Goal: Task Accomplishment & Management: Manage account settings

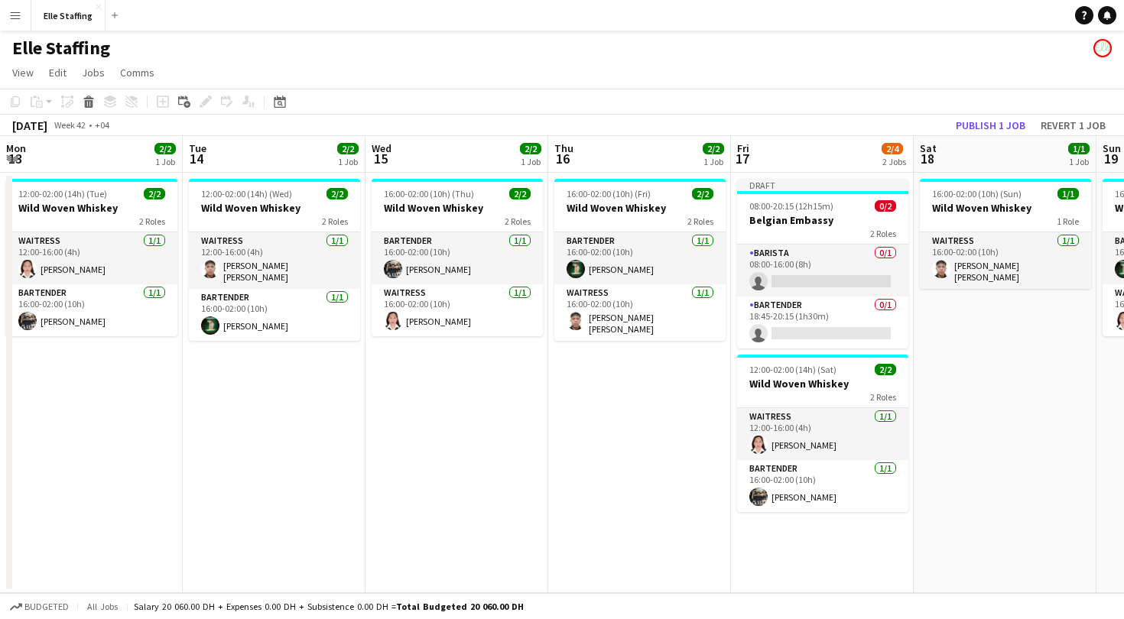
scroll to position [0, 451]
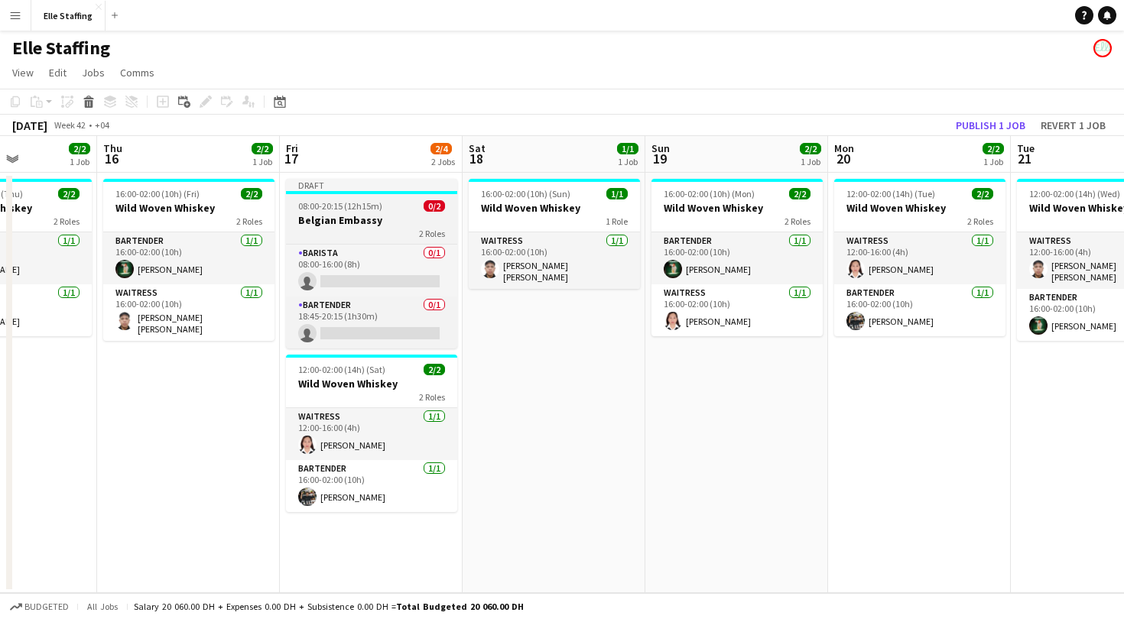
click at [373, 210] on span "08:00-20:15 (12h15m)" at bounding box center [340, 205] width 84 height 11
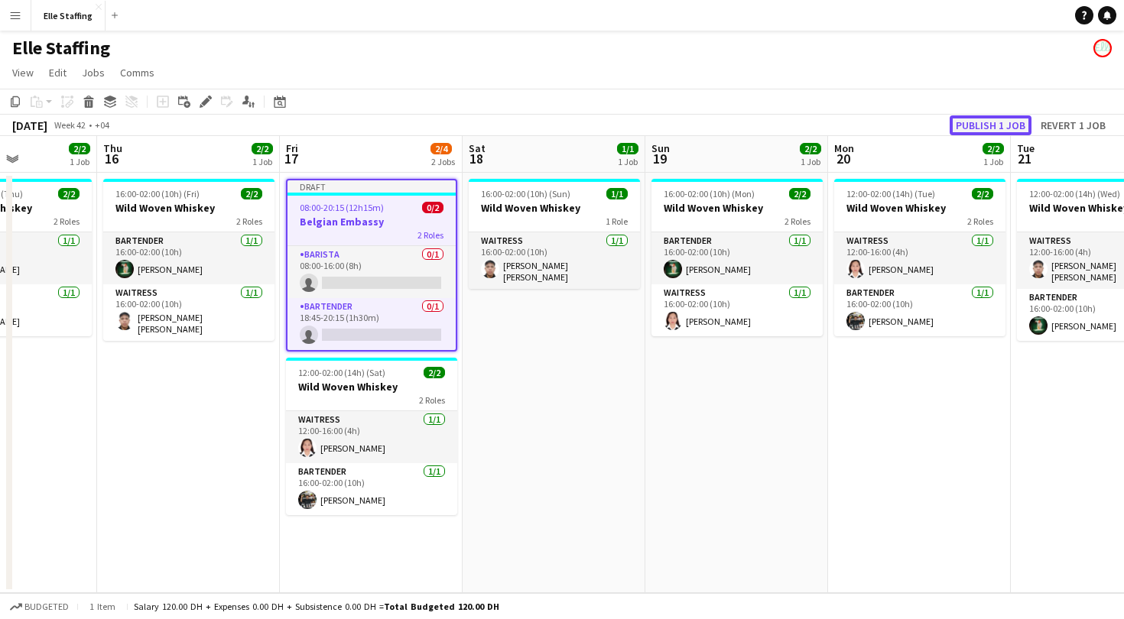
click at [981, 120] on button "Publish 1 job" at bounding box center [991, 125] width 82 height 20
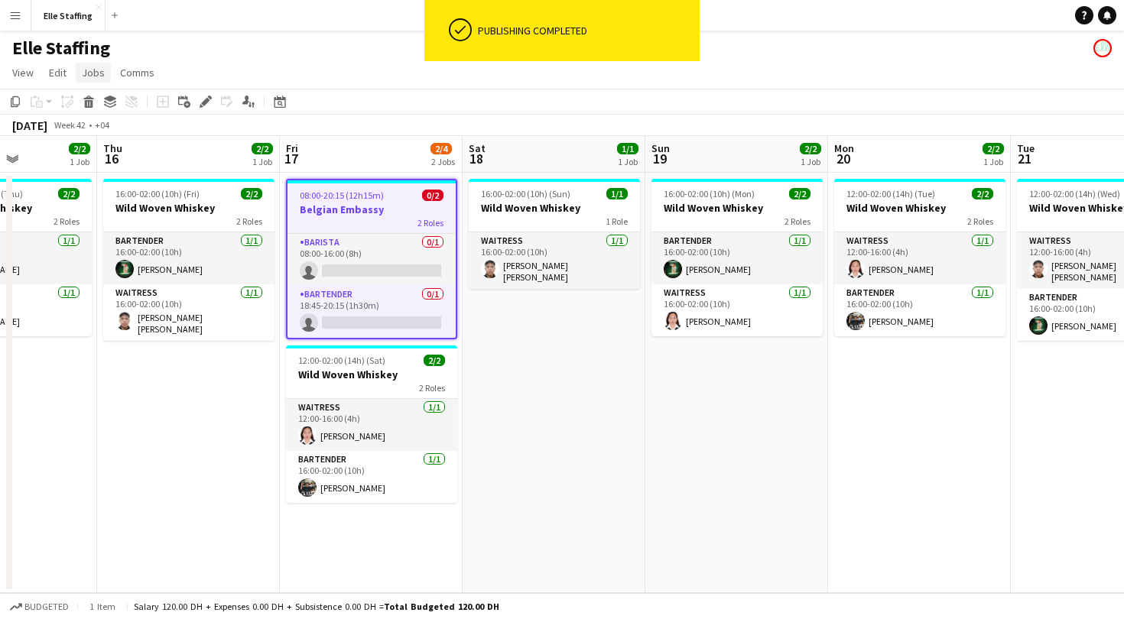
click at [83, 73] on span "Jobs" at bounding box center [93, 73] width 23 height 14
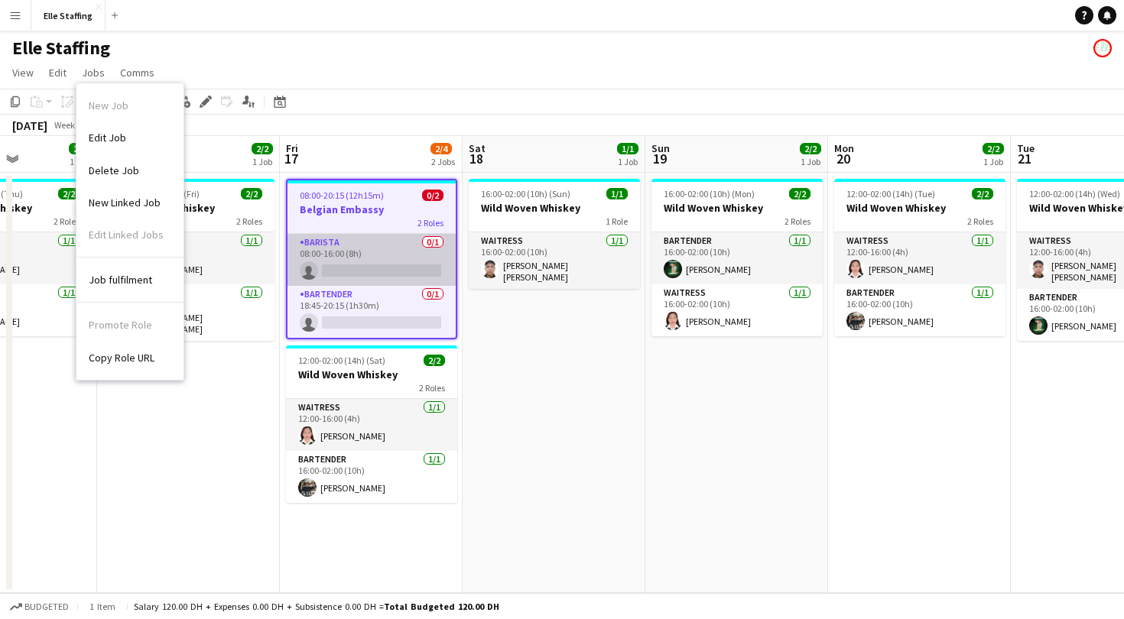
click at [368, 247] on app-card-role "Barista 0/1 08:00-16:00 (8h) single-neutral-actions" at bounding box center [372, 260] width 168 height 52
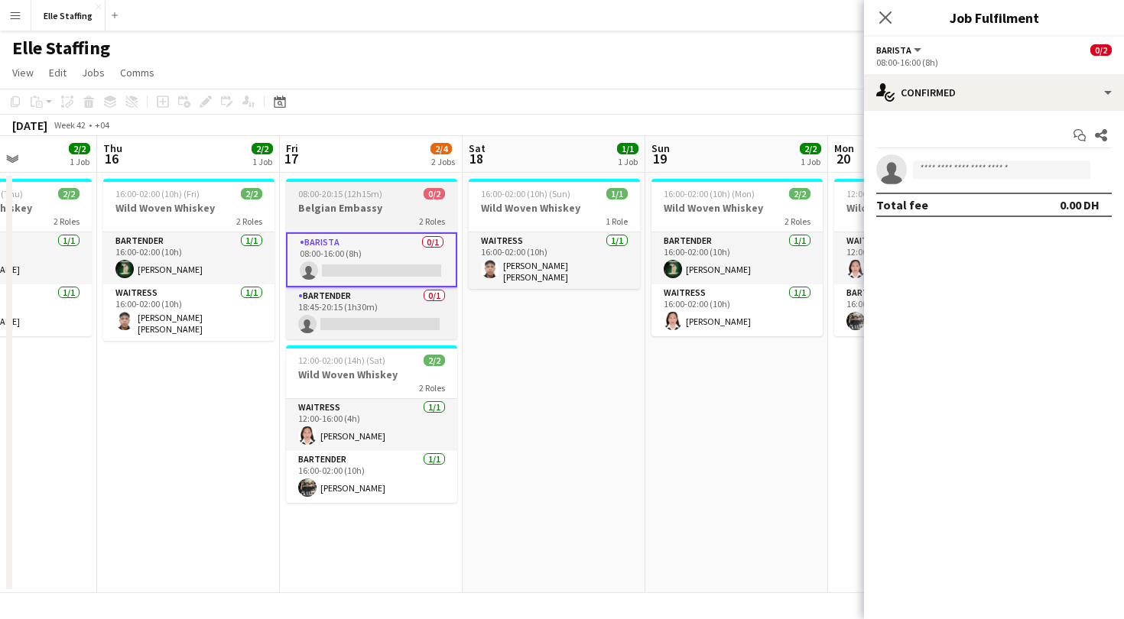
click at [368, 205] on h3 "Belgian Embassy" at bounding box center [371, 208] width 171 height 14
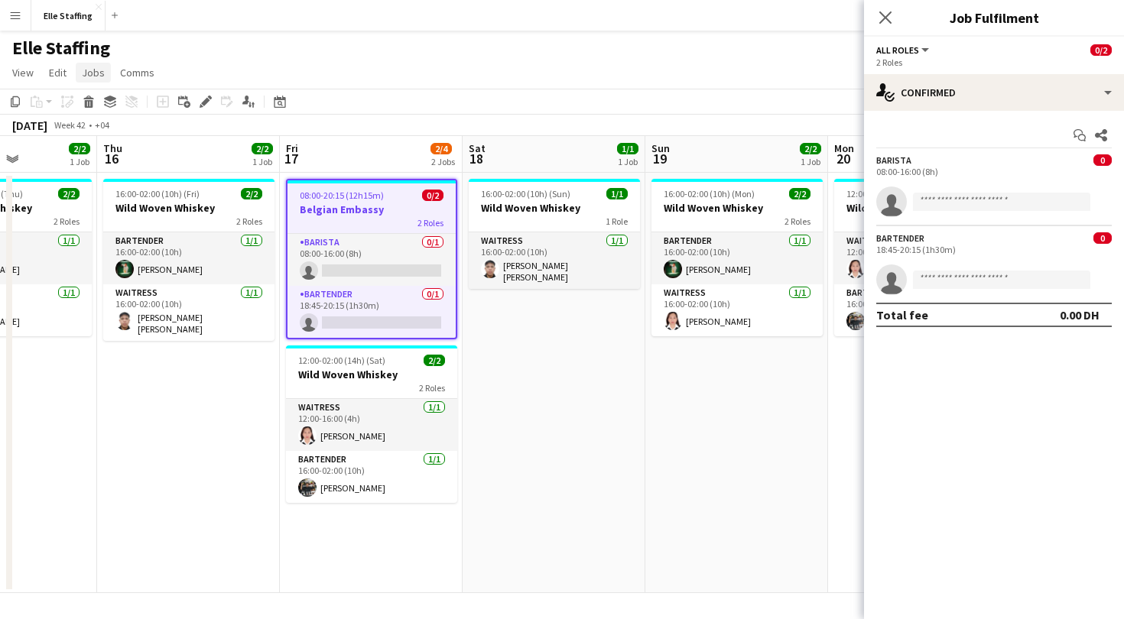
click at [96, 76] on span "Jobs" at bounding box center [93, 73] width 23 height 14
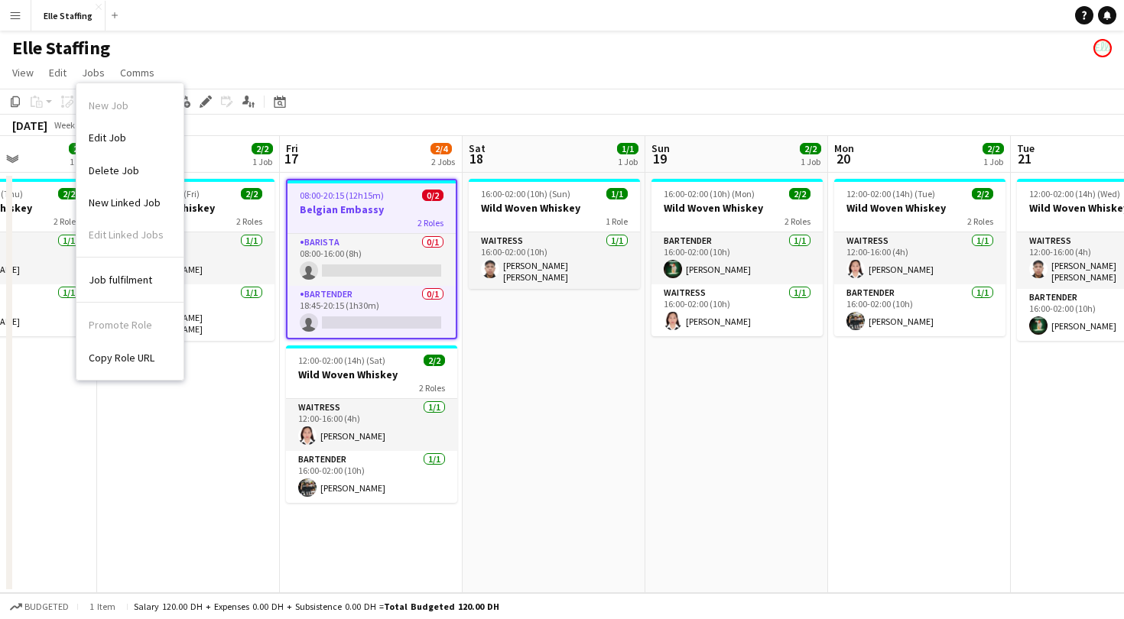
click at [119, 317] on div "Promote Role Copy Role URL" at bounding box center [129, 338] width 107 height 70
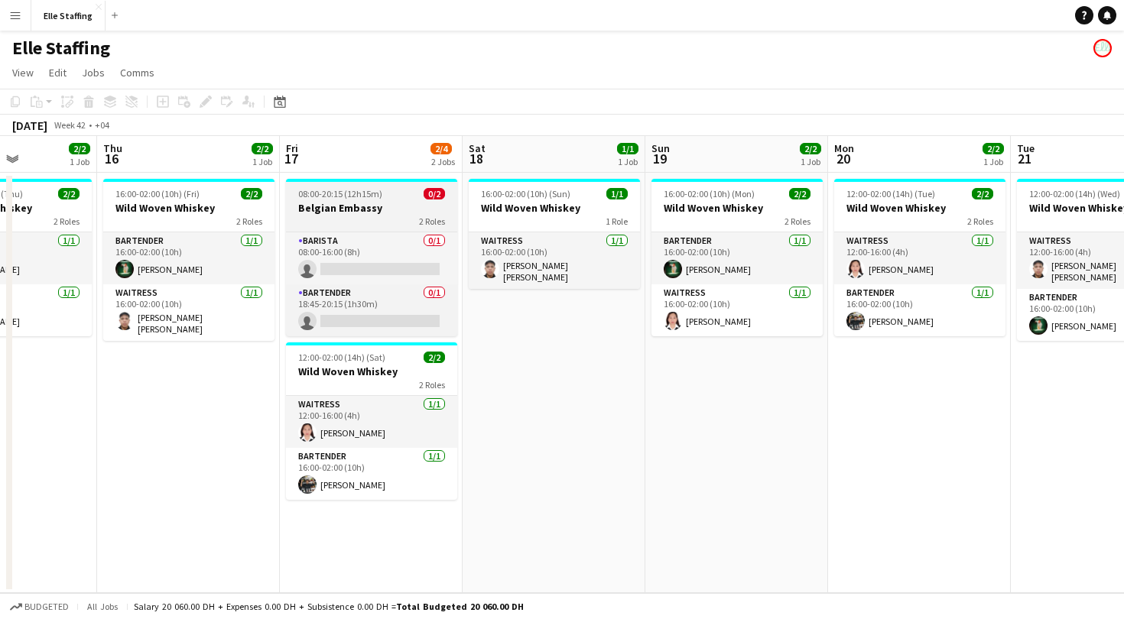
click at [388, 203] on h3 "Belgian Embassy" at bounding box center [371, 208] width 171 height 14
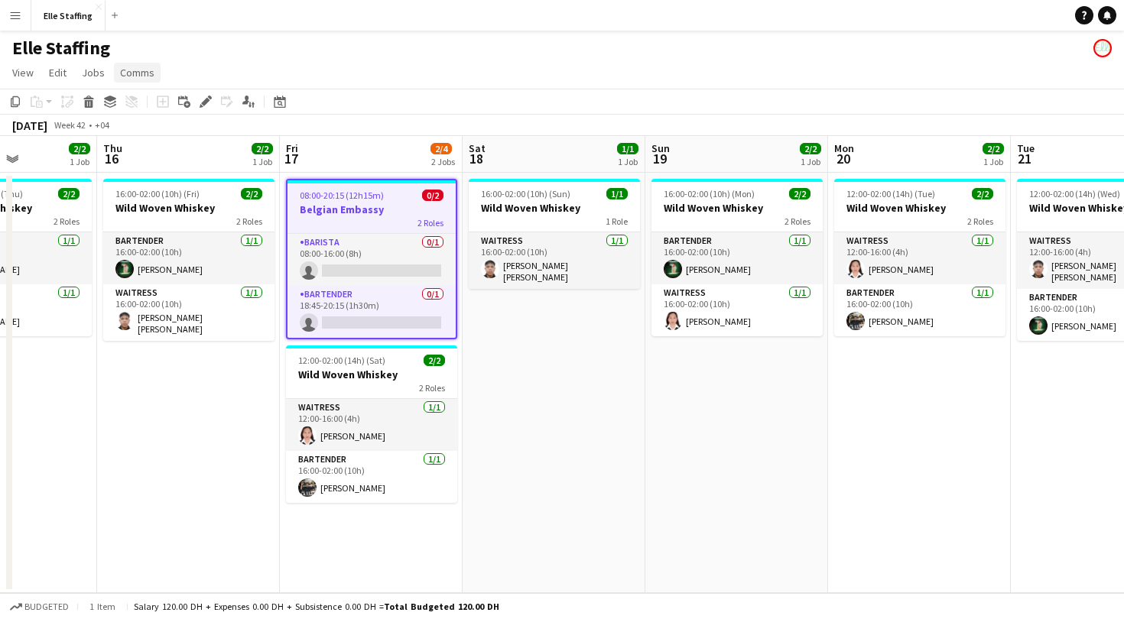
click at [129, 63] on link "Comms" at bounding box center [137, 73] width 47 height 20
click at [86, 70] on span "Jobs" at bounding box center [93, 73] width 23 height 14
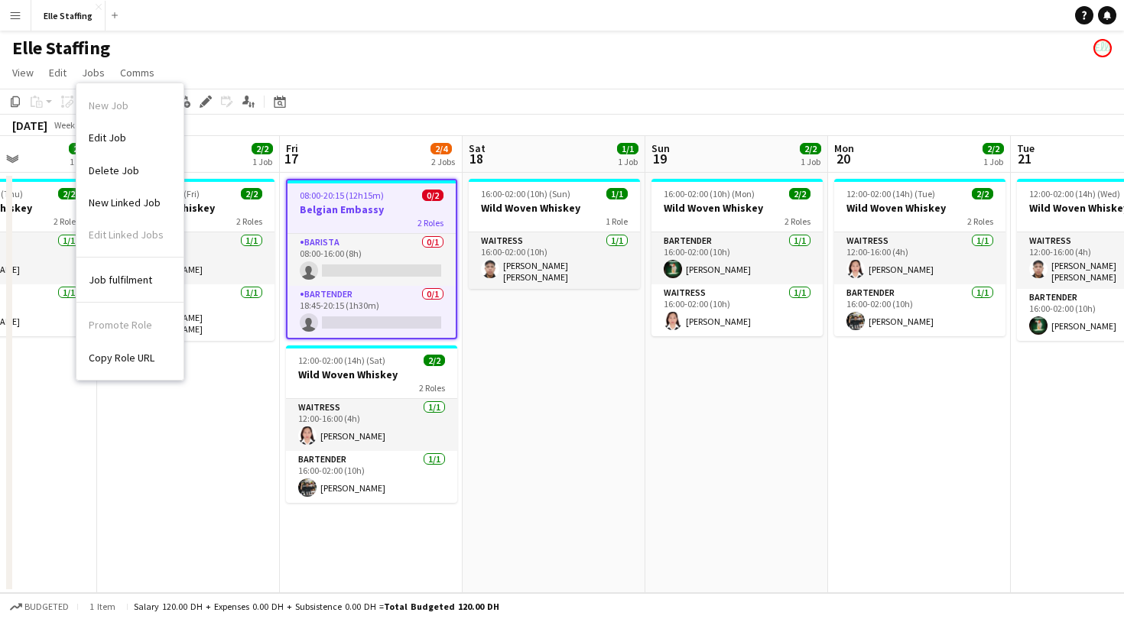
click at [117, 325] on div "Promote Role Copy Role URL" at bounding box center [129, 338] width 107 height 70
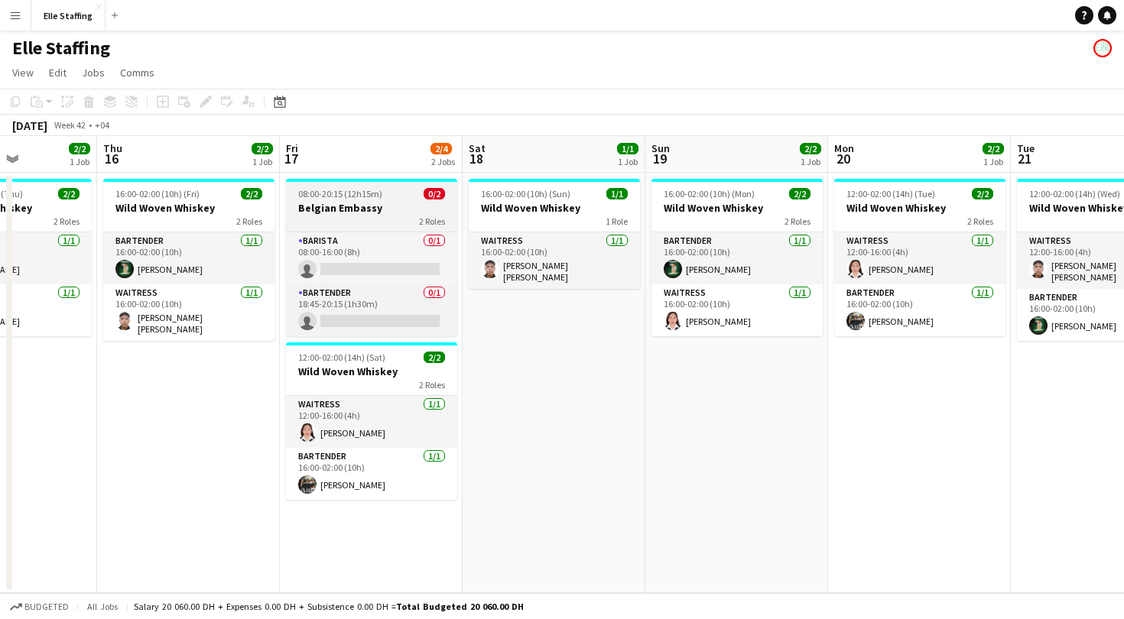
click at [408, 206] on h3 "Belgian Embassy" at bounding box center [371, 208] width 171 height 14
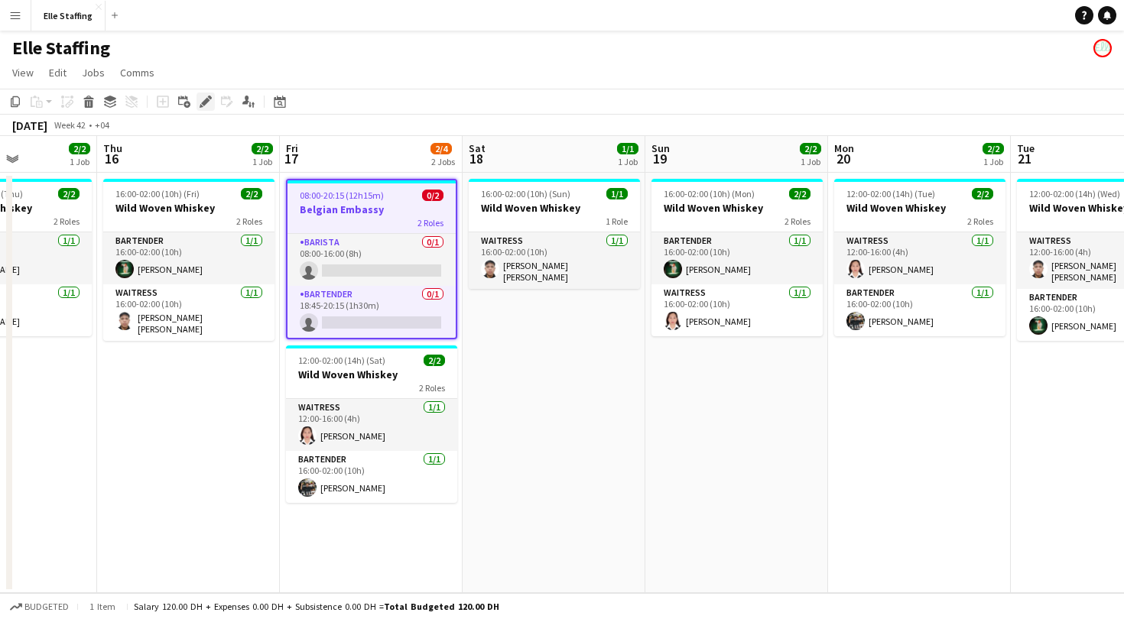
click at [208, 103] on icon "Edit" at bounding box center [206, 102] width 12 height 12
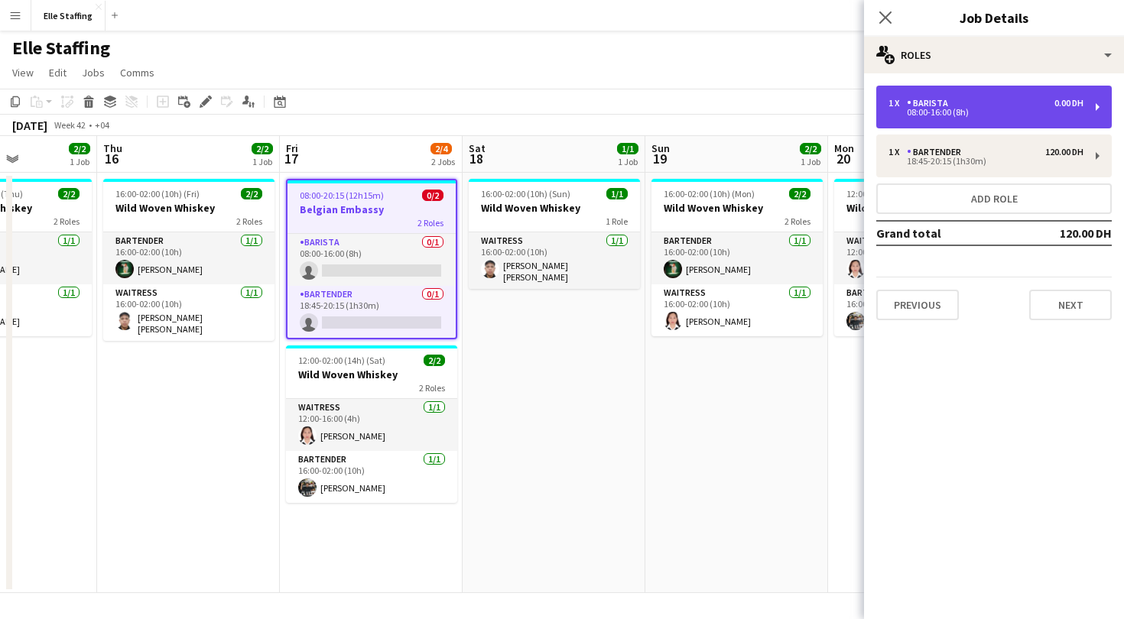
click at [993, 106] on div "1 x Barista 0.00 DH" at bounding box center [986, 103] width 195 height 11
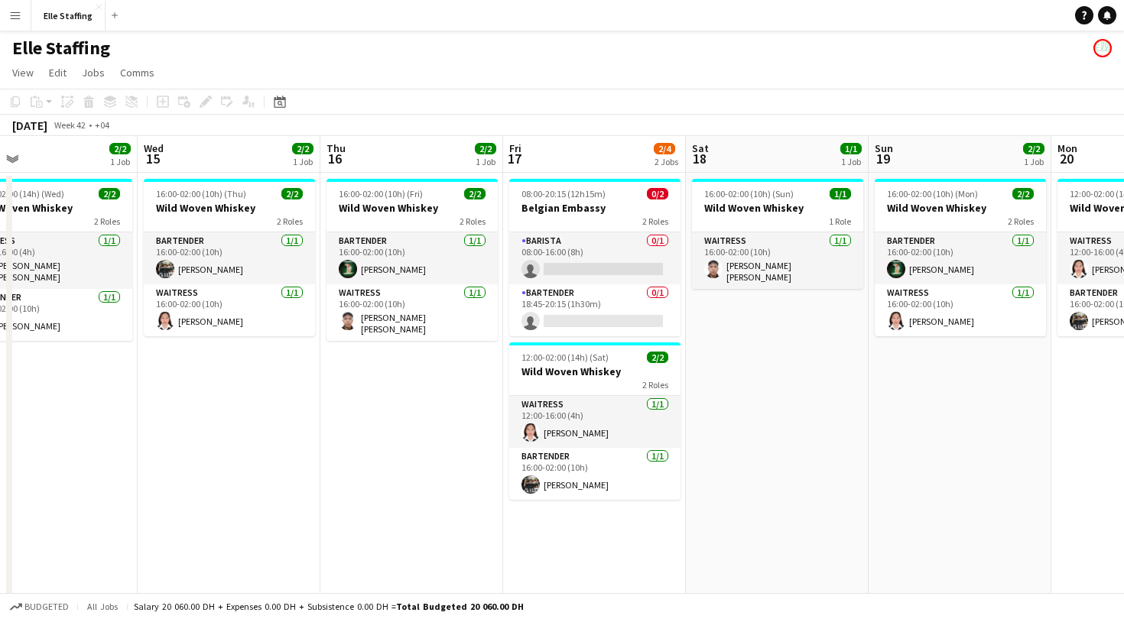
scroll to position [0, 414]
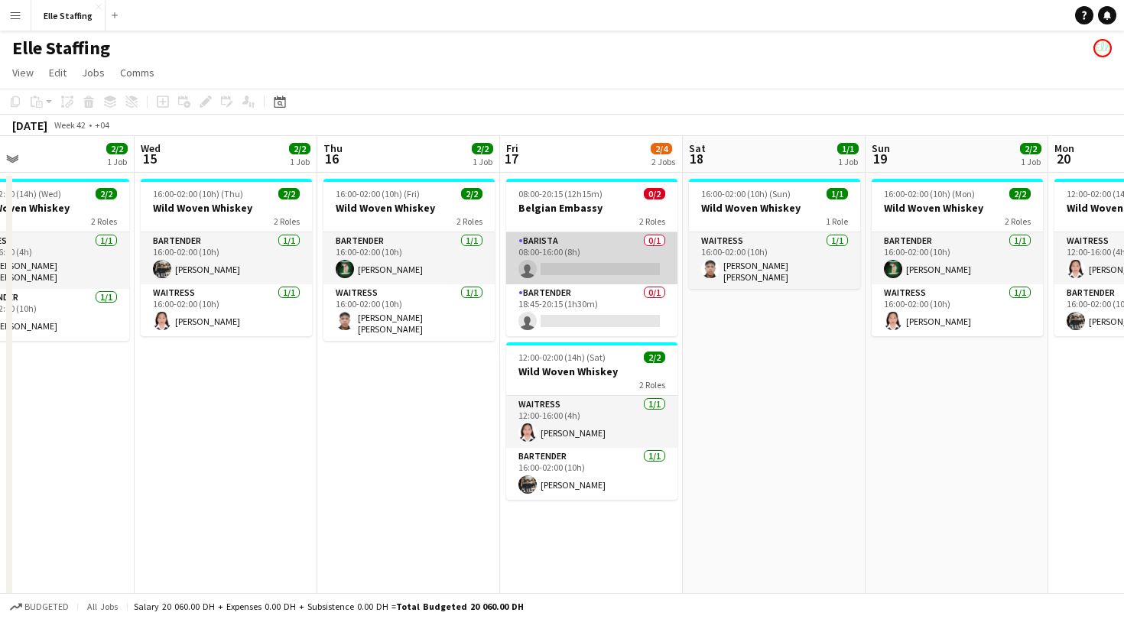
click at [583, 262] on app-card-role "Barista 0/1 08:00-16:00 (8h) single-neutral-actions" at bounding box center [591, 258] width 171 height 52
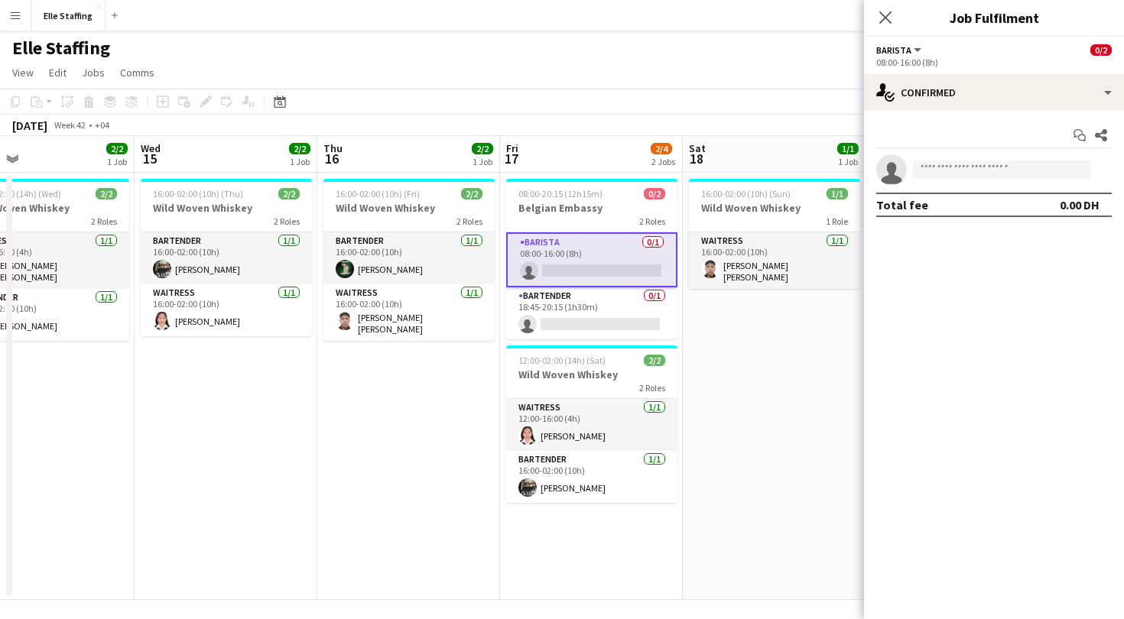
click at [909, 50] on span "Barista" at bounding box center [893, 49] width 35 height 11
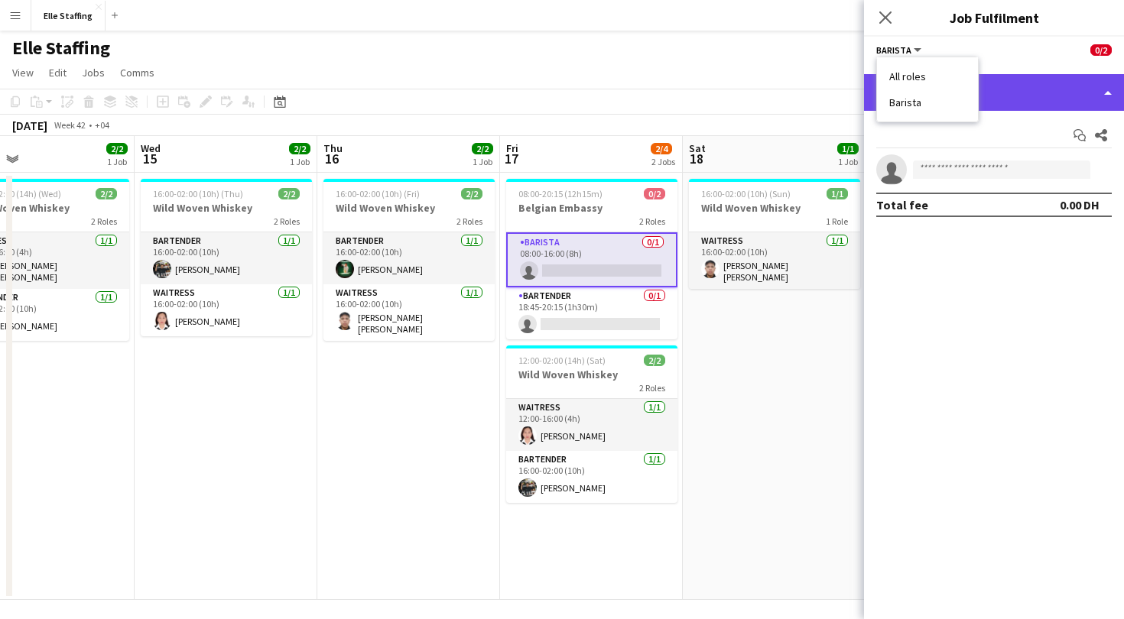
click at [1056, 86] on div "single-neutral-actions-check-2 Confirmed" at bounding box center [994, 92] width 260 height 37
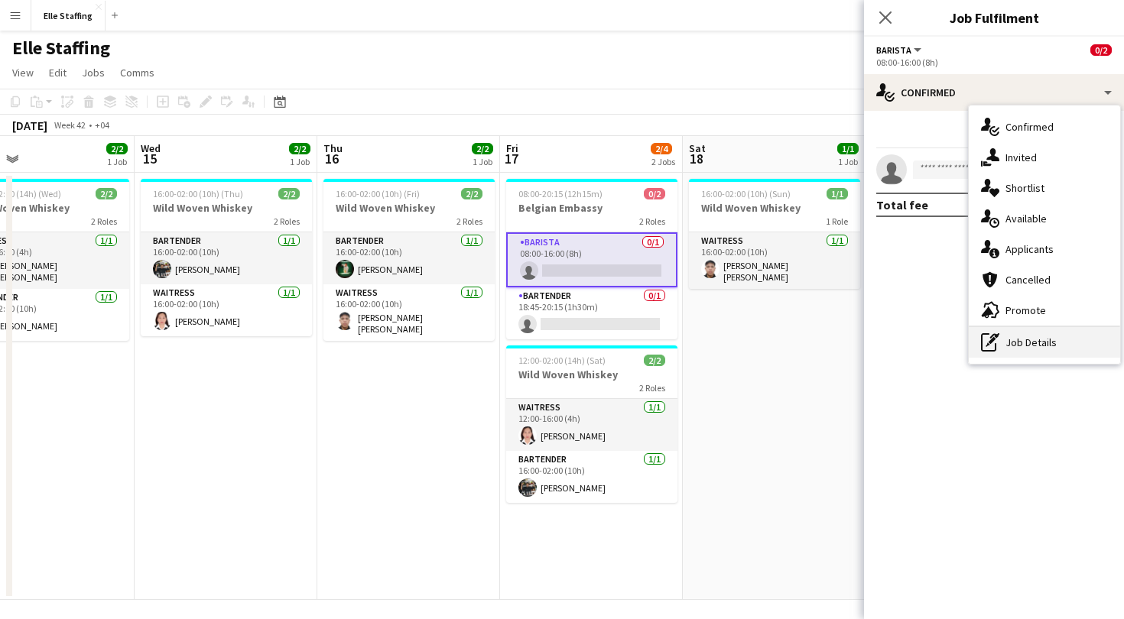
click at [1012, 344] on div "pen-write Job Details" at bounding box center [1044, 342] width 151 height 31
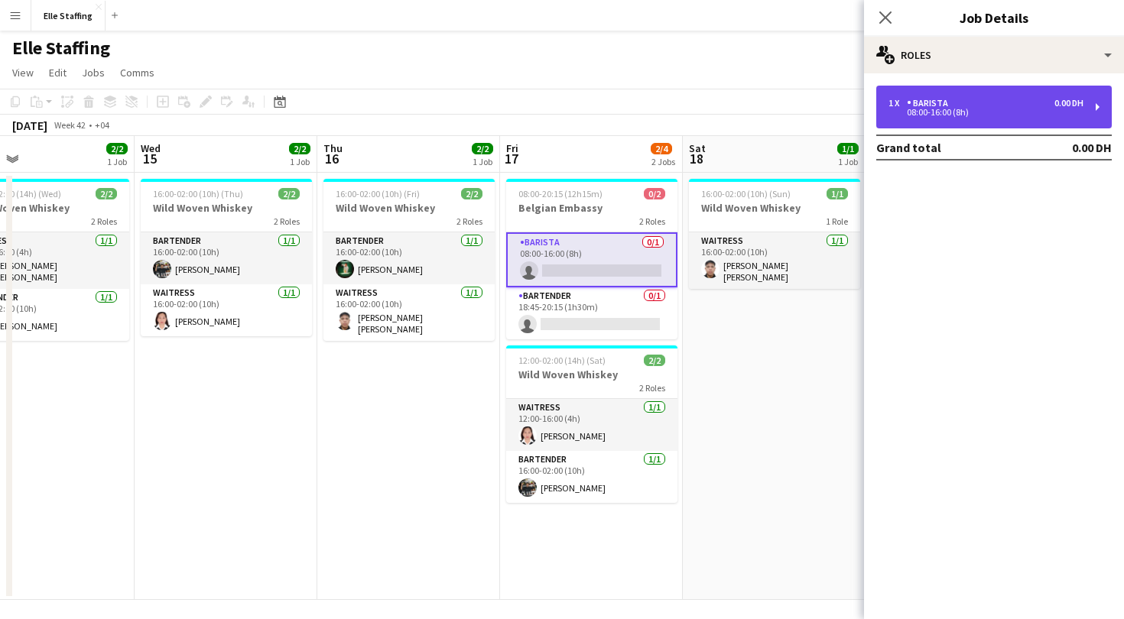
click at [929, 105] on div "Barista" at bounding box center [930, 103] width 47 height 11
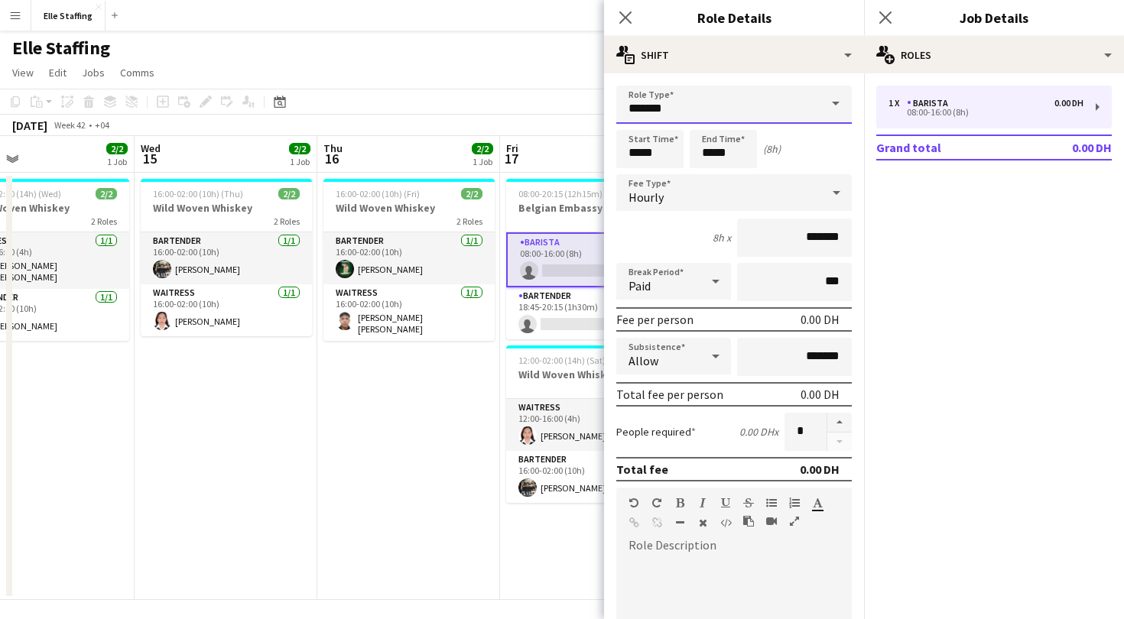
click at [715, 115] on input "*******" at bounding box center [734, 105] width 236 height 38
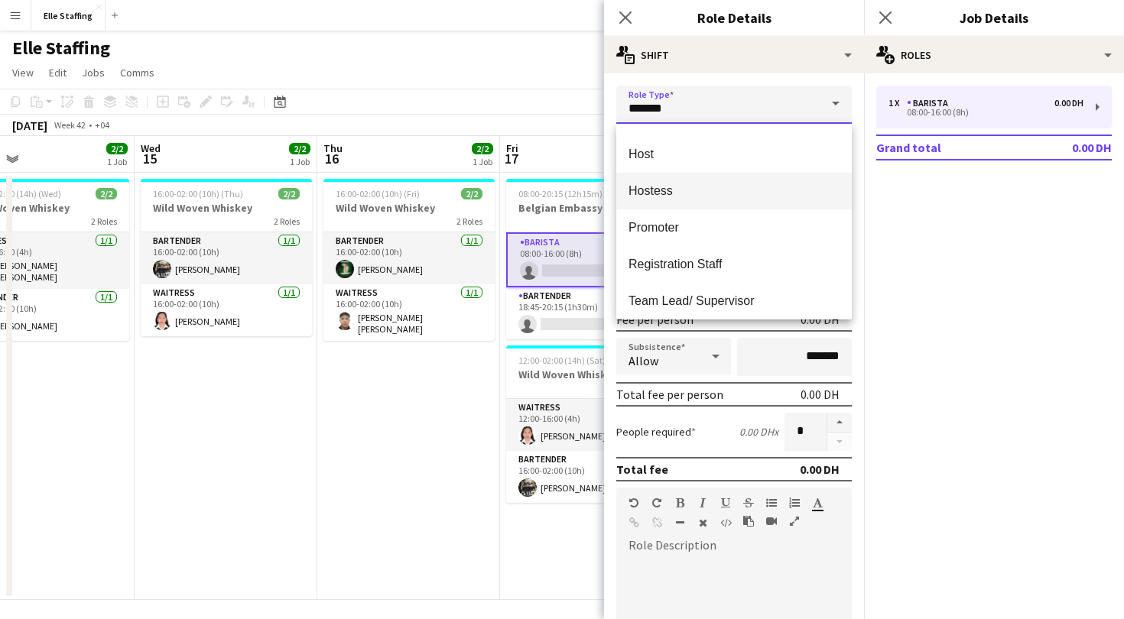
scroll to position [330, 0]
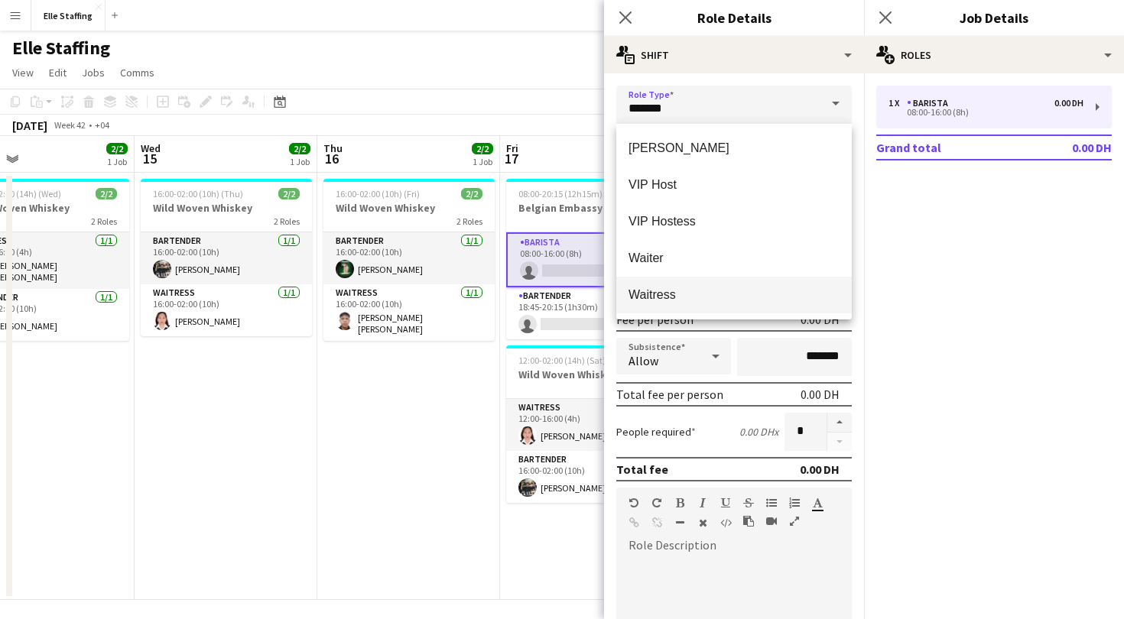
click at [663, 290] on span "Waitress" at bounding box center [734, 295] width 211 height 15
type input "********"
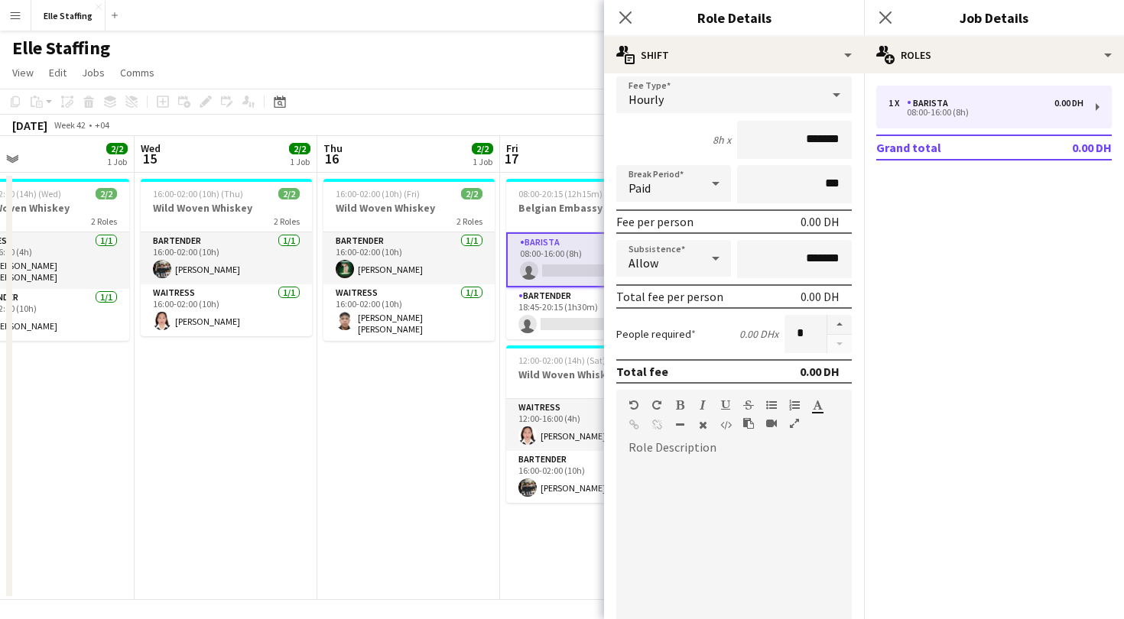
scroll to position [124, 0]
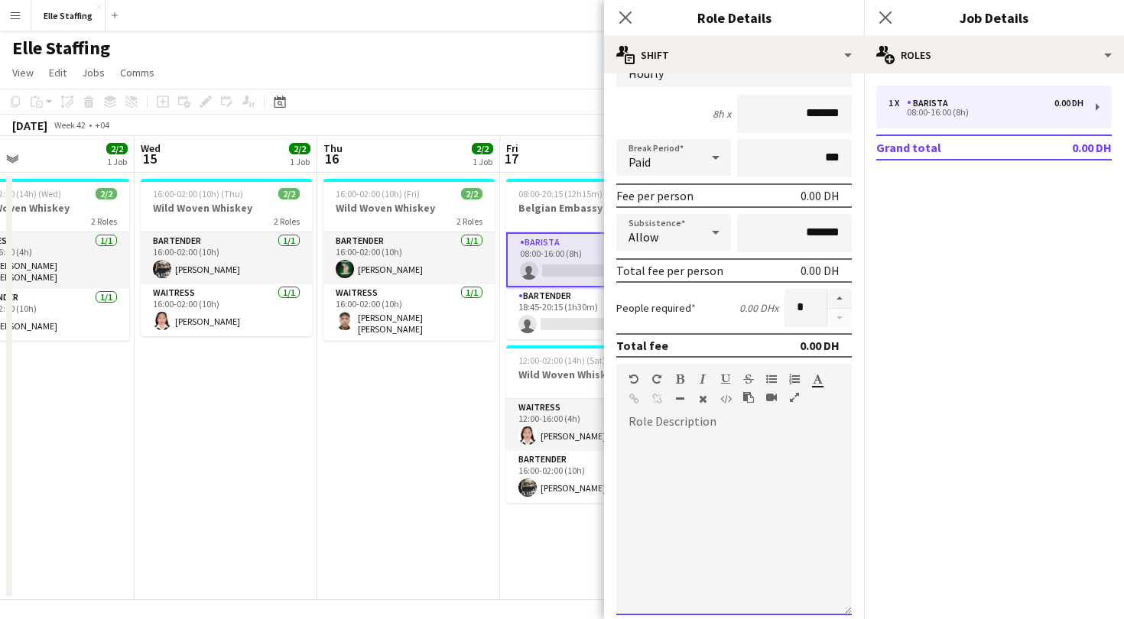
drag, startPoint x: 658, startPoint y: 409, endPoint x: 658, endPoint y: 420, distance: 10.7
click at [658, 419] on div "default Heading 1 Heading 2 Heading 3 Heading 4 Heading 5 Heading 6 Heading 7 P…" at bounding box center [734, 392] width 236 height 57
paste div
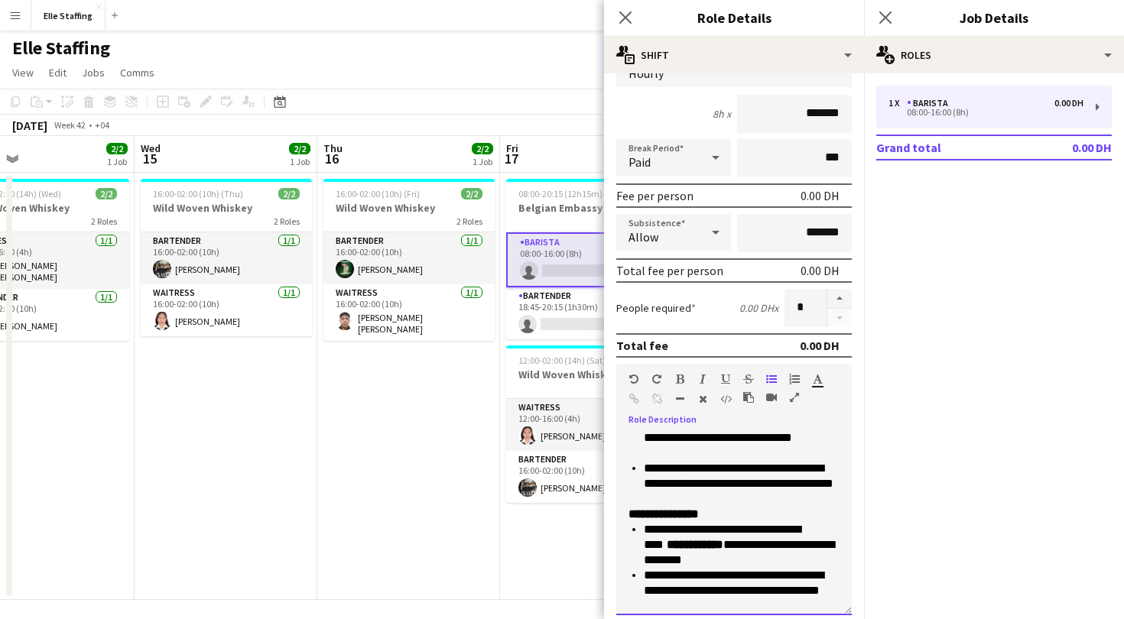
scroll to position [0, 0]
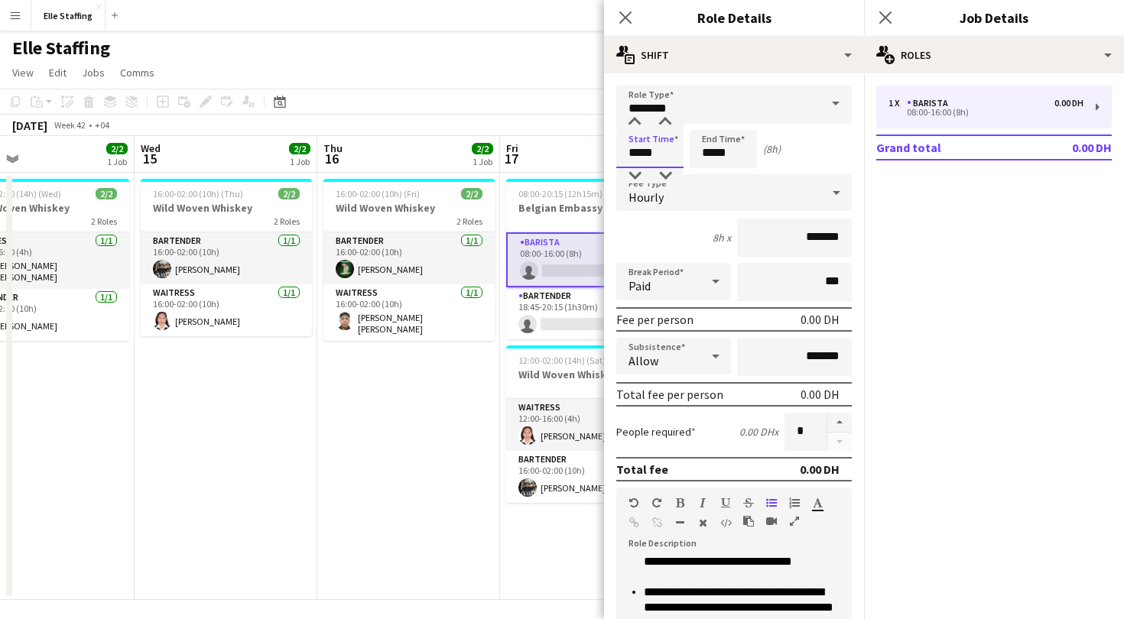
click at [668, 152] on input "*****" at bounding box center [649, 149] width 67 height 38
type input "*****"
click at [732, 152] on input "*****" at bounding box center [723, 149] width 67 height 38
type input "*****"
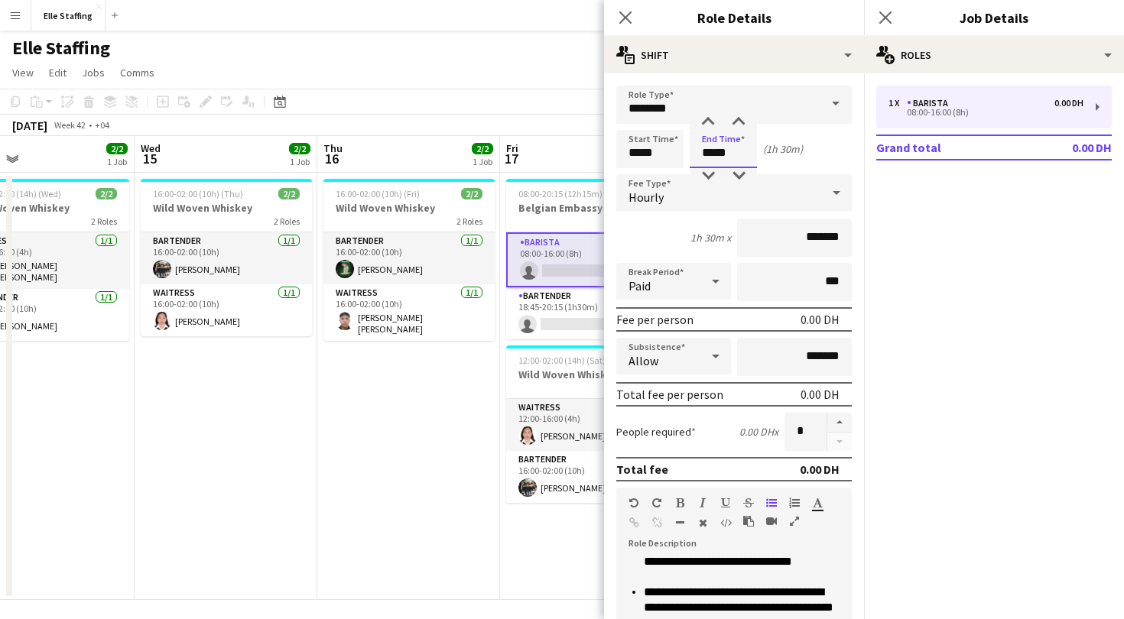
type input "*****"
click at [662, 193] on span "Hourly" at bounding box center [646, 197] width 35 height 15
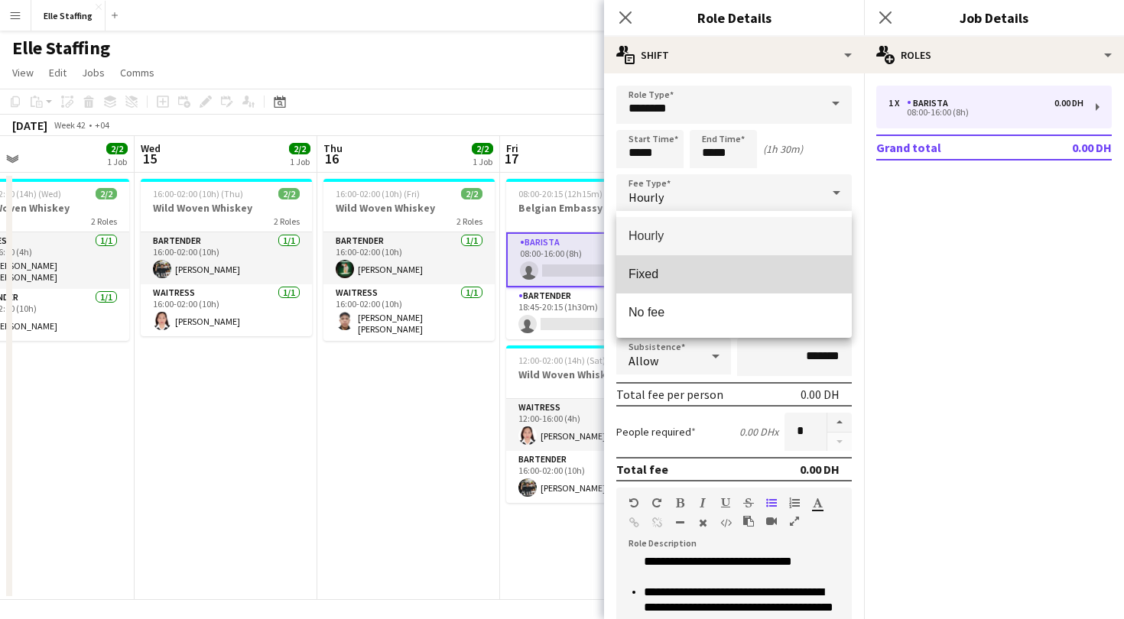
click at [668, 284] on mat-option "Fixed" at bounding box center [734, 274] width 236 height 38
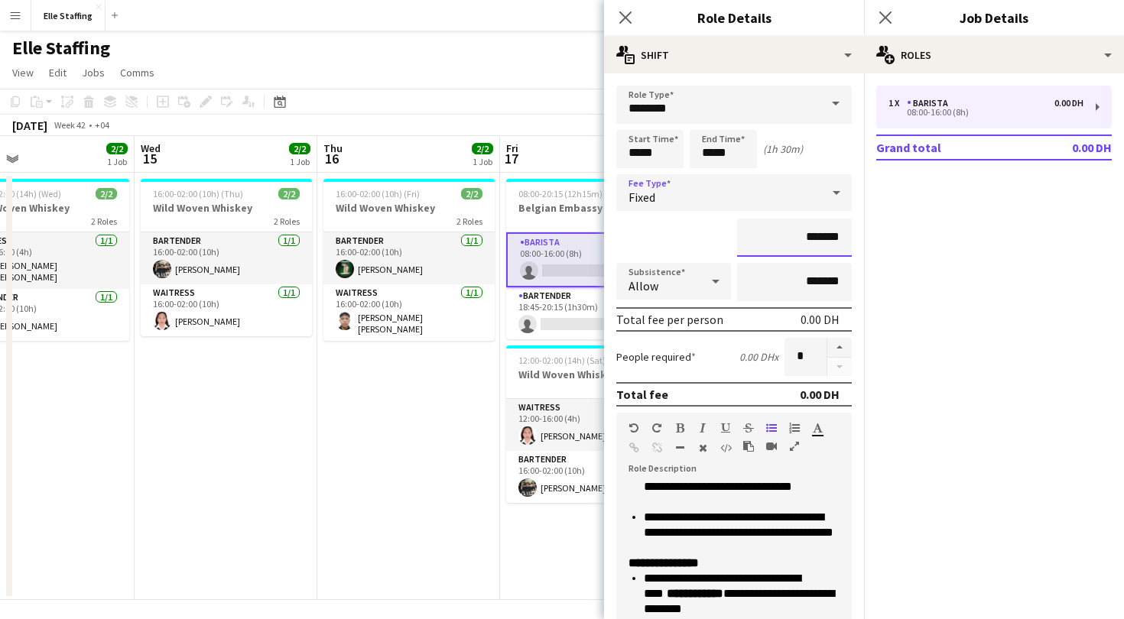
click at [823, 234] on input "*******" at bounding box center [794, 238] width 115 height 38
type input "****"
type input "******"
click at [940, 294] on mat-expansion-panel "pencil3 General details 1 x Barista 0.00 DH 08:00-16:00 (8h) Grand total 0.00 DH" at bounding box center [994, 346] width 260 height 546
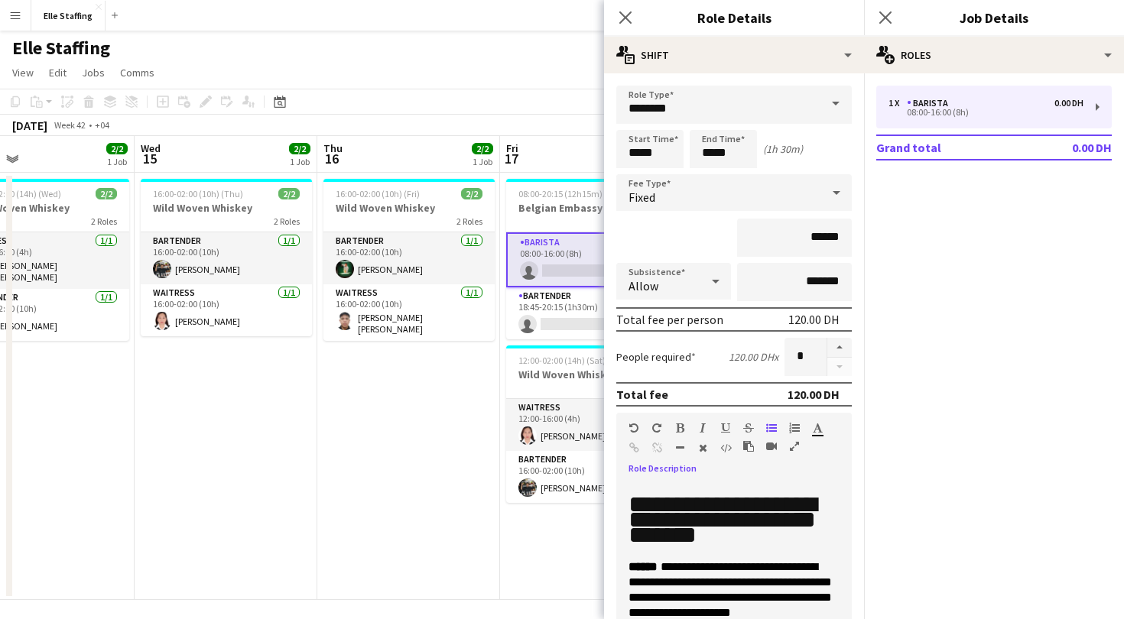
click at [799, 538] on h1 "**********" at bounding box center [734, 520] width 211 height 46
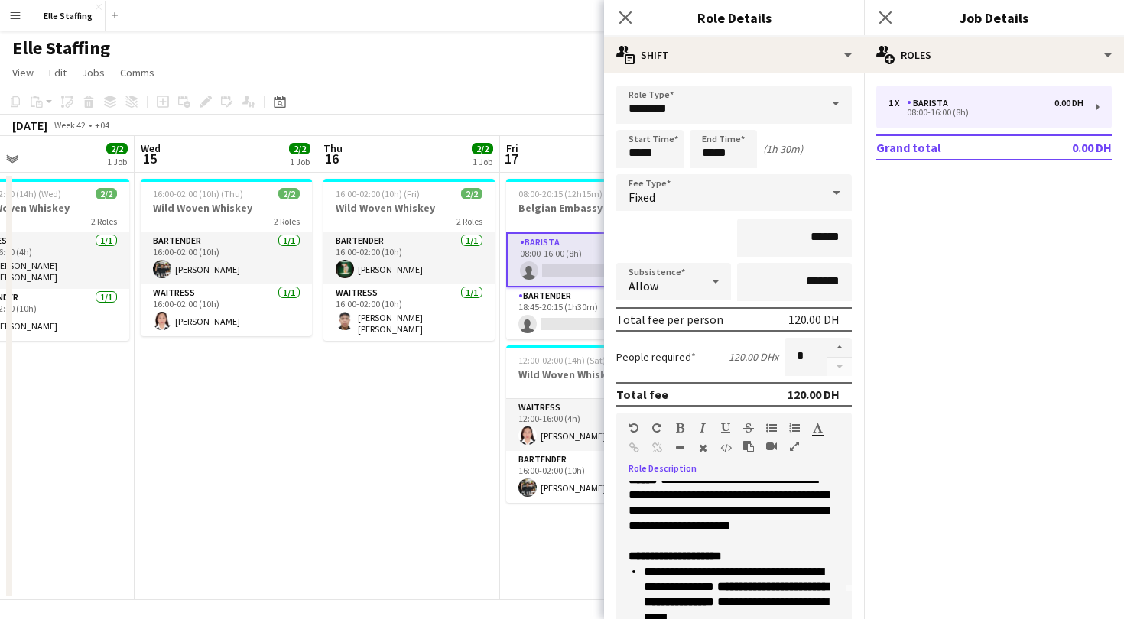
scroll to position [74, 0]
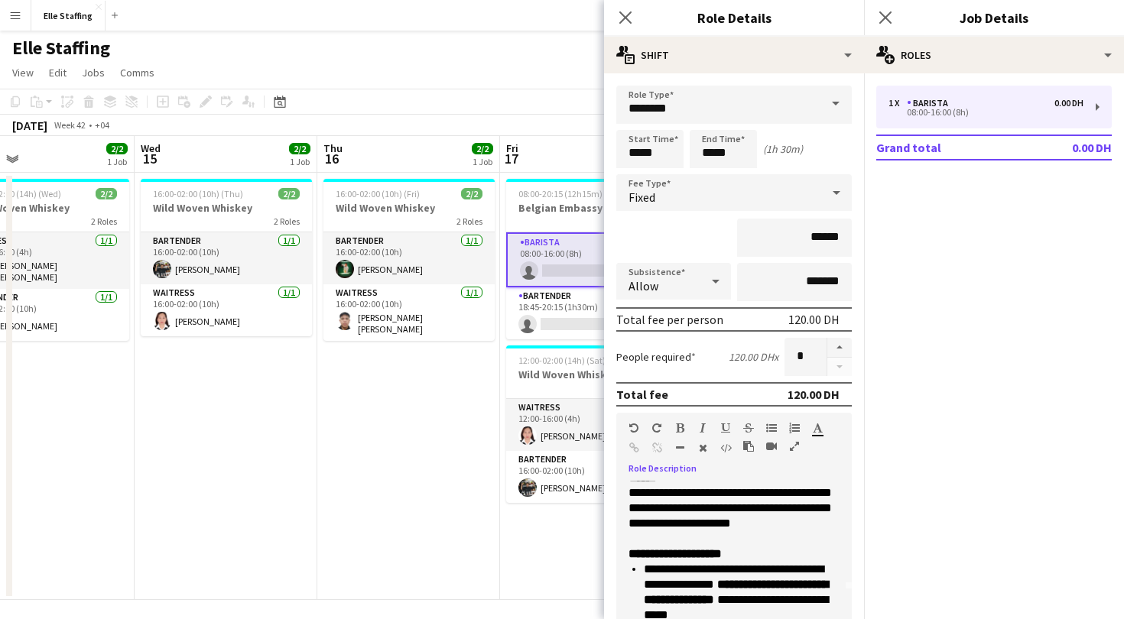
drag, startPoint x: 713, startPoint y: 542, endPoint x: 723, endPoint y: 544, distance: 10.1
click at [713, 542] on p "**********" at bounding box center [734, 508] width 211 height 76
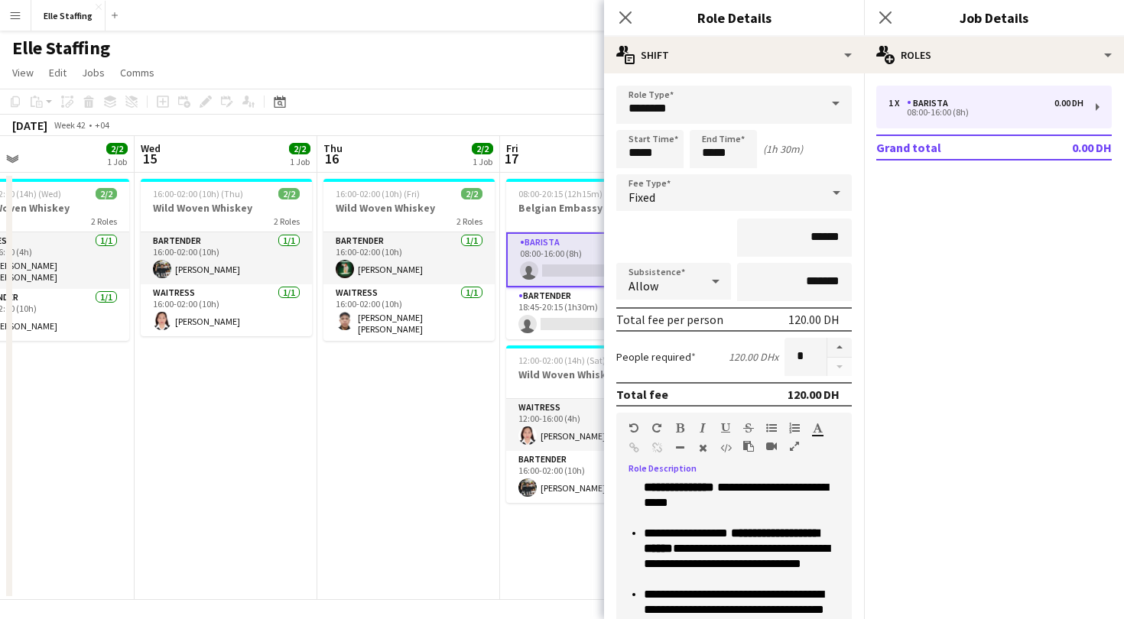
scroll to position [203, 0]
click at [710, 516] on p "**********" at bounding box center [742, 487] width 196 height 76
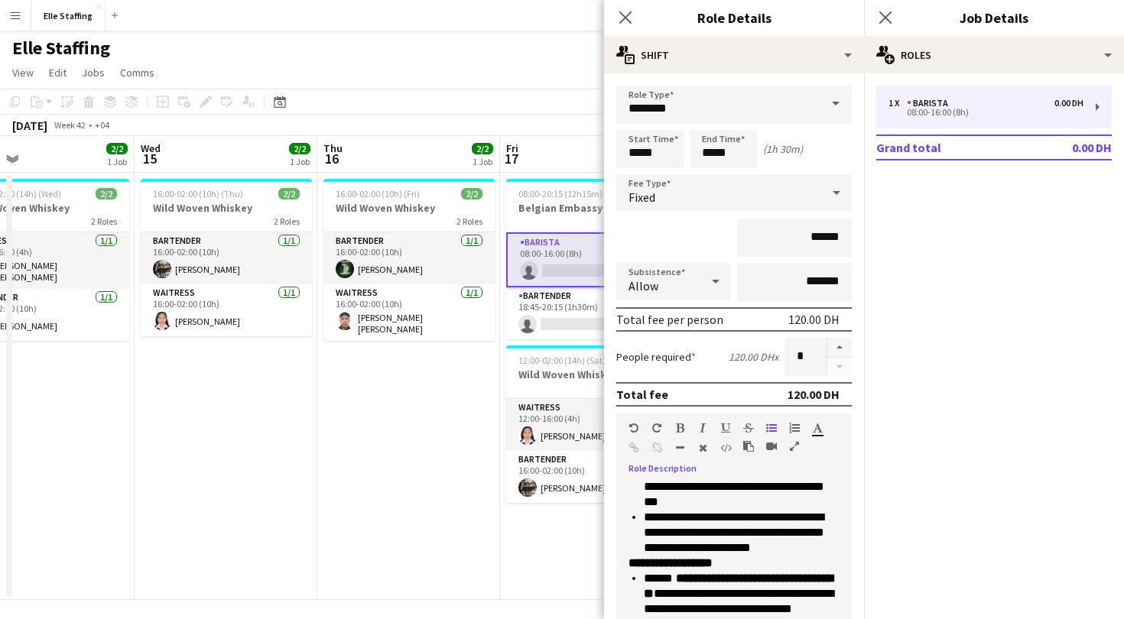
scroll to position [347, 0]
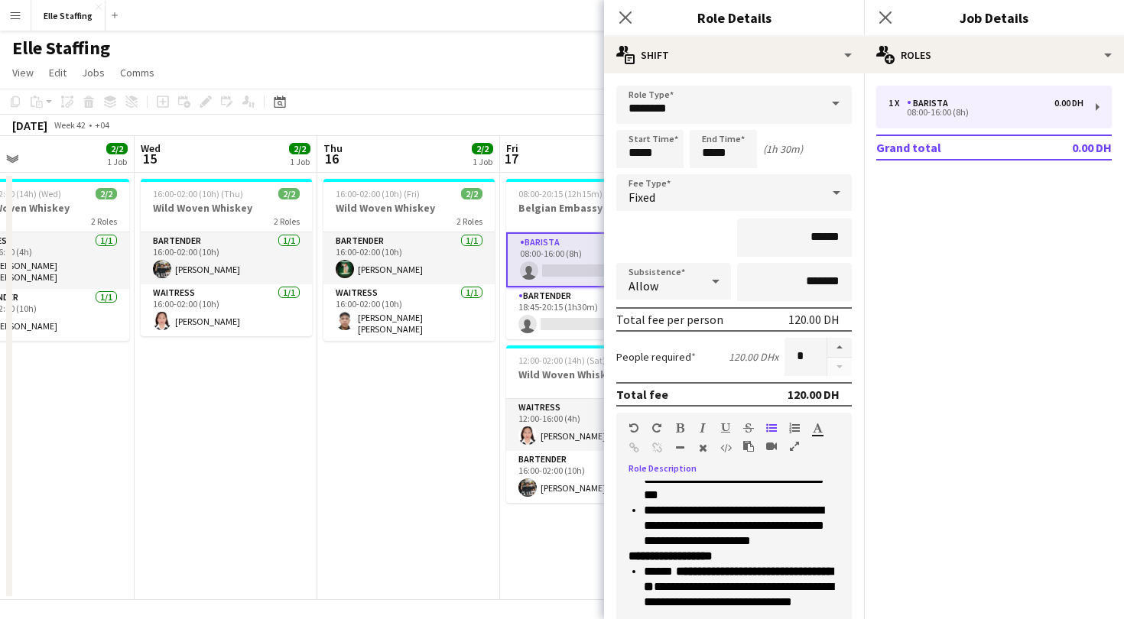
click at [830, 539] on p "**********" at bounding box center [742, 526] width 196 height 46
click at [697, 557] on p "**********" at bounding box center [742, 533] width 196 height 61
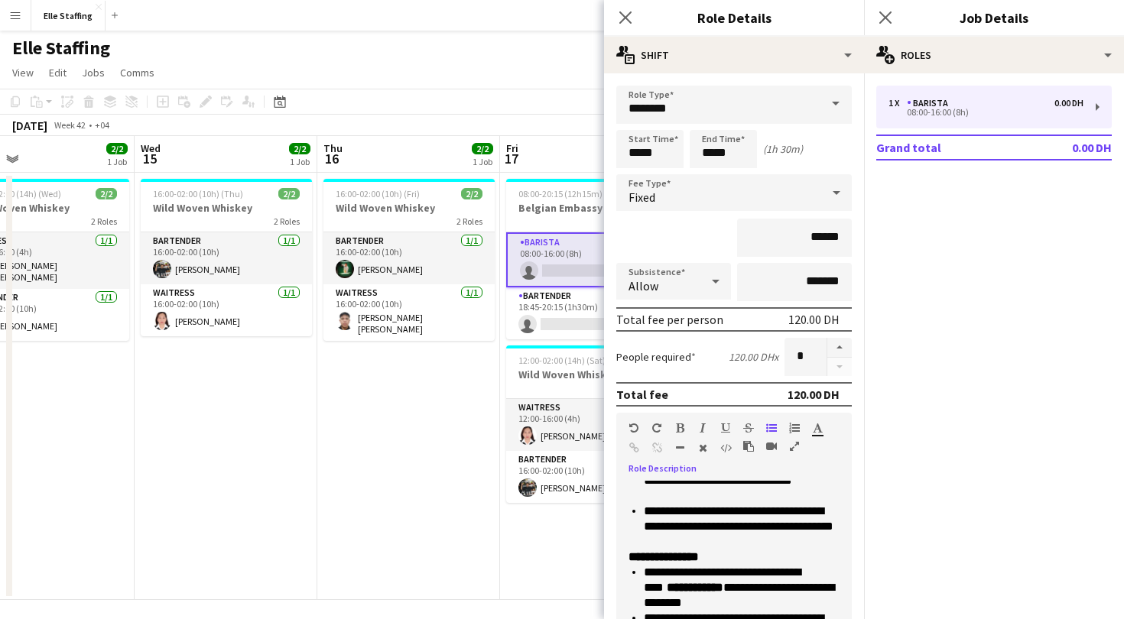
scroll to position [458, 0]
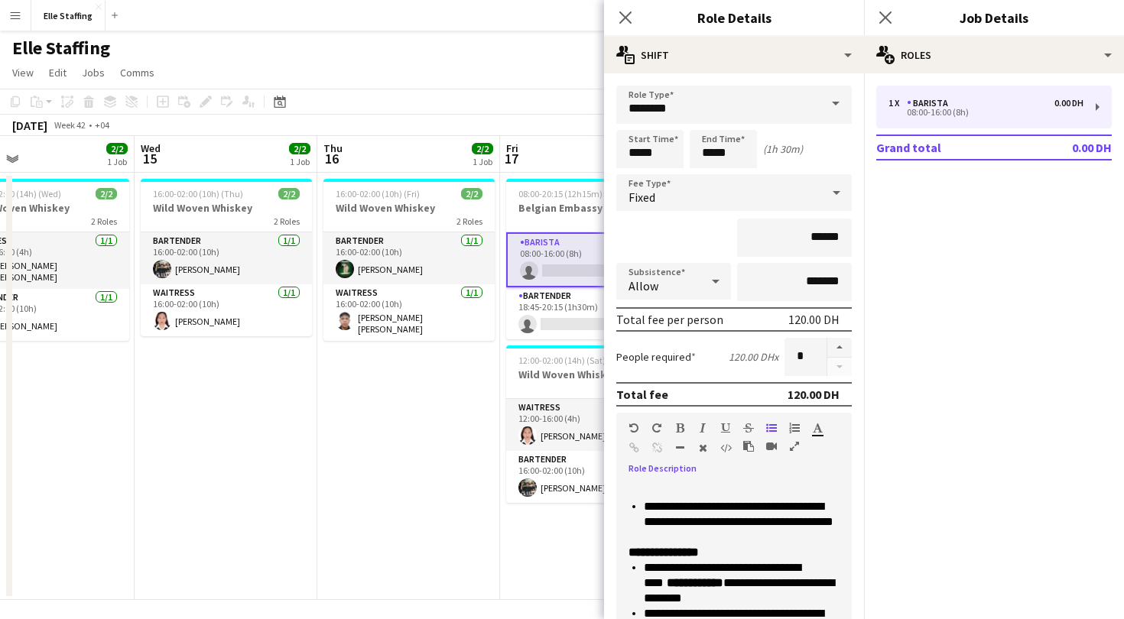
click at [699, 547] on strong "**********" at bounding box center [664, 552] width 70 height 11
click at [714, 534] on p "**********" at bounding box center [742, 522] width 196 height 46
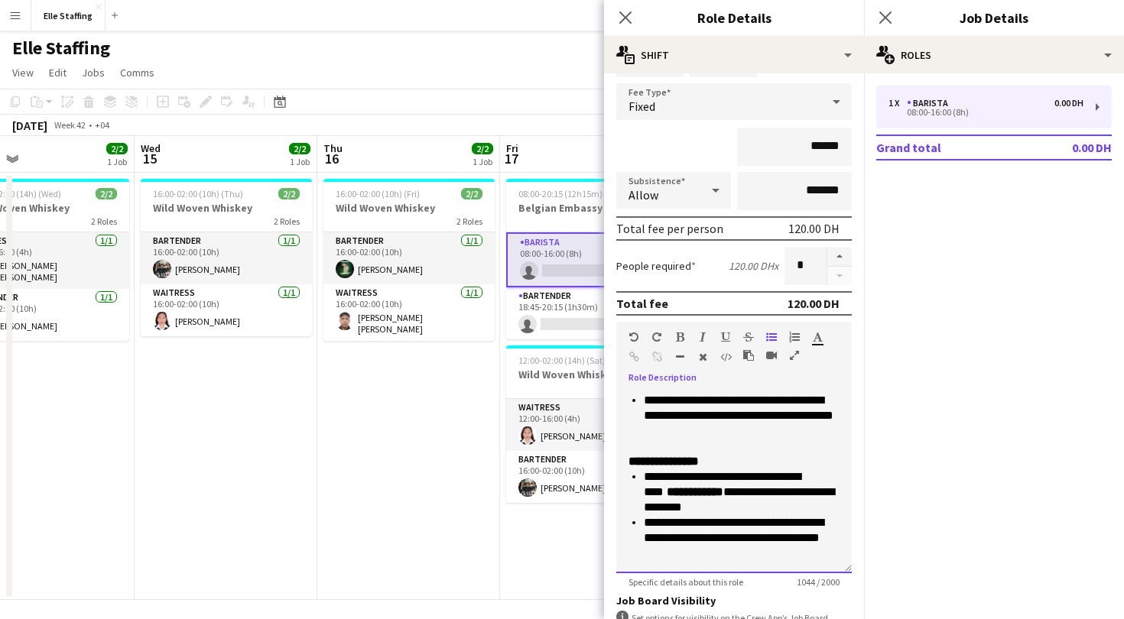
scroll to position [96, 0]
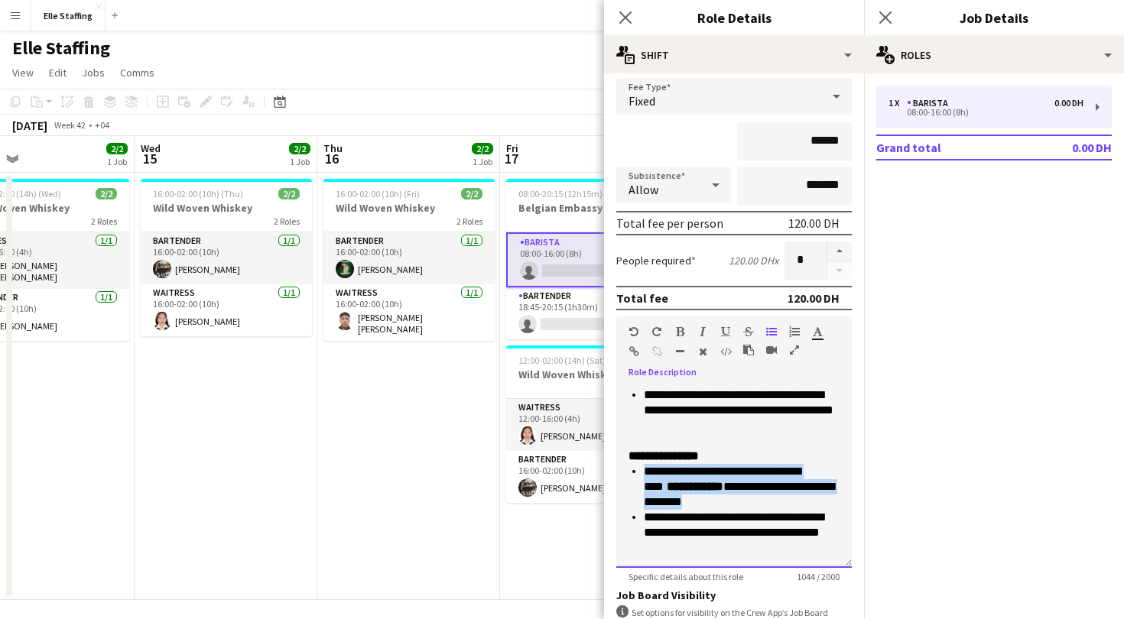
drag, startPoint x: 735, startPoint y: 501, endPoint x: 639, endPoint y: 465, distance: 102.8
click at [639, 465] on ul "**********" at bounding box center [734, 510] width 211 height 92
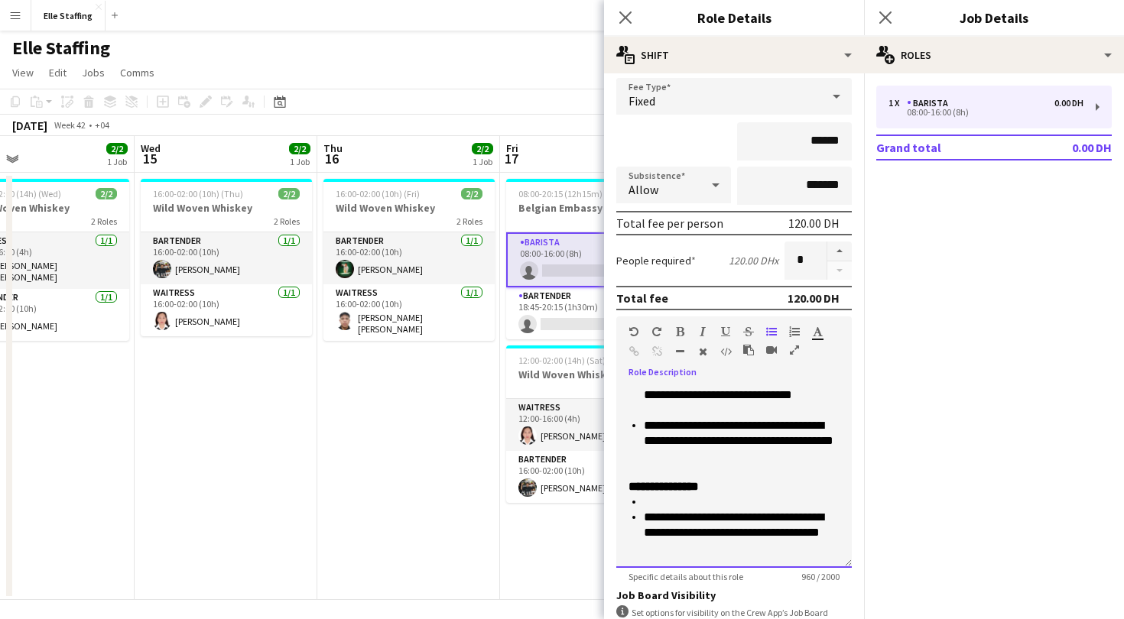
scroll to position [427, 0]
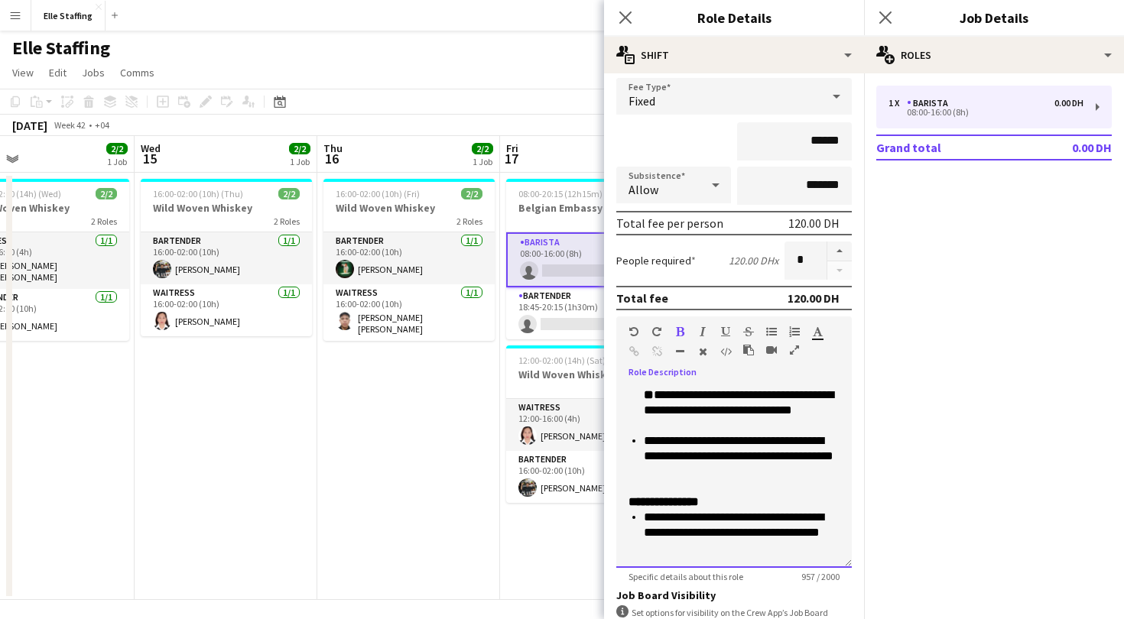
click at [670, 502] on strong "**********" at bounding box center [664, 501] width 70 height 11
click at [733, 557] on div "**********" at bounding box center [734, 477] width 236 height 184
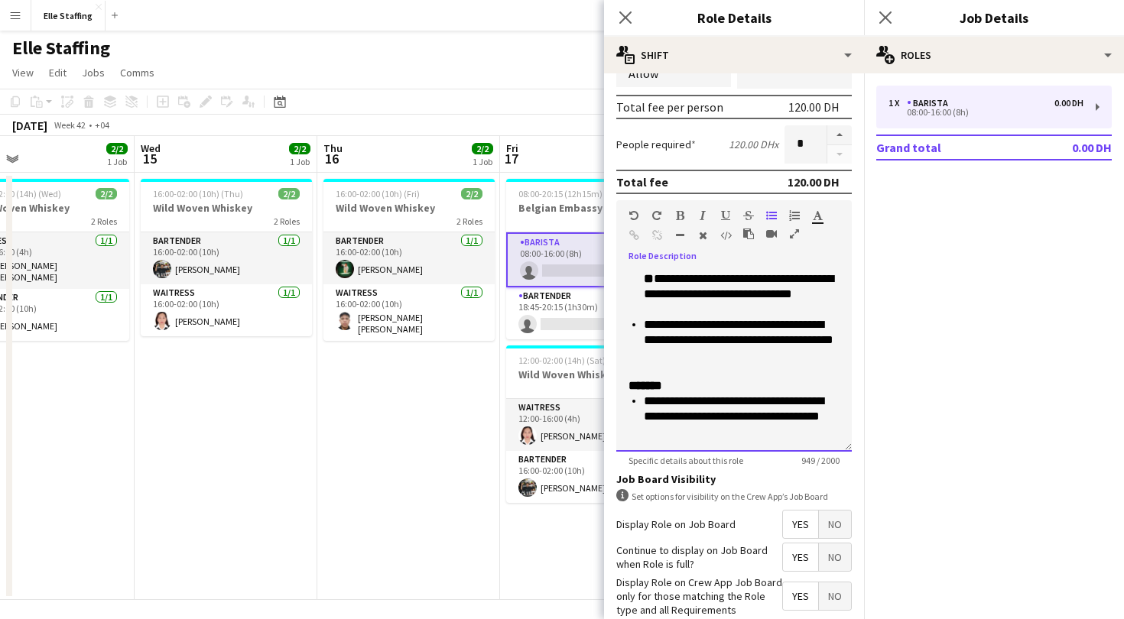
scroll to position [215, 0]
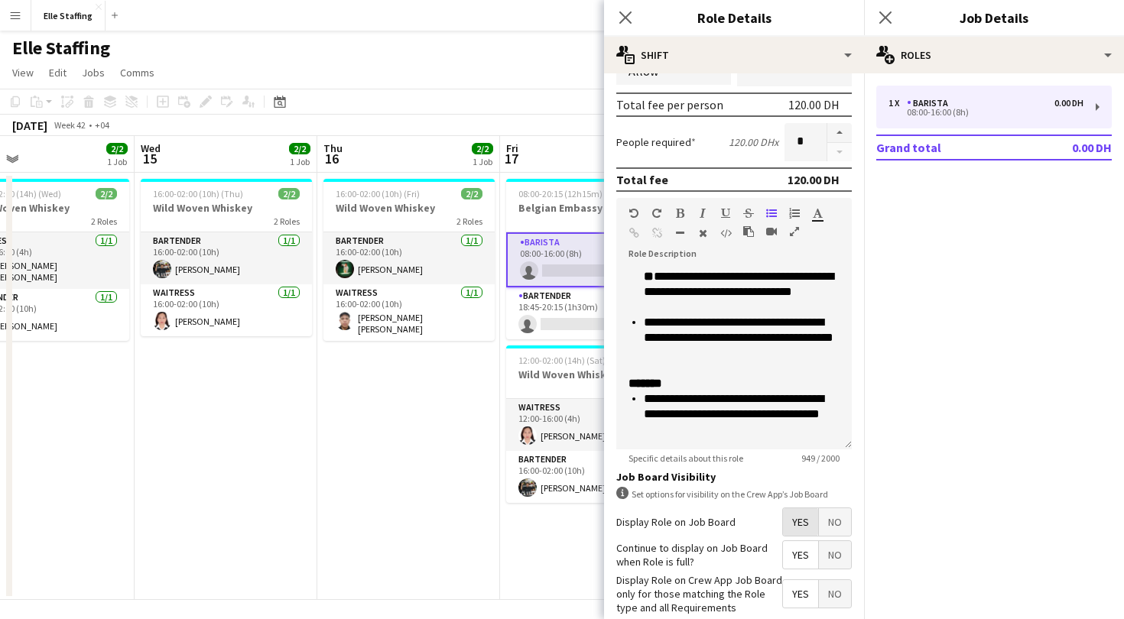
click at [794, 522] on span "Yes" at bounding box center [800, 523] width 35 height 28
click at [794, 543] on form "**********" at bounding box center [734, 286] width 260 height 831
click at [794, 597] on span "Yes" at bounding box center [800, 594] width 35 height 28
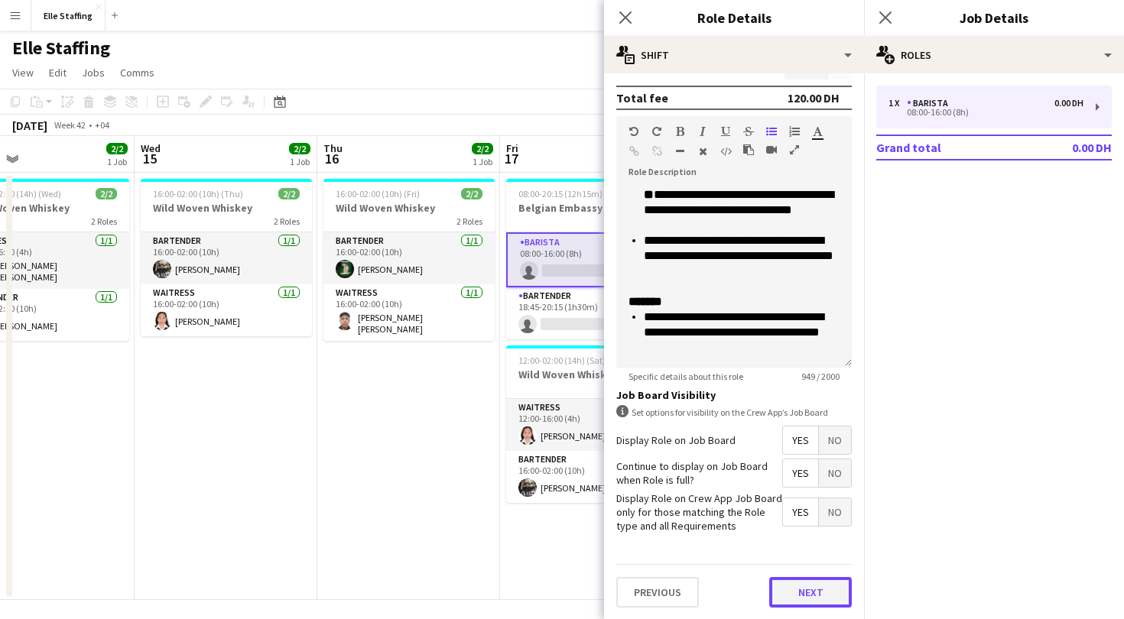
click at [800, 594] on button "Next" at bounding box center [810, 592] width 83 height 31
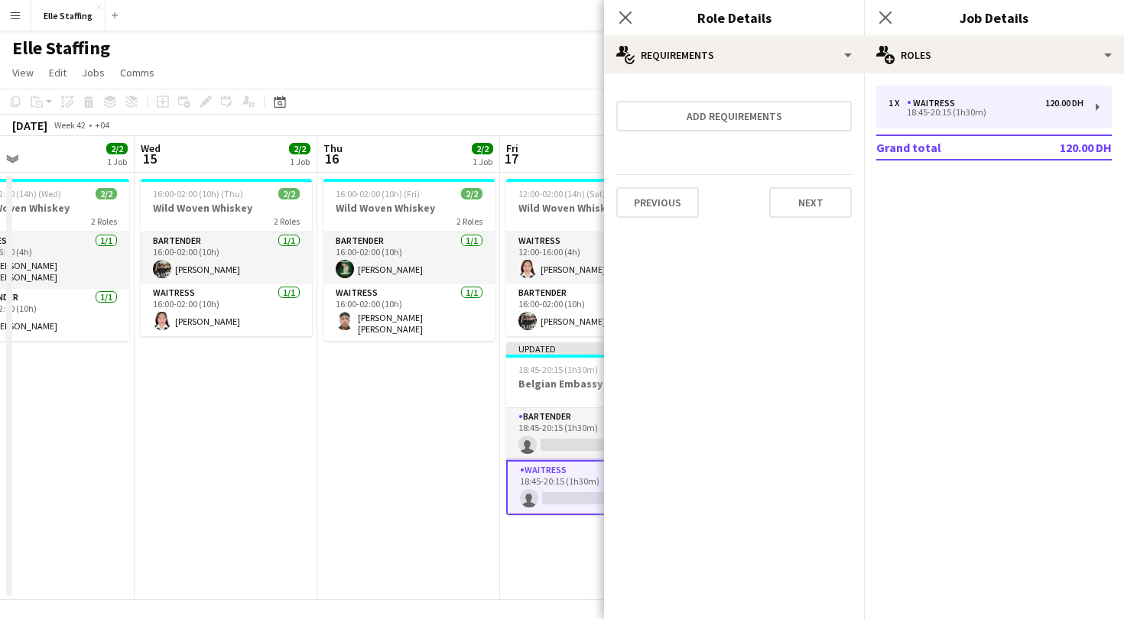
scroll to position [0, 0]
click at [785, 83] on div "Add requirements Previous Next" at bounding box center [734, 151] width 260 height 157
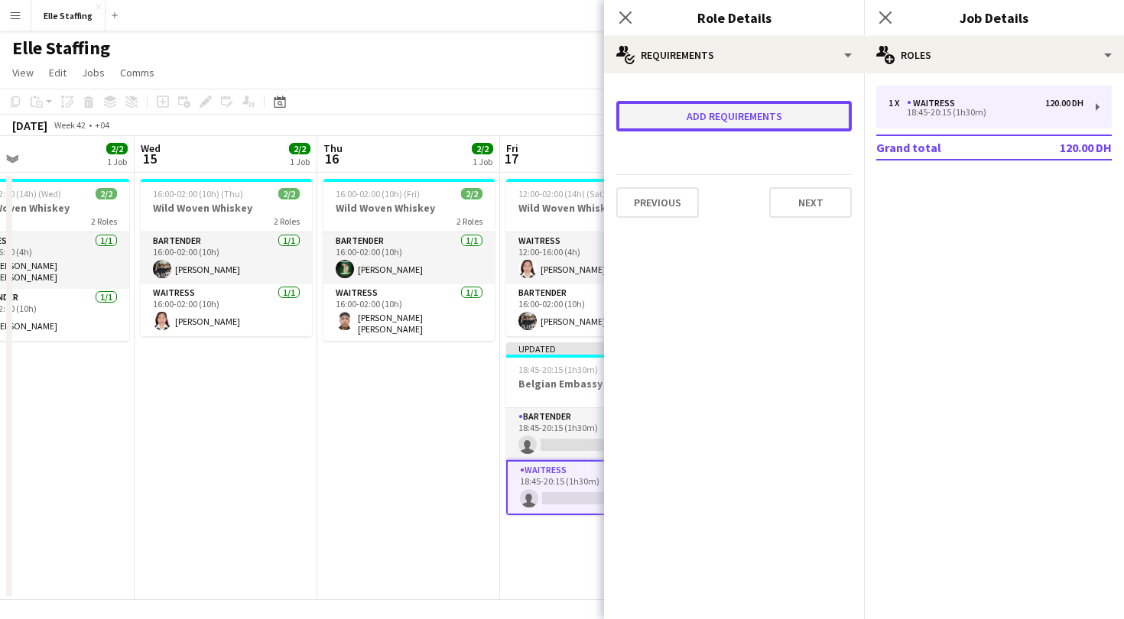
click at [784, 105] on button "Add requirements" at bounding box center [734, 116] width 236 height 31
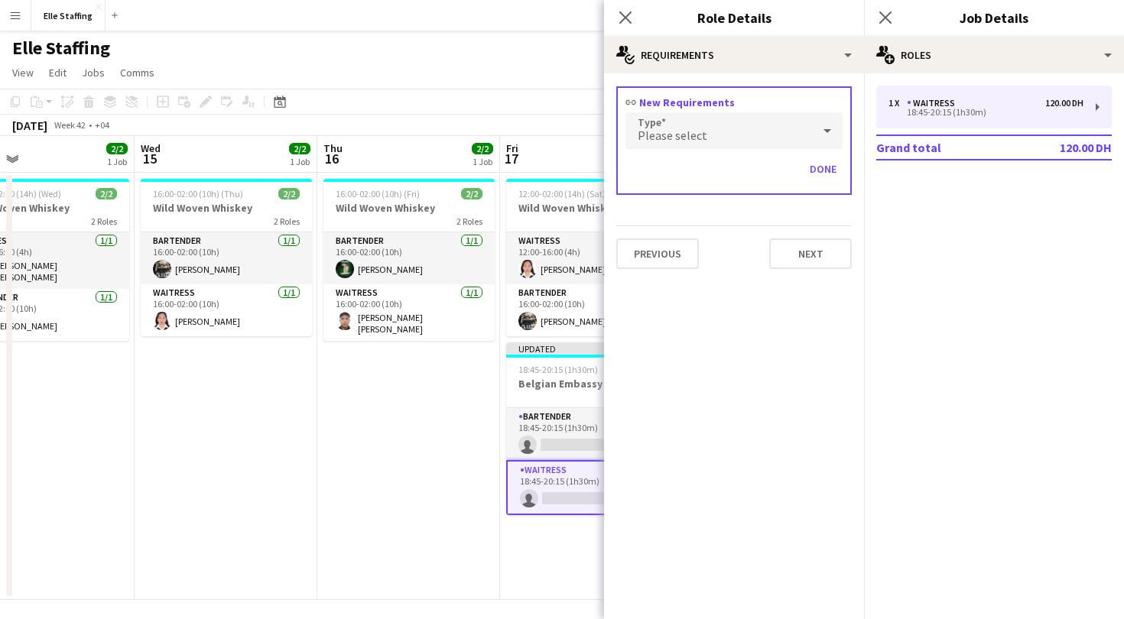
click at [746, 135] on div "Please select" at bounding box center [719, 130] width 187 height 37
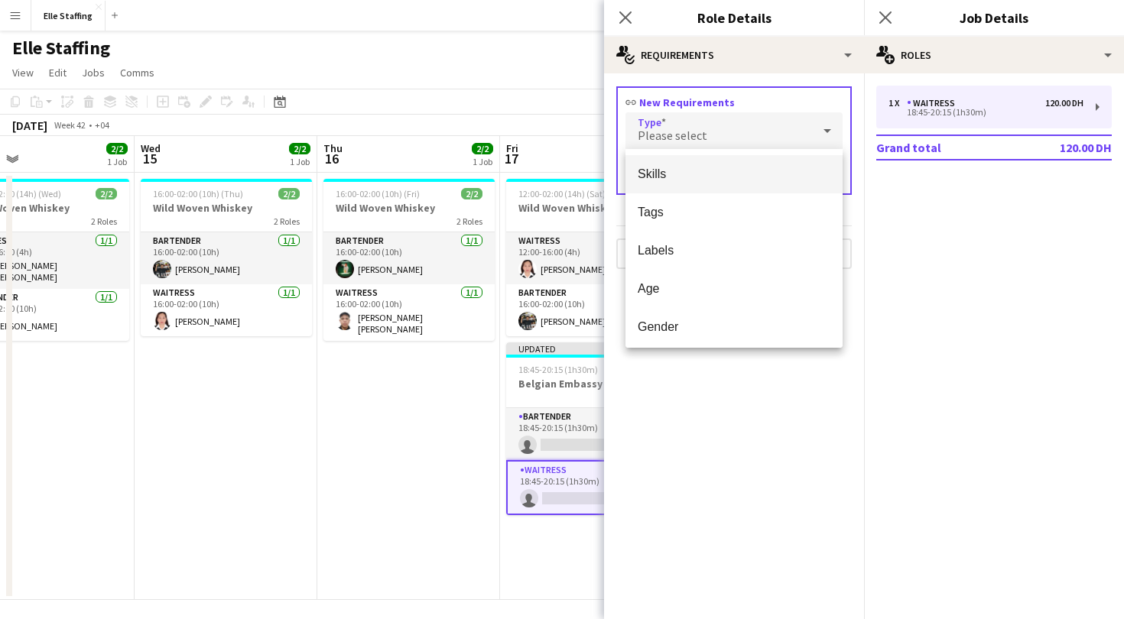
click at [726, 174] on span "Skills" at bounding box center [734, 174] width 193 height 15
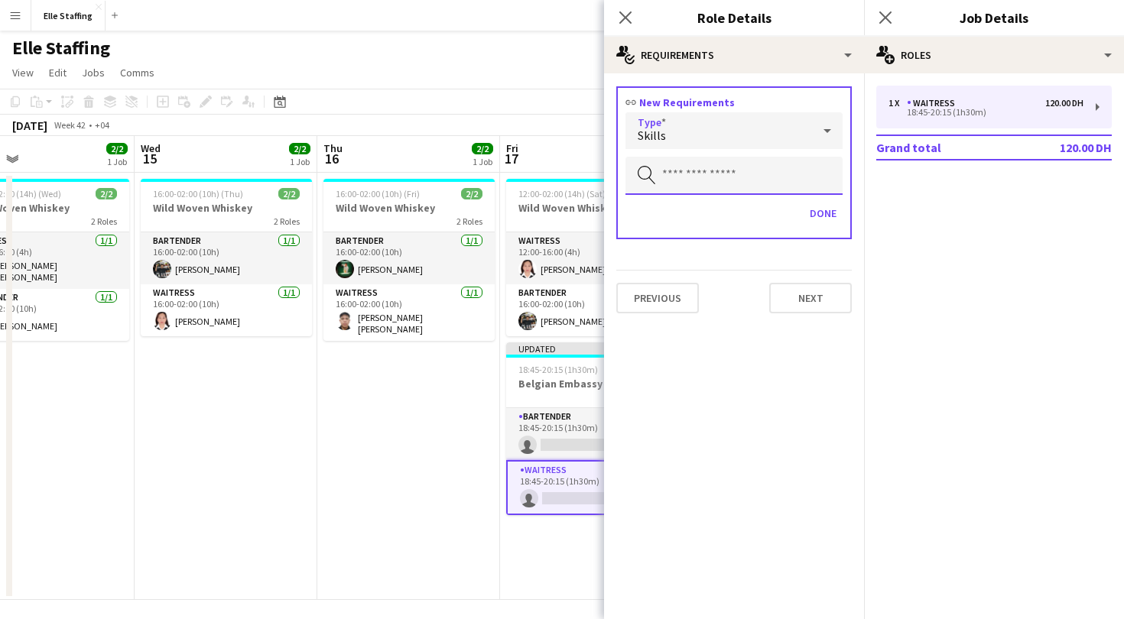
click at [725, 174] on input "text" at bounding box center [734, 176] width 217 height 38
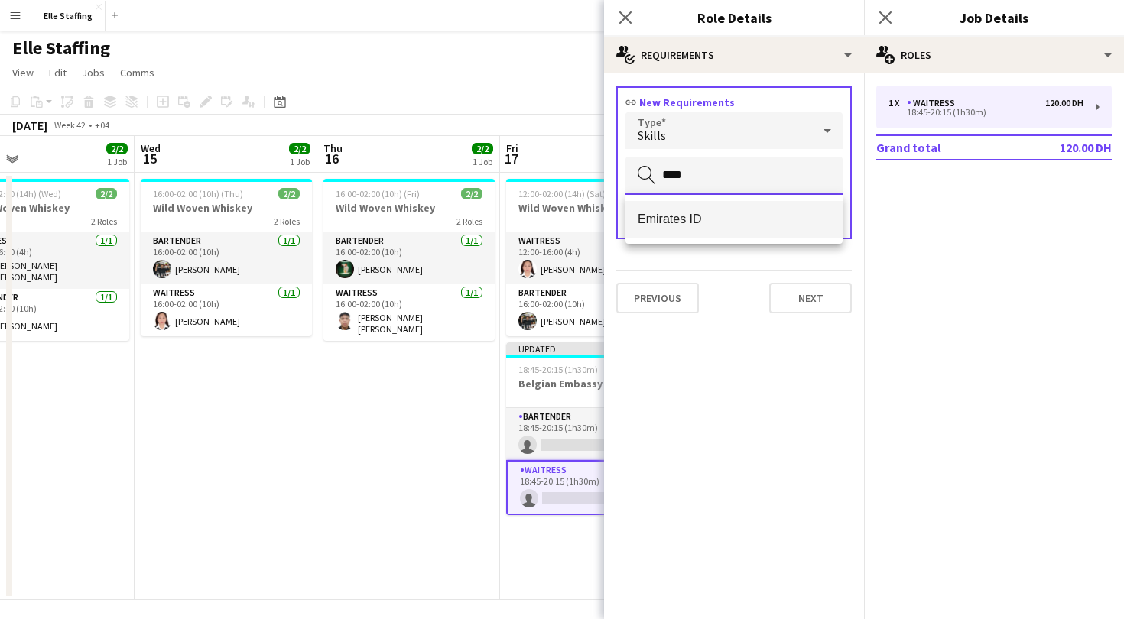
type input "****"
click at [716, 221] on span "Emirates ID" at bounding box center [734, 219] width 193 height 15
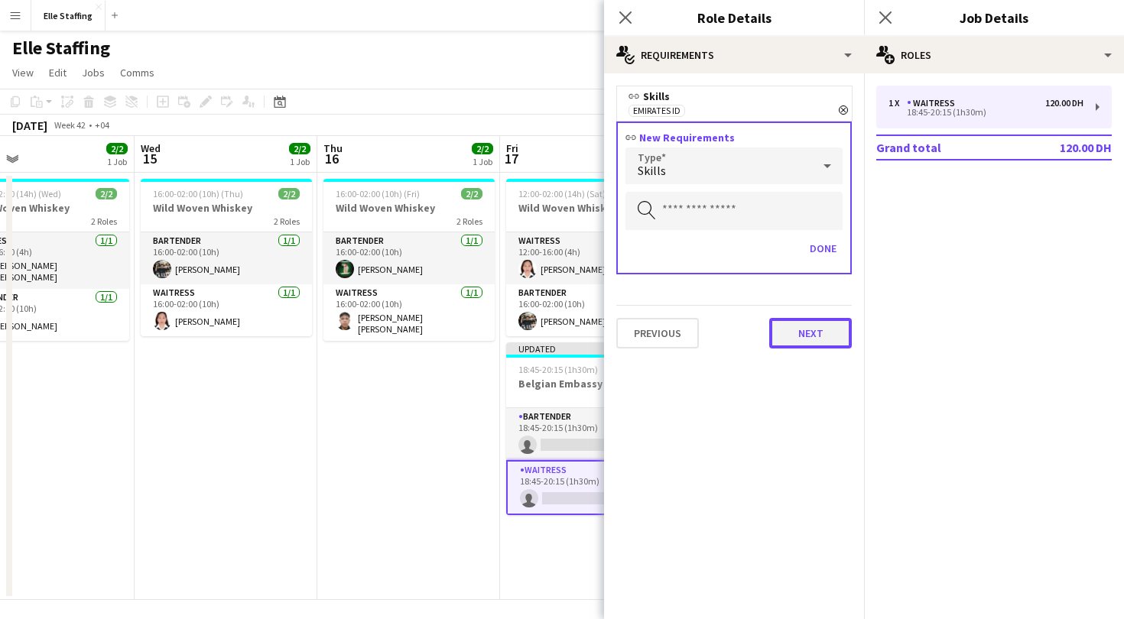
click at [807, 337] on button "Next" at bounding box center [810, 333] width 83 height 31
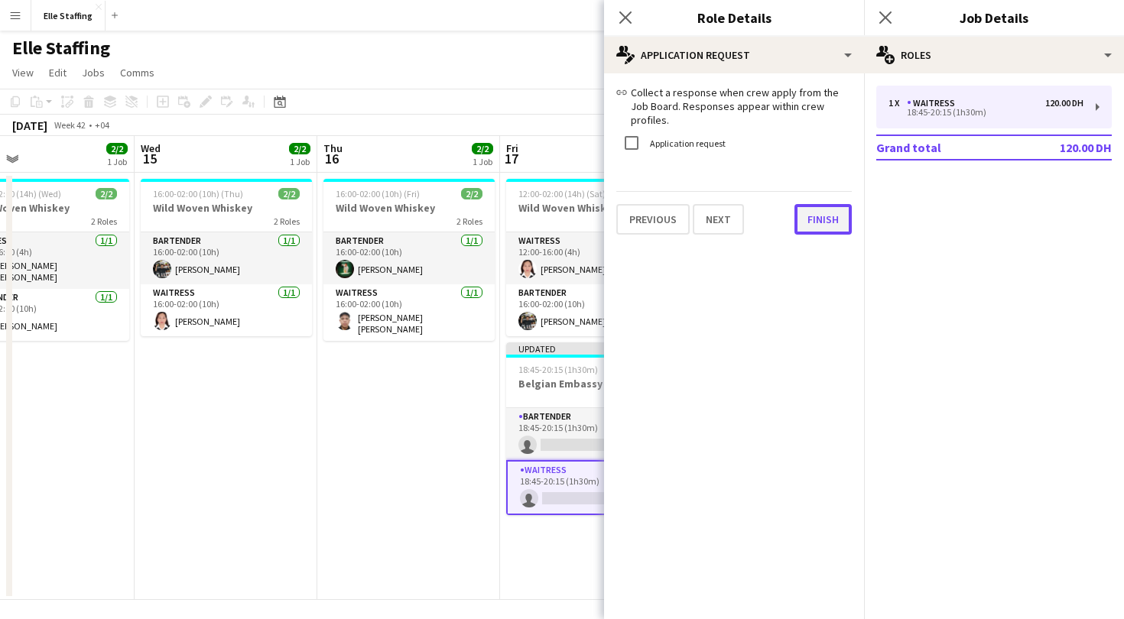
click at [831, 206] on button "Finish" at bounding box center [823, 219] width 57 height 31
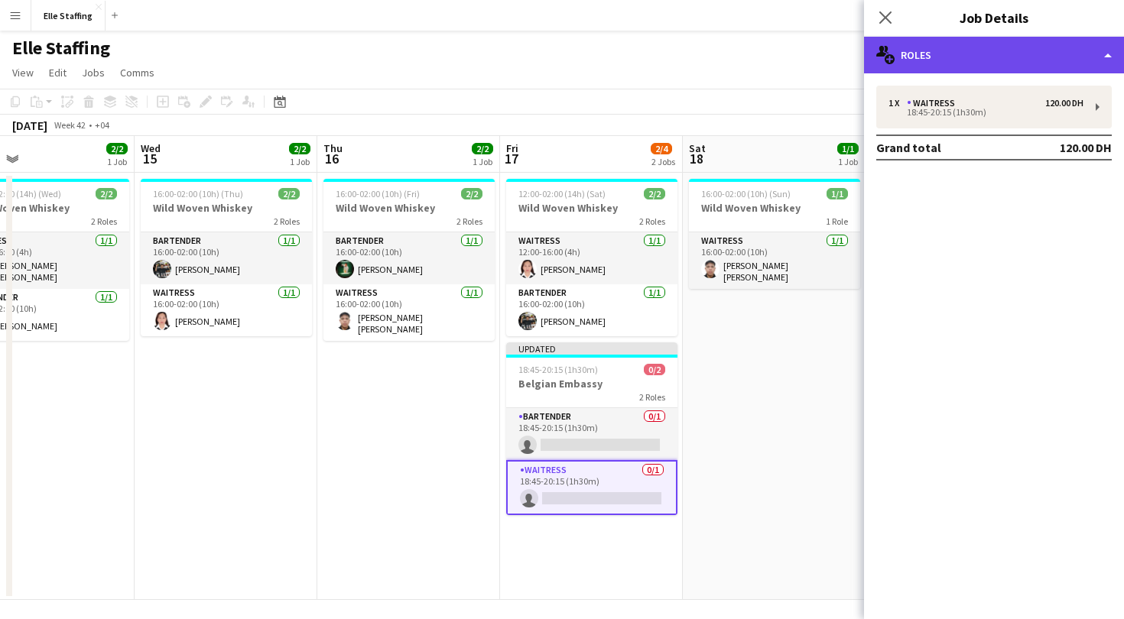
click at [923, 69] on div "multiple-users-add Roles" at bounding box center [994, 55] width 260 height 37
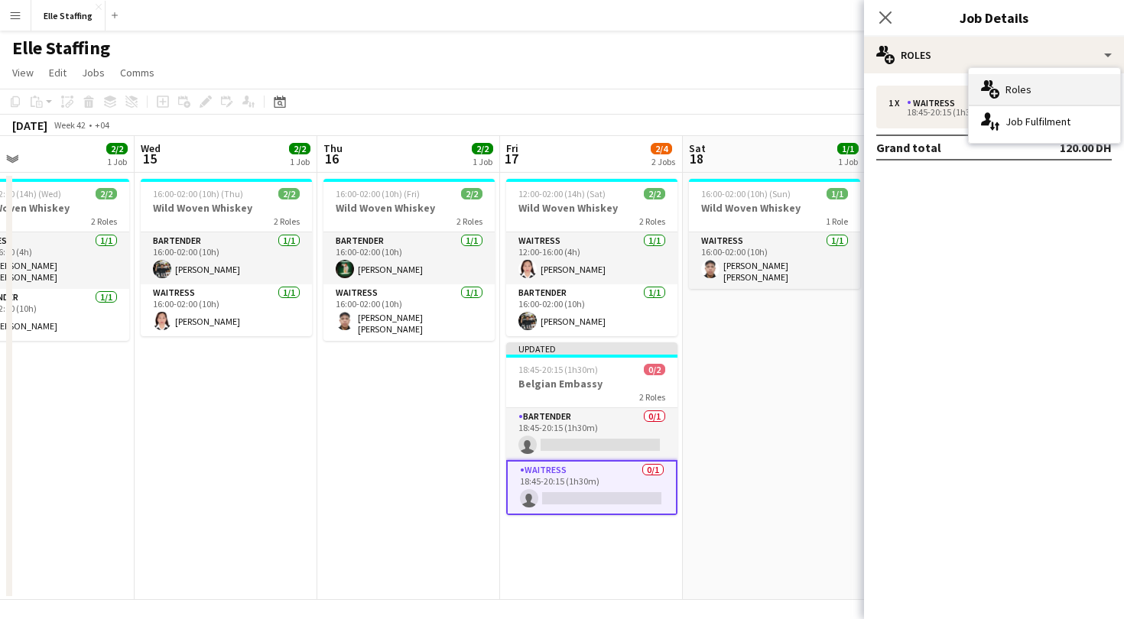
click at [1008, 94] on span "Roles" at bounding box center [1019, 90] width 26 height 14
click at [894, 21] on app-icon "Close pop-in" at bounding box center [886, 18] width 22 height 22
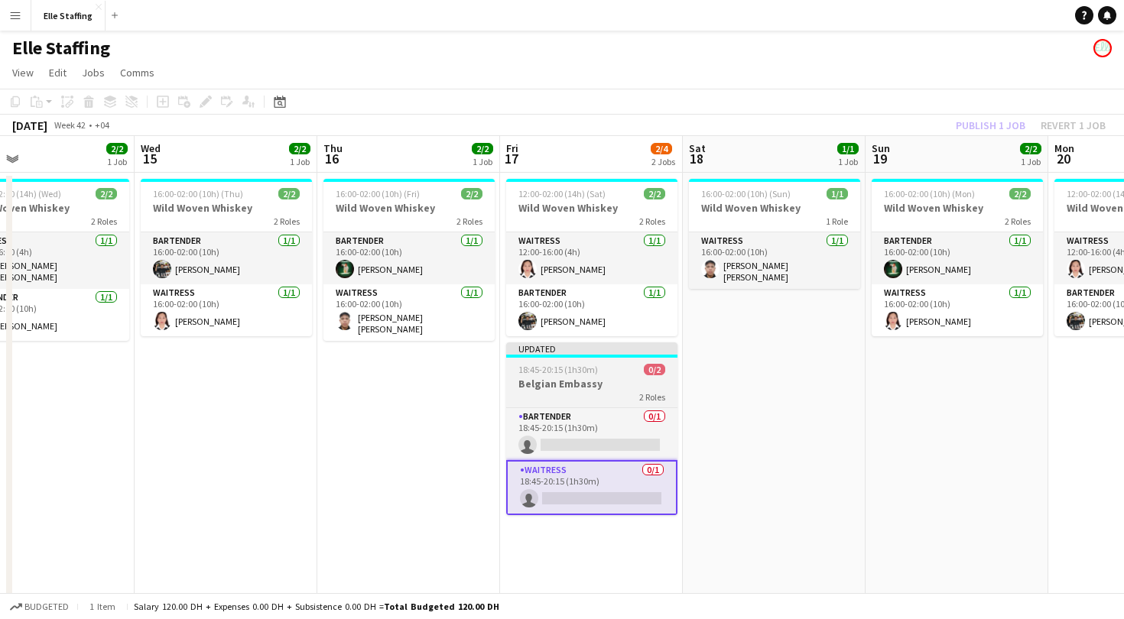
click at [602, 374] on div "18:45-20:15 (1h30m) 0/2" at bounding box center [591, 369] width 171 height 11
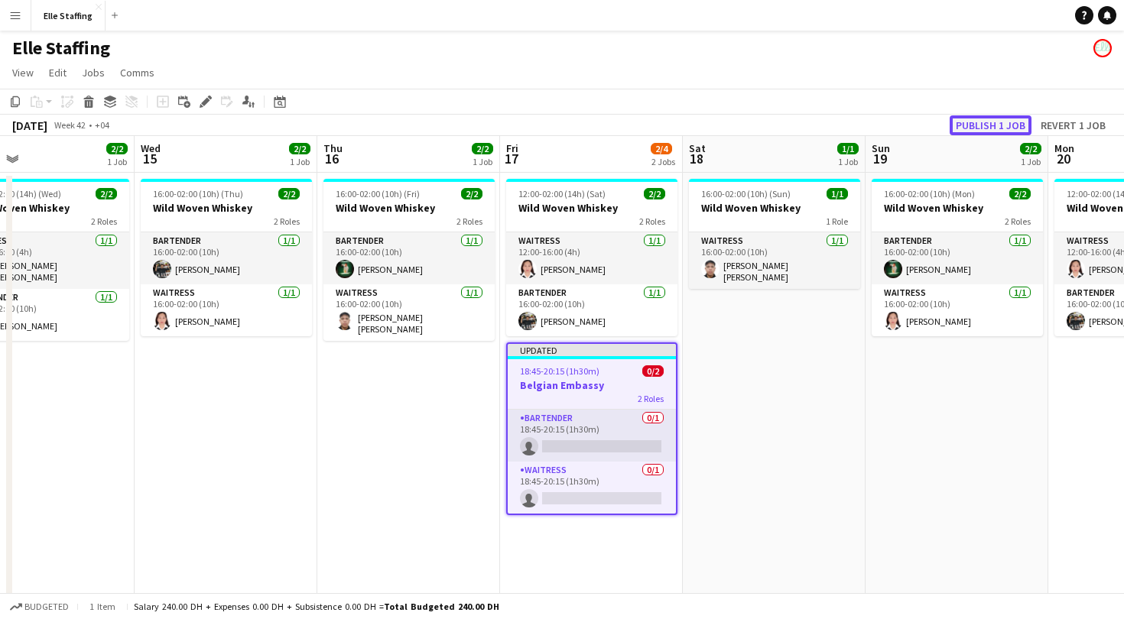
click at [990, 126] on button "Publish 1 job" at bounding box center [991, 125] width 82 height 20
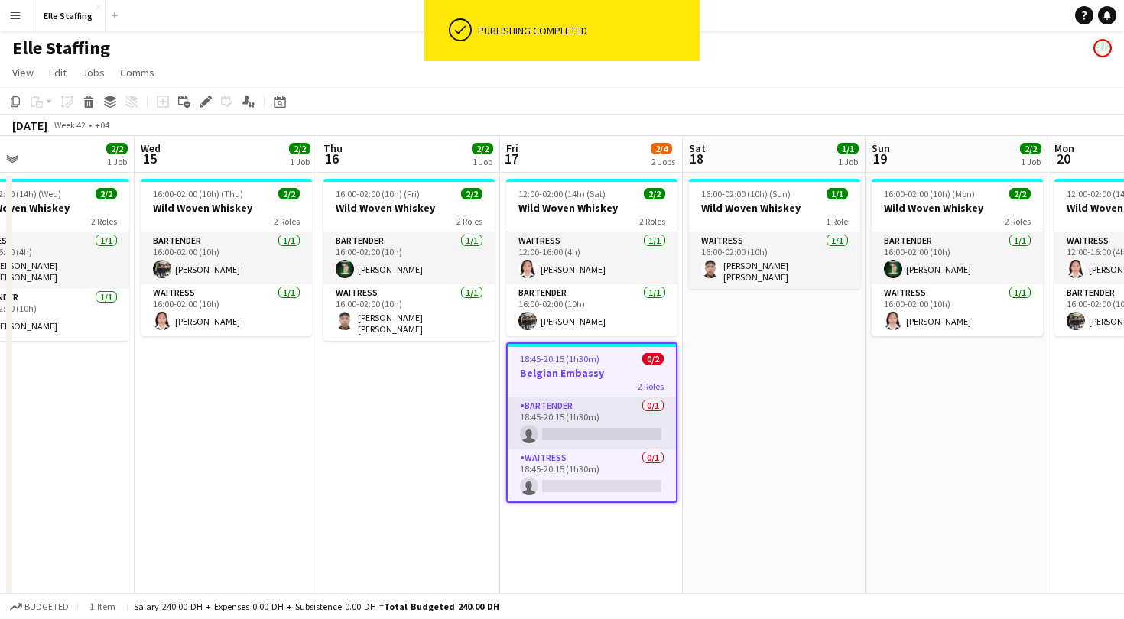
click at [568, 365] on app-job-card "18:45-20:15 (1h30m) 0/2 Belgian Embassy 2 Roles Bartender 0/1 18:45-20:15 (1h30…" at bounding box center [591, 423] width 171 height 161
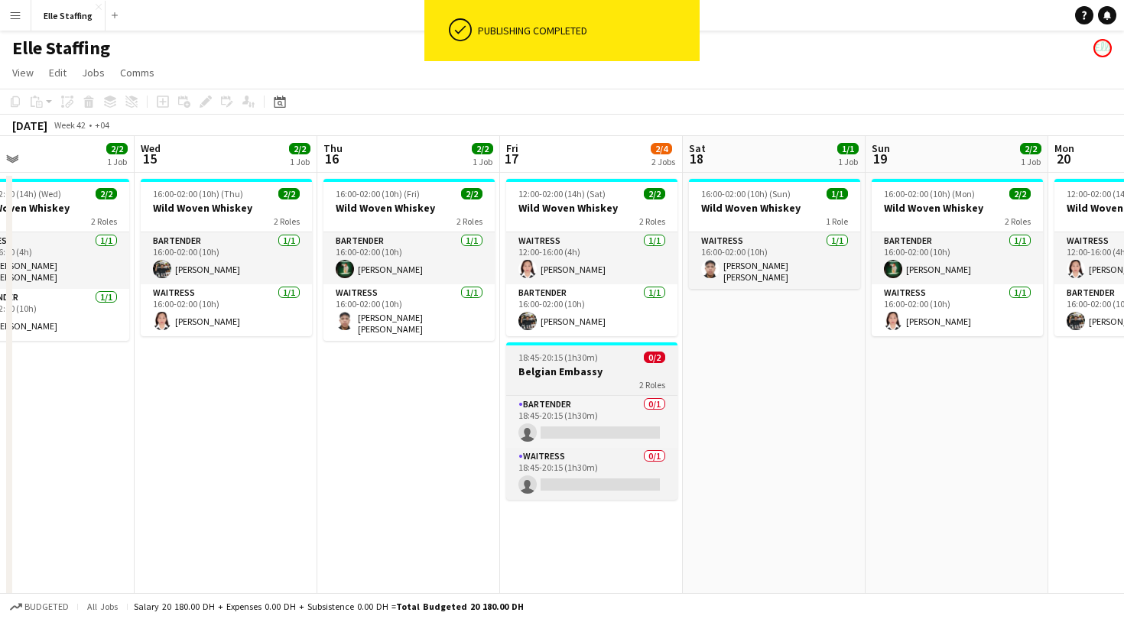
click at [533, 362] on span "18:45-20:15 (1h30m)" at bounding box center [558, 357] width 80 height 11
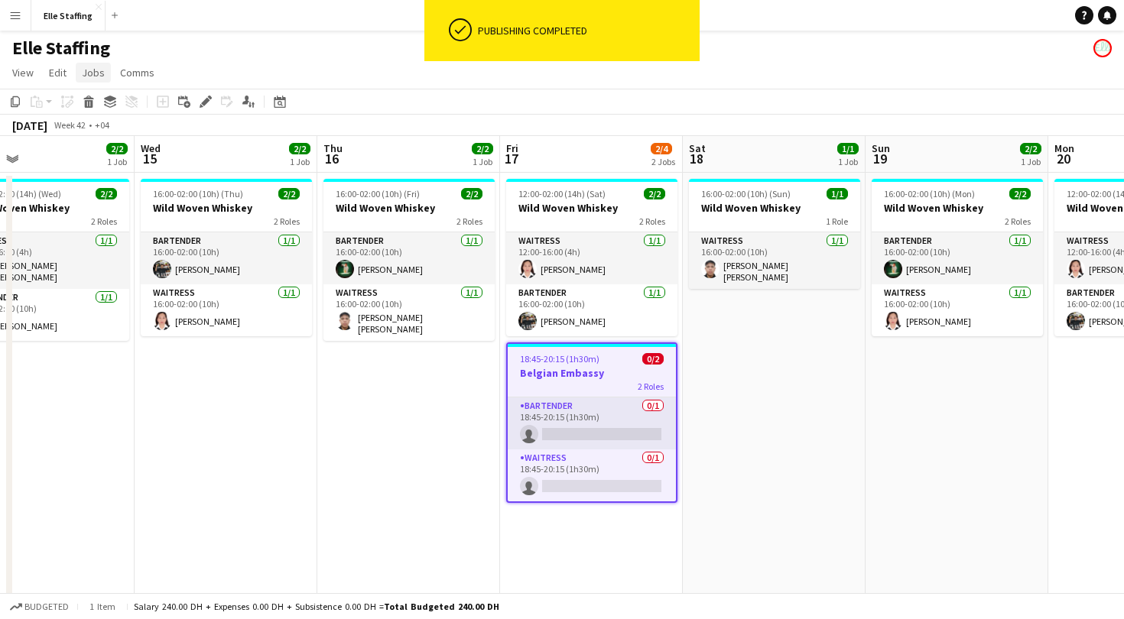
click at [86, 74] on span "Jobs" at bounding box center [93, 73] width 23 height 14
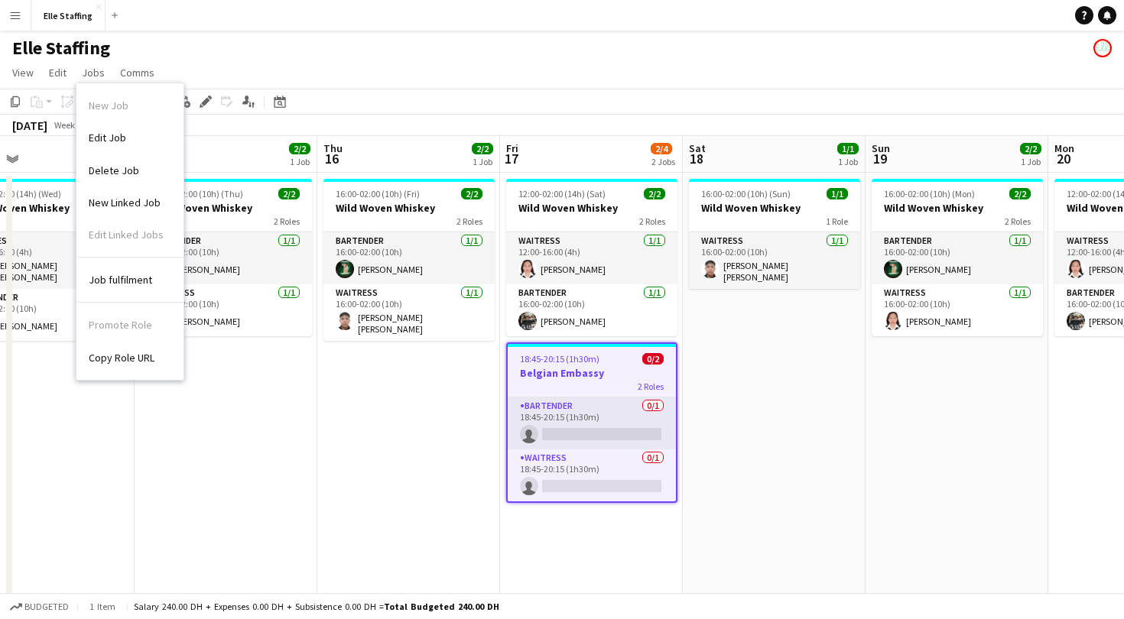
click at [120, 325] on div "Promote Role Copy Role URL" at bounding box center [129, 338] width 107 height 70
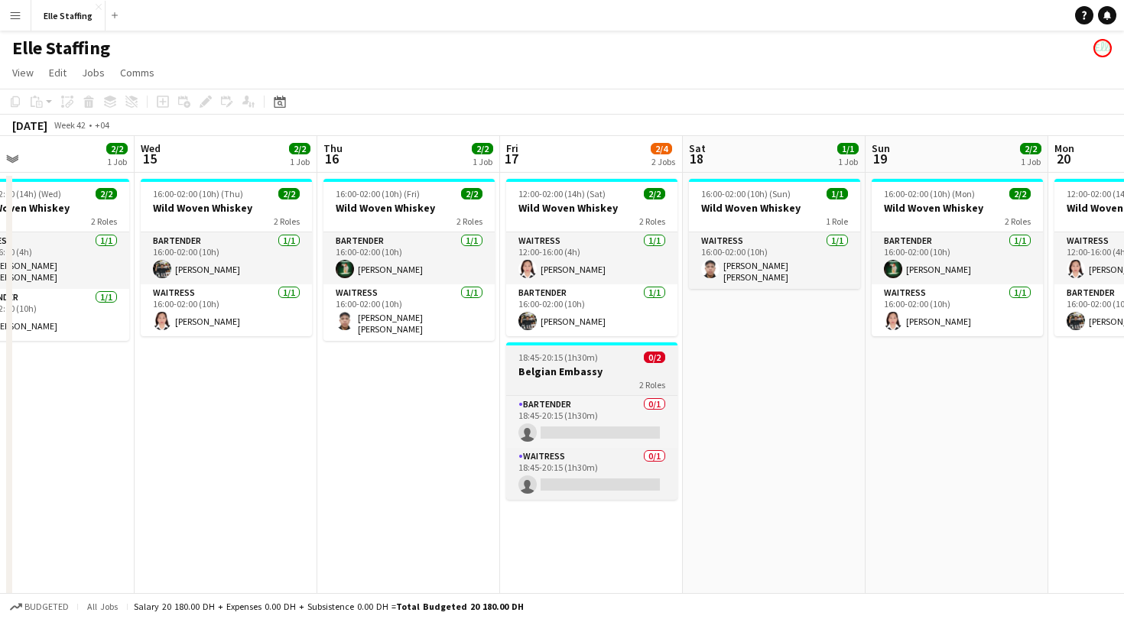
click at [554, 369] on h3 "Belgian Embassy" at bounding box center [591, 372] width 171 height 14
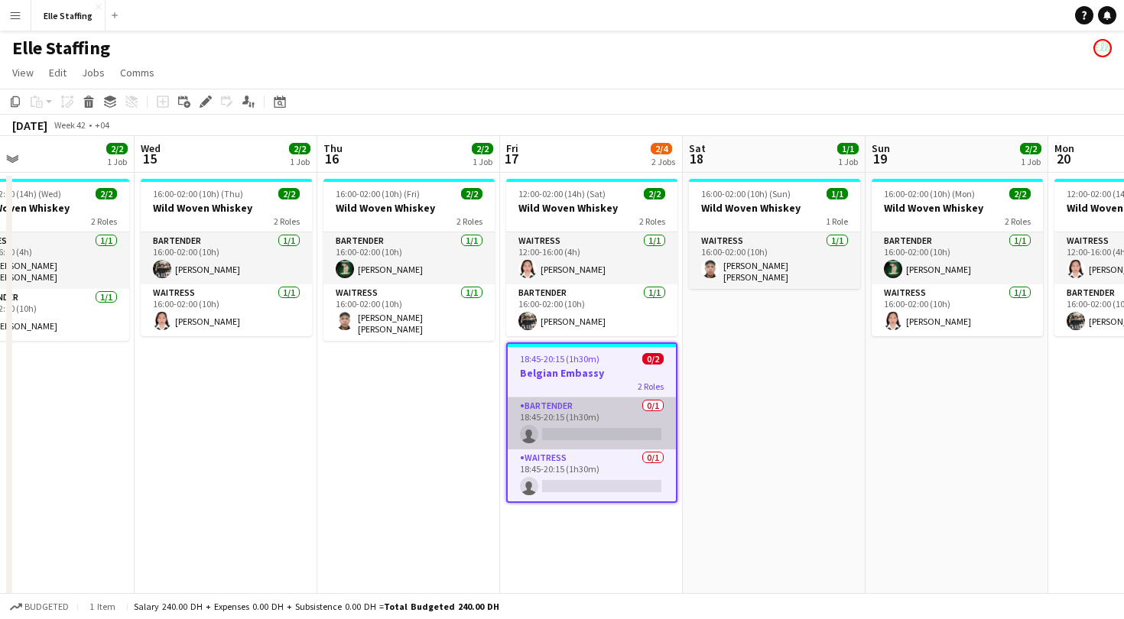
click at [592, 405] on app-card-role "Bartender 0/1 18:45-20:15 (1h30m) single-neutral-actions" at bounding box center [592, 424] width 168 height 52
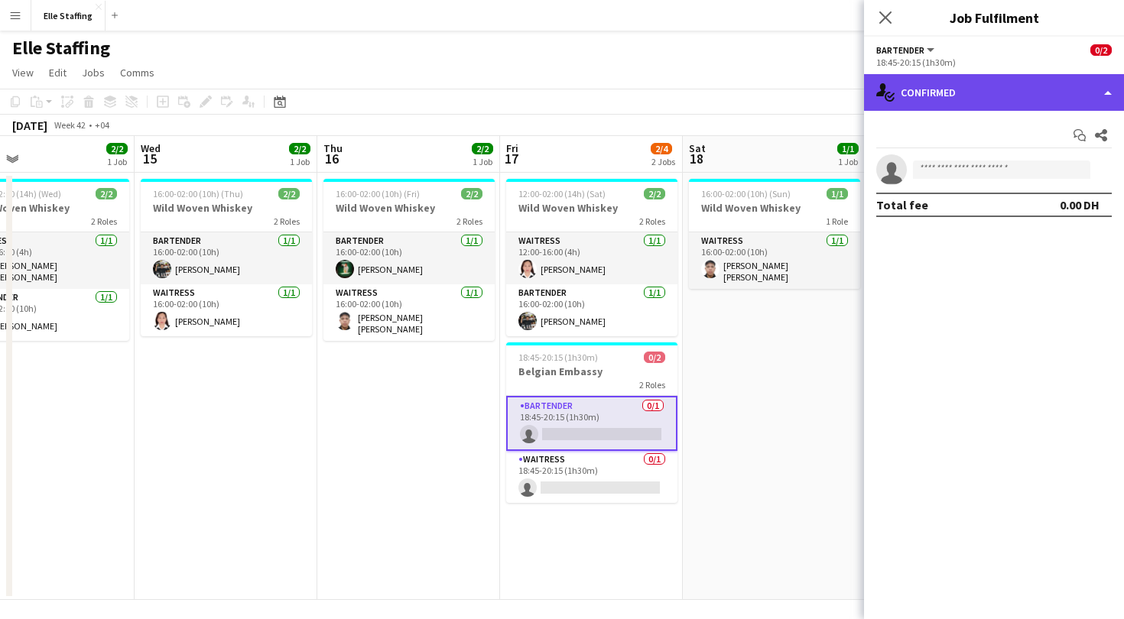
click at [942, 91] on div "single-neutral-actions-check-2 Confirmed" at bounding box center [994, 92] width 260 height 37
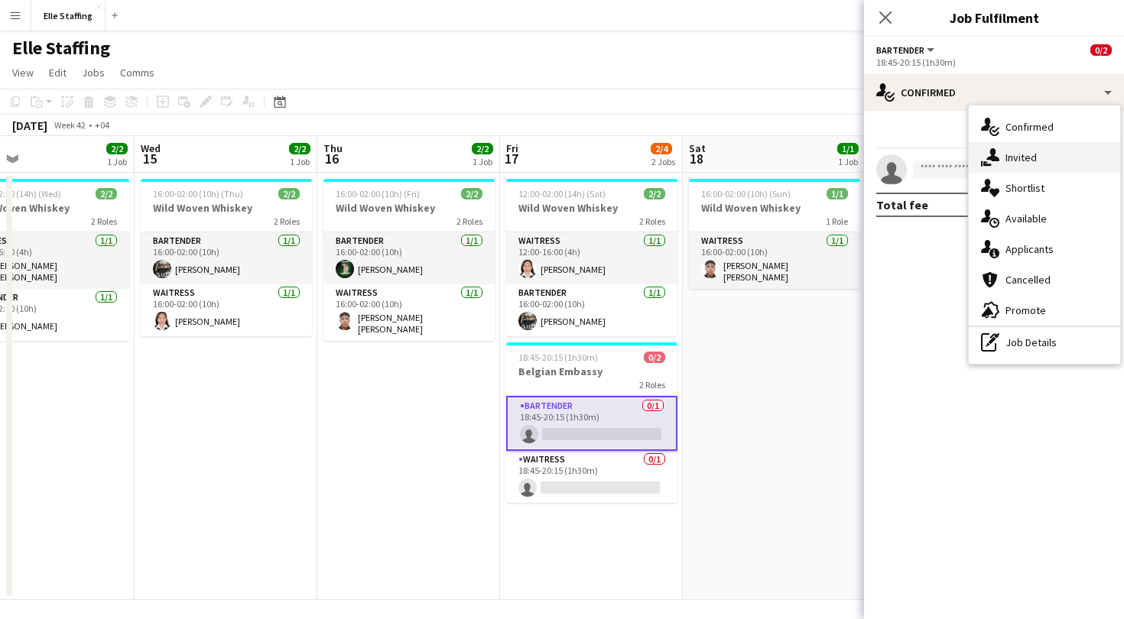
click at [1019, 156] on span "Invited" at bounding box center [1021, 158] width 31 height 14
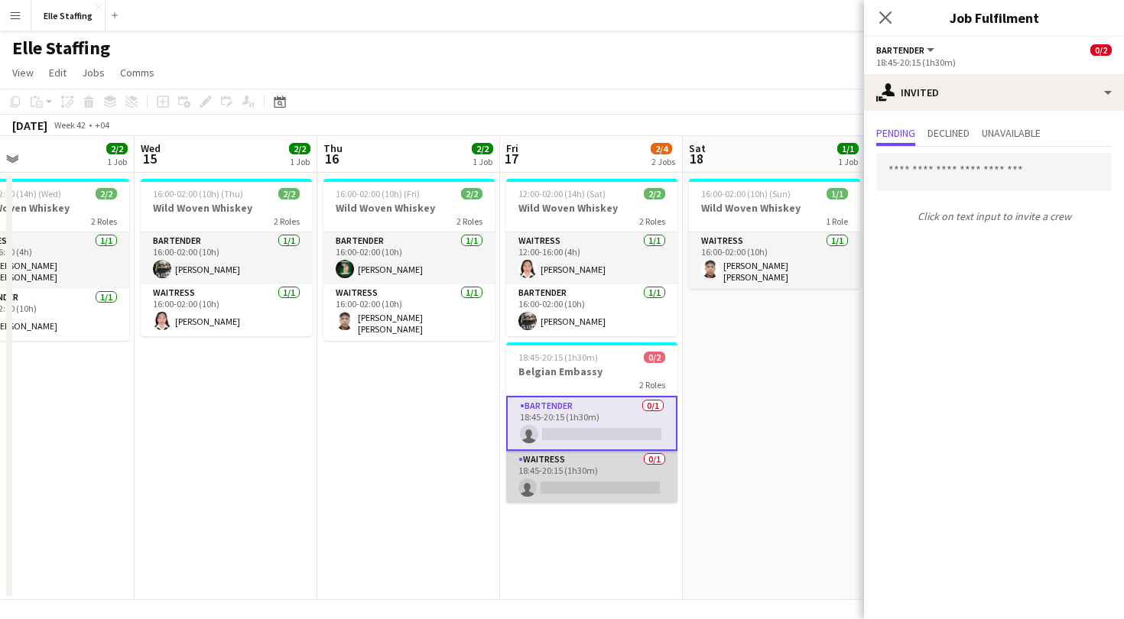
click at [577, 479] on app-card-role "Waitress 0/1 18:45-20:15 (1h30m) single-neutral-actions" at bounding box center [591, 477] width 171 height 52
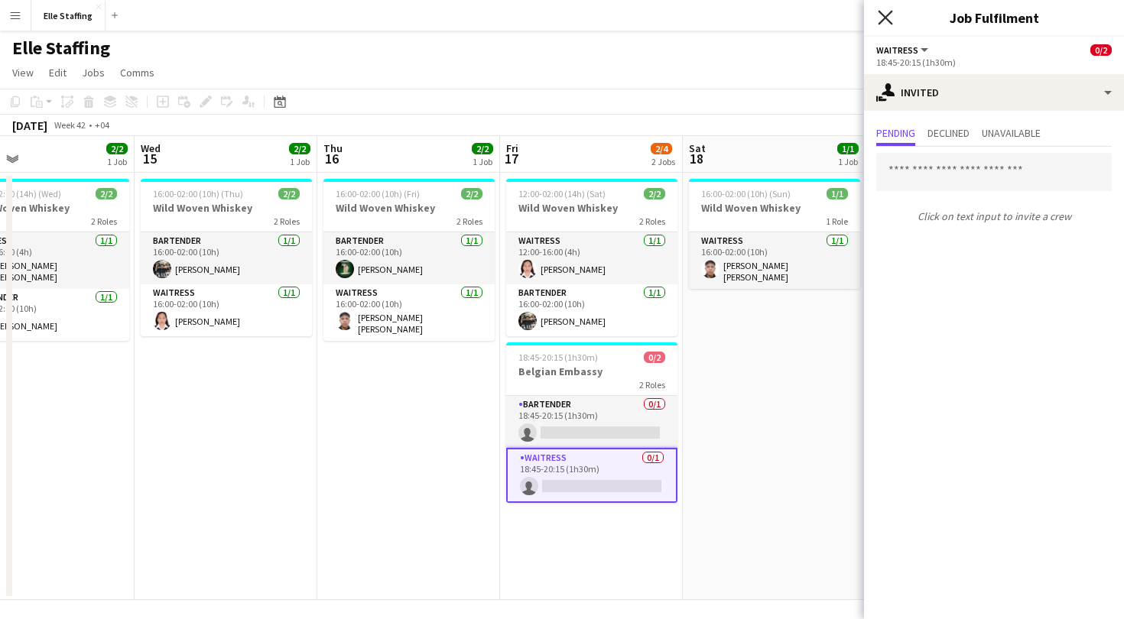
click at [889, 17] on icon "Close pop-in" at bounding box center [885, 17] width 15 height 15
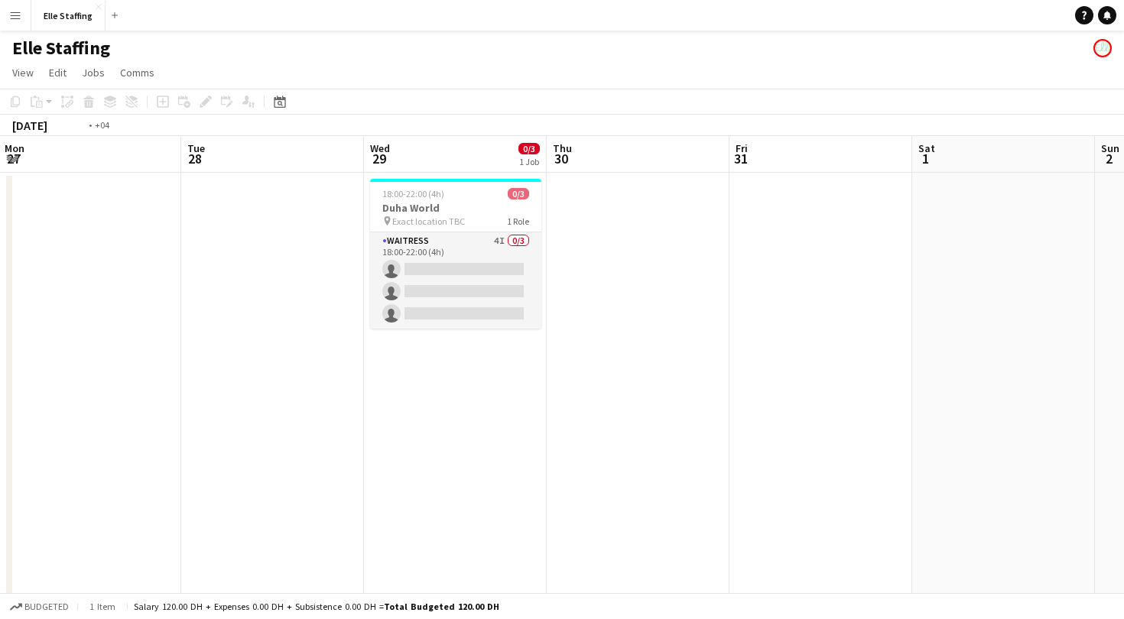
scroll to position [0, 552]
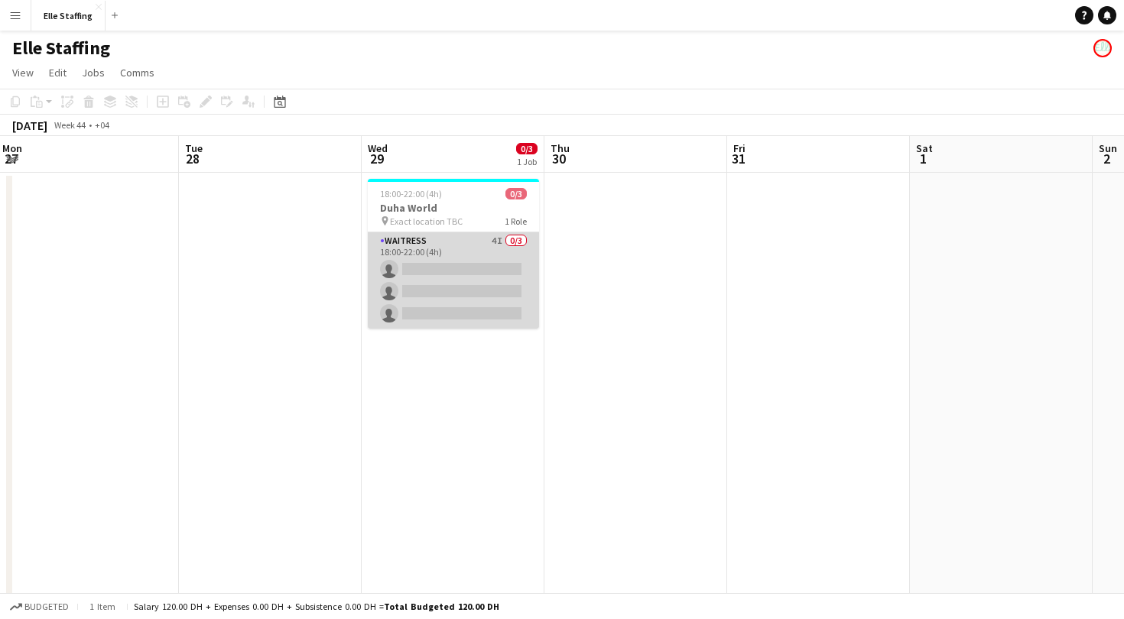
click at [449, 237] on app-card-role "Waitress 4I 0/3 18:00-22:00 (4h) single-neutral-actions single-neutral-actions …" at bounding box center [453, 280] width 171 height 96
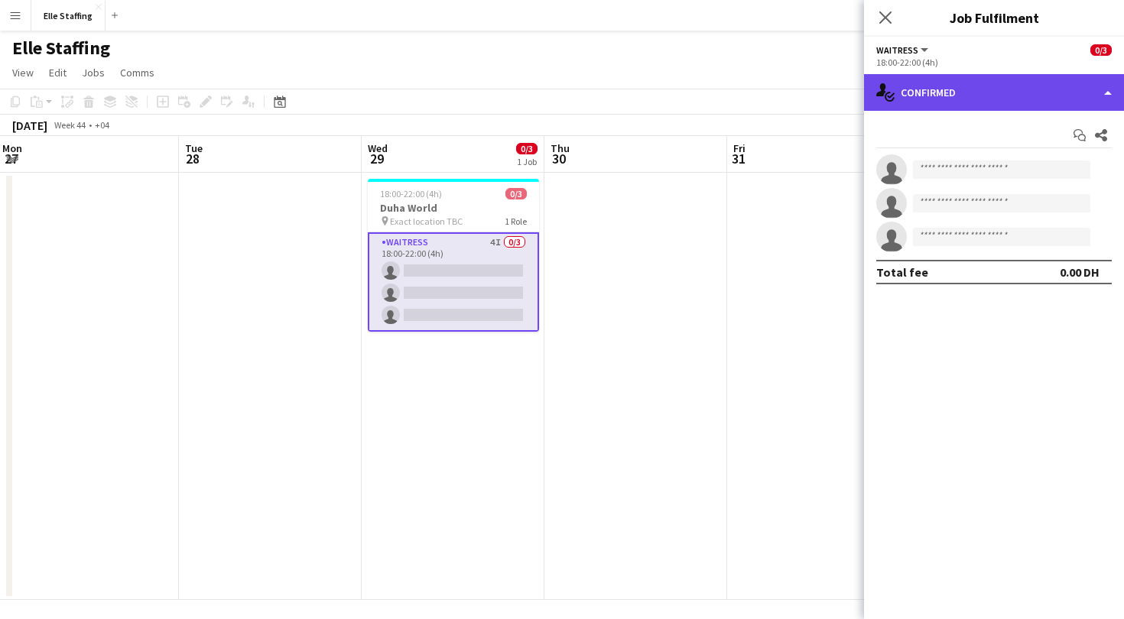
click at [962, 98] on div "single-neutral-actions-check-2 Confirmed" at bounding box center [994, 92] width 260 height 37
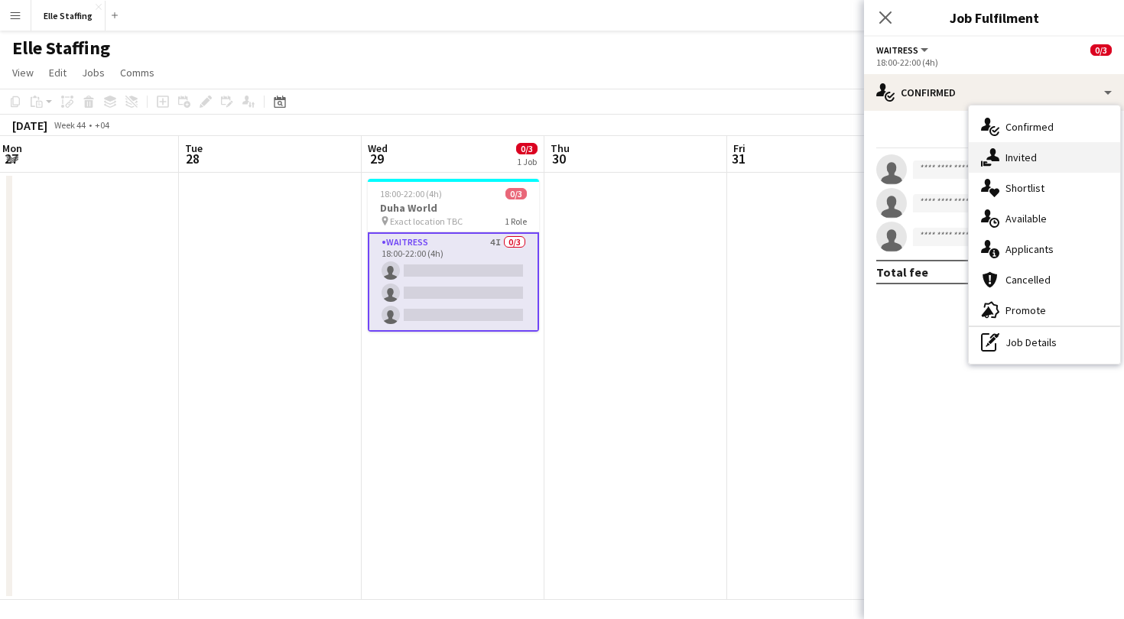
click at [1035, 151] on span "Invited" at bounding box center [1021, 158] width 31 height 14
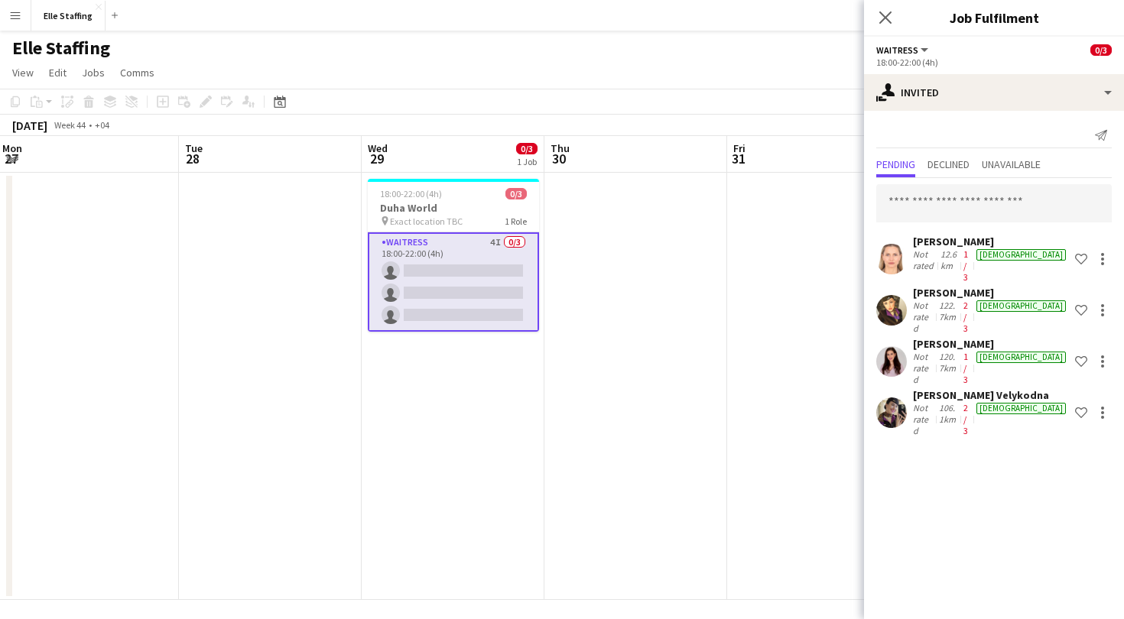
click at [928, 165] on div "Pending Declined Unavailable" at bounding box center [994, 166] width 236 height 24
click at [952, 162] on span "Declined" at bounding box center [949, 164] width 42 height 11
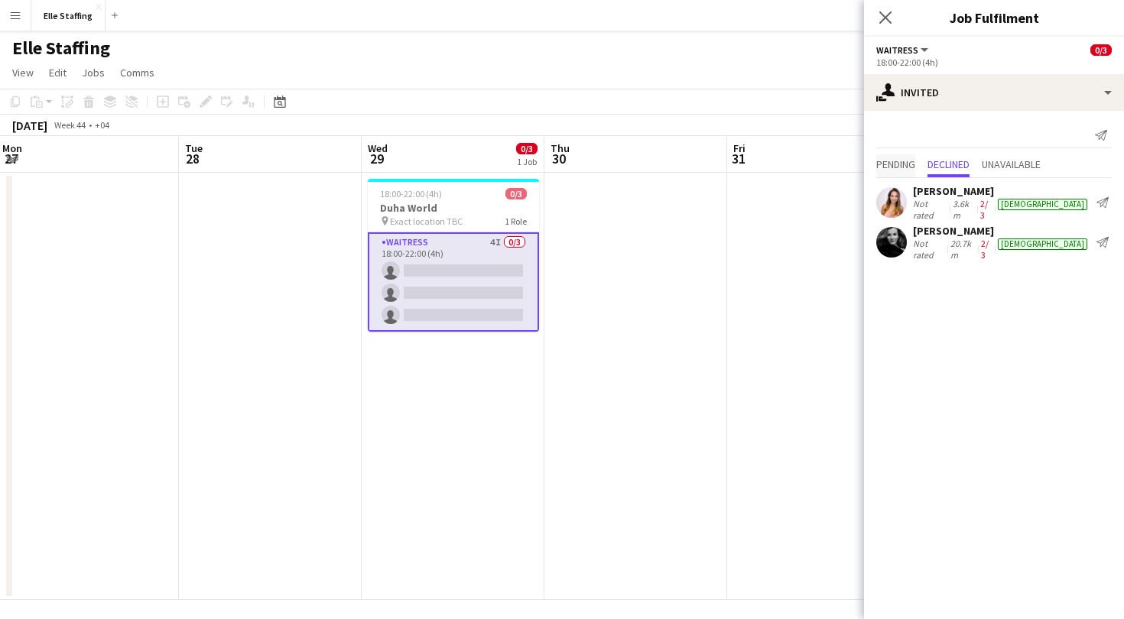
click at [898, 162] on span "Pending" at bounding box center [895, 164] width 39 height 11
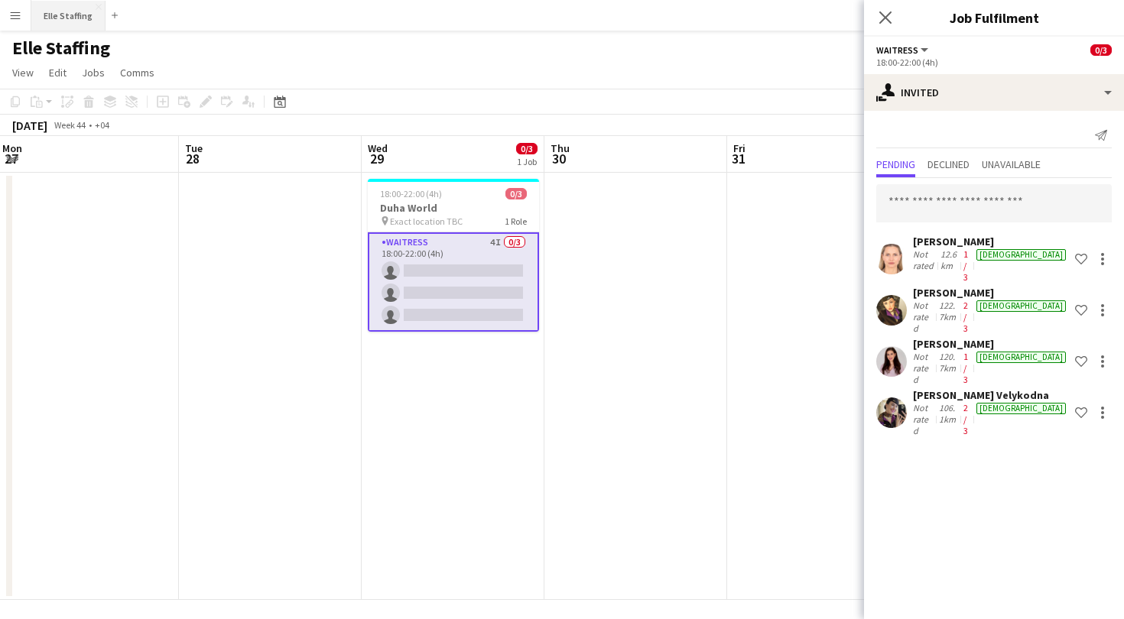
click at [60, 24] on button "Elle Staffing Close" at bounding box center [68, 16] width 74 height 30
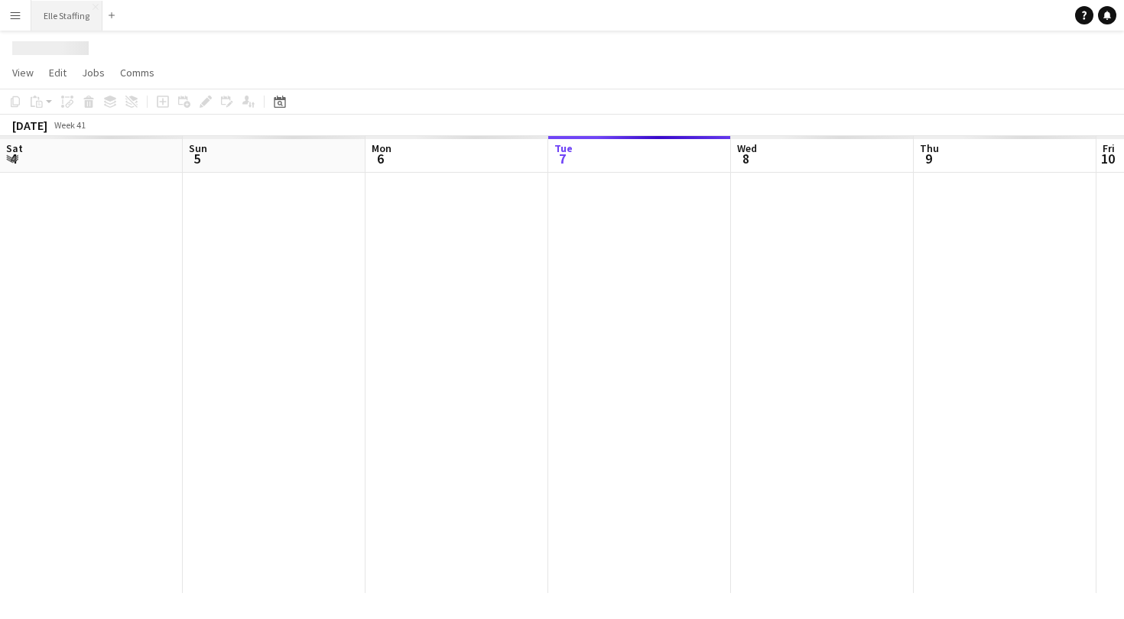
scroll to position [0, 366]
click at [60, 24] on button "Elle Staffing Close" at bounding box center [66, 16] width 71 height 30
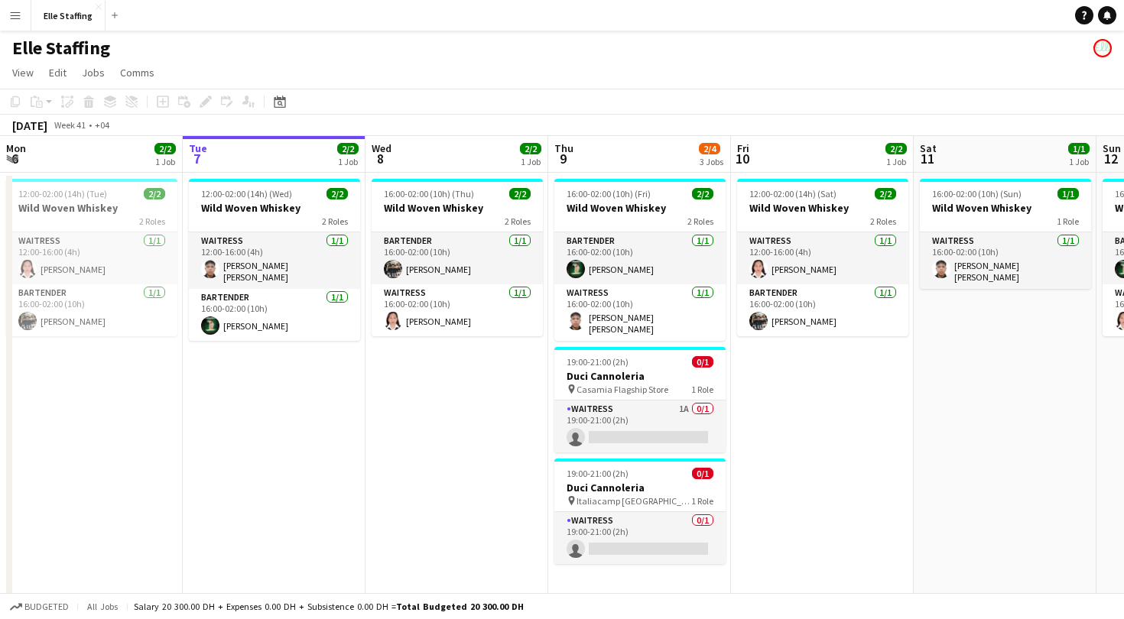
click at [12, 18] on app-icon "Menu" at bounding box center [15, 15] width 12 height 12
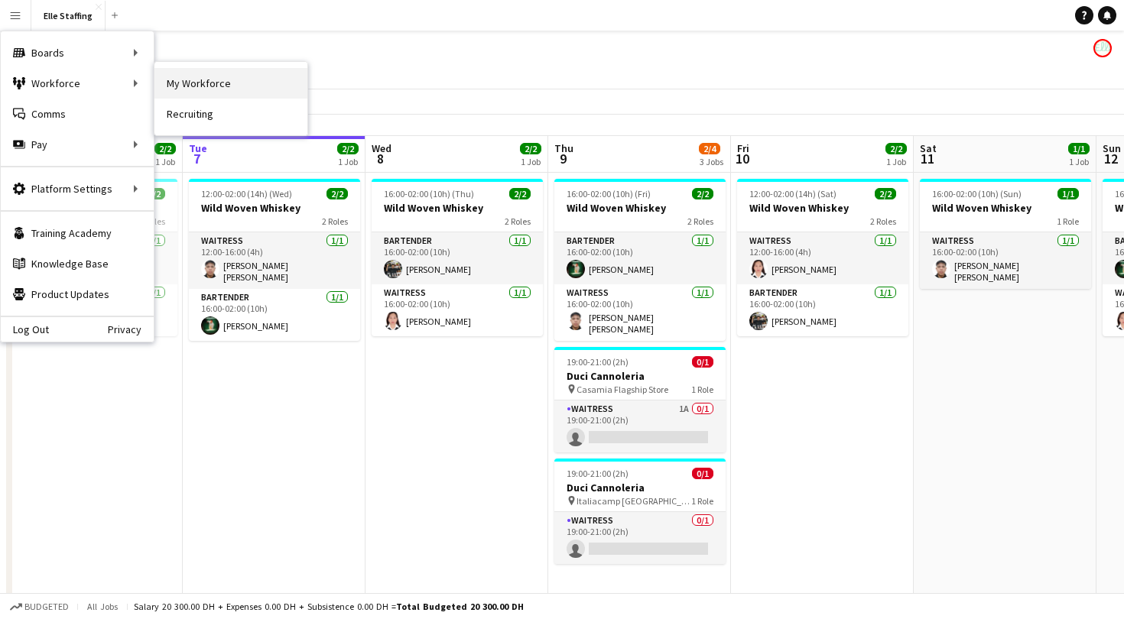
click at [239, 96] on link "My Workforce" at bounding box center [230, 83] width 153 height 31
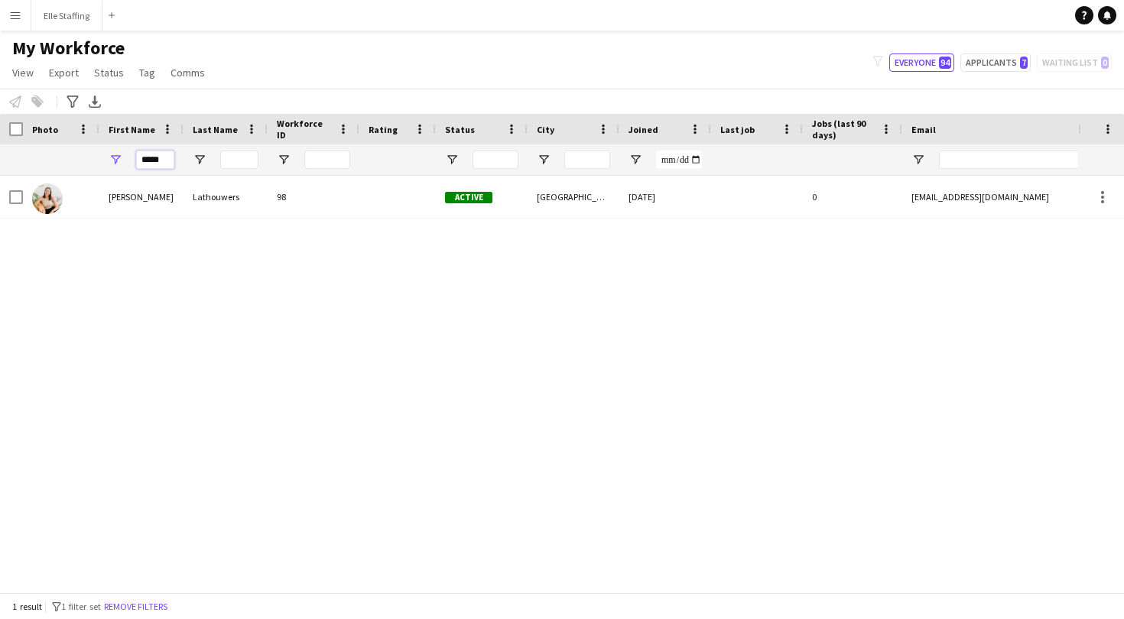
click at [171, 161] on input "*****" at bounding box center [155, 160] width 38 height 18
type input "*"
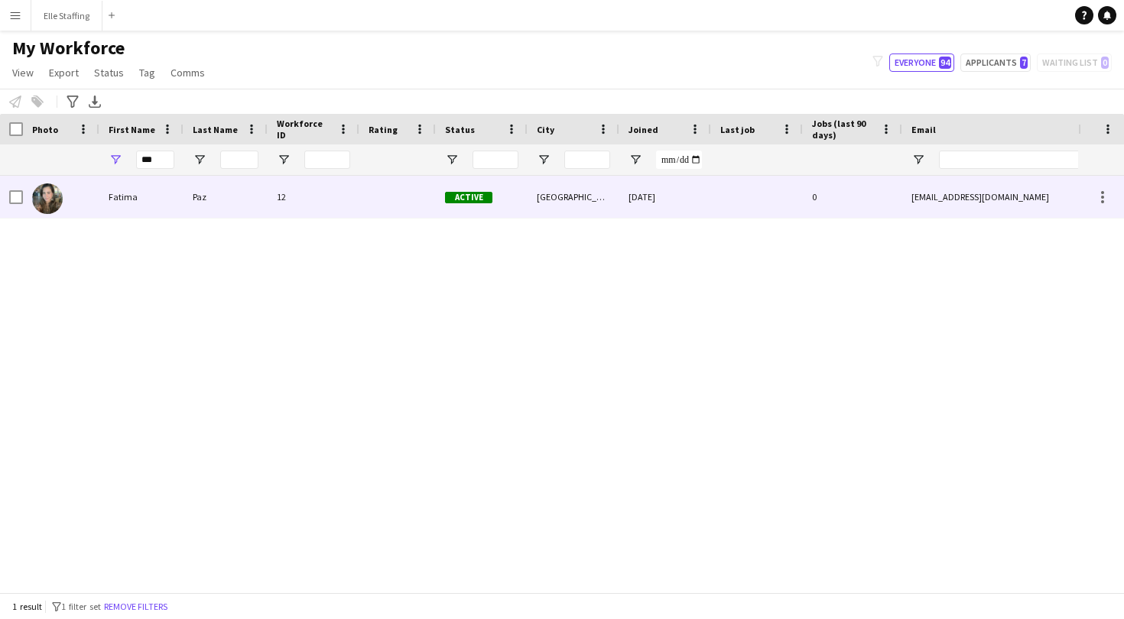
click at [156, 203] on div "Fatima" at bounding box center [141, 197] width 84 height 42
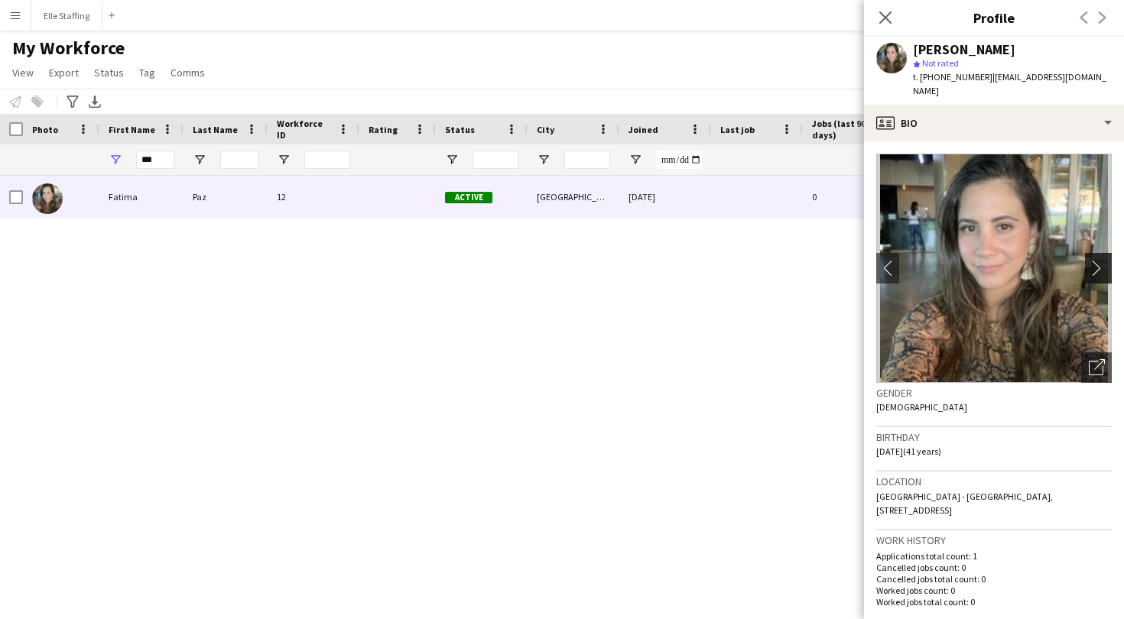
click at [1097, 262] on button "chevron-right" at bounding box center [1100, 268] width 31 height 31
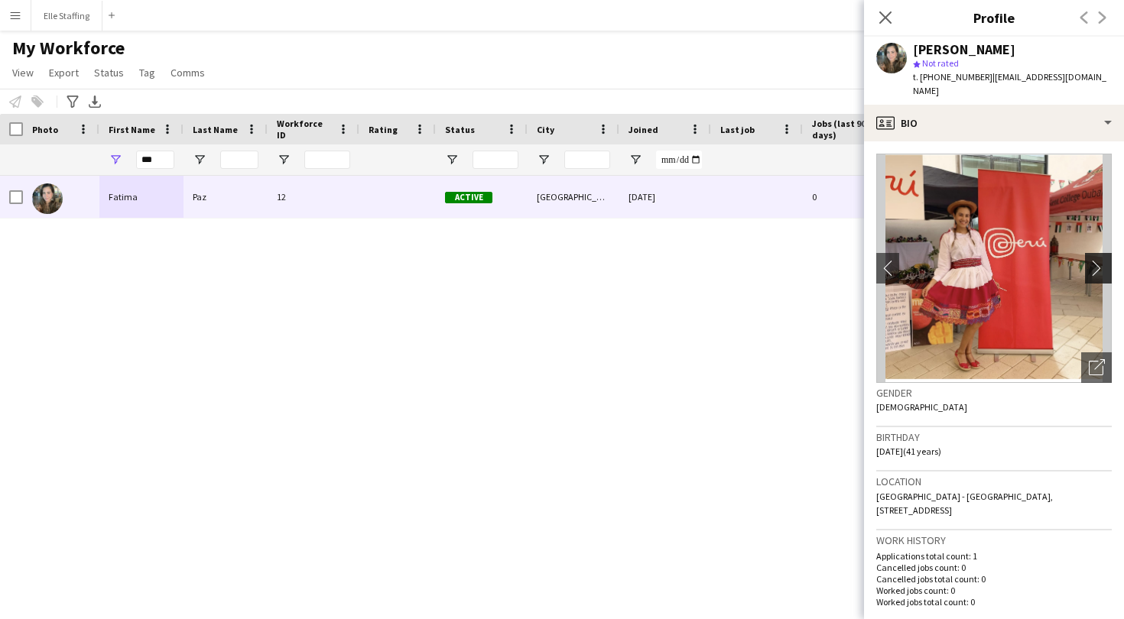
click at [1097, 262] on button "chevron-right" at bounding box center [1100, 268] width 31 height 31
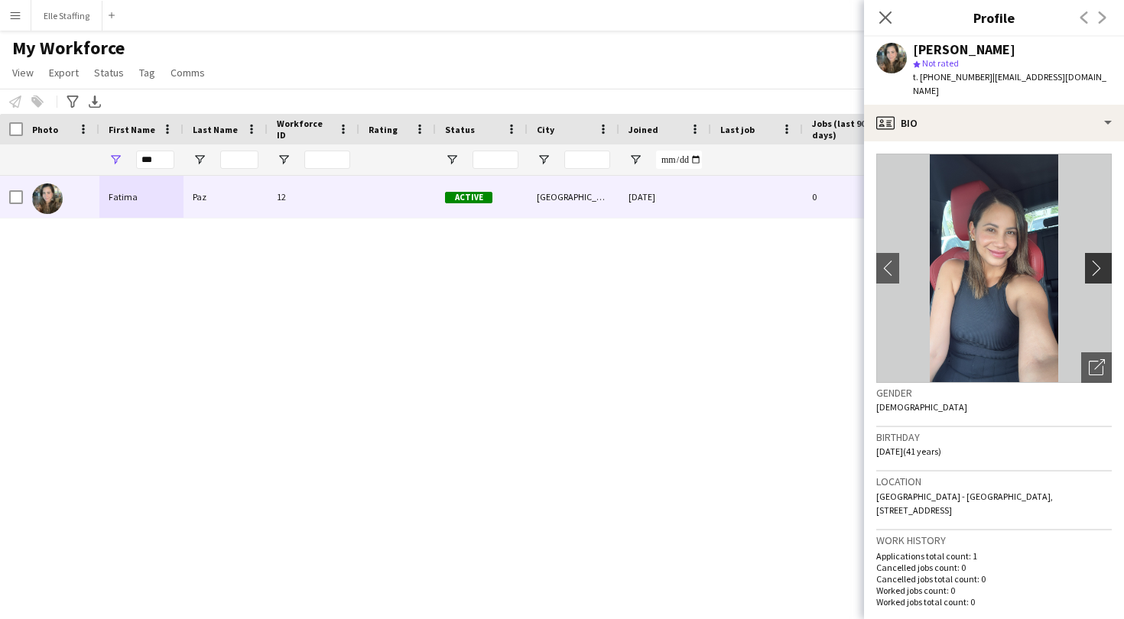
click at [1097, 262] on button "chevron-right" at bounding box center [1100, 268] width 31 height 31
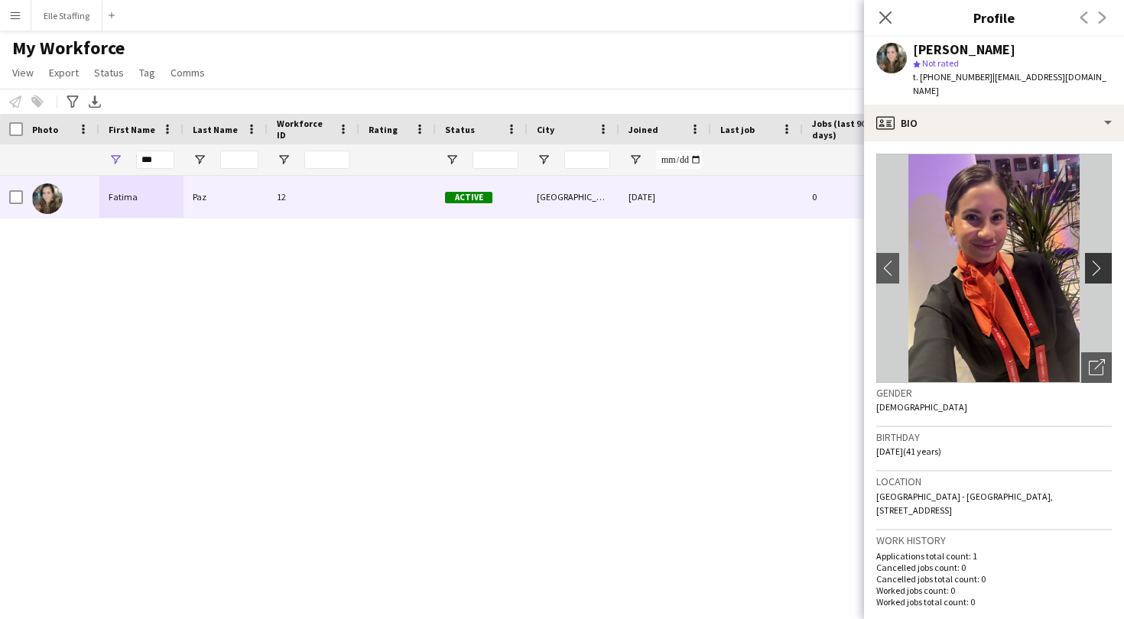
click at [1097, 262] on button "chevron-right" at bounding box center [1100, 268] width 31 height 31
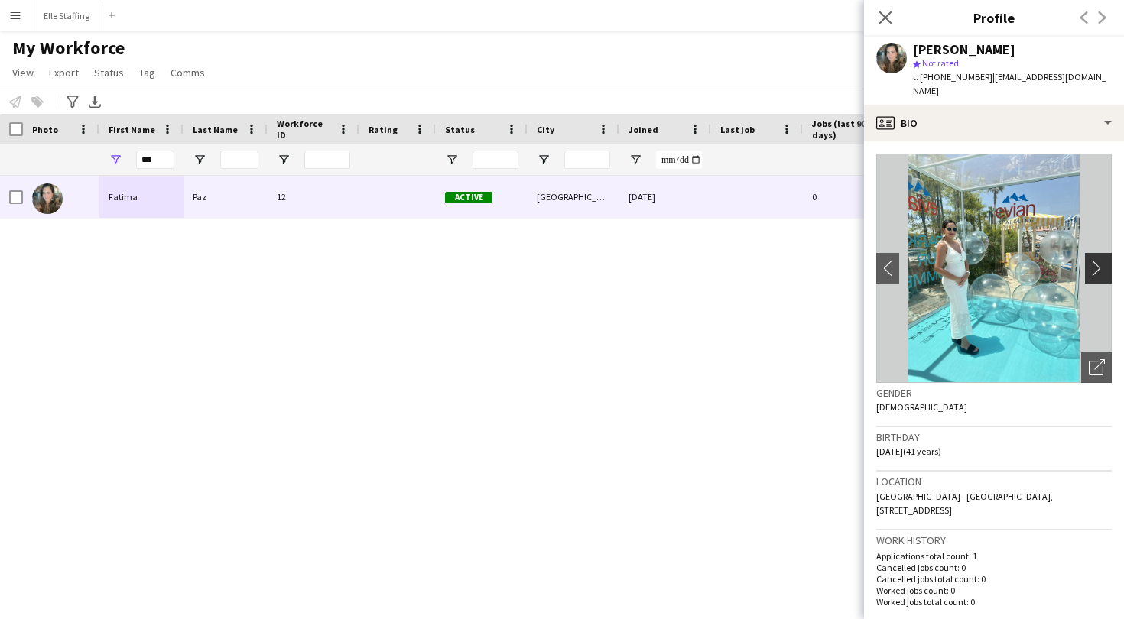
click at [1097, 260] on app-icon "chevron-right" at bounding box center [1101, 268] width 24 height 16
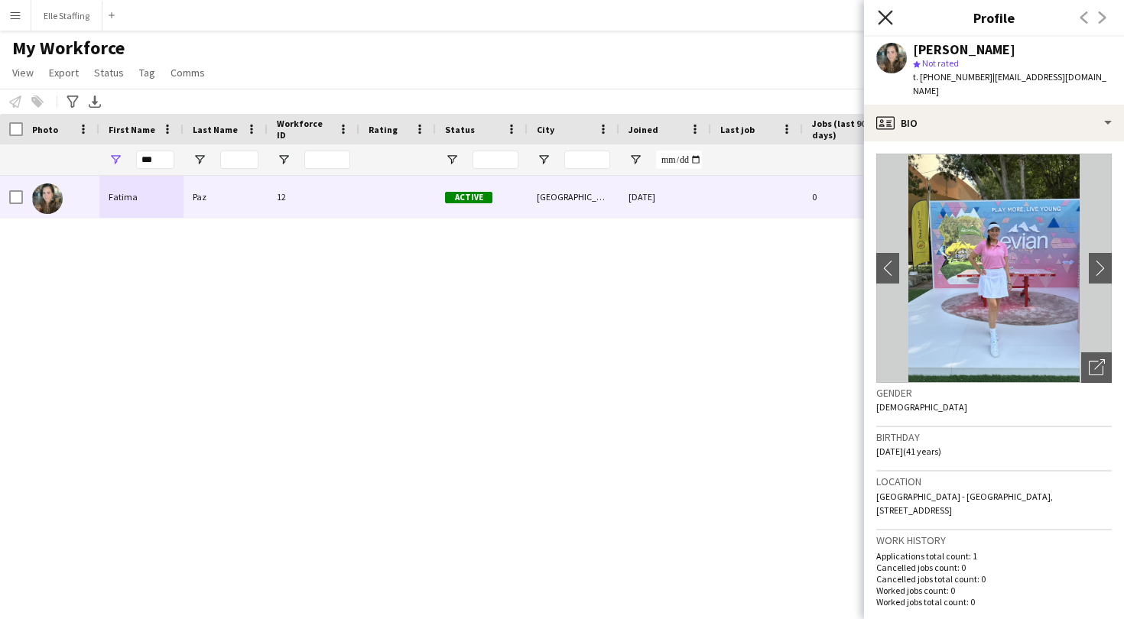
click at [886, 15] on icon "Close pop-in" at bounding box center [885, 17] width 15 height 15
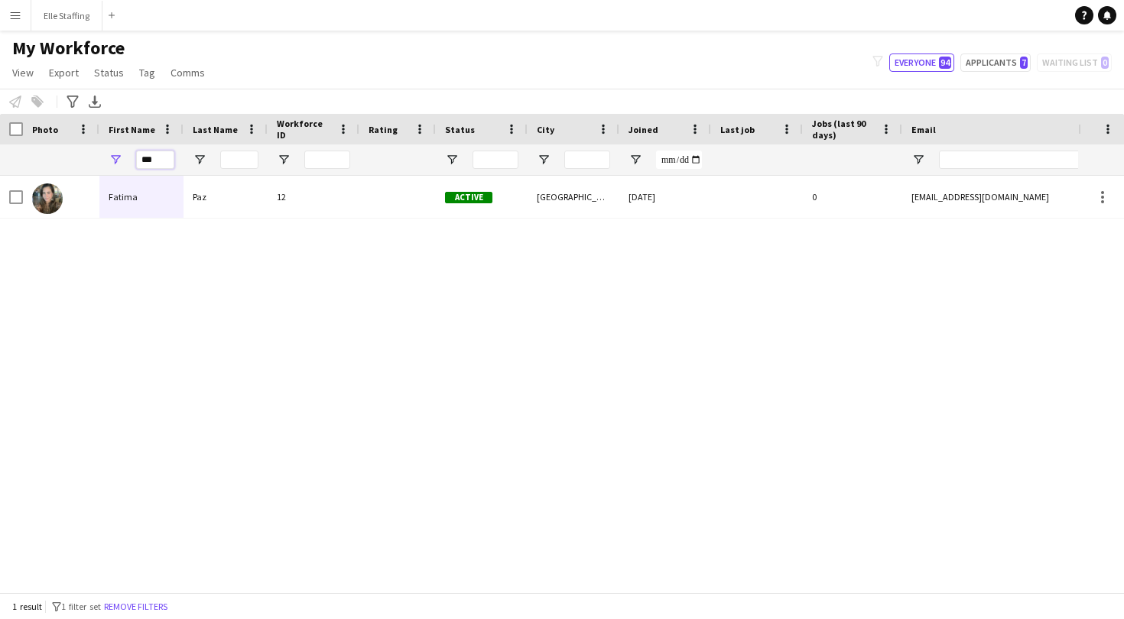
click at [164, 158] on input "***" at bounding box center [155, 160] width 38 height 18
type input "*"
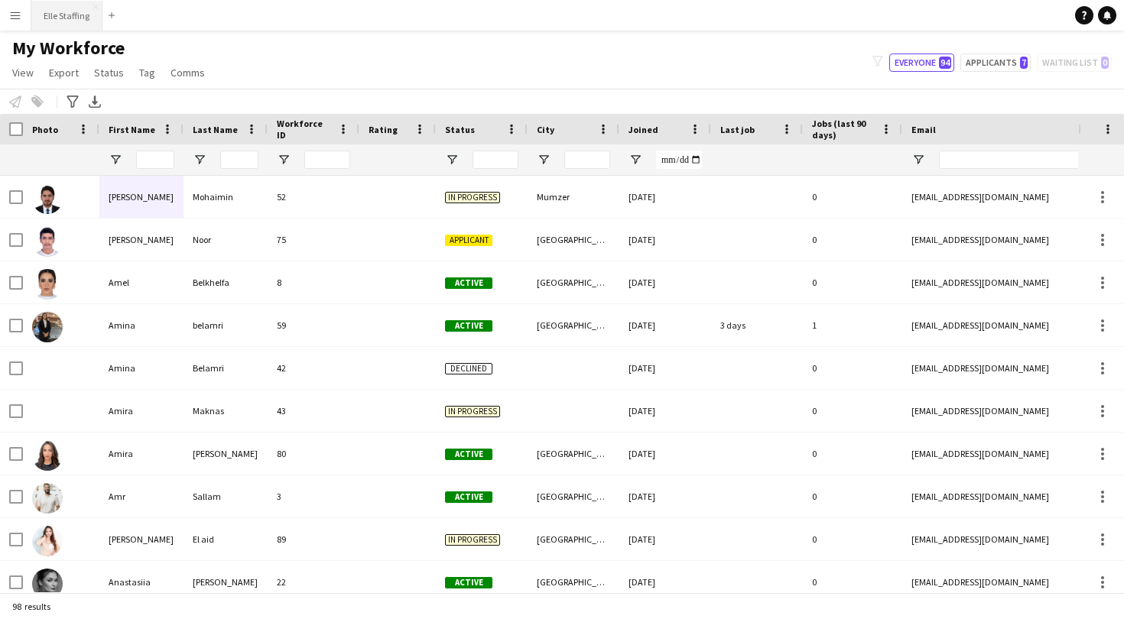
click at [77, 28] on button "Elle Staffing Close" at bounding box center [66, 16] width 71 height 30
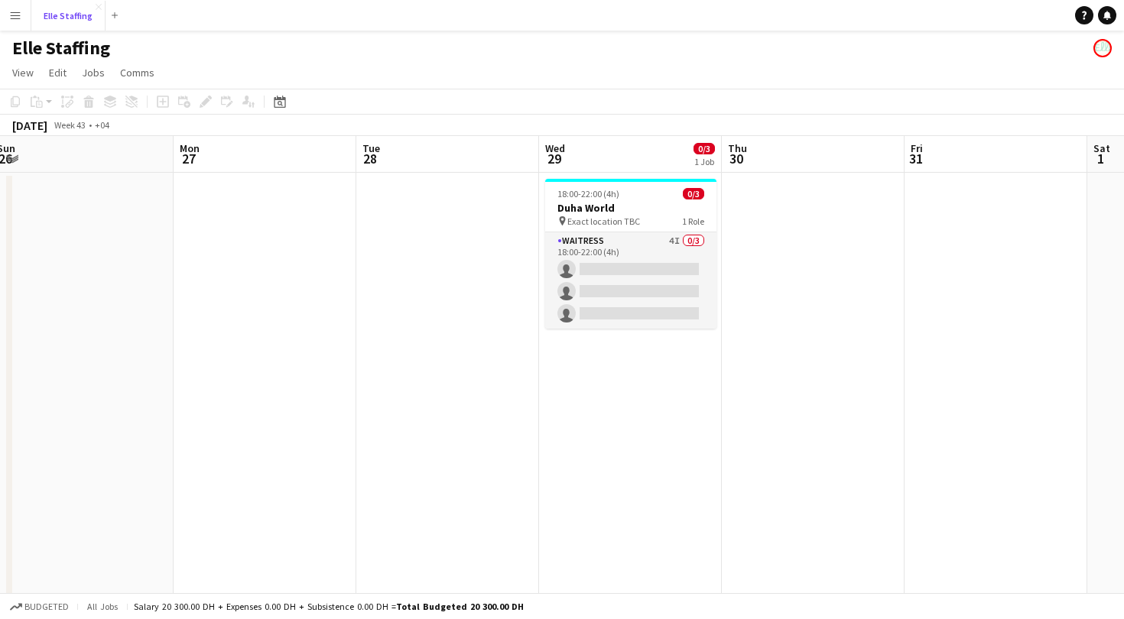
scroll to position [0, 743]
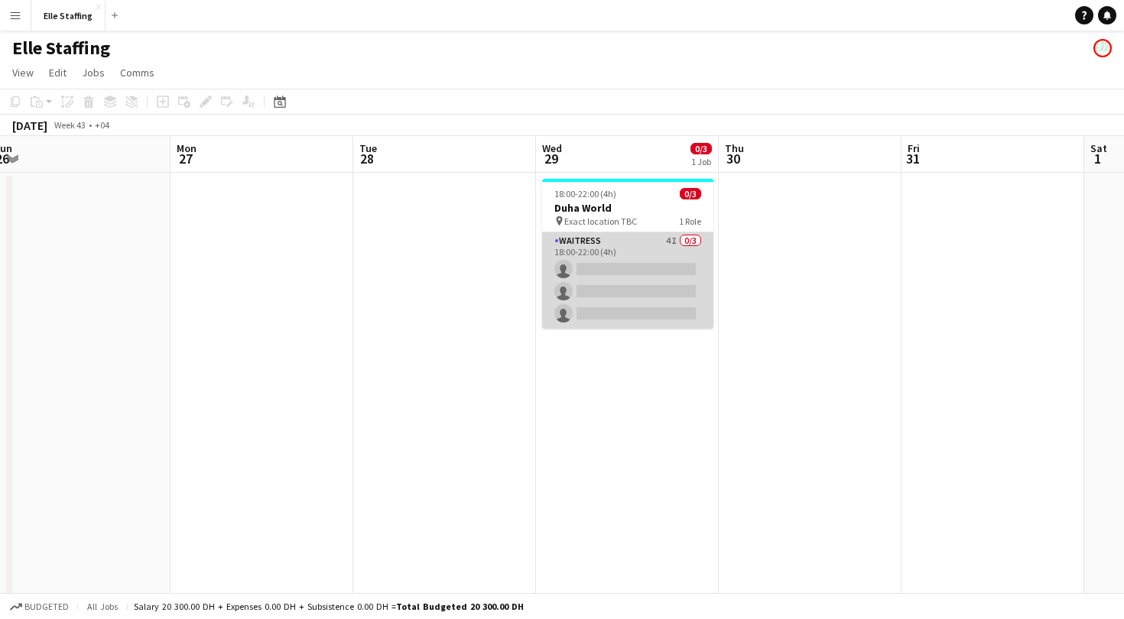
click at [640, 238] on app-card-role "Waitress 4I 0/3 18:00-22:00 (4h) single-neutral-actions single-neutral-actions …" at bounding box center [627, 280] width 171 height 96
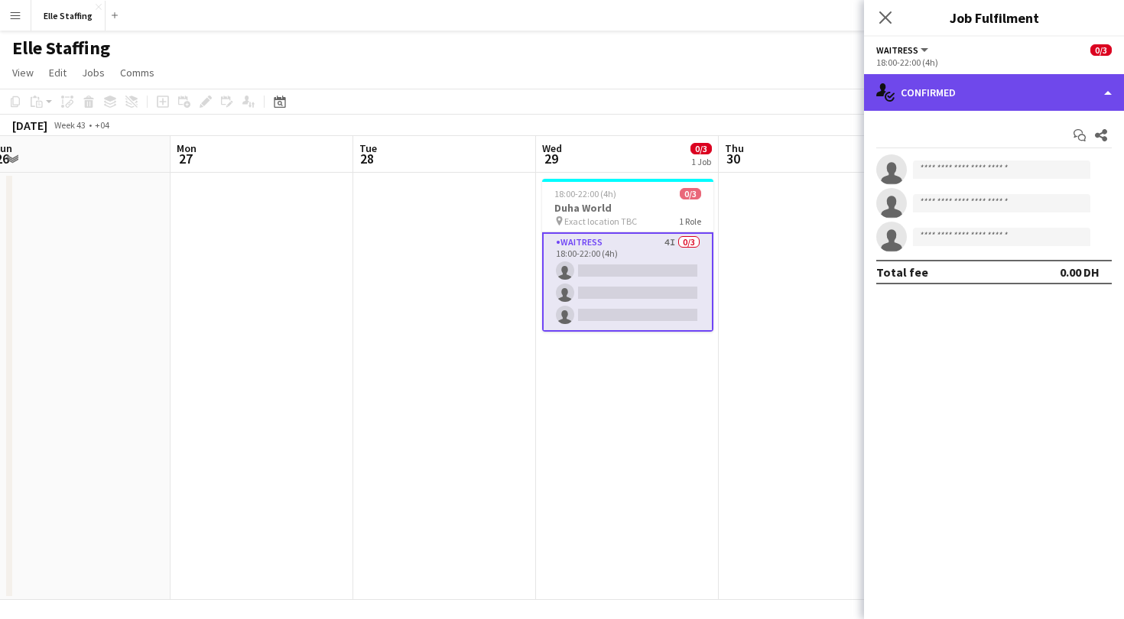
click at [930, 84] on div "single-neutral-actions-check-2 Confirmed" at bounding box center [994, 92] width 260 height 37
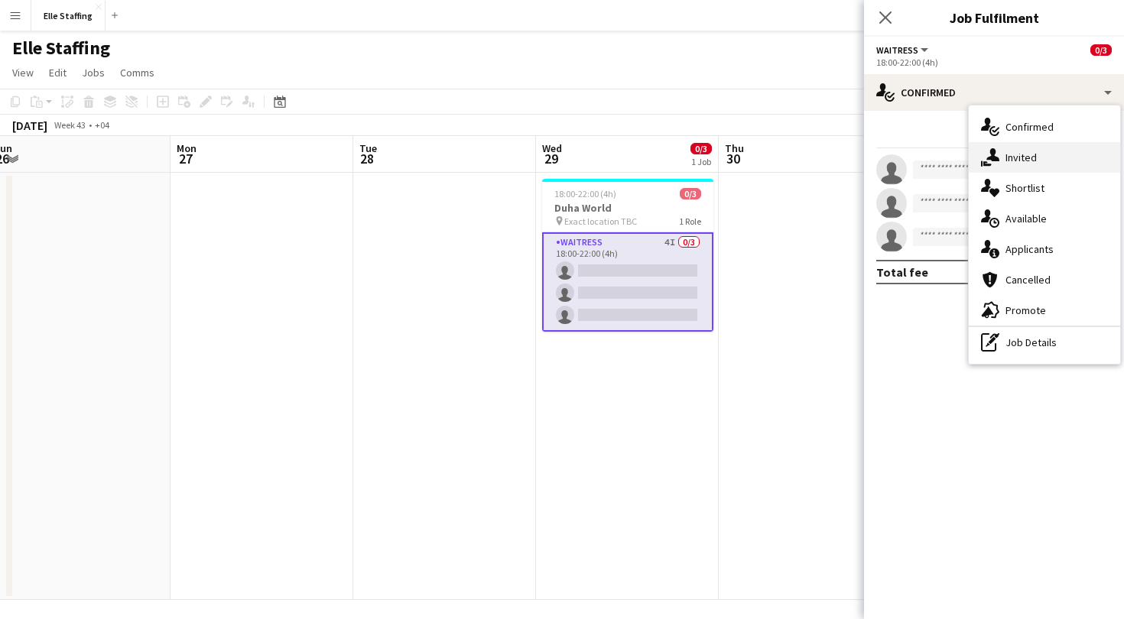
click at [1026, 160] on span "Invited" at bounding box center [1021, 158] width 31 height 14
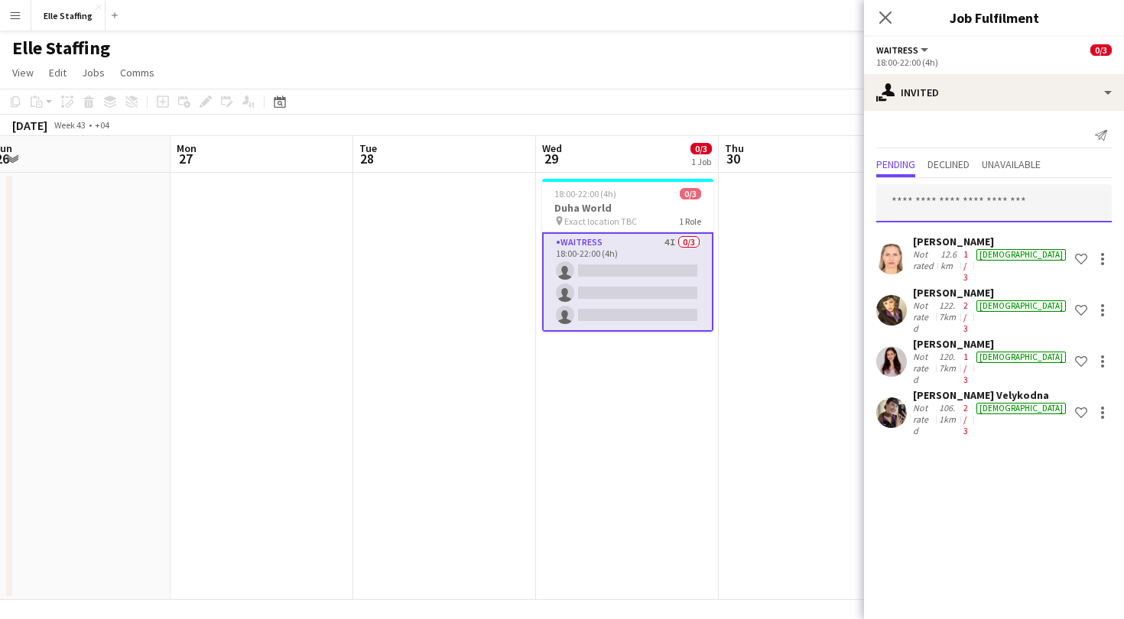
click at [938, 221] on input "text" at bounding box center [994, 203] width 236 height 38
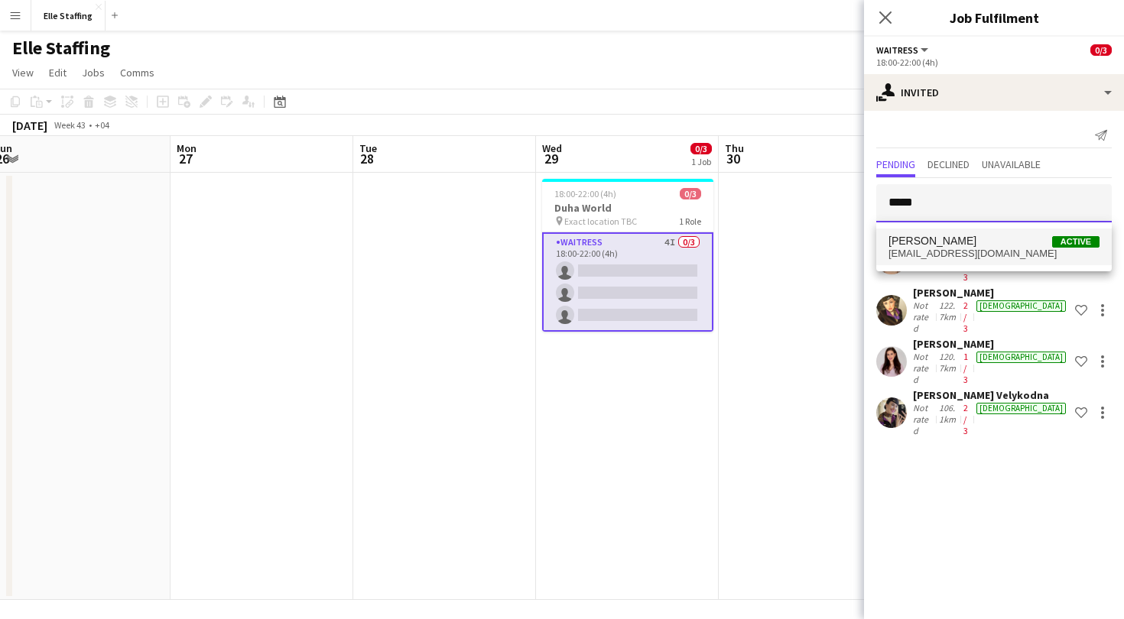
type input "*****"
click at [950, 240] on span "Kelly Lathouwers" at bounding box center [933, 241] width 88 height 13
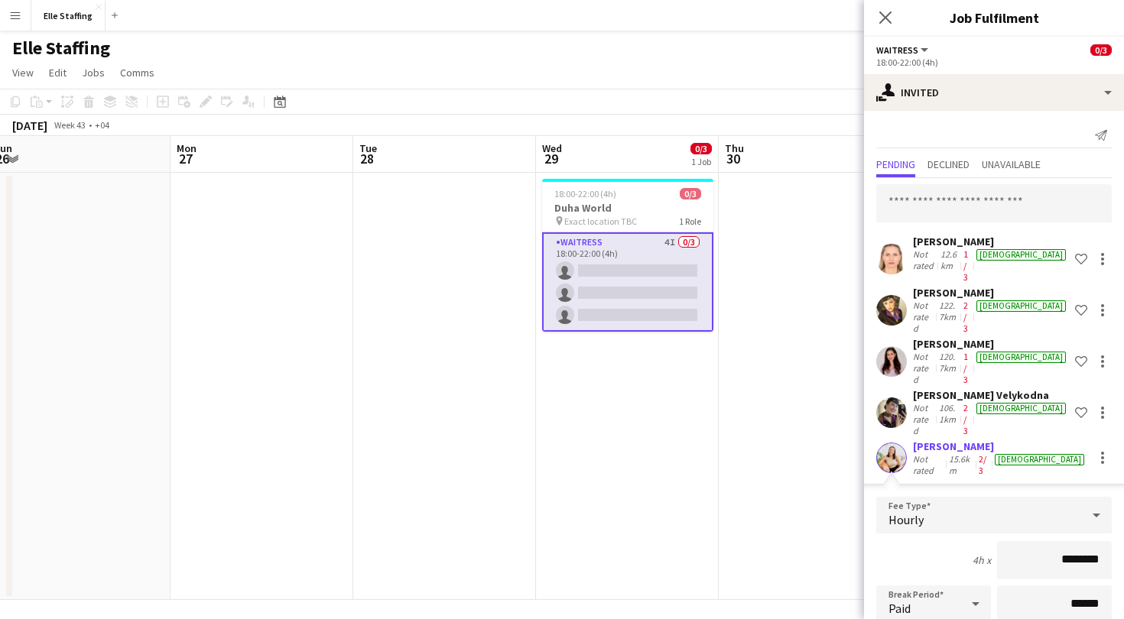
scroll to position [99, 0]
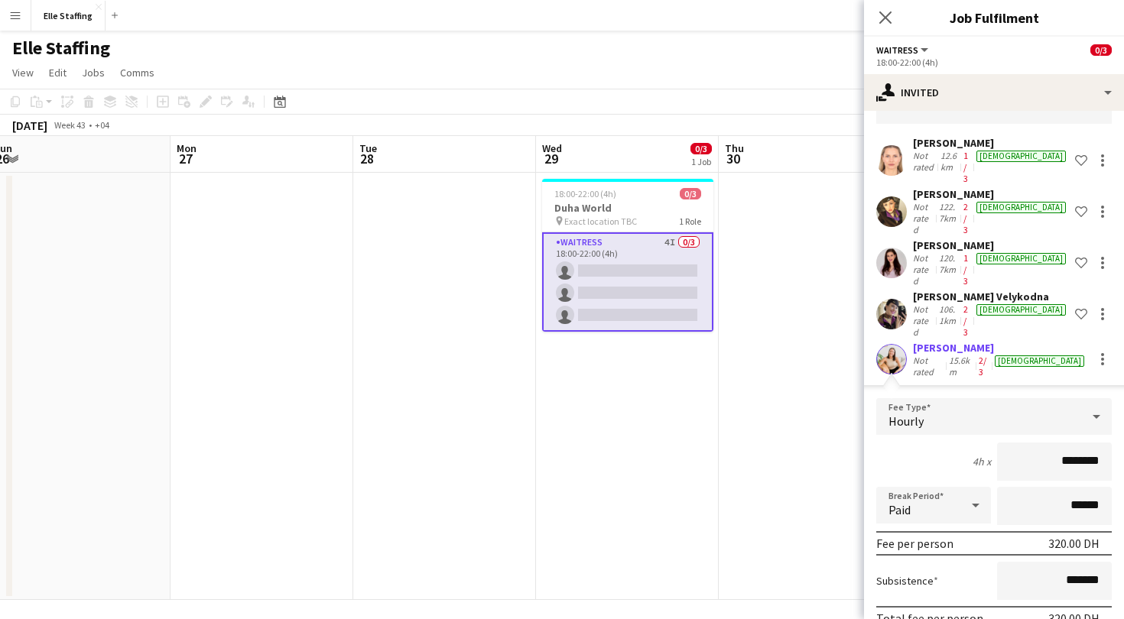
click at [1050, 591] on form "Fee Type Hourly 4h x ******** Break Period Paid ****** Fee per person 320.00 DH…" at bounding box center [994, 539] width 260 height 282
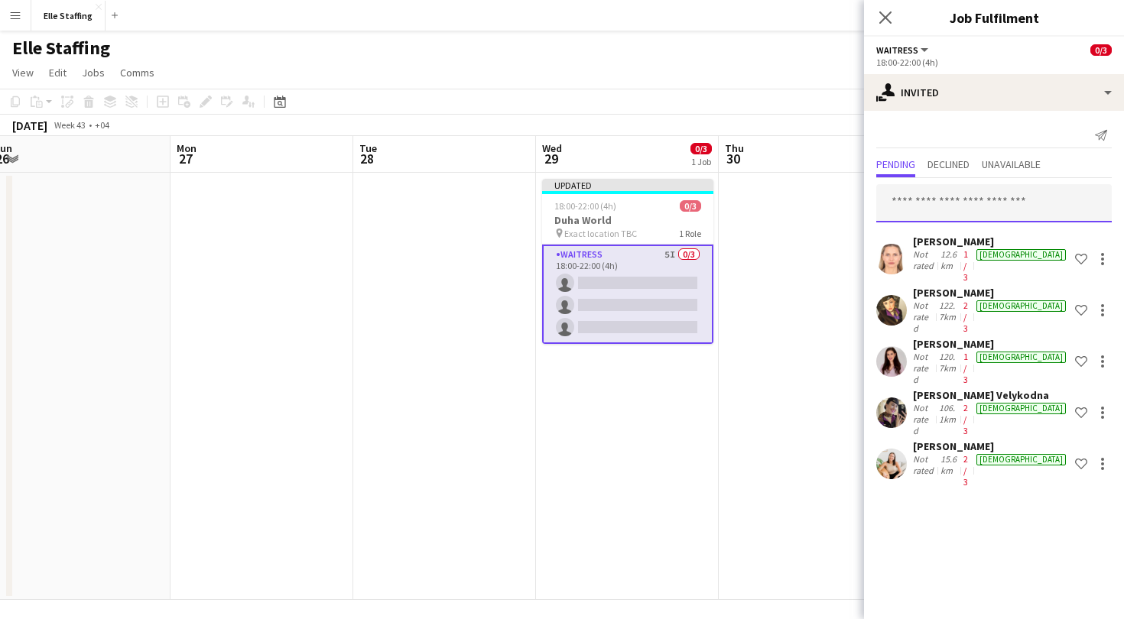
click at [959, 204] on input "text" at bounding box center [994, 203] width 236 height 38
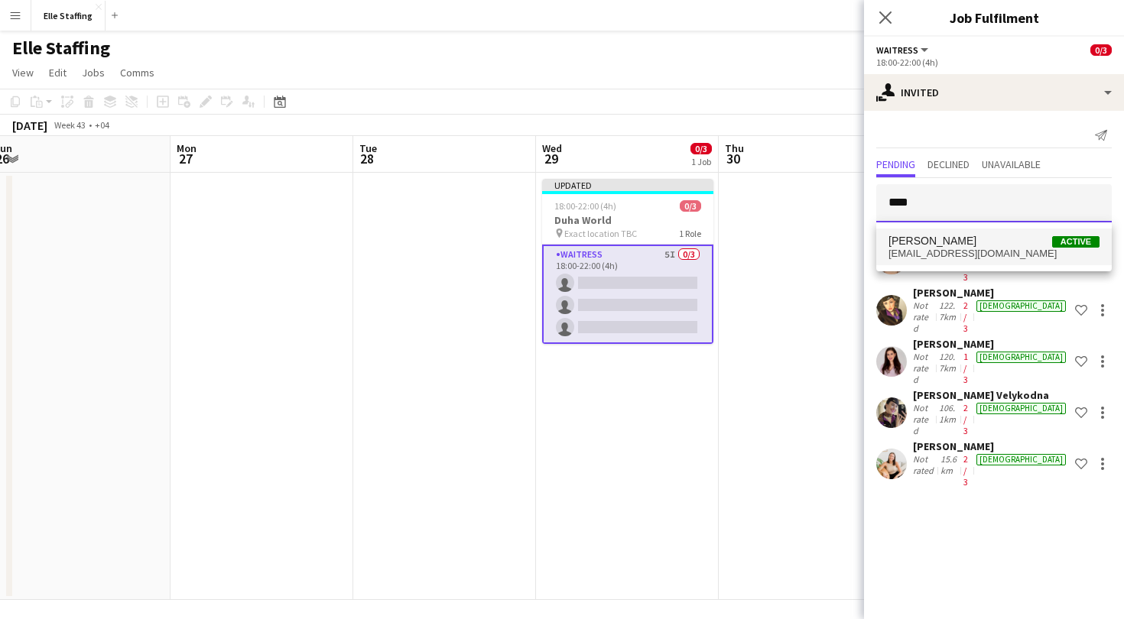
type input "****"
click at [961, 258] on span "cengicirma@gmail.com" at bounding box center [994, 254] width 211 height 12
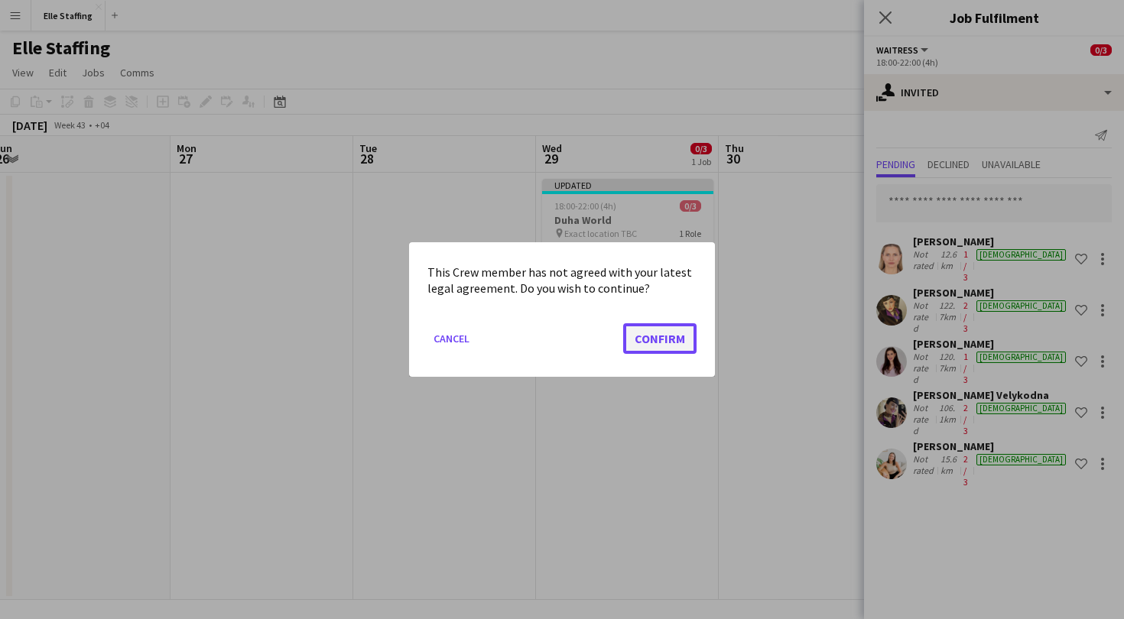
click at [661, 340] on button "Confirm" at bounding box center [659, 338] width 73 height 31
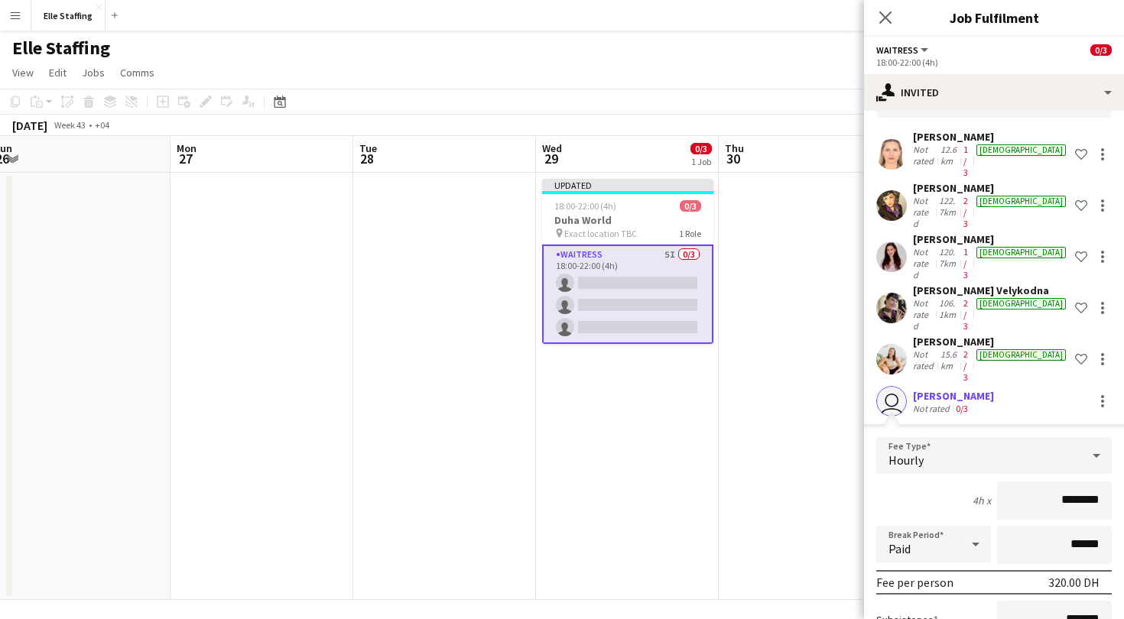
scroll to position [132, 0]
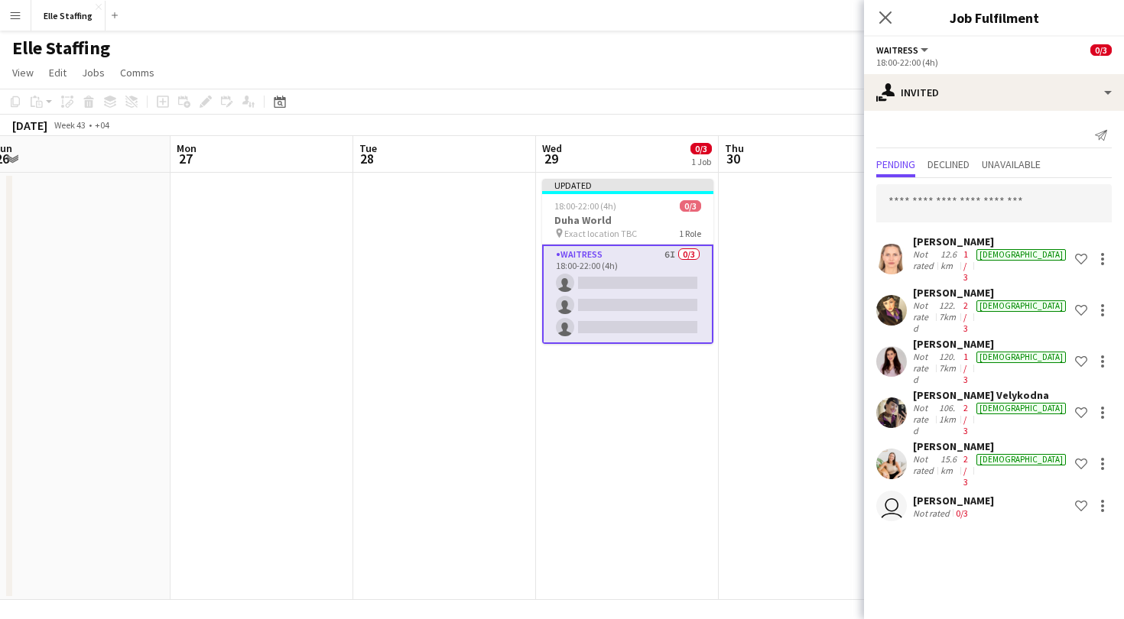
click at [609, 154] on app-board-header-date "Wed 29 0/3 1 Job" at bounding box center [627, 154] width 183 height 37
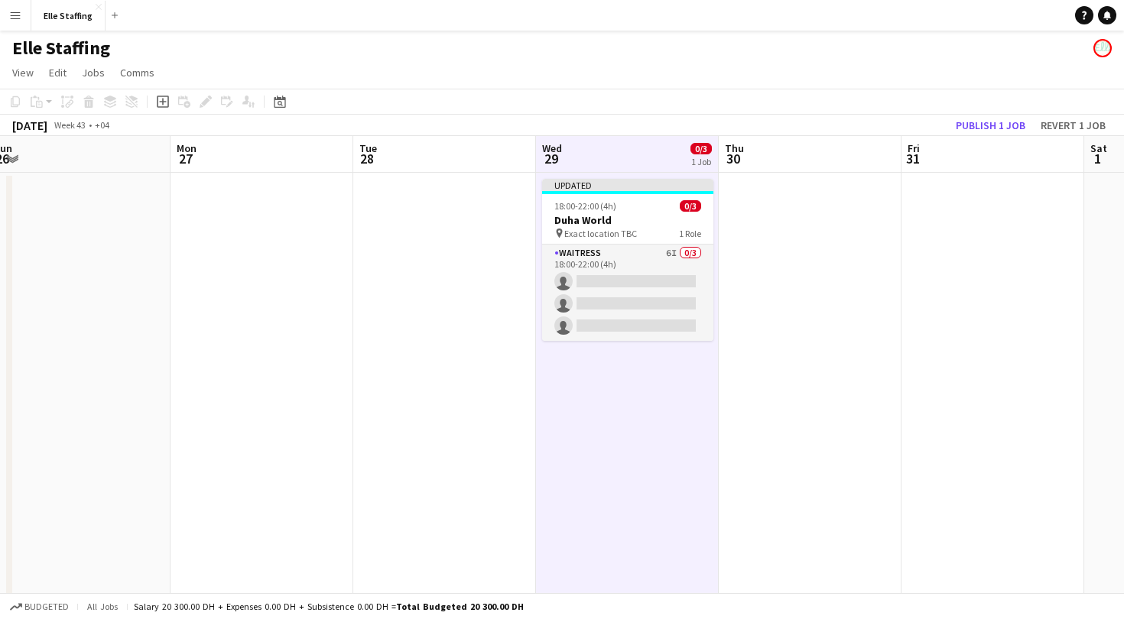
click at [609, 154] on app-board-header-date "Wed 29 0/3 1 Job" at bounding box center [627, 154] width 183 height 37
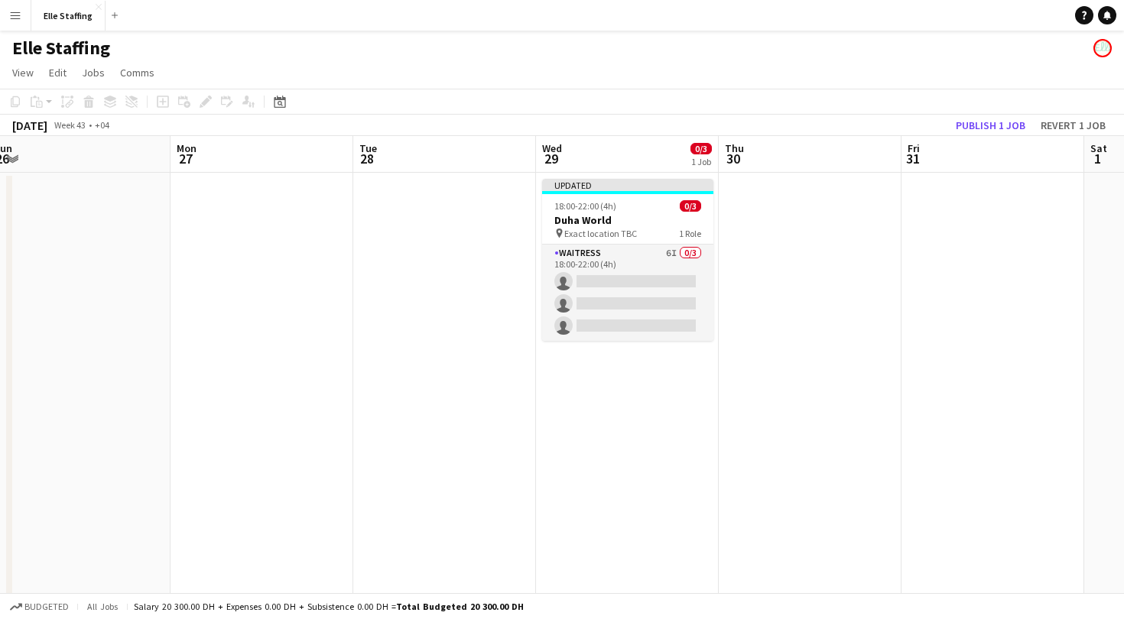
click at [626, 142] on app-board-header-date "Wed 29 0/3 1 Job" at bounding box center [627, 154] width 183 height 37
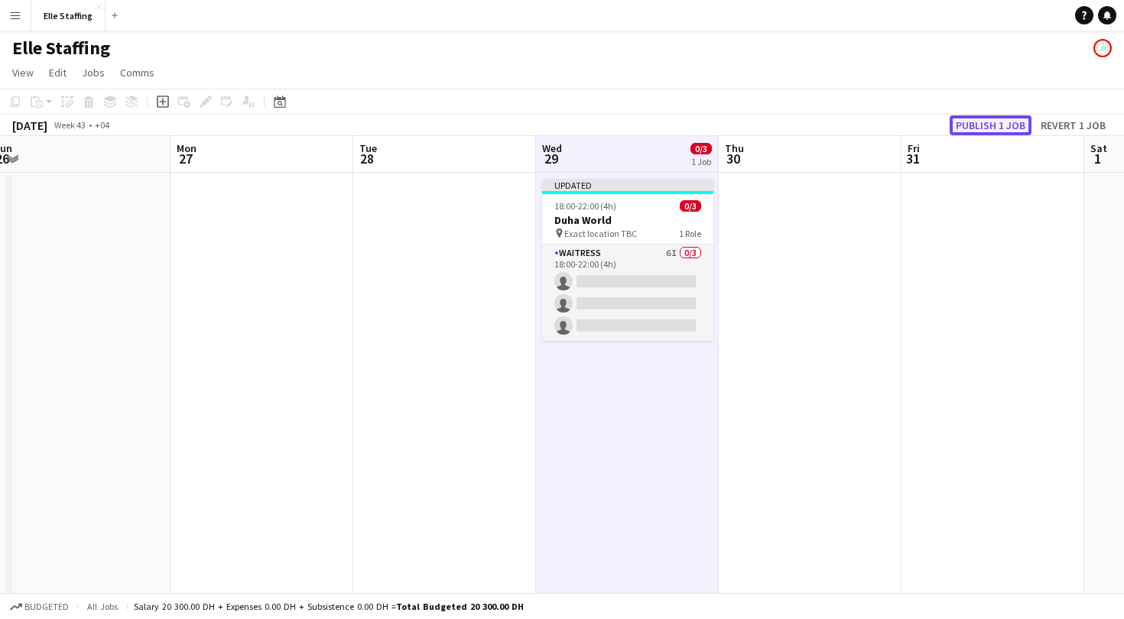
click at [1009, 128] on button "Publish 1 job" at bounding box center [991, 125] width 82 height 20
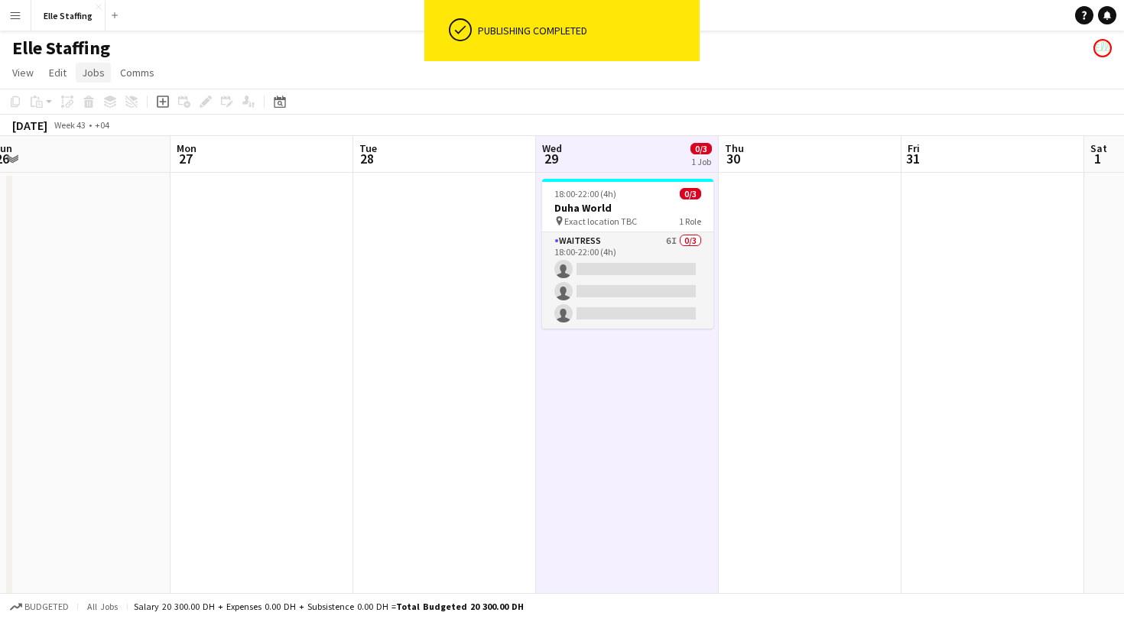
click at [91, 68] on span "Jobs" at bounding box center [93, 73] width 23 height 14
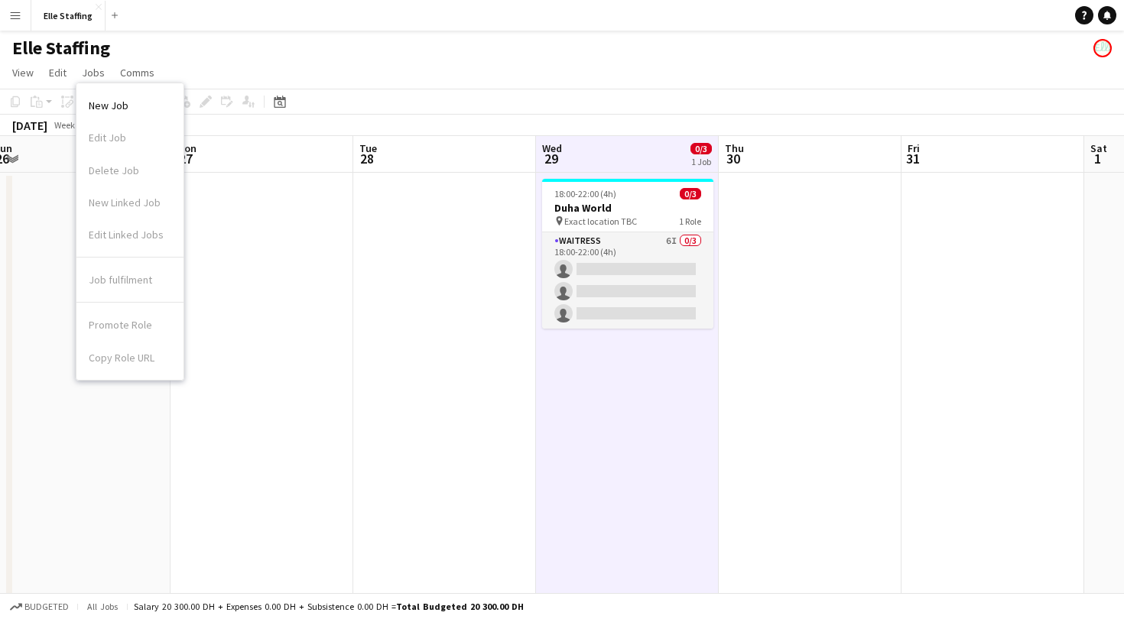
click at [129, 327] on div "Promote Role Copy Role URL" at bounding box center [129, 338] width 107 height 70
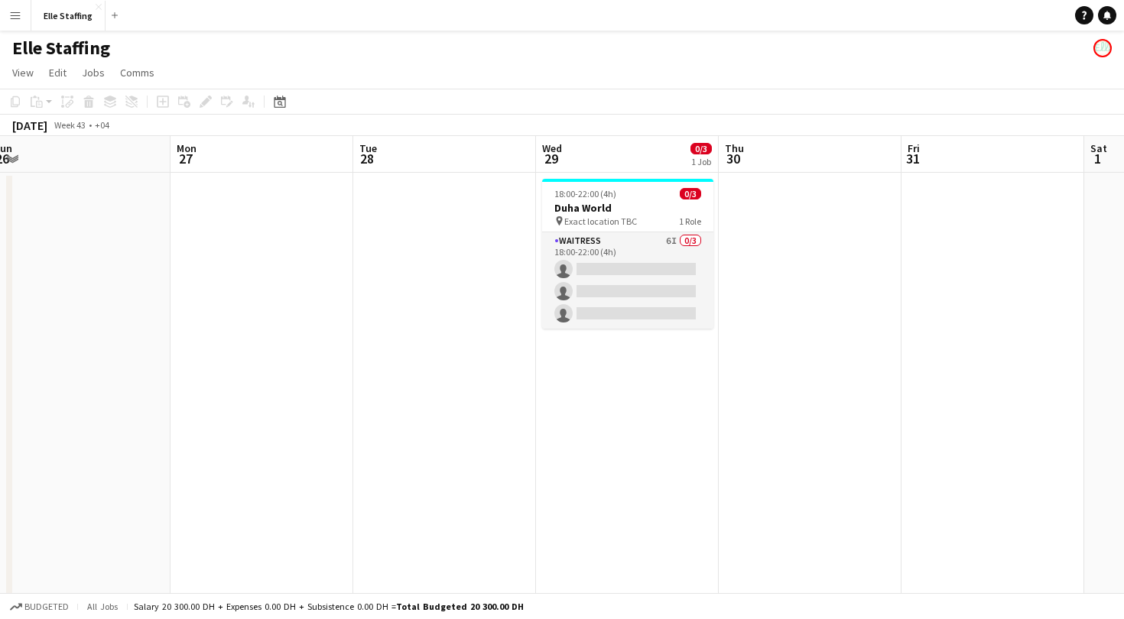
click at [548, 141] on span "Wed" at bounding box center [552, 148] width 20 height 14
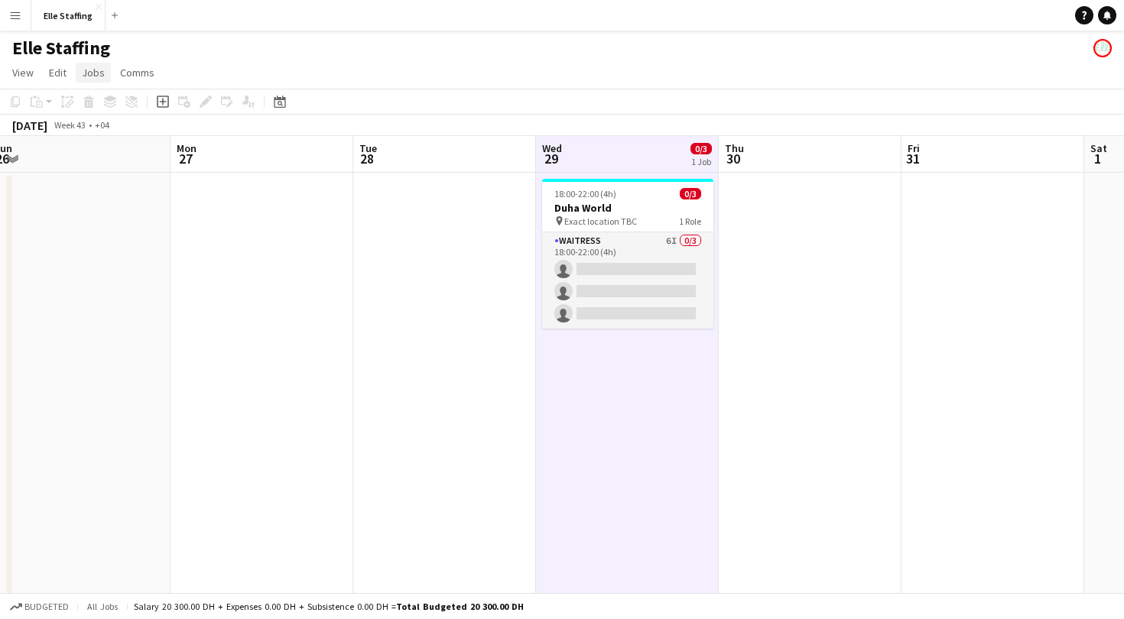
click at [95, 73] on span "Jobs" at bounding box center [93, 73] width 23 height 14
click at [131, 329] on div "Promote Role Copy Role URL" at bounding box center [129, 338] width 107 height 70
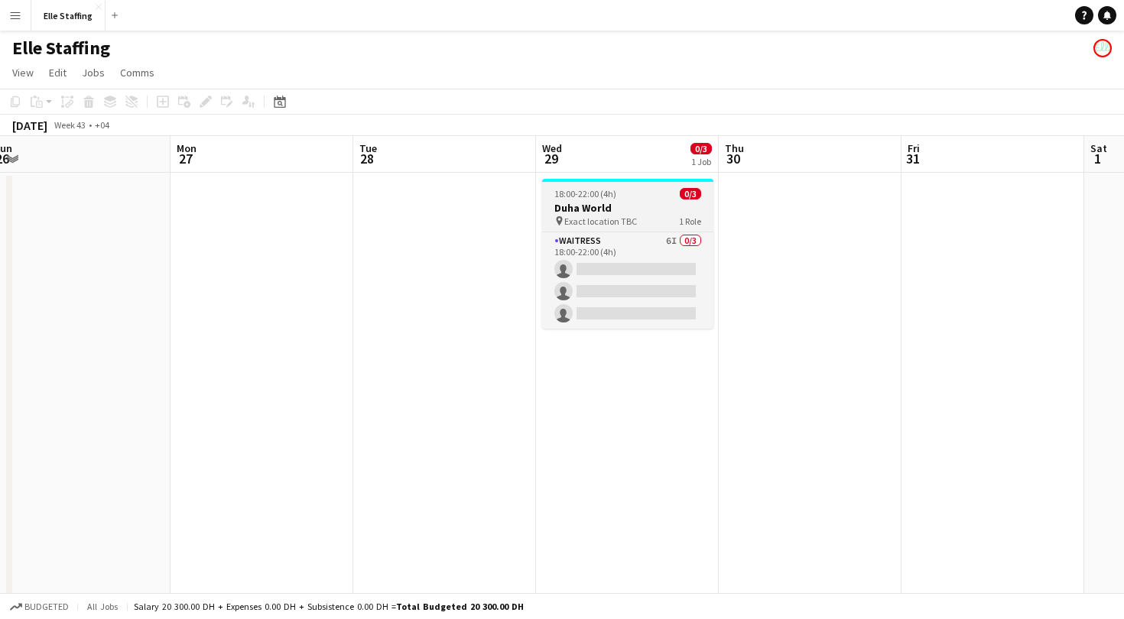
click at [599, 181] on div at bounding box center [627, 180] width 171 height 3
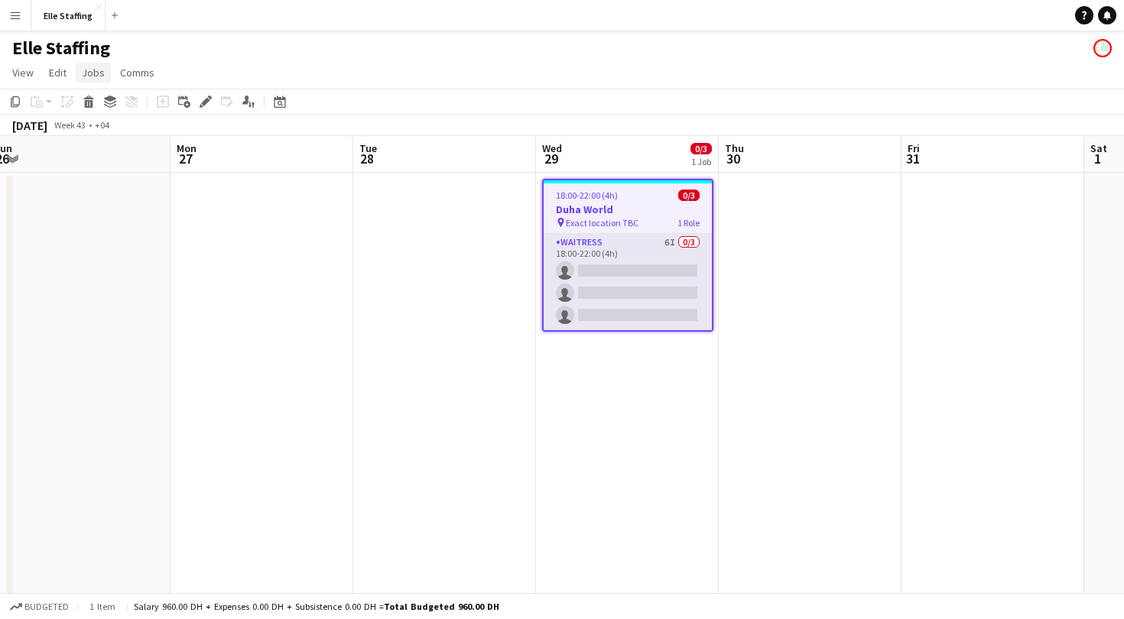
click at [96, 70] on span "Jobs" at bounding box center [93, 73] width 23 height 14
click at [118, 333] on link "Promote Role" at bounding box center [129, 325] width 107 height 32
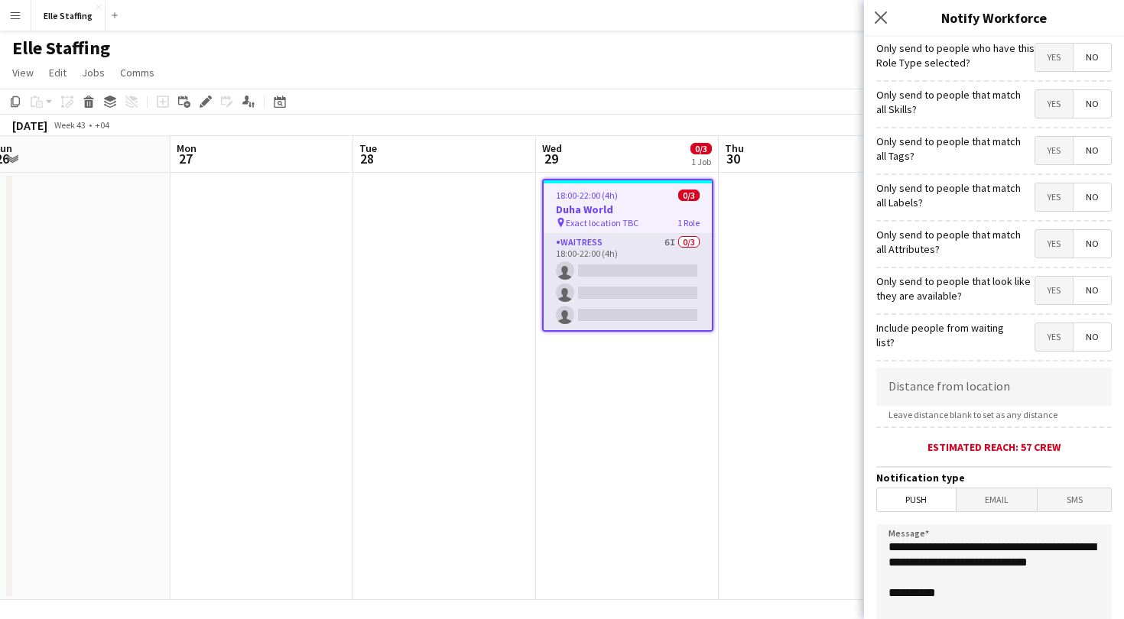
scroll to position [226, 0]
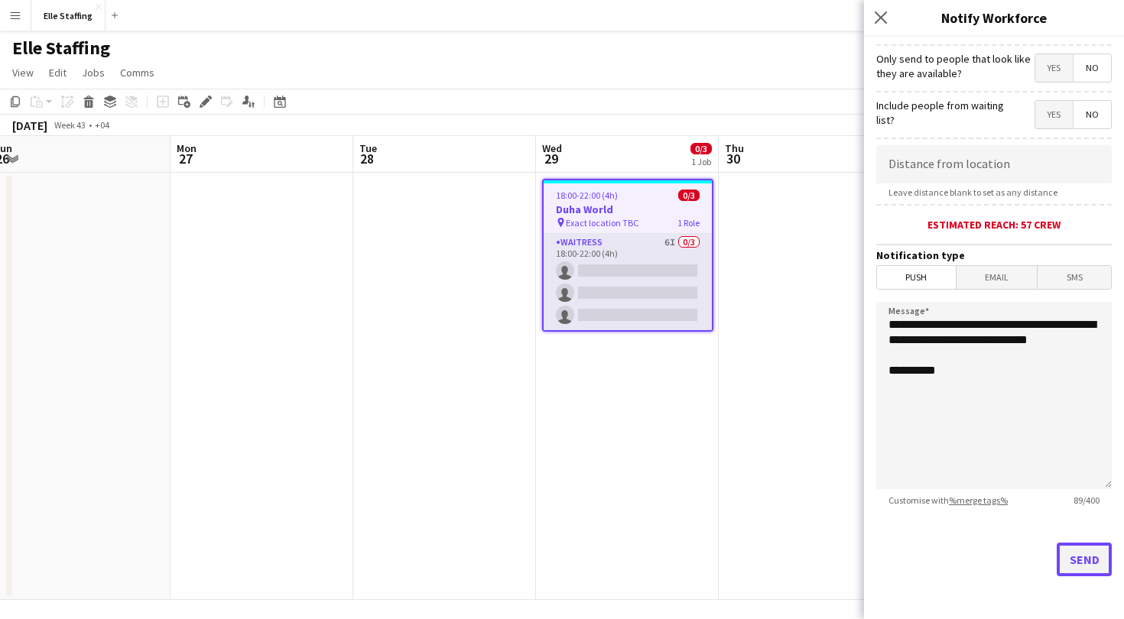
click at [1081, 557] on button "Send" at bounding box center [1084, 560] width 55 height 34
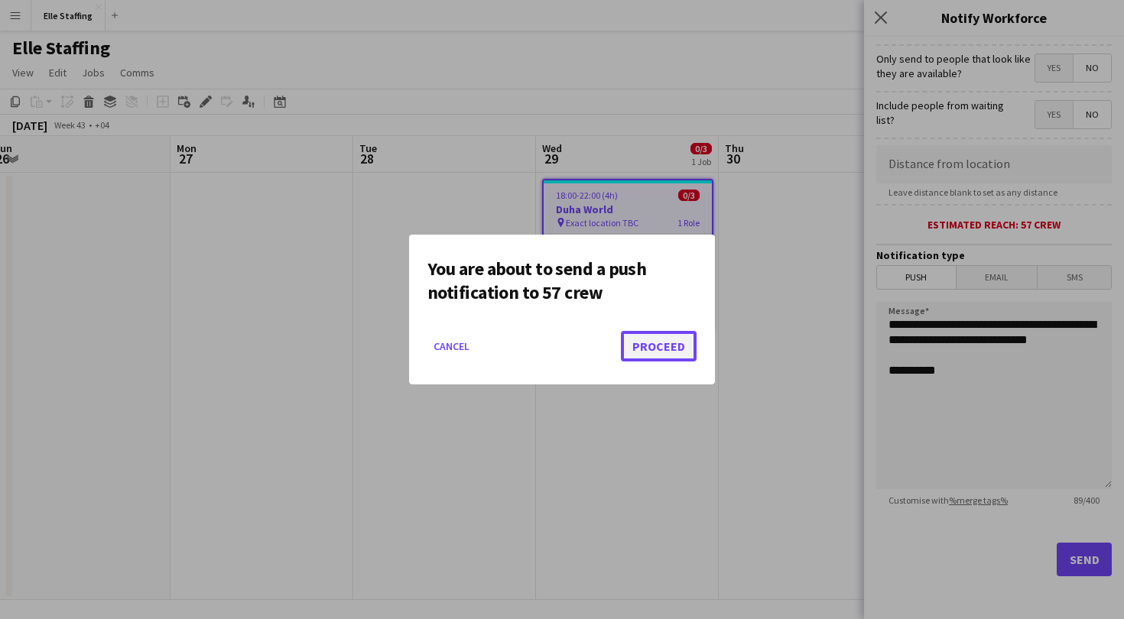
click at [671, 350] on button "Proceed" at bounding box center [659, 346] width 76 height 31
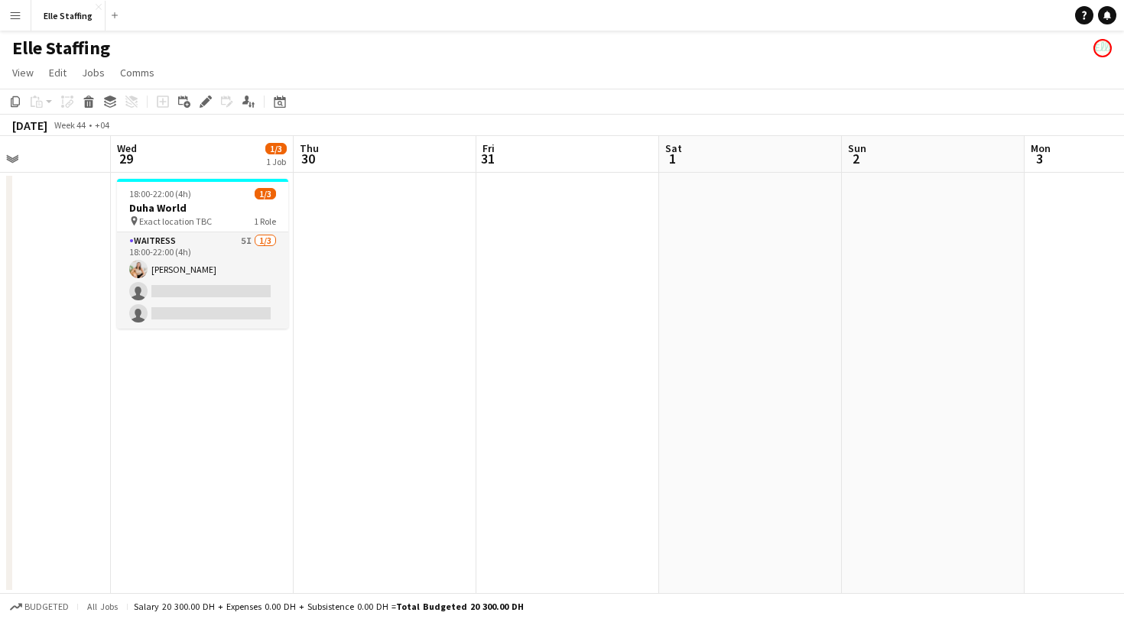
scroll to position [0, 622]
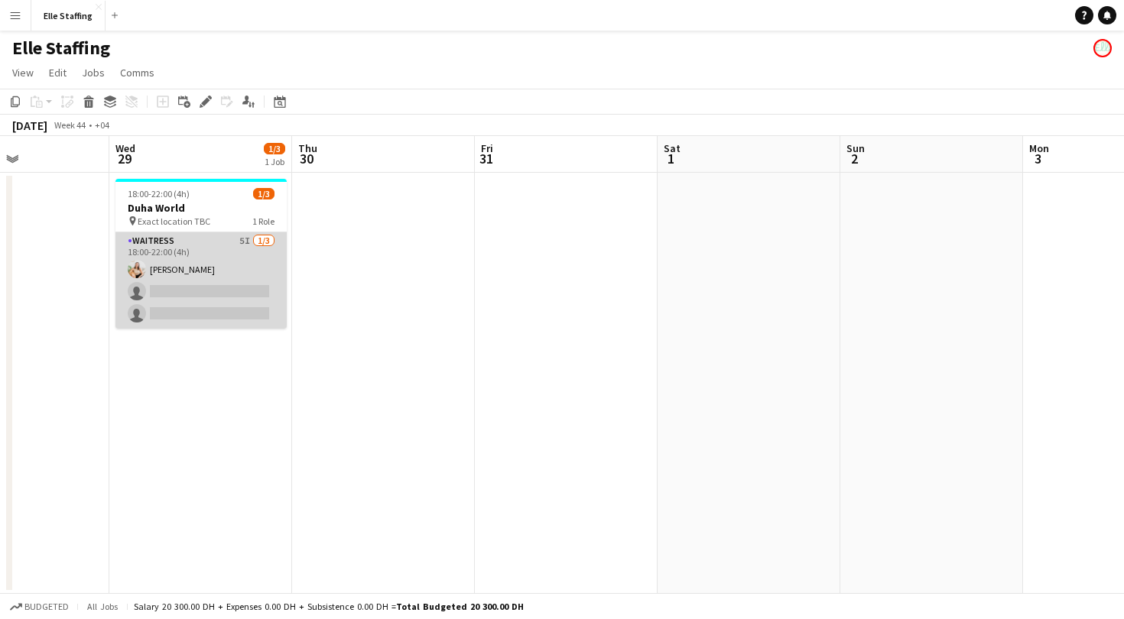
click at [177, 252] on app-card-role "Waitress 5I 1/3 18:00-22:00 (4h) Kelly Lathouwers single-neutral-actions single…" at bounding box center [200, 280] width 171 height 96
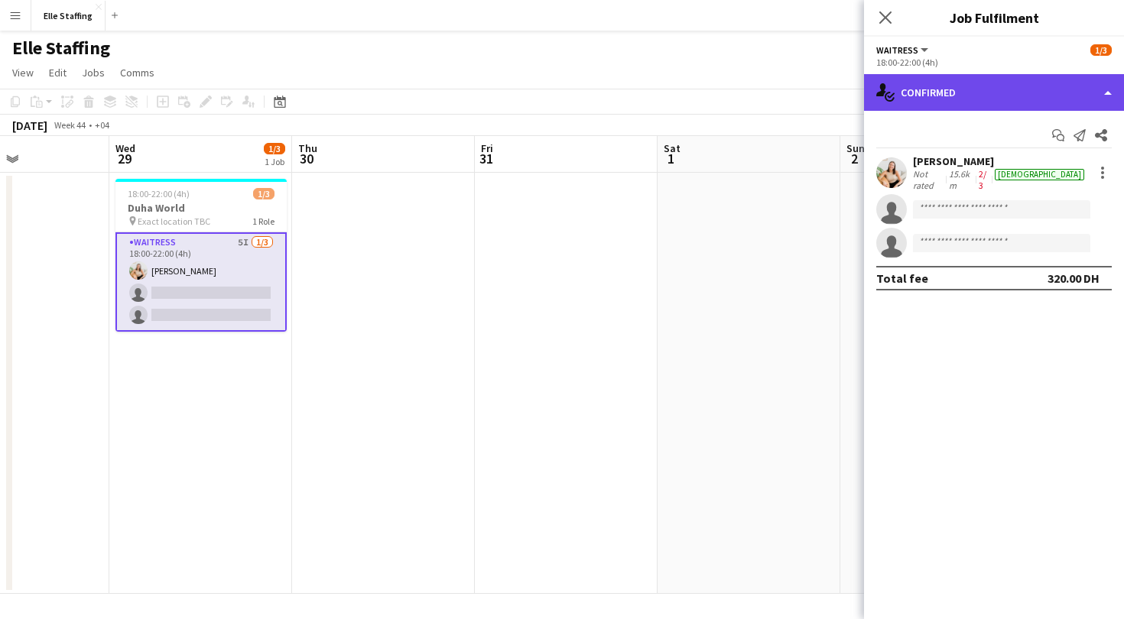
click at [966, 97] on div "single-neutral-actions-check-2 Confirmed" at bounding box center [994, 92] width 260 height 37
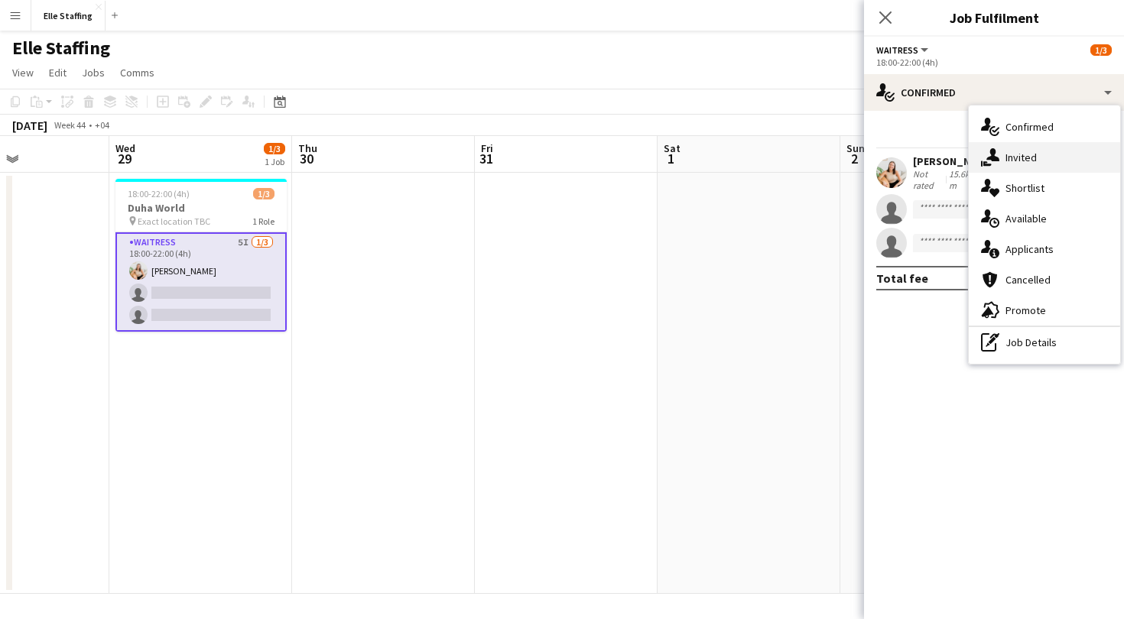
click at [1038, 152] on div "single-neutral-actions-share-1 Invited" at bounding box center [1044, 157] width 151 height 31
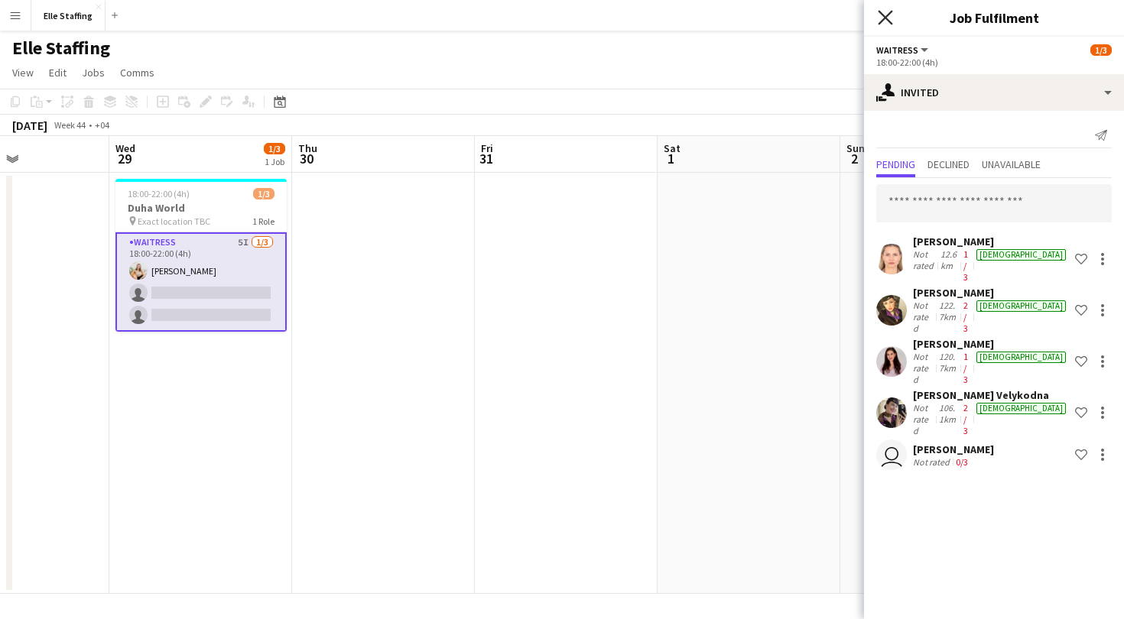
click at [884, 17] on icon at bounding box center [885, 17] width 15 height 15
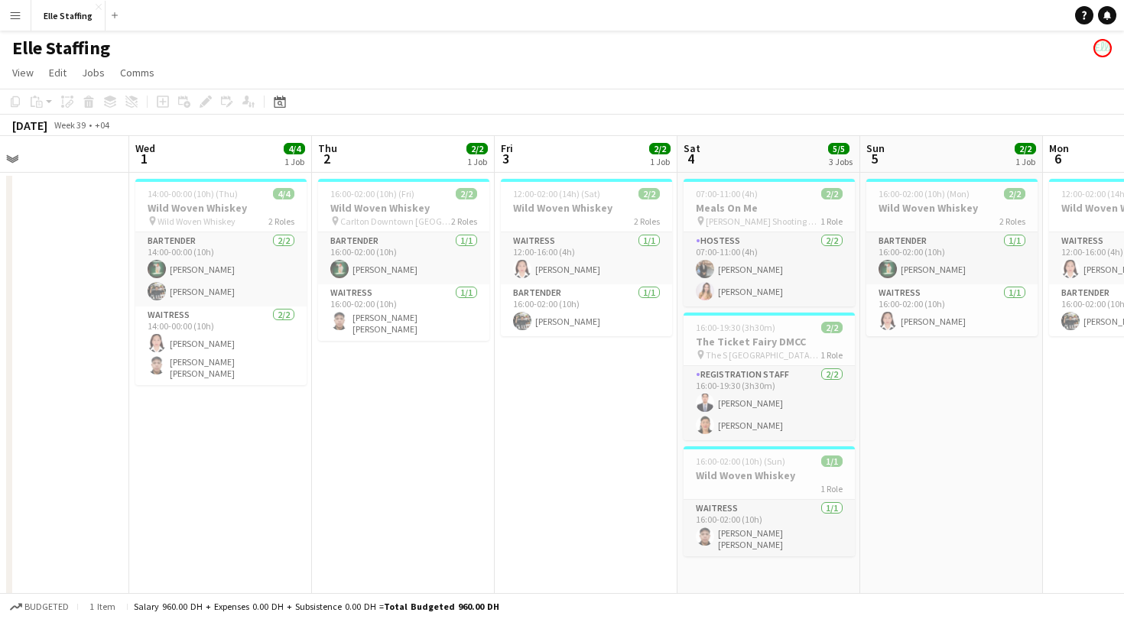
scroll to position [0, 528]
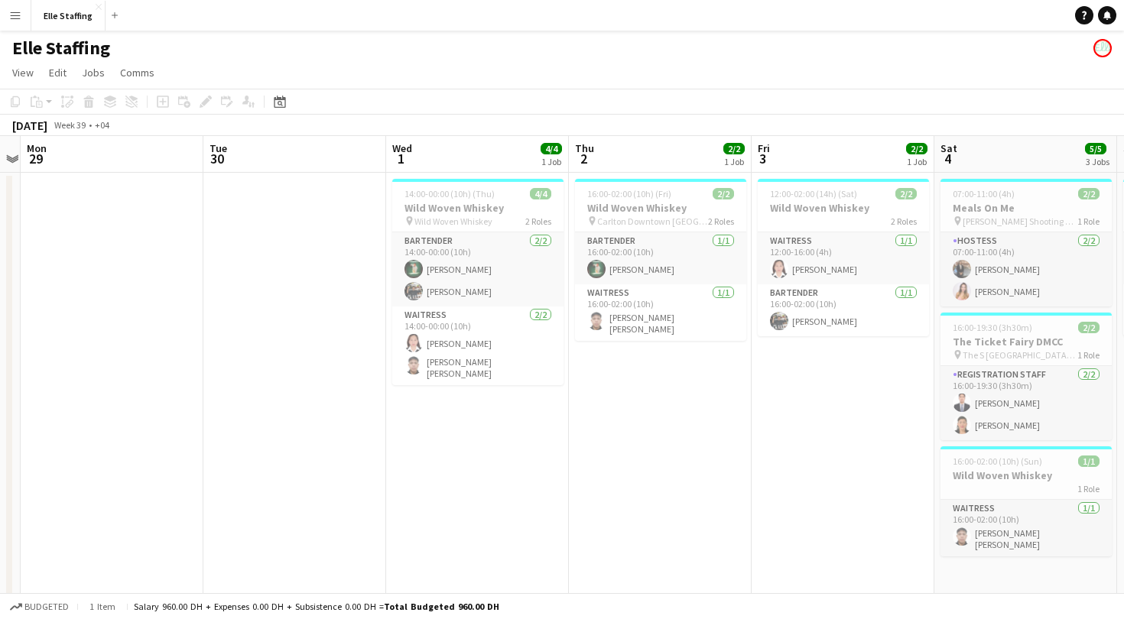
click at [780, 80] on app-page-menu "View Day view expanded Day view collapsed Month view Date picker Jump to today …" at bounding box center [562, 74] width 1124 height 29
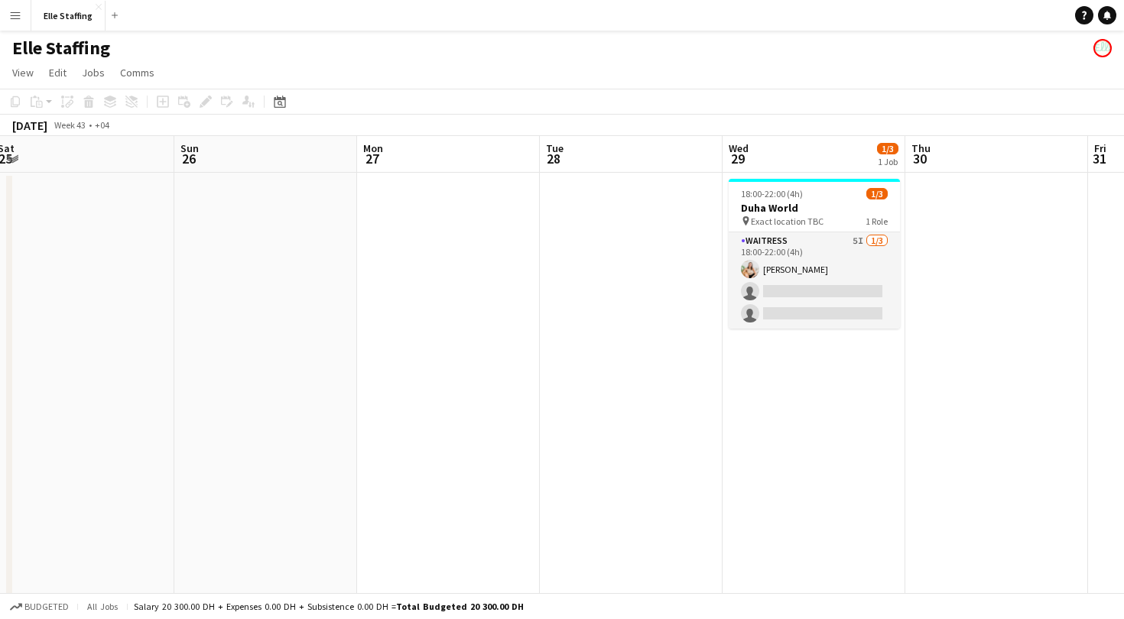
scroll to position [0, 372]
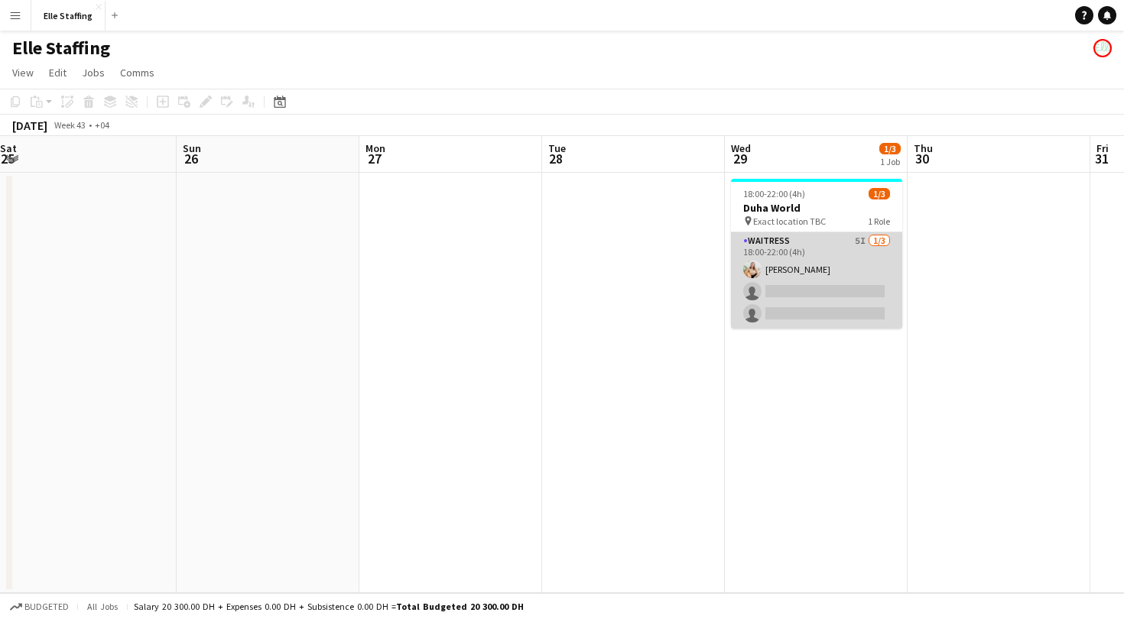
click at [811, 237] on app-card-role "Waitress 5I 1/3 18:00-22:00 (4h) Kelly Lathouwers single-neutral-actions single…" at bounding box center [816, 280] width 171 height 96
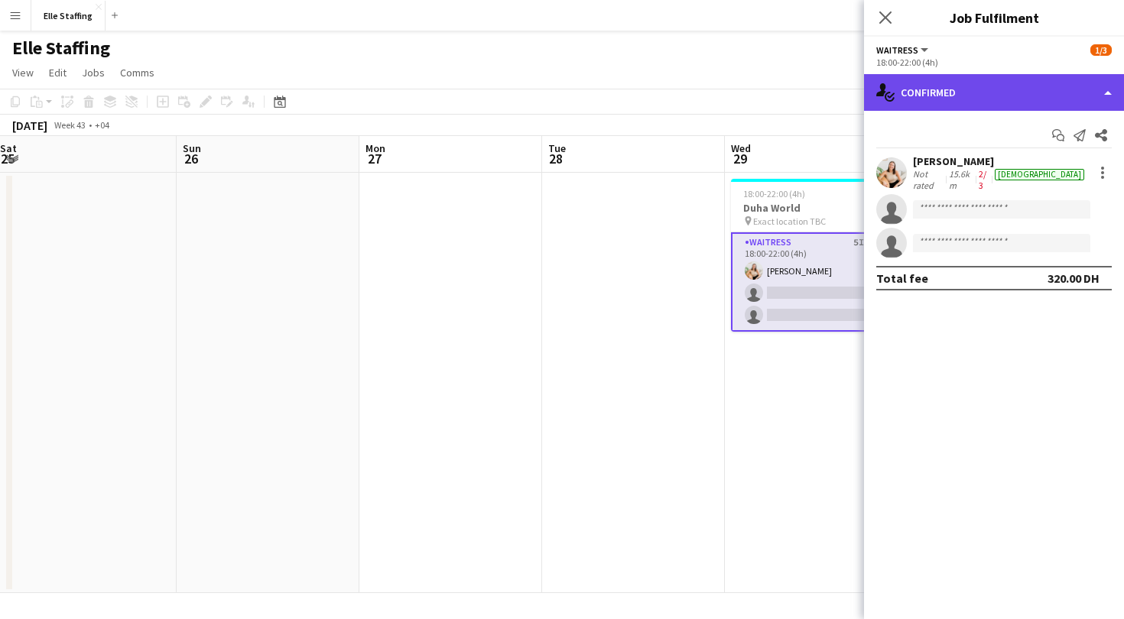
click at [951, 89] on div "single-neutral-actions-check-2 Confirmed" at bounding box center [994, 92] width 260 height 37
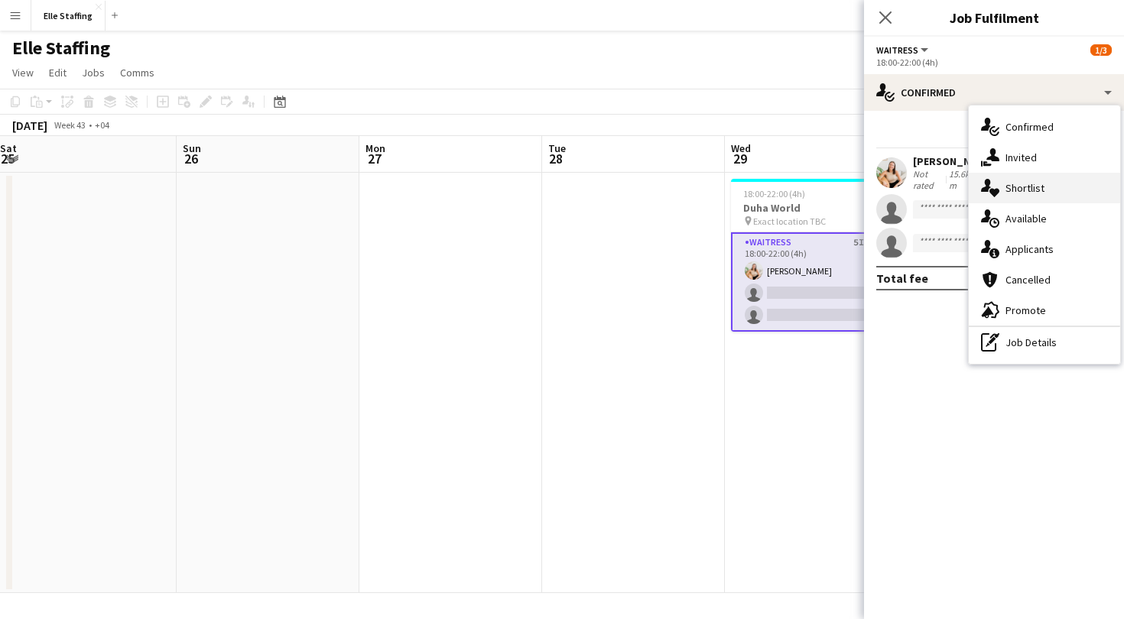
click at [1043, 174] on div "single-neutral-actions-heart Shortlist" at bounding box center [1044, 188] width 151 height 31
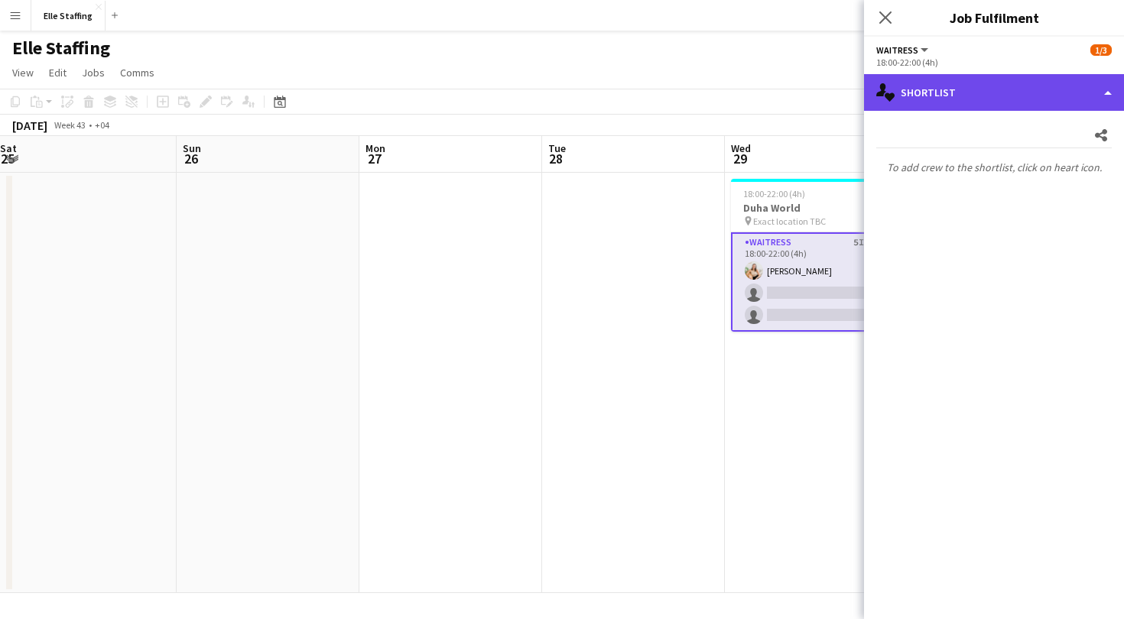
click at [962, 86] on div "single-neutral-actions-heart Shortlist" at bounding box center [994, 92] width 260 height 37
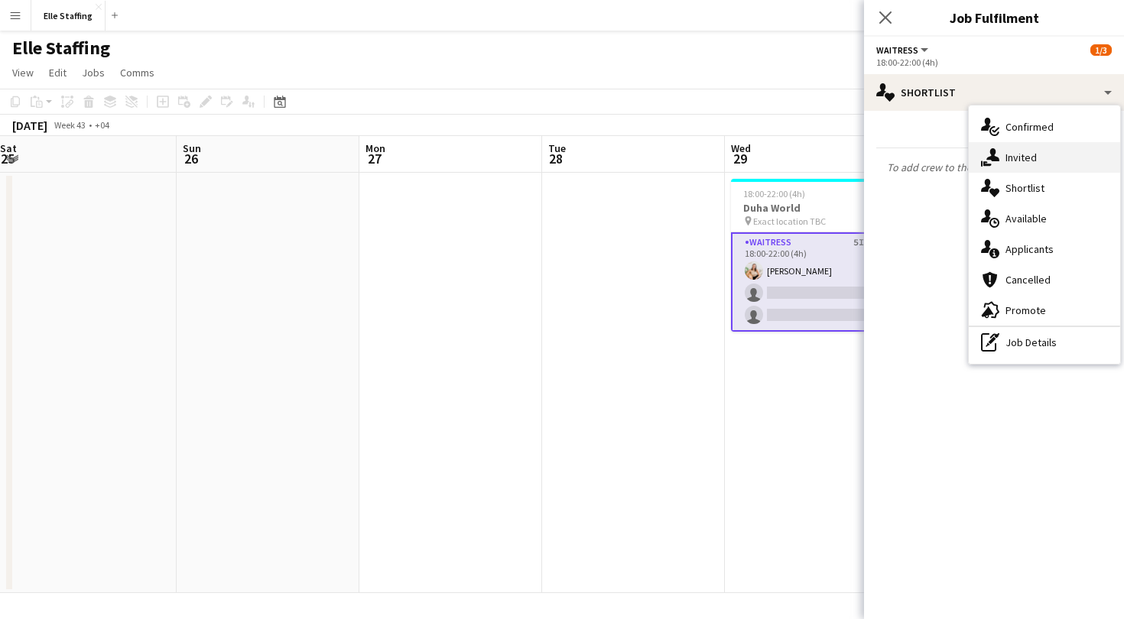
click at [1021, 166] on div "single-neutral-actions-share-1 Invited" at bounding box center [1044, 157] width 151 height 31
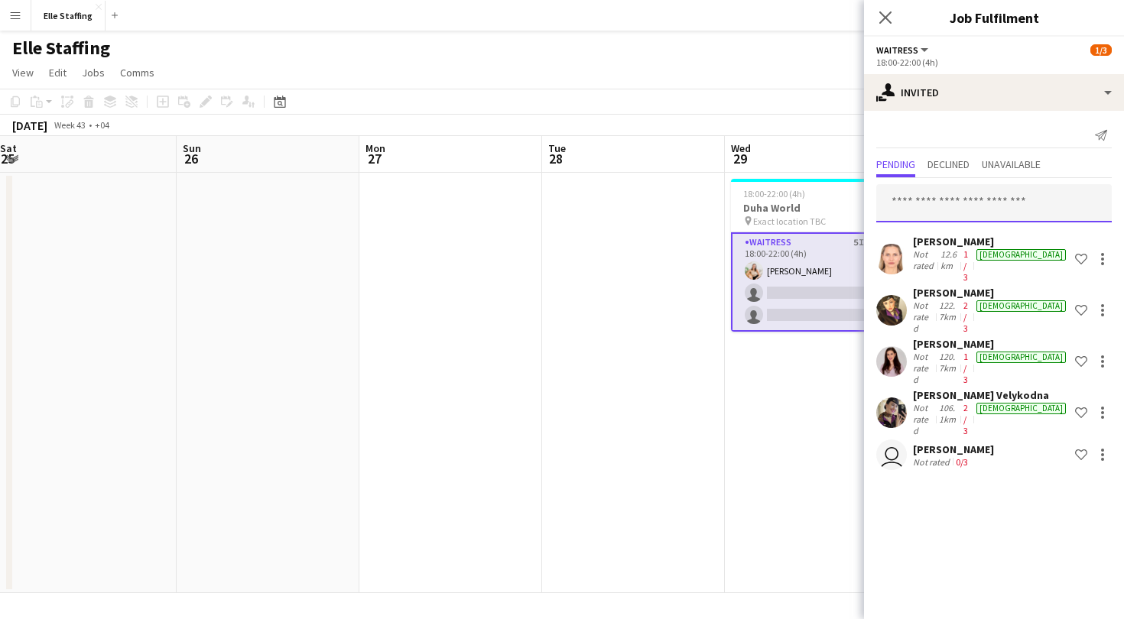
click at [946, 193] on input "text" at bounding box center [994, 203] width 236 height 38
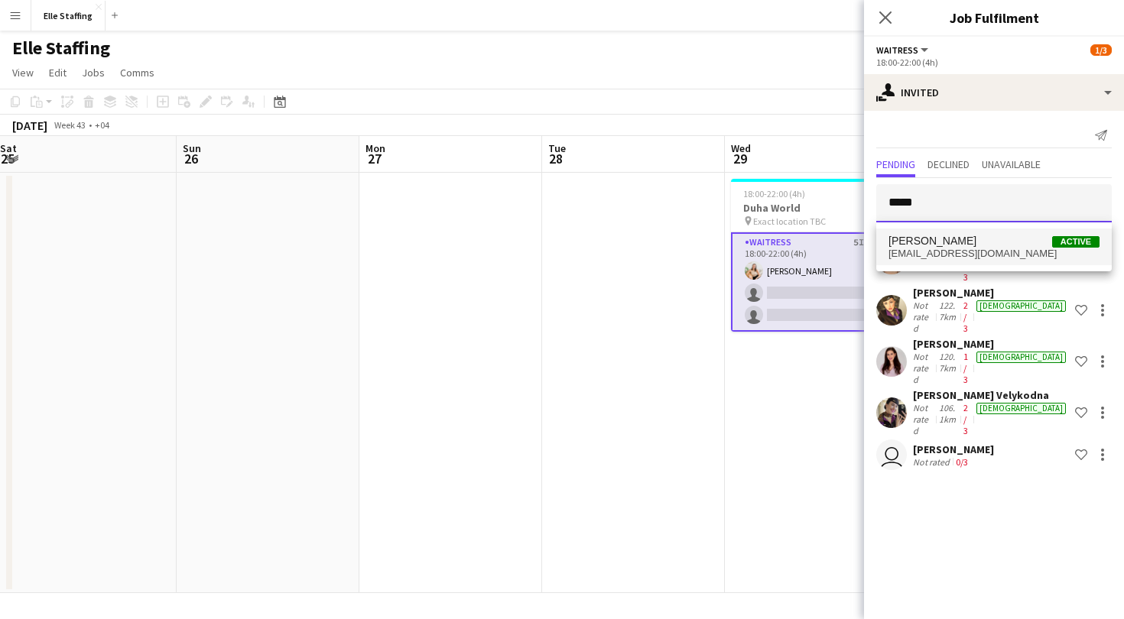
type input "*****"
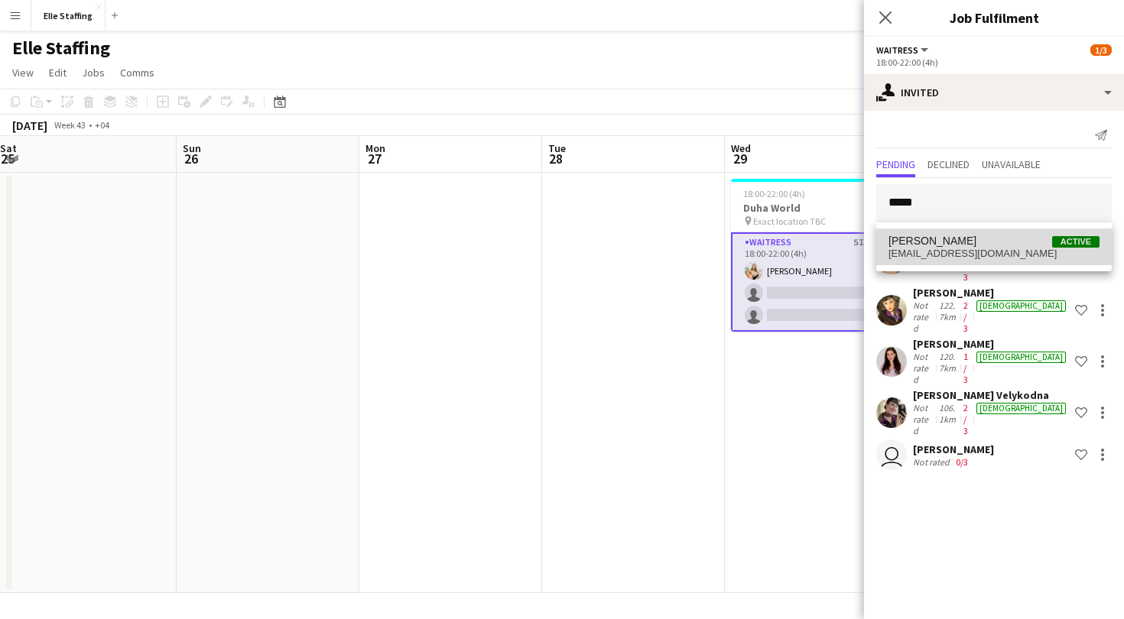
click at [947, 249] on span "fppazg@hotmail.com" at bounding box center [994, 254] width 211 height 12
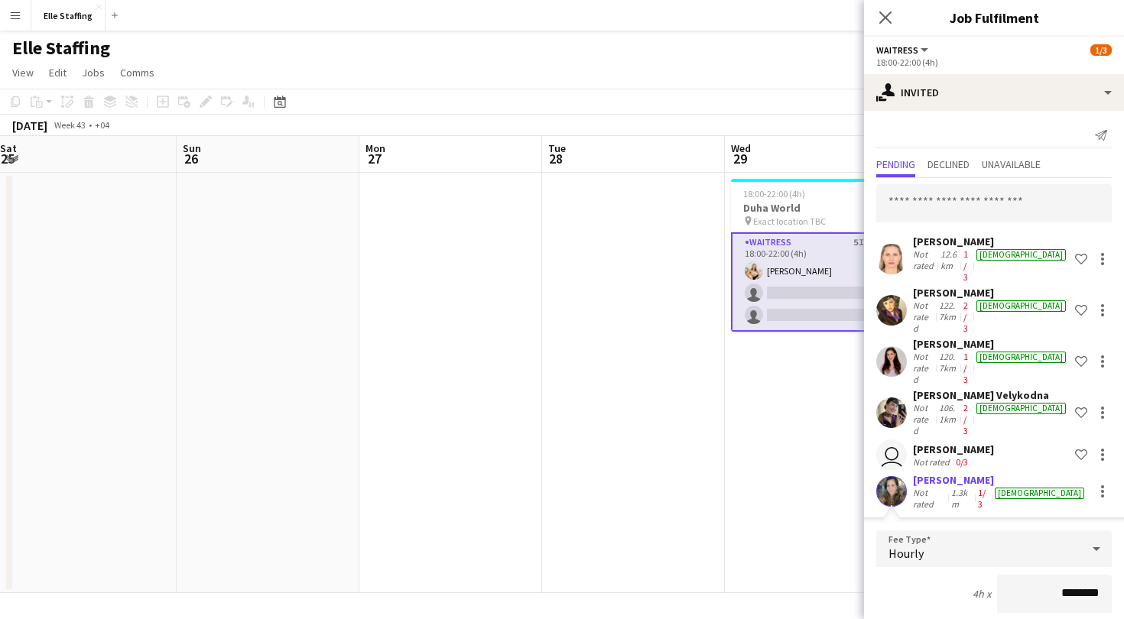
scroll to position [132, 0]
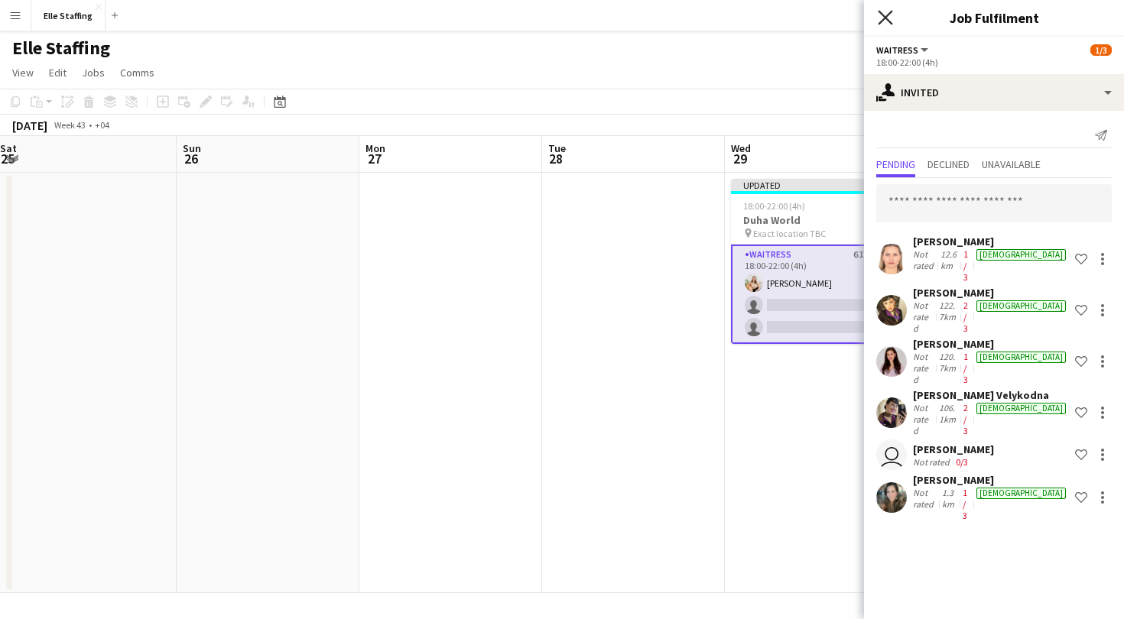
click at [879, 24] on icon at bounding box center [885, 17] width 15 height 15
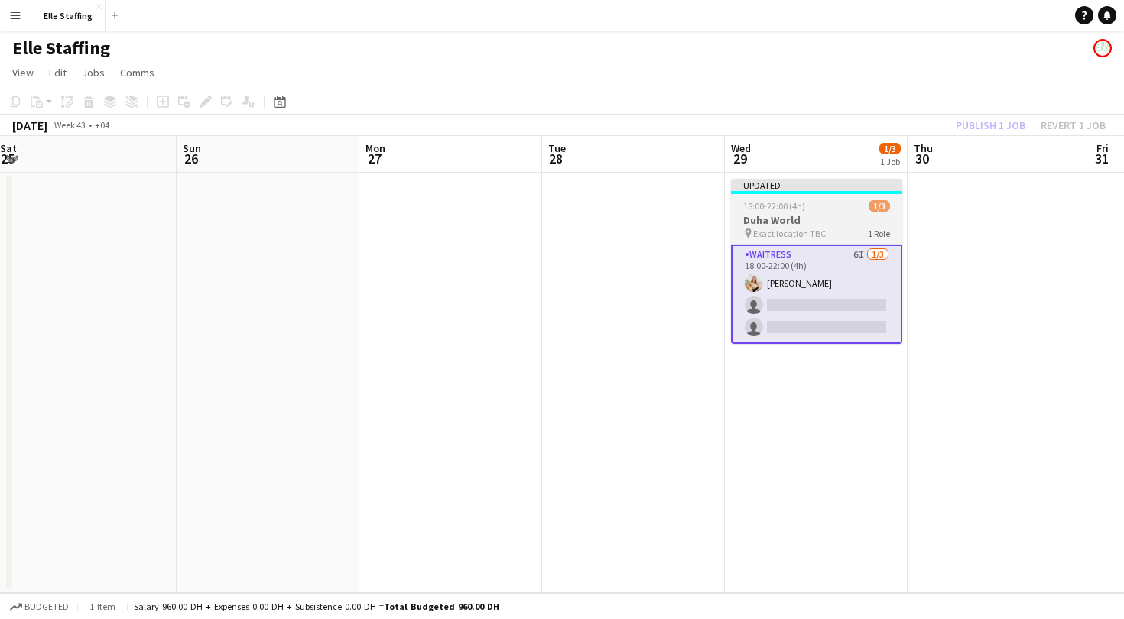
click at [791, 198] on app-job-card "Updated 18:00-22:00 (4h) 1/3 Duha World pin Exact location TBC 1 Role Waitress …" at bounding box center [816, 261] width 171 height 165
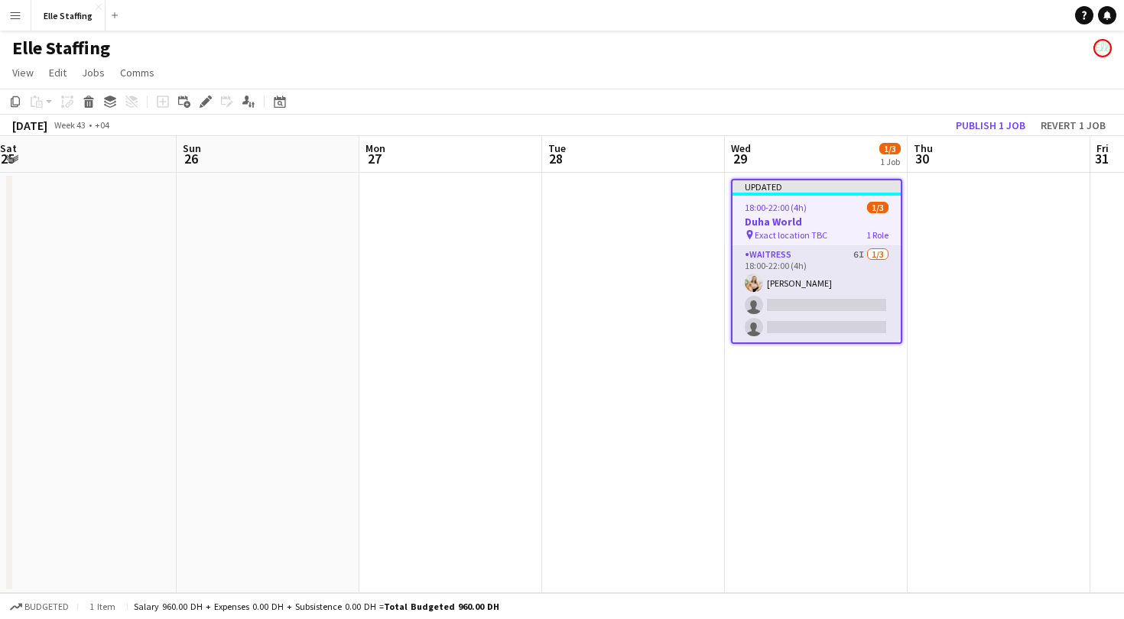
click at [1001, 110] on app-toolbar "Copy Paste Paste Command V Paste with crew Command Shift V Paste linked Job Del…" at bounding box center [562, 102] width 1124 height 26
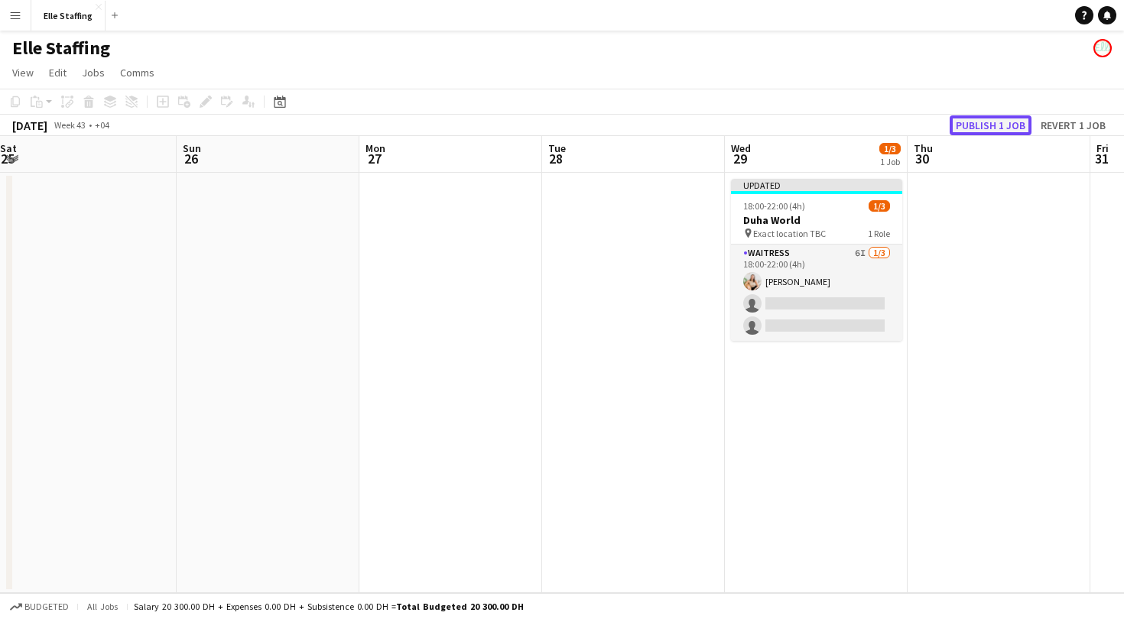
click at [999, 120] on button "Publish 1 job" at bounding box center [991, 125] width 82 height 20
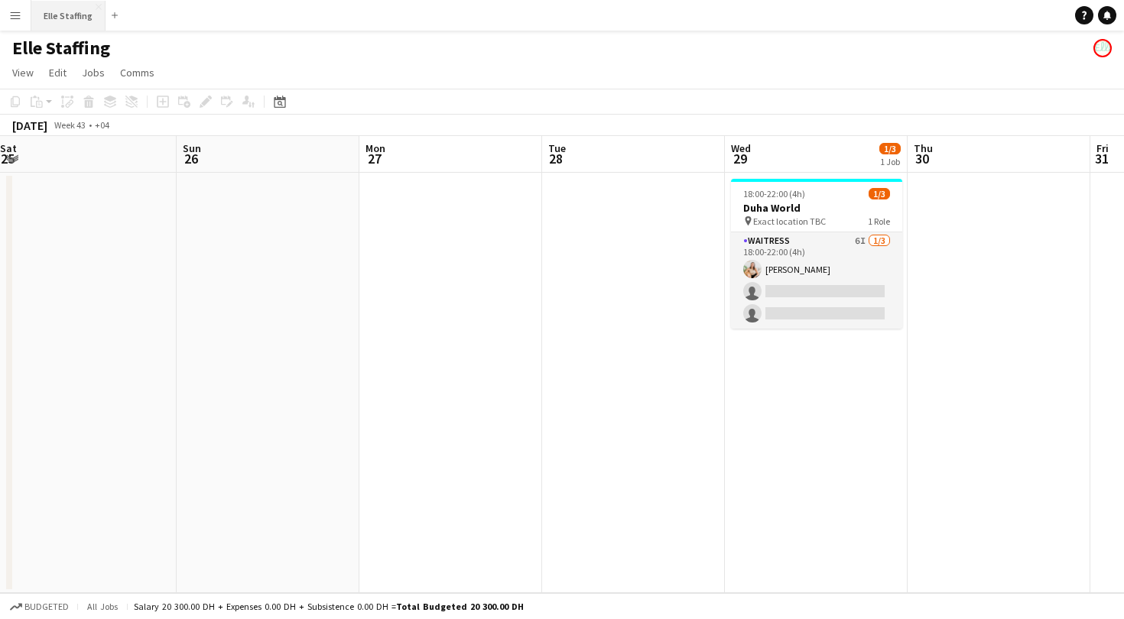
click at [50, 15] on button "Elle Staffing Close" at bounding box center [68, 16] width 74 height 30
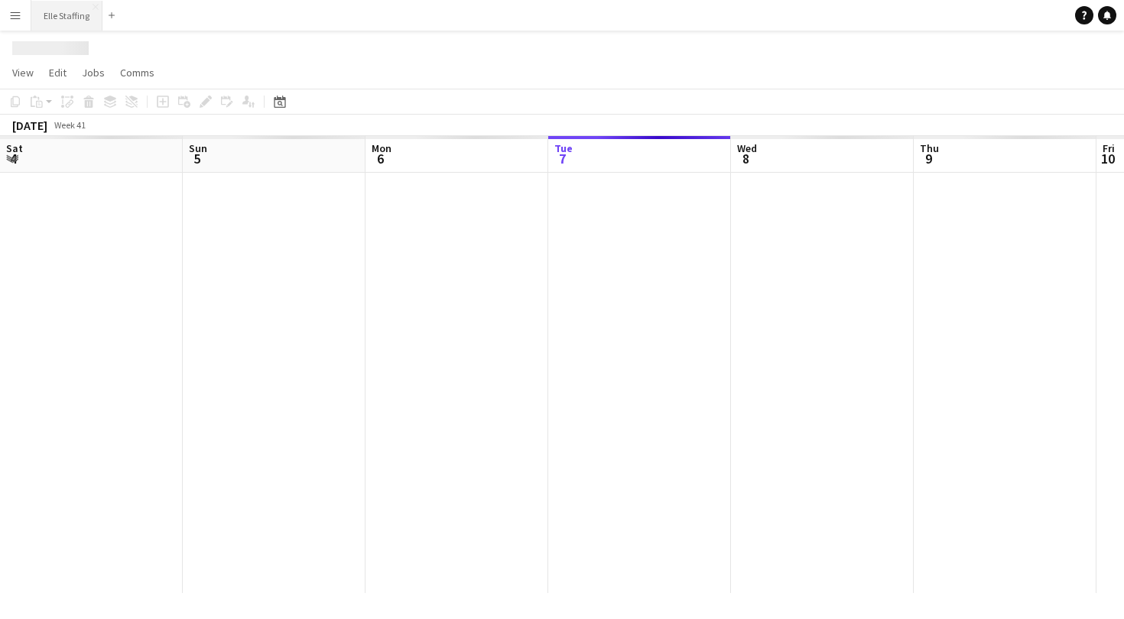
scroll to position [0, 366]
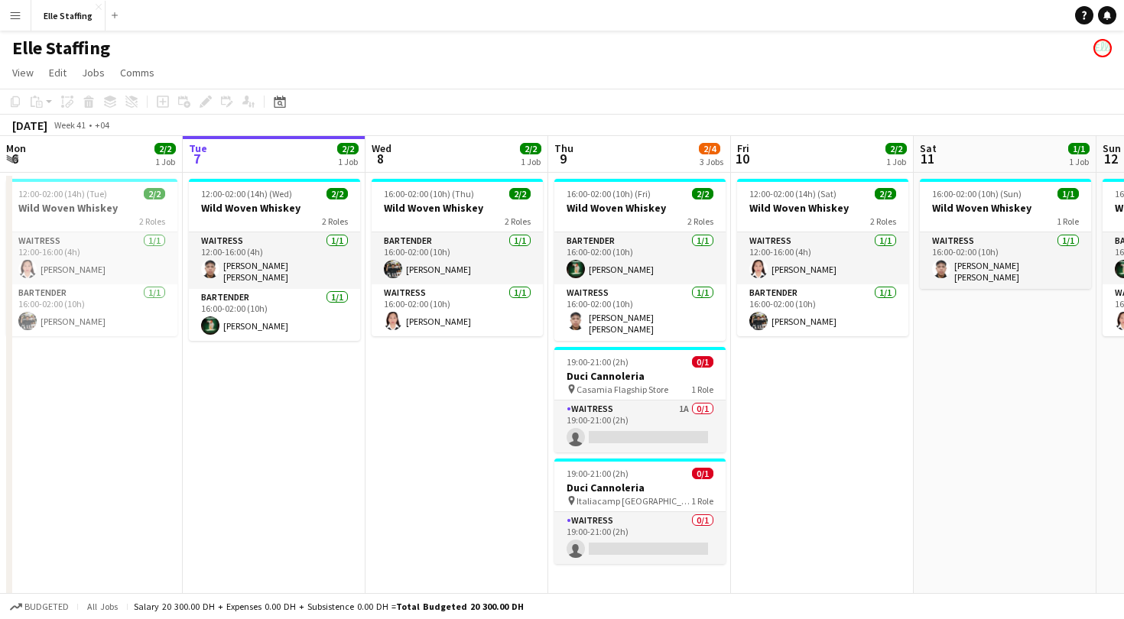
click at [3, 11] on button "Menu" at bounding box center [15, 15] width 31 height 31
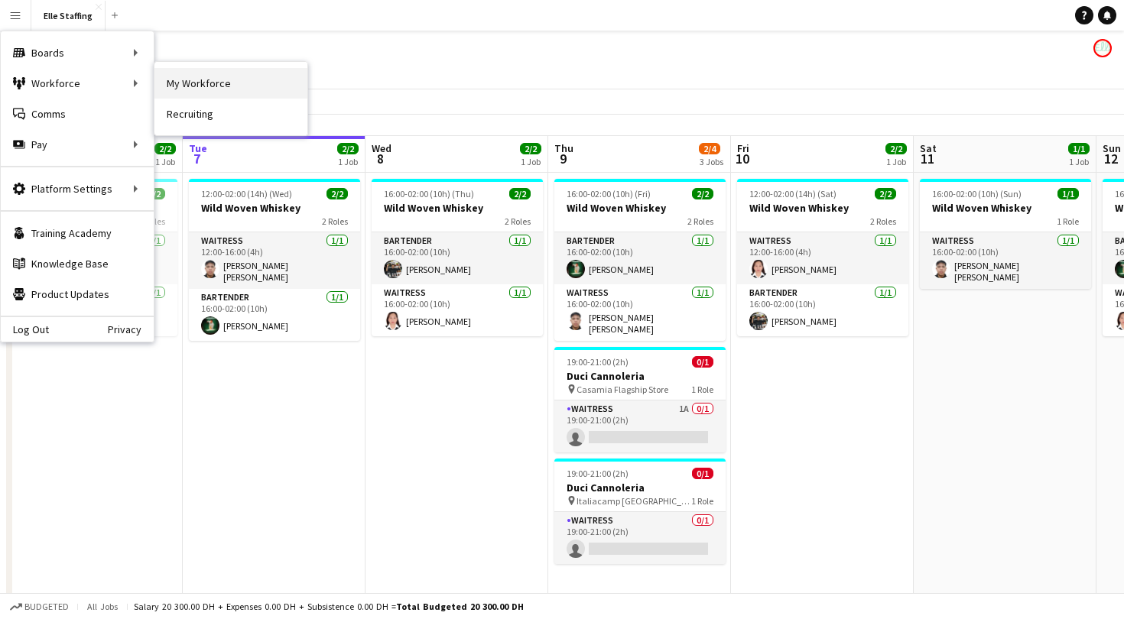
click at [190, 82] on link "My Workforce" at bounding box center [230, 83] width 153 height 31
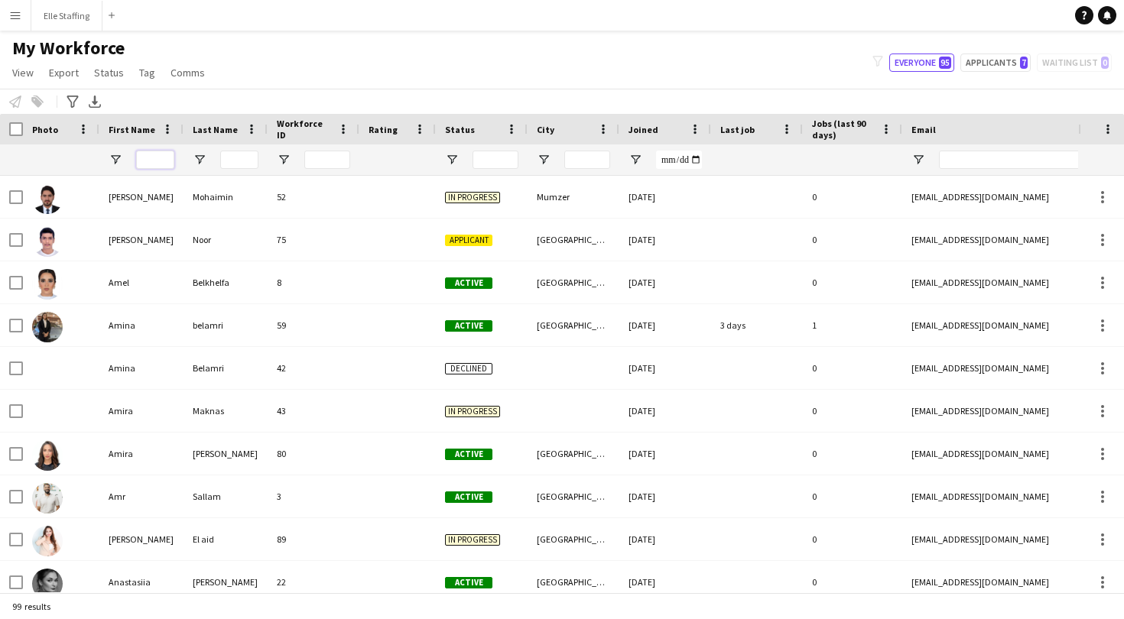
click at [164, 158] on input "First Name Filter Input" at bounding box center [155, 160] width 38 height 18
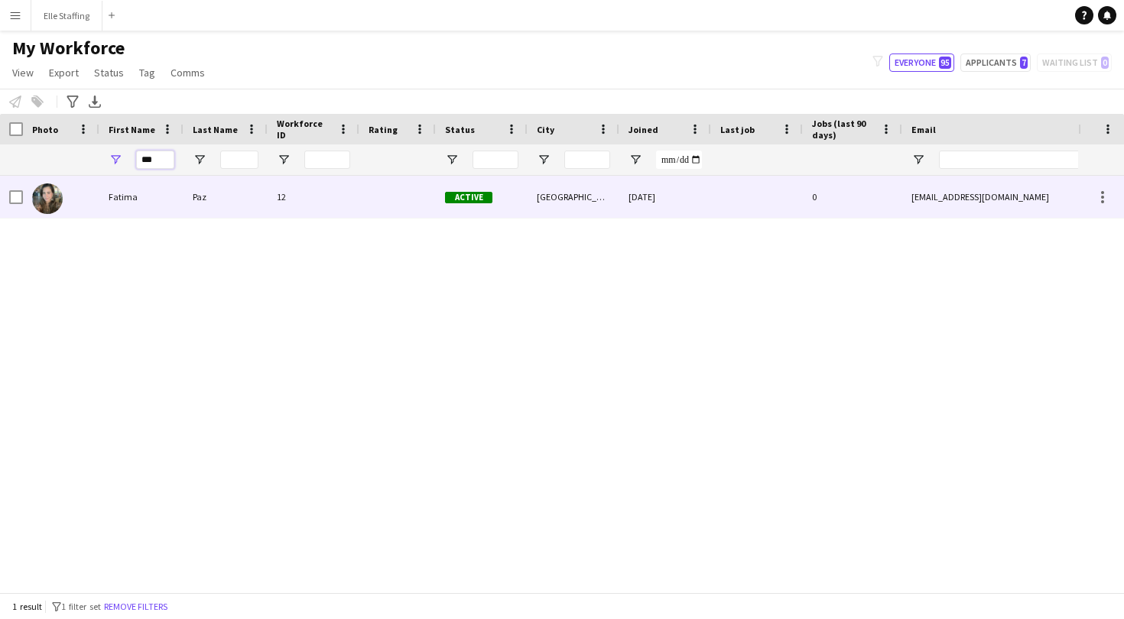
type input "***"
click at [158, 190] on div "Fatima" at bounding box center [141, 197] width 84 height 42
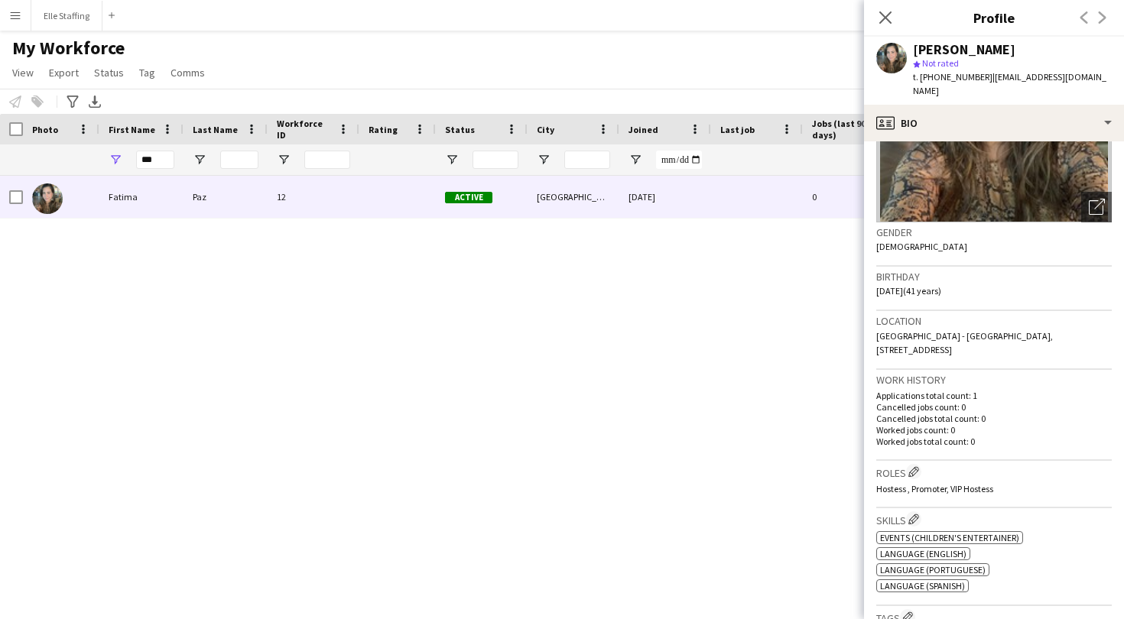
scroll to position [157, 0]
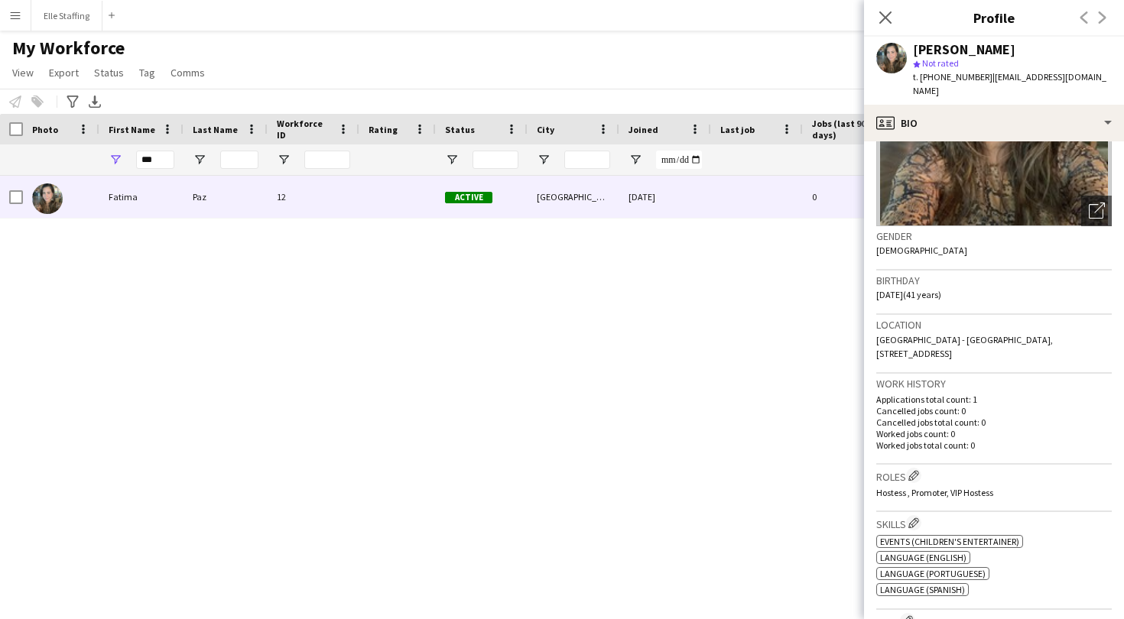
click at [24, 17] on button "Menu" at bounding box center [15, 15] width 31 height 31
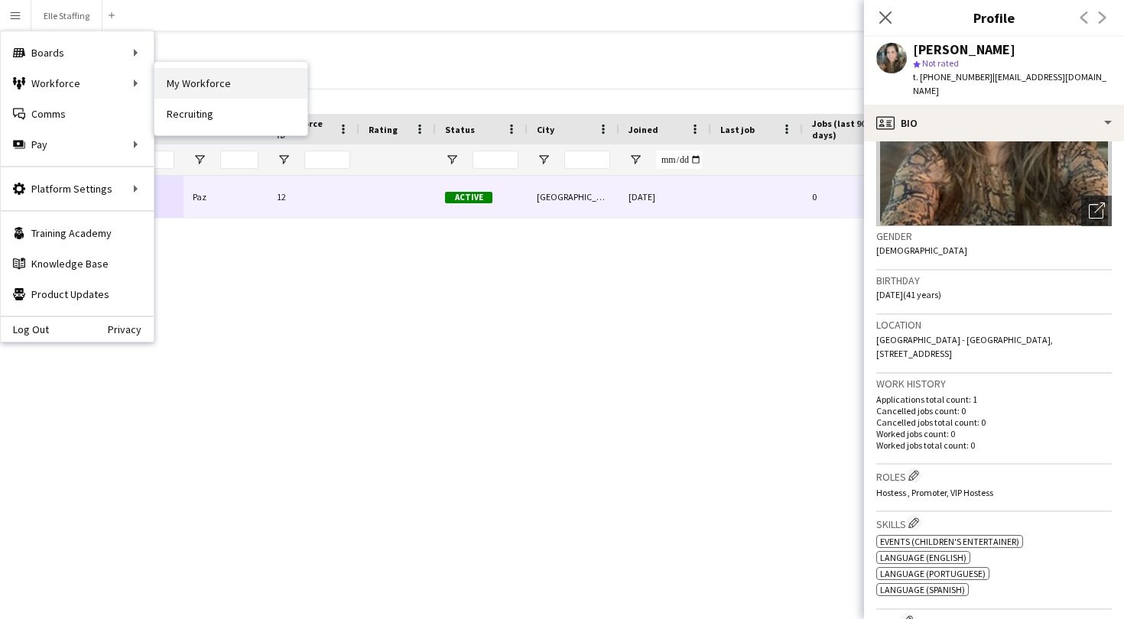
click at [219, 77] on link "My Workforce" at bounding box center [230, 83] width 153 height 31
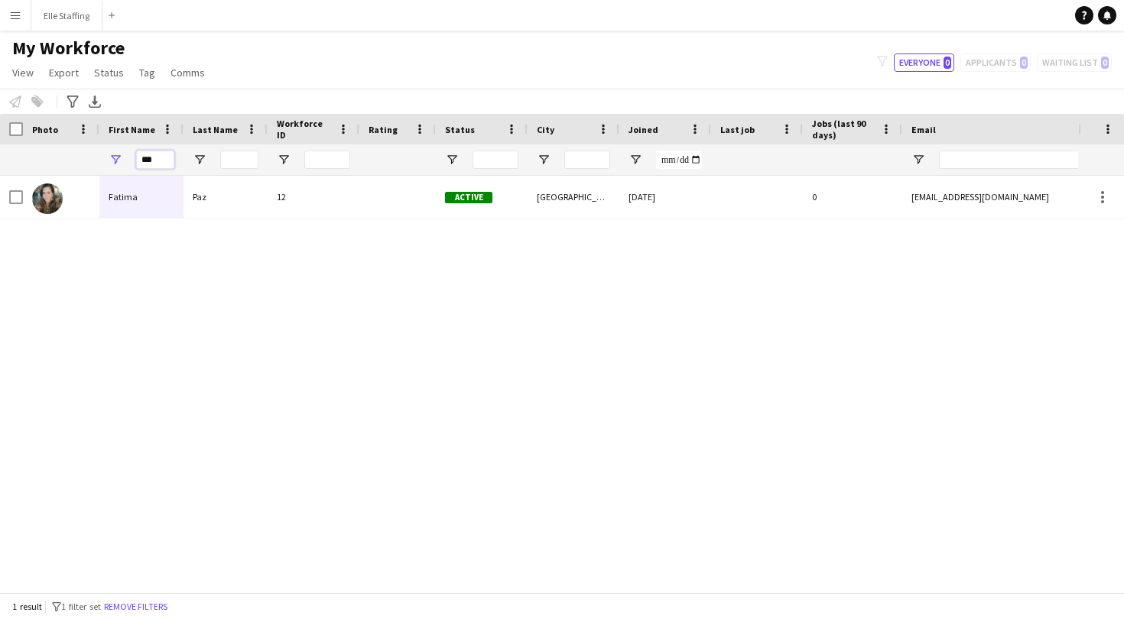
click at [164, 158] on input "***" at bounding box center [155, 160] width 38 height 18
type input "*"
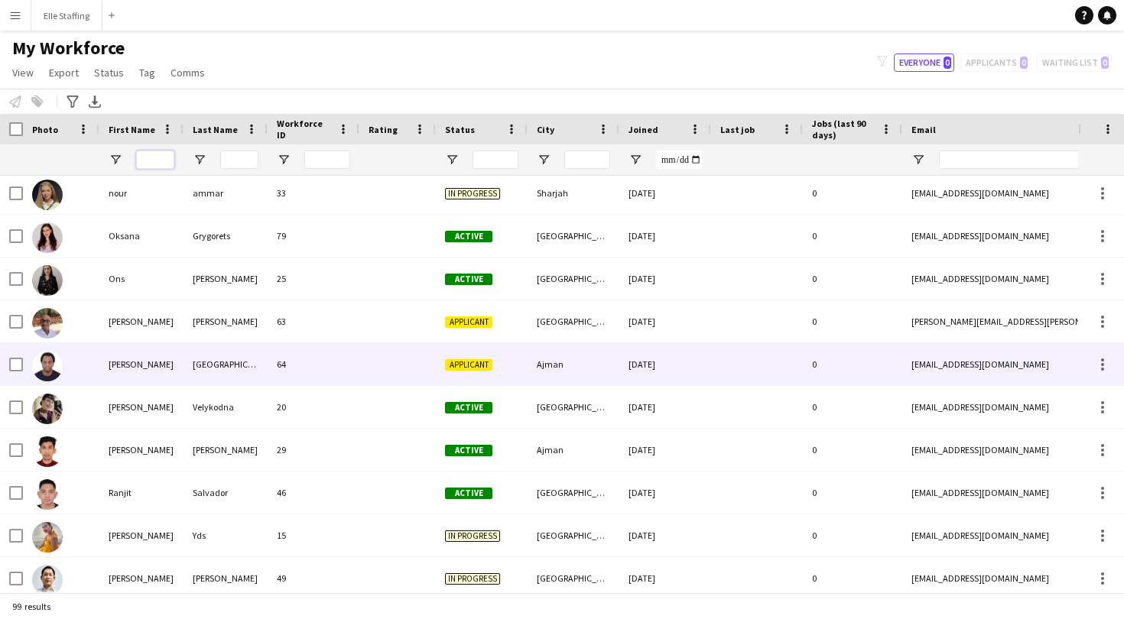
scroll to position [3047, 0]
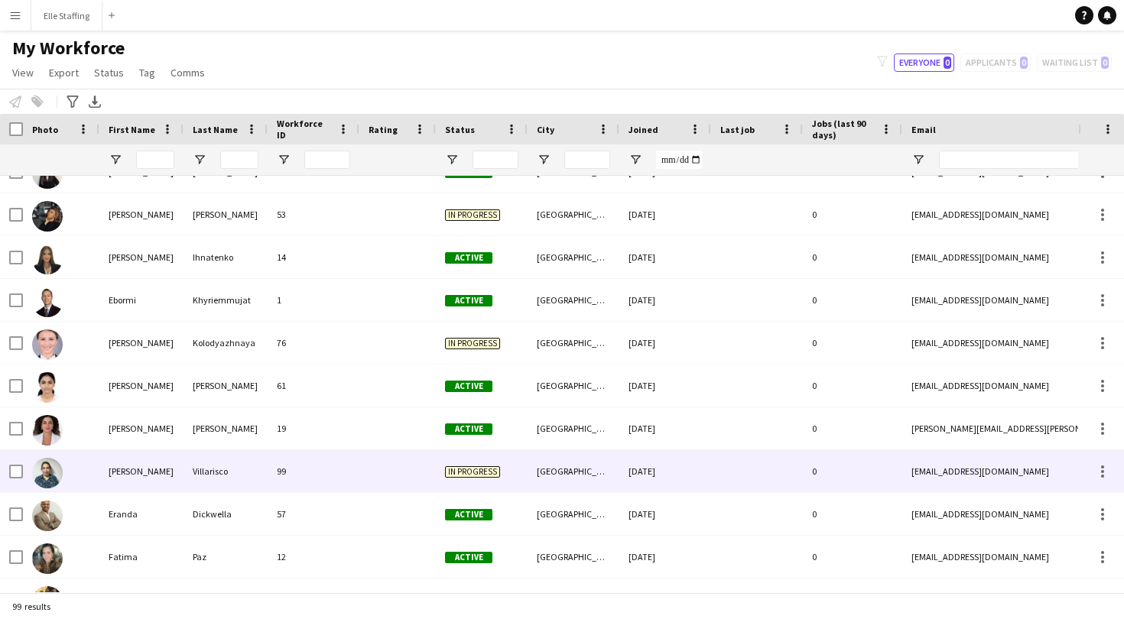
click at [130, 463] on div "Emily Corre" at bounding box center [141, 471] width 84 height 42
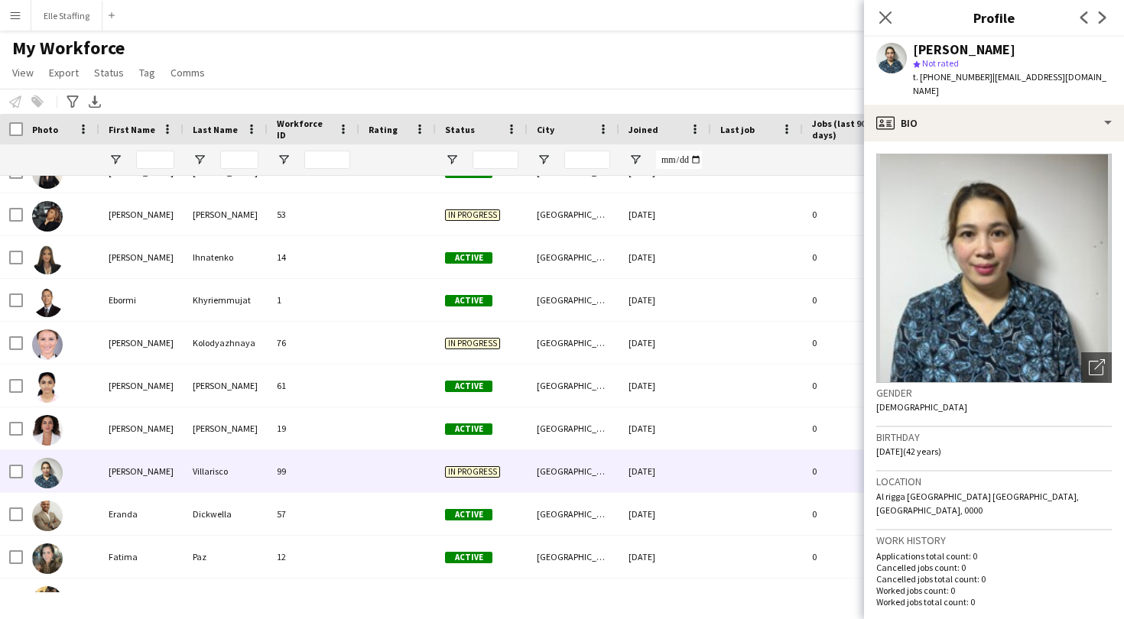
click at [1013, 278] on img at bounding box center [994, 268] width 236 height 229
click at [1096, 361] on icon at bounding box center [1096, 368] width 15 height 15
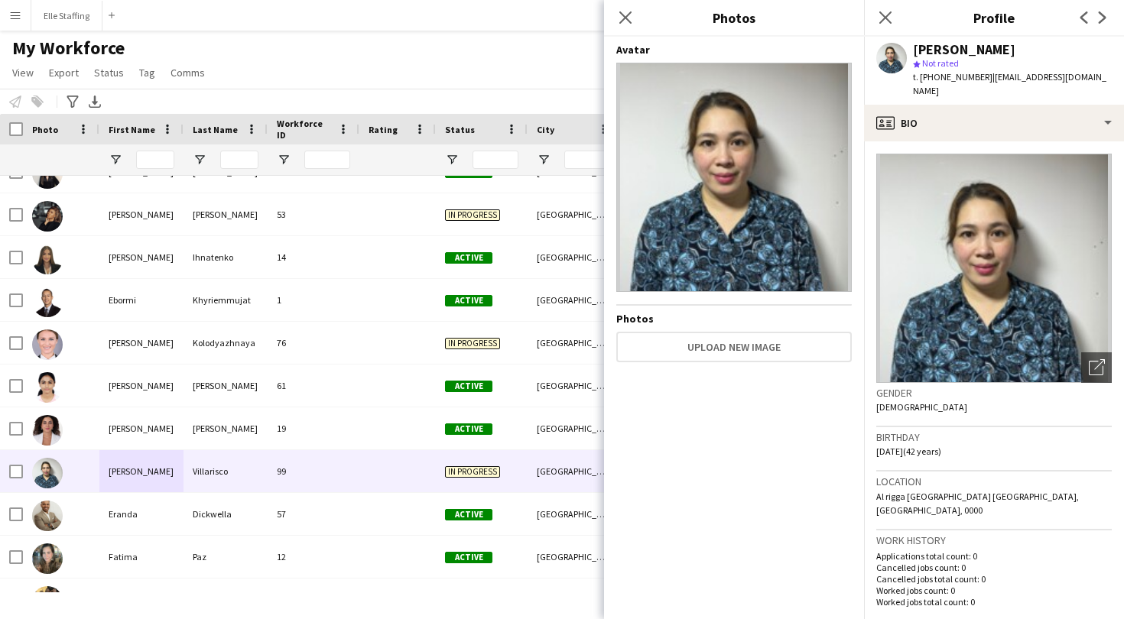
click at [765, 200] on img at bounding box center [734, 177] width 236 height 229
click at [619, 25] on app-icon "Close pop-in" at bounding box center [626, 18] width 22 height 22
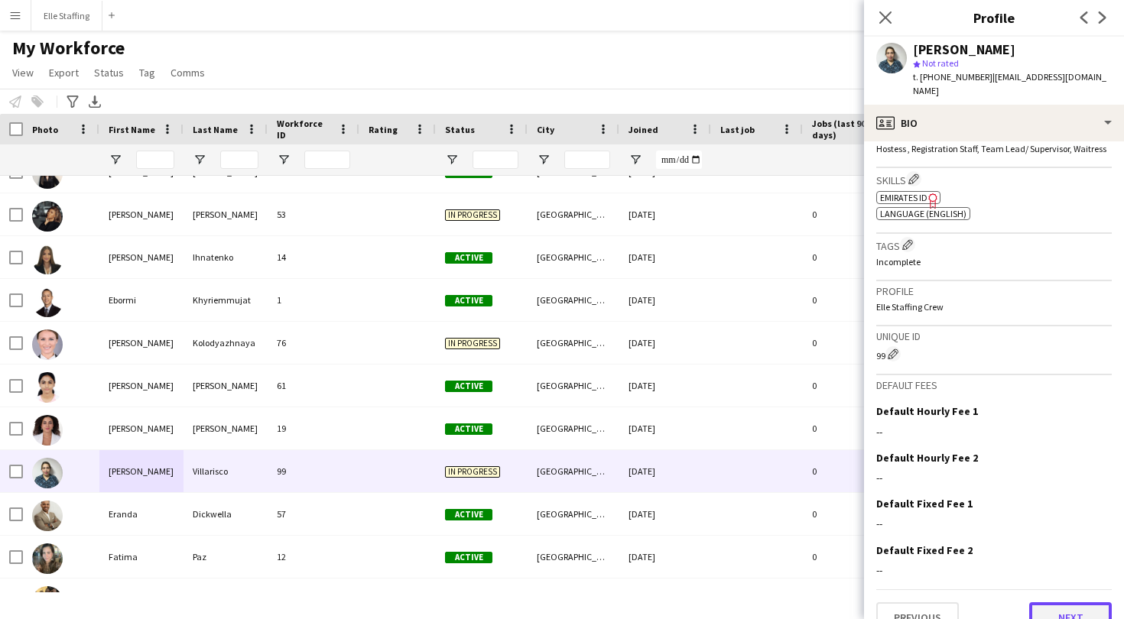
click at [1055, 603] on button "Next" at bounding box center [1070, 618] width 83 height 31
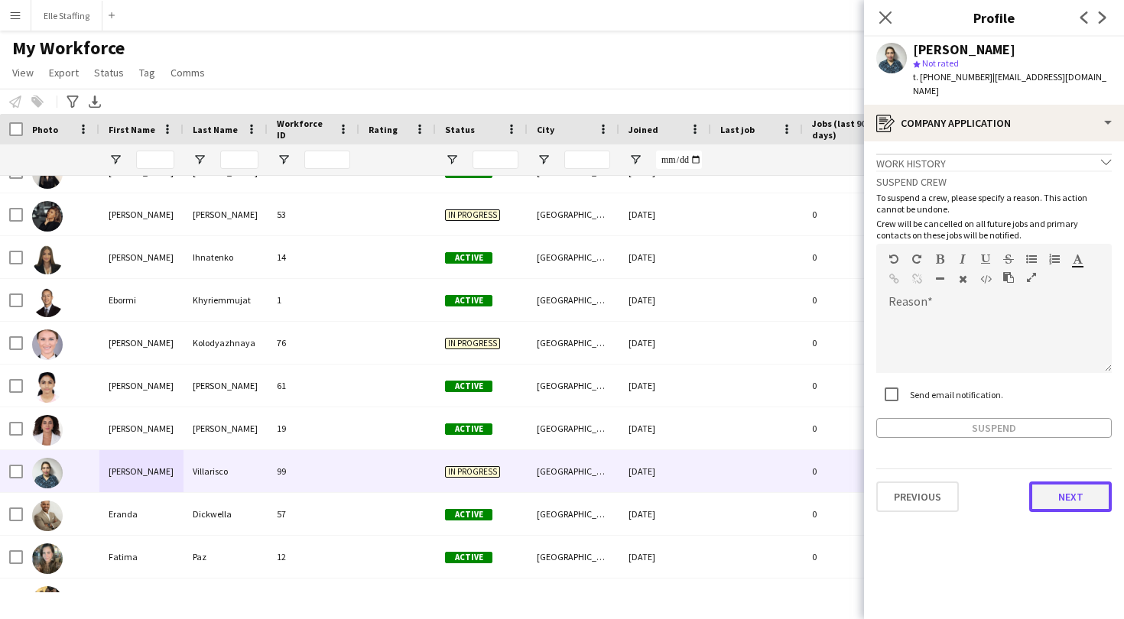
click at [1064, 490] on button "Next" at bounding box center [1070, 497] width 83 height 31
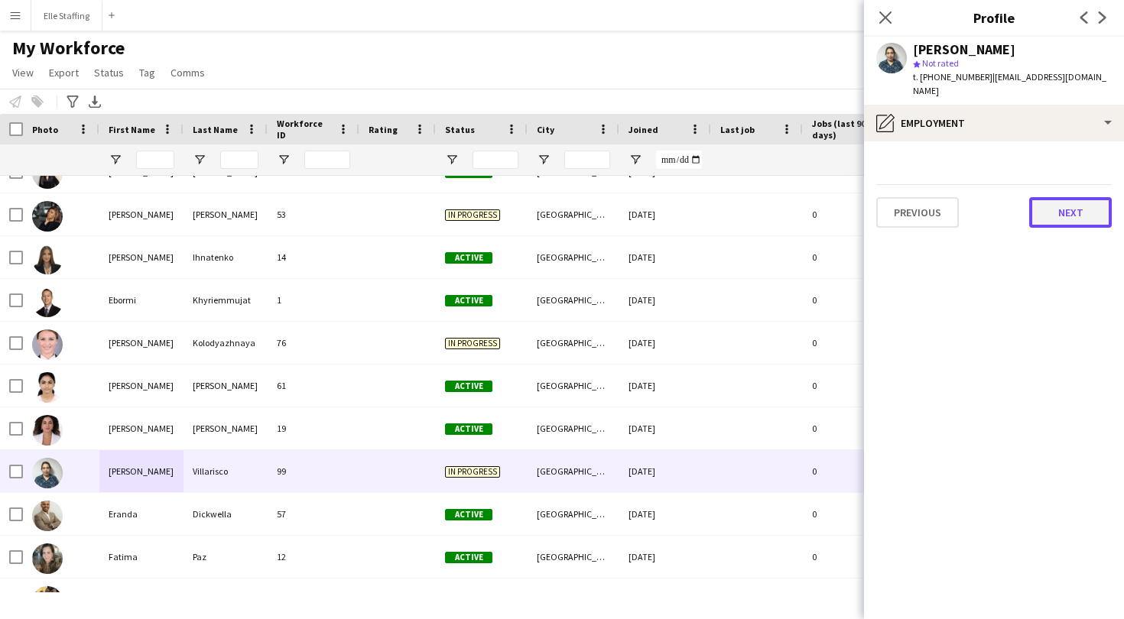
click at [1089, 197] on button "Next" at bounding box center [1070, 212] width 83 height 31
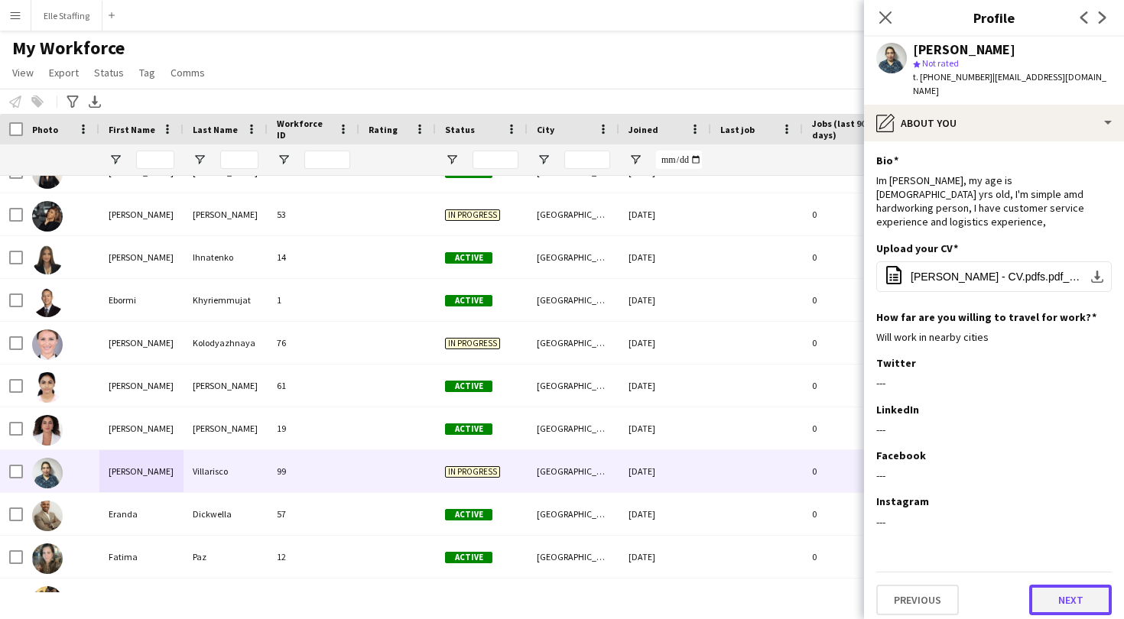
click at [1055, 585] on button "Next" at bounding box center [1070, 600] width 83 height 31
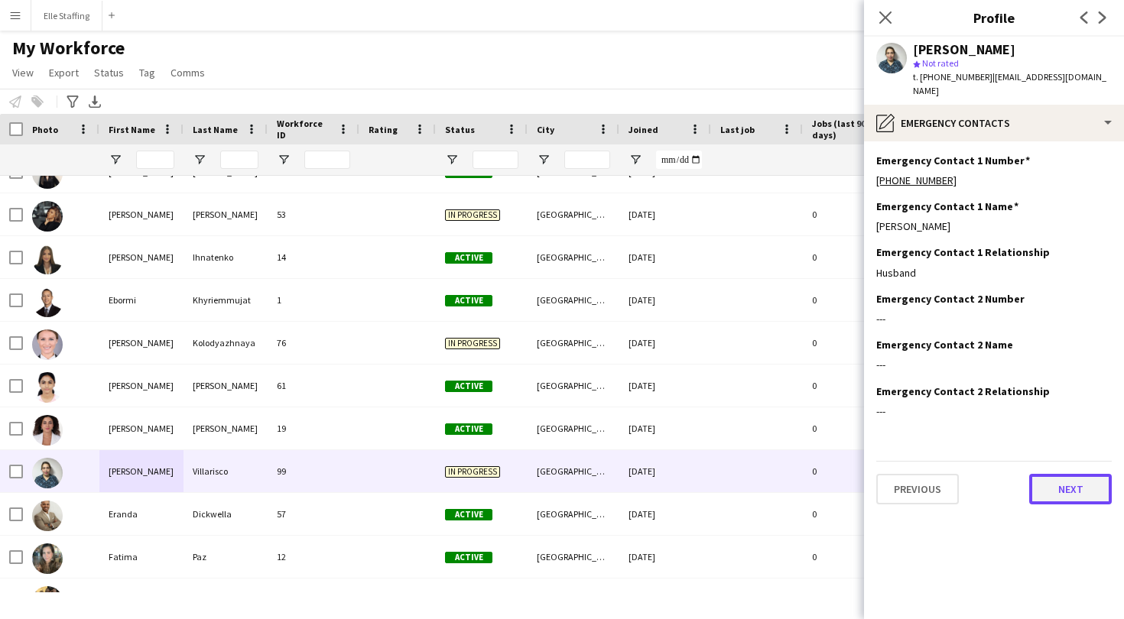
click at [1073, 476] on button "Next" at bounding box center [1070, 489] width 83 height 31
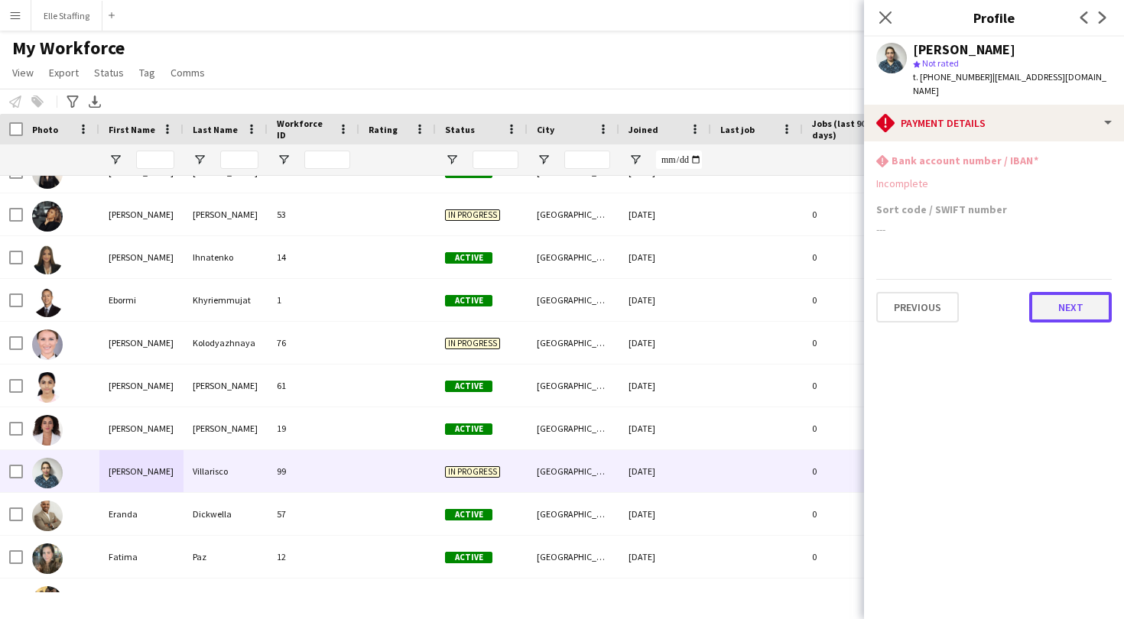
click at [1090, 293] on button "Next" at bounding box center [1070, 307] width 83 height 31
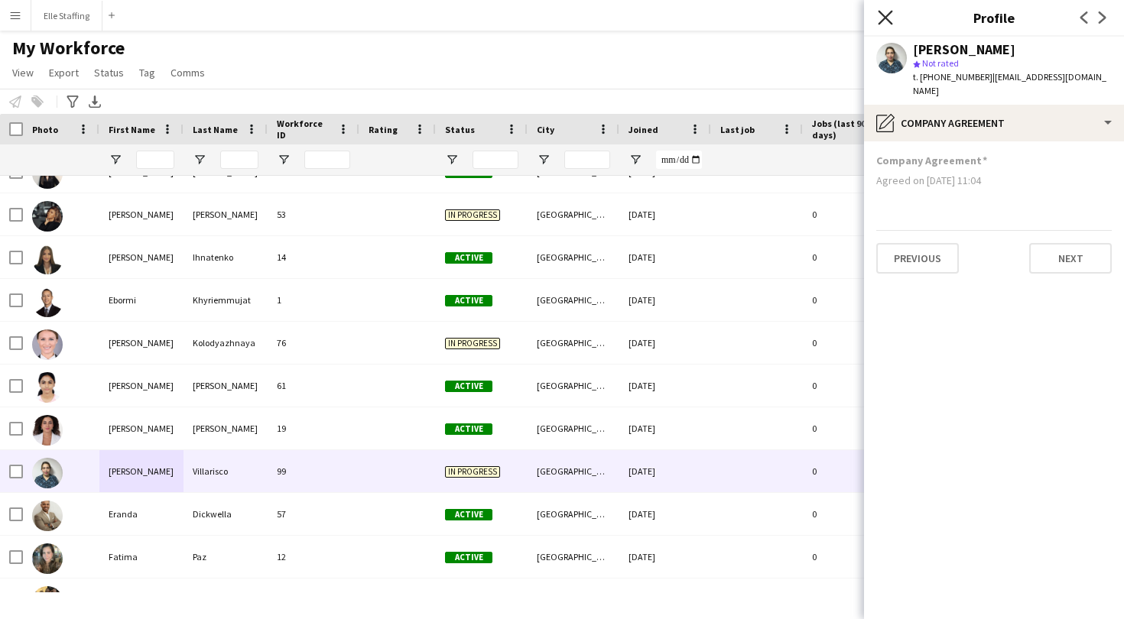
click at [886, 16] on icon at bounding box center [885, 17] width 15 height 15
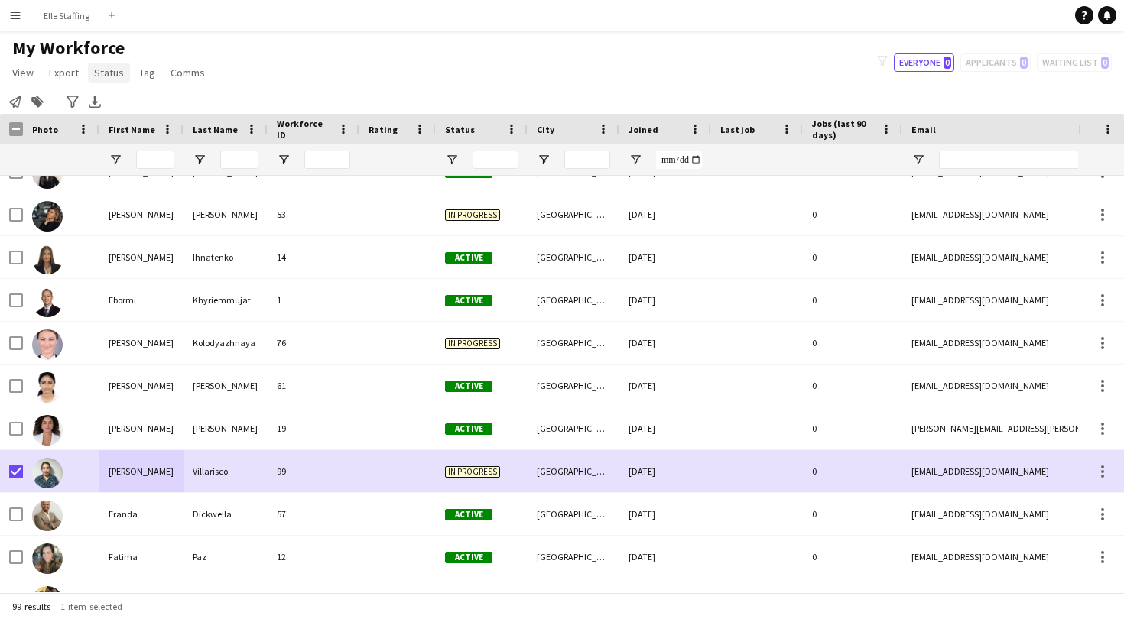
click at [113, 70] on span "Status" at bounding box center [109, 73] width 30 height 14
click at [146, 108] on link "Edit" at bounding box center [141, 105] width 107 height 32
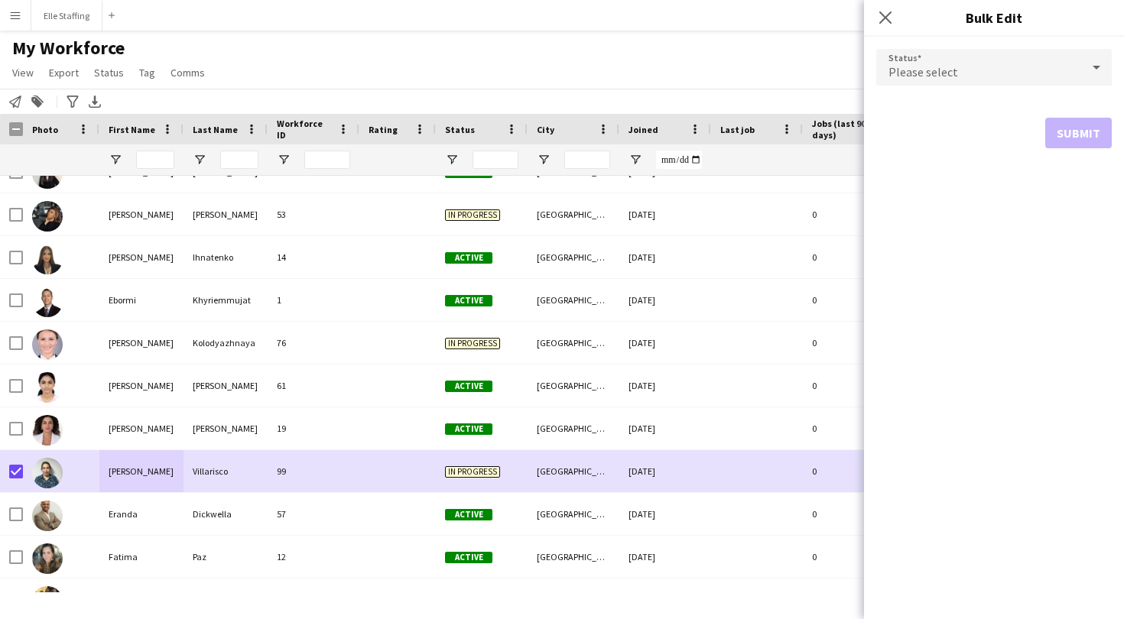
click at [903, 60] on div "Please select" at bounding box center [978, 67] width 205 height 37
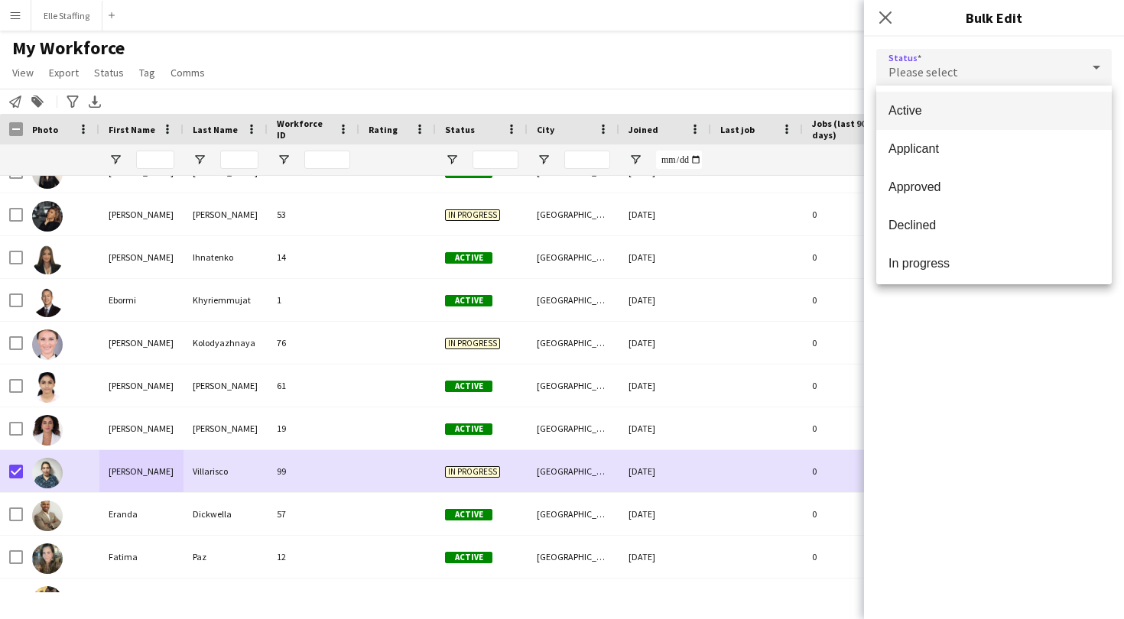
click at [904, 106] on span "Active" at bounding box center [994, 110] width 211 height 15
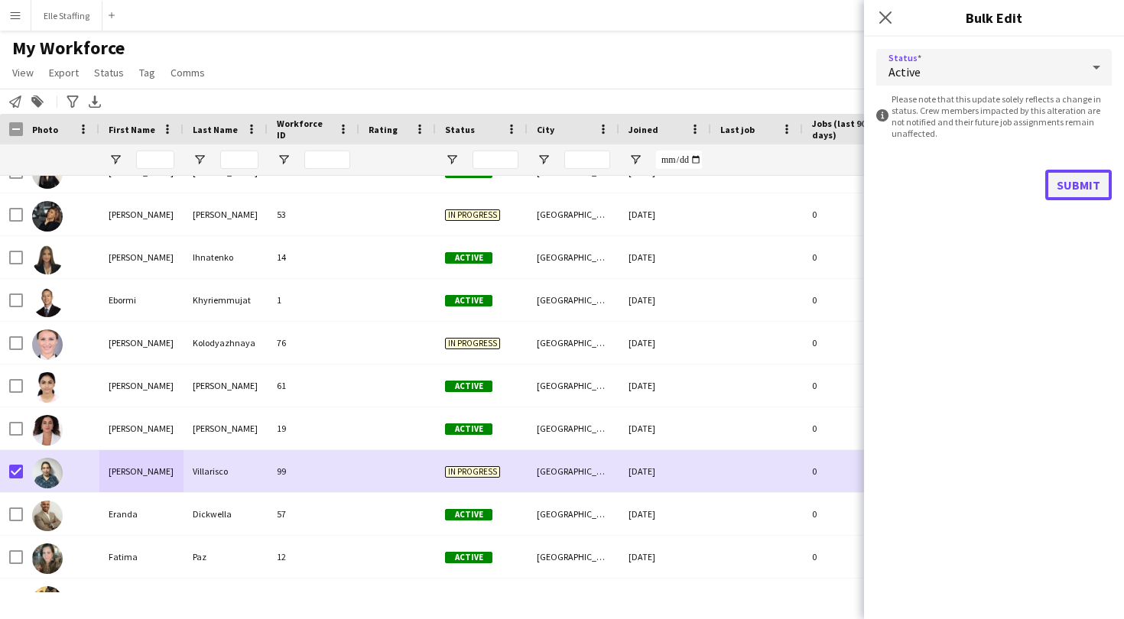
click at [1087, 197] on button "Submit" at bounding box center [1078, 185] width 67 height 31
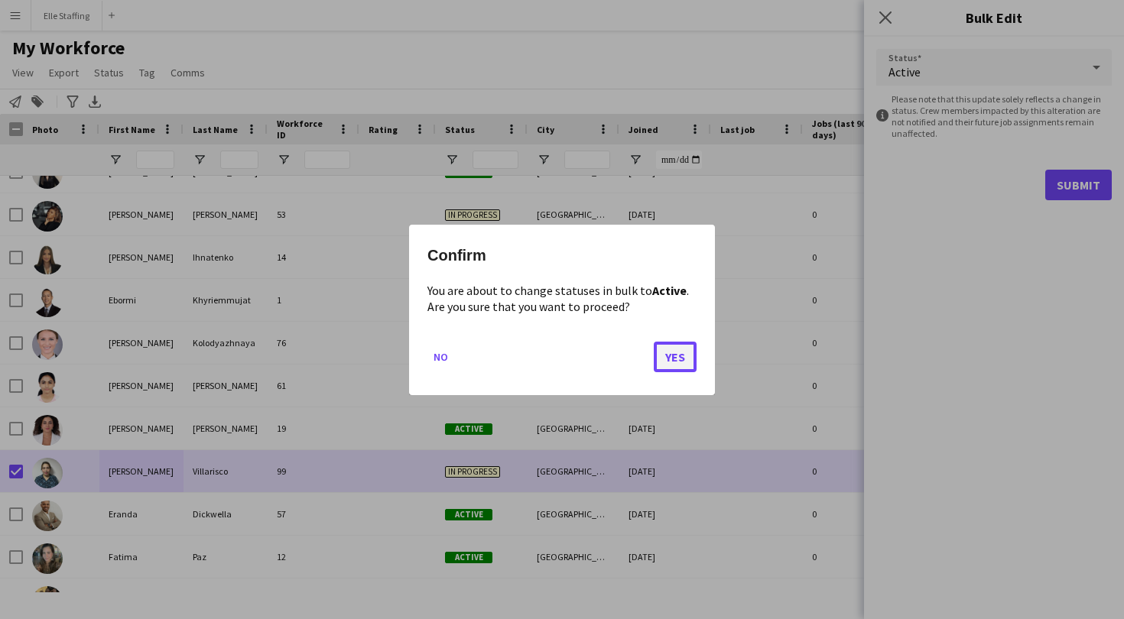
click at [675, 356] on button "Yes" at bounding box center [675, 356] width 43 height 31
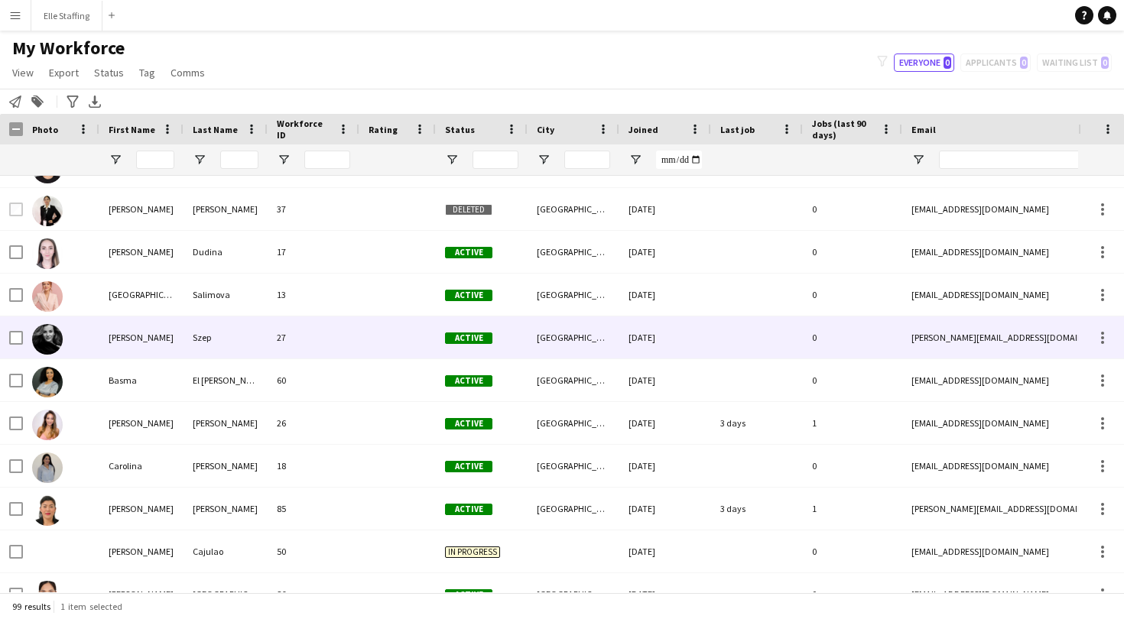
scroll to position [408, 0]
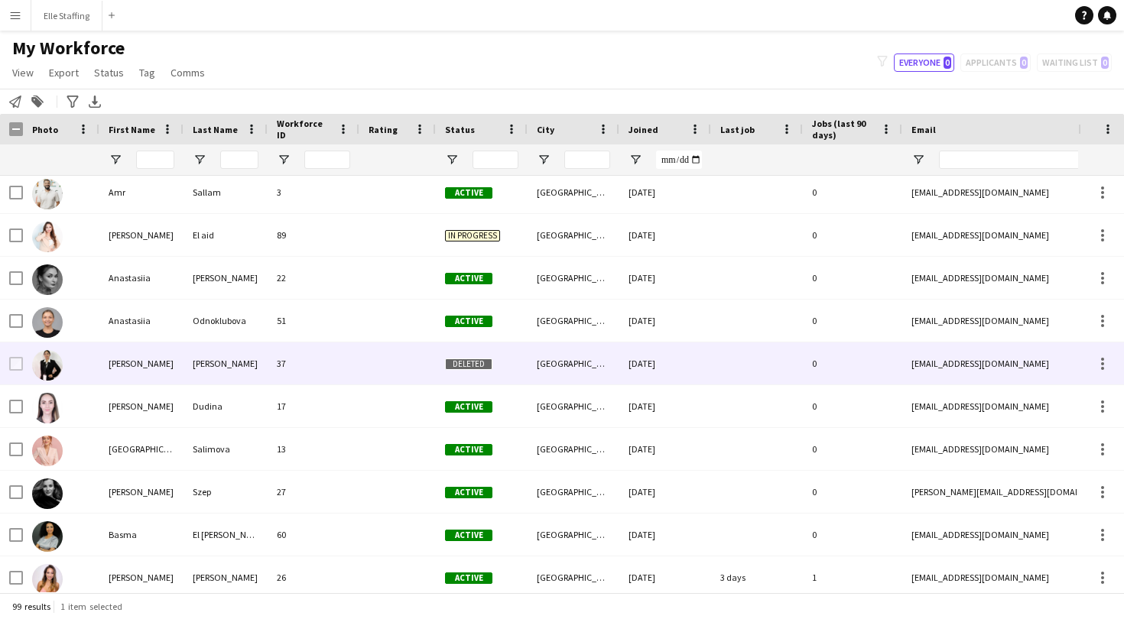
click at [125, 365] on div "Andrea" at bounding box center [141, 364] width 84 height 42
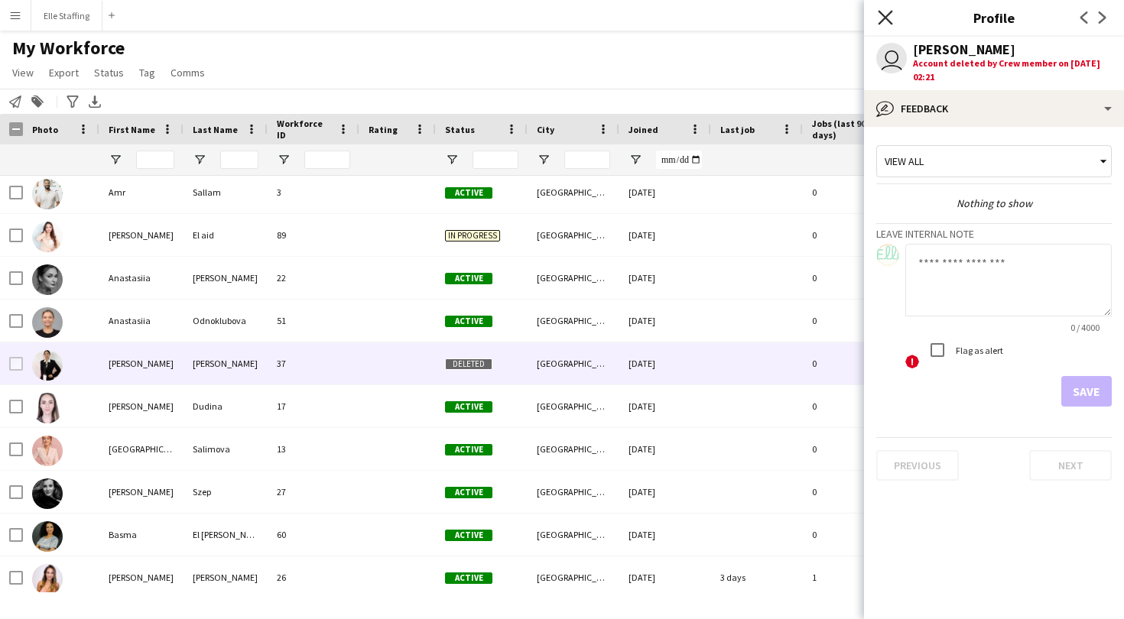
click at [882, 15] on icon at bounding box center [885, 17] width 15 height 15
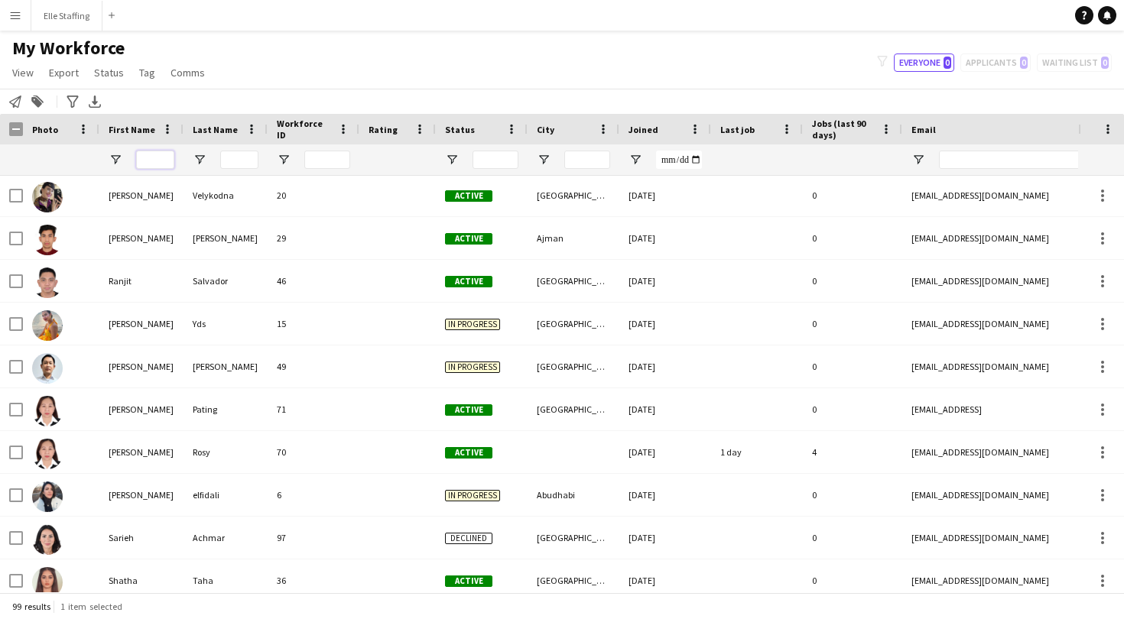
click at [157, 161] on input "First Name Filter Input" at bounding box center [155, 160] width 38 height 18
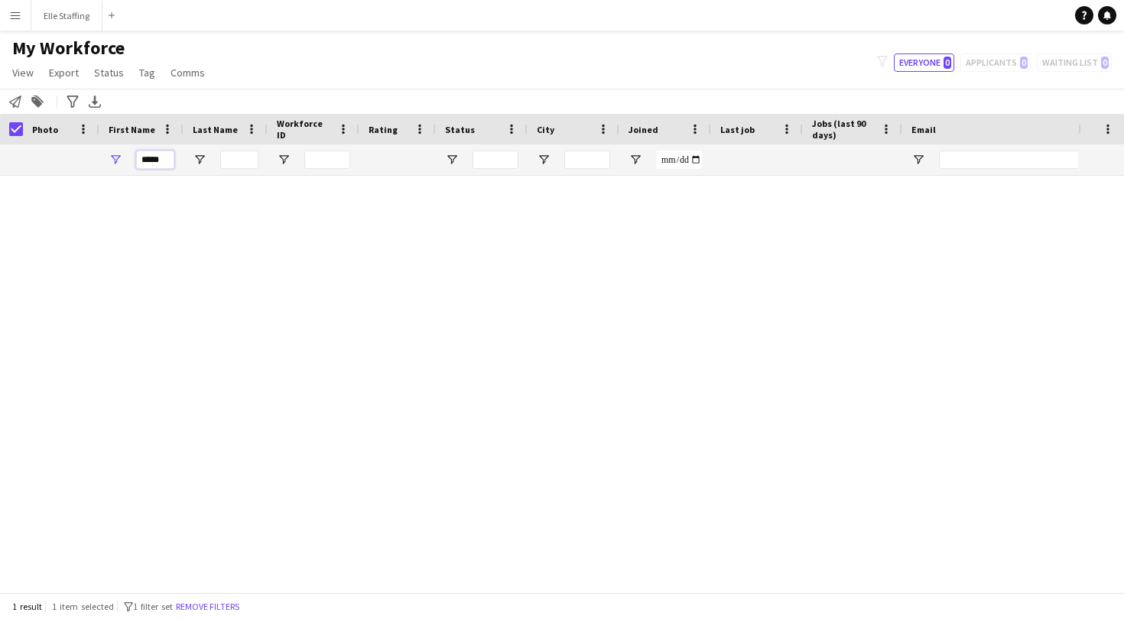
scroll to position [0, 0]
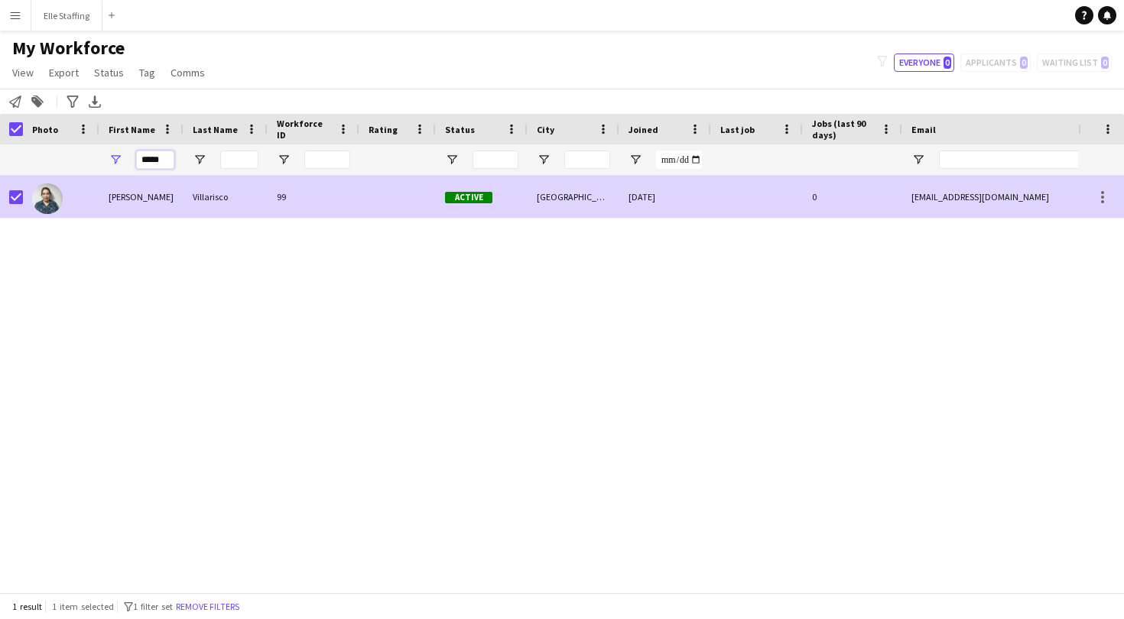
type input "*****"
click at [164, 199] on div "Emily Corre" at bounding box center [141, 197] width 84 height 42
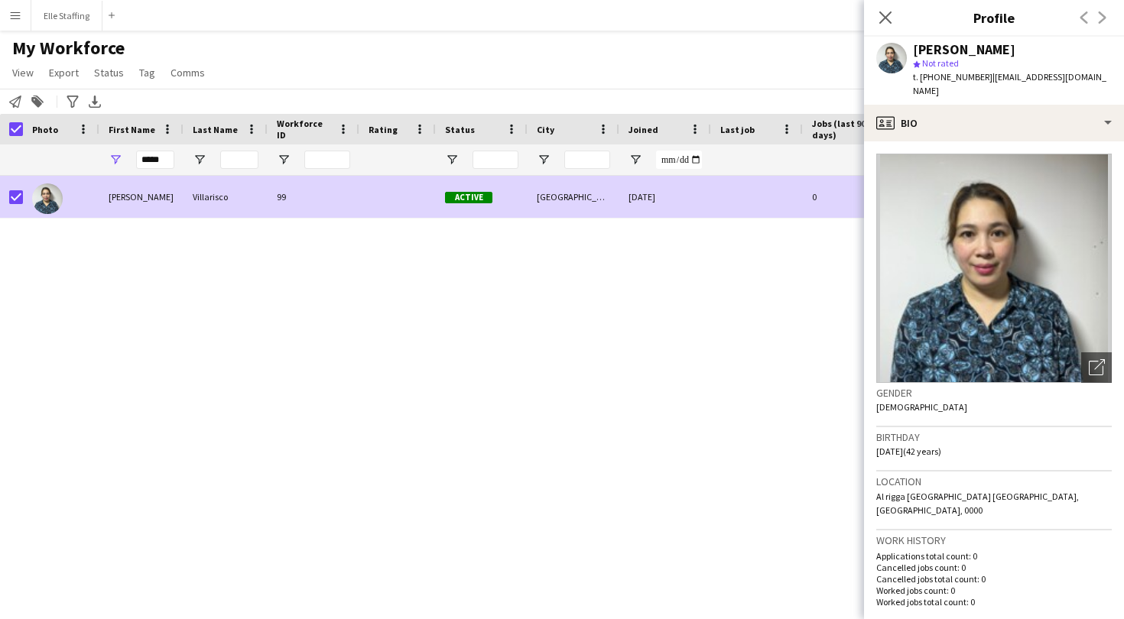
click at [1024, 301] on img at bounding box center [994, 268] width 236 height 229
click at [1015, 266] on img at bounding box center [994, 268] width 236 height 229
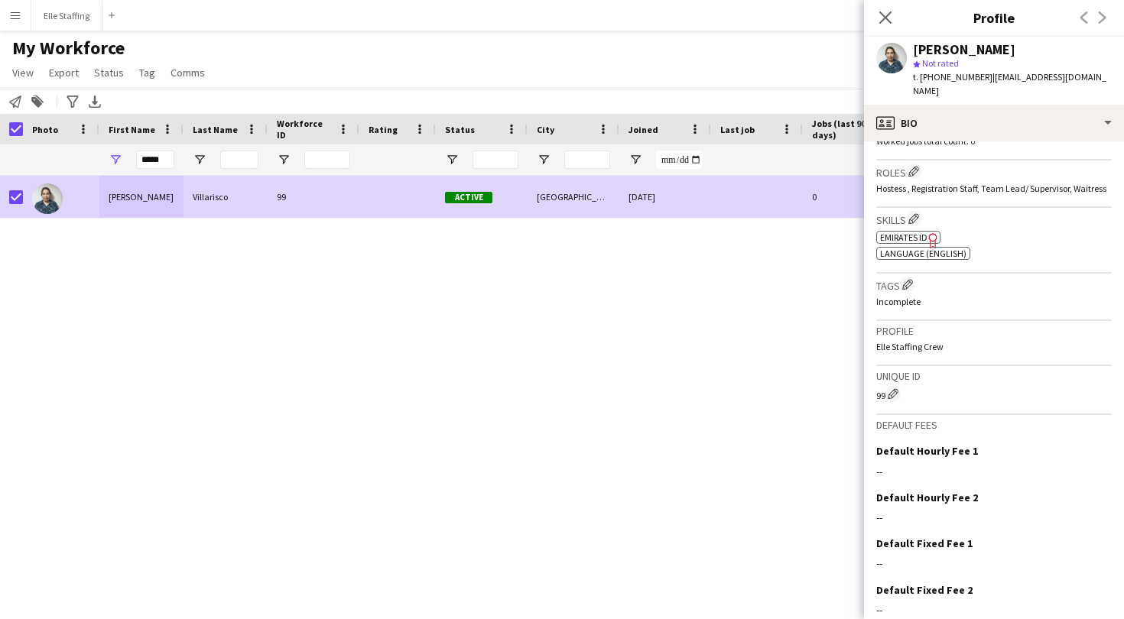
scroll to position [501, 0]
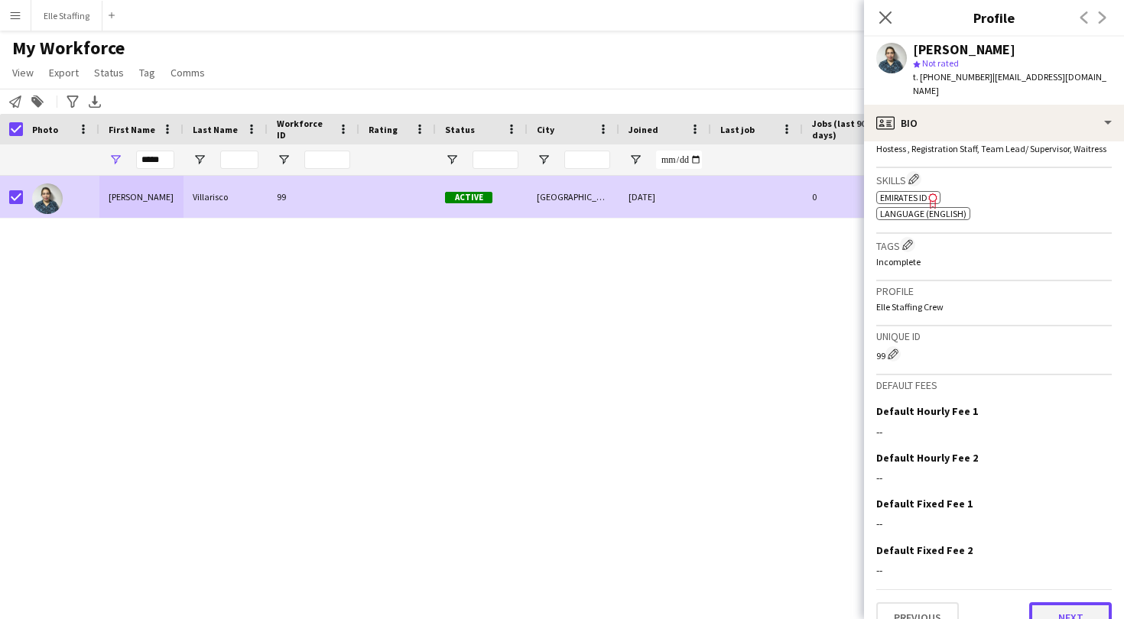
click at [1070, 603] on button "Next" at bounding box center [1070, 618] width 83 height 31
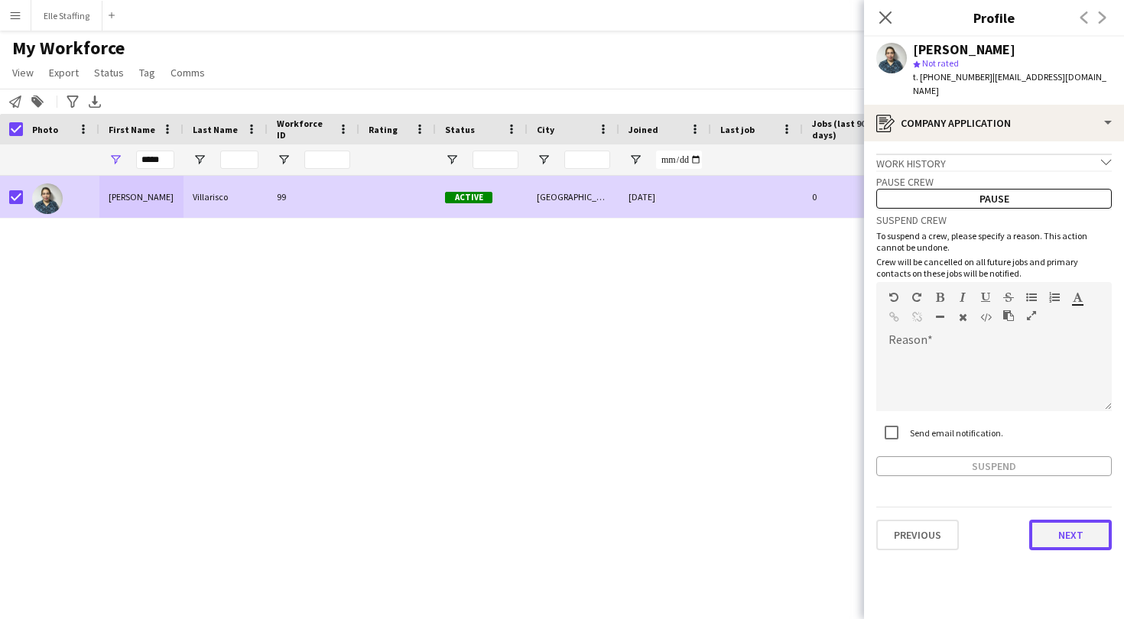
click at [1060, 531] on button "Next" at bounding box center [1070, 535] width 83 height 31
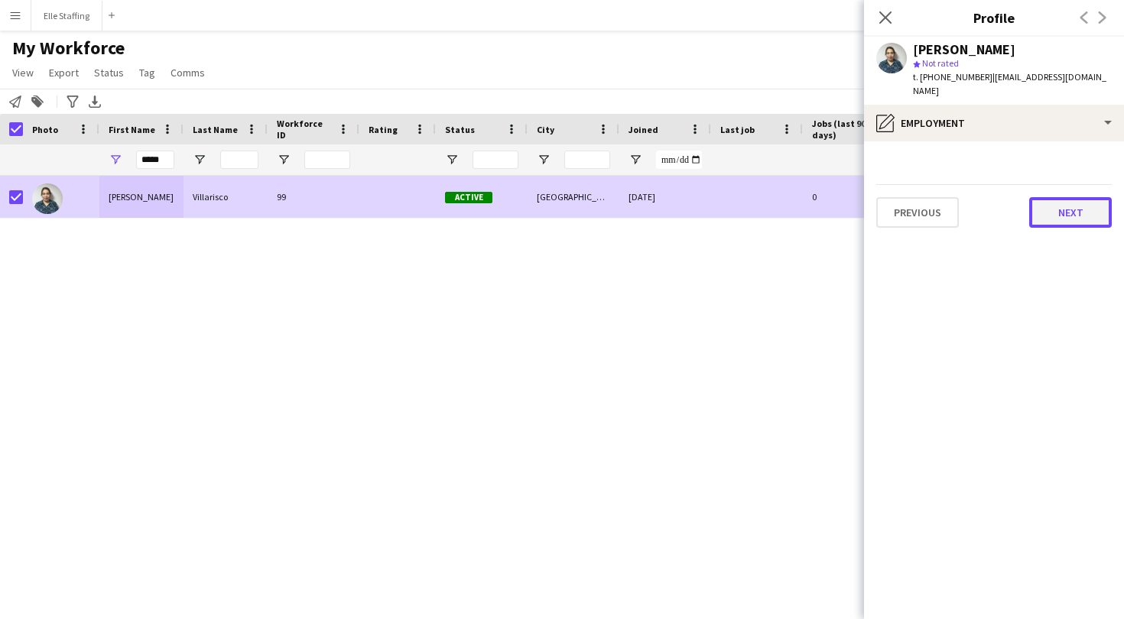
click at [1074, 204] on button "Next" at bounding box center [1070, 212] width 83 height 31
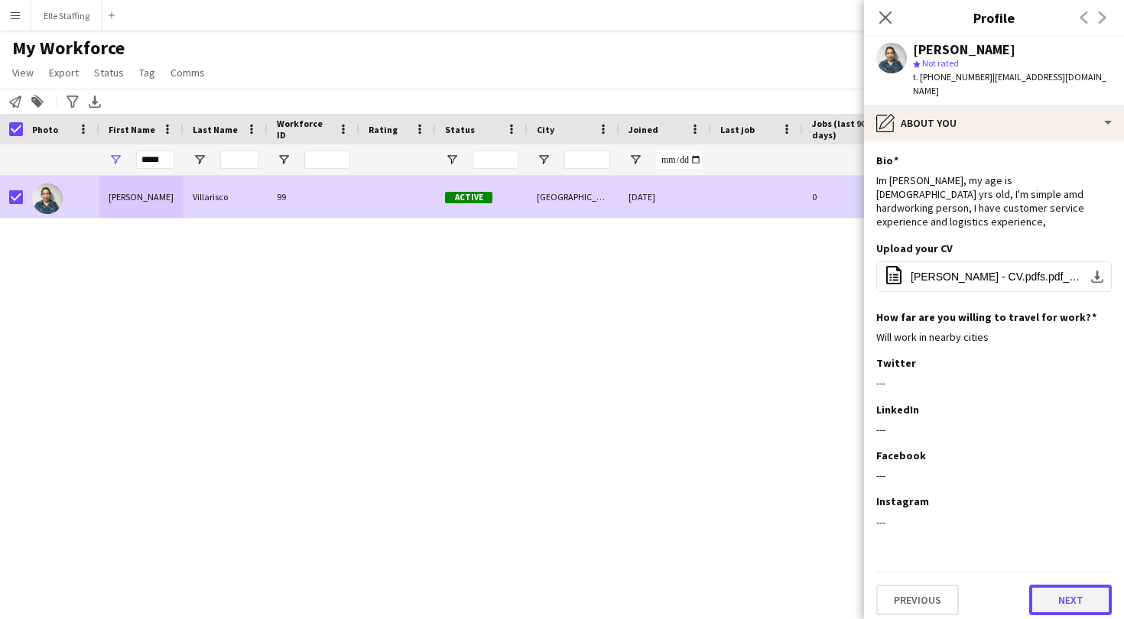
click at [1066, 585] on button "Next" at bounding box center [1070, 600] width 83 height 31
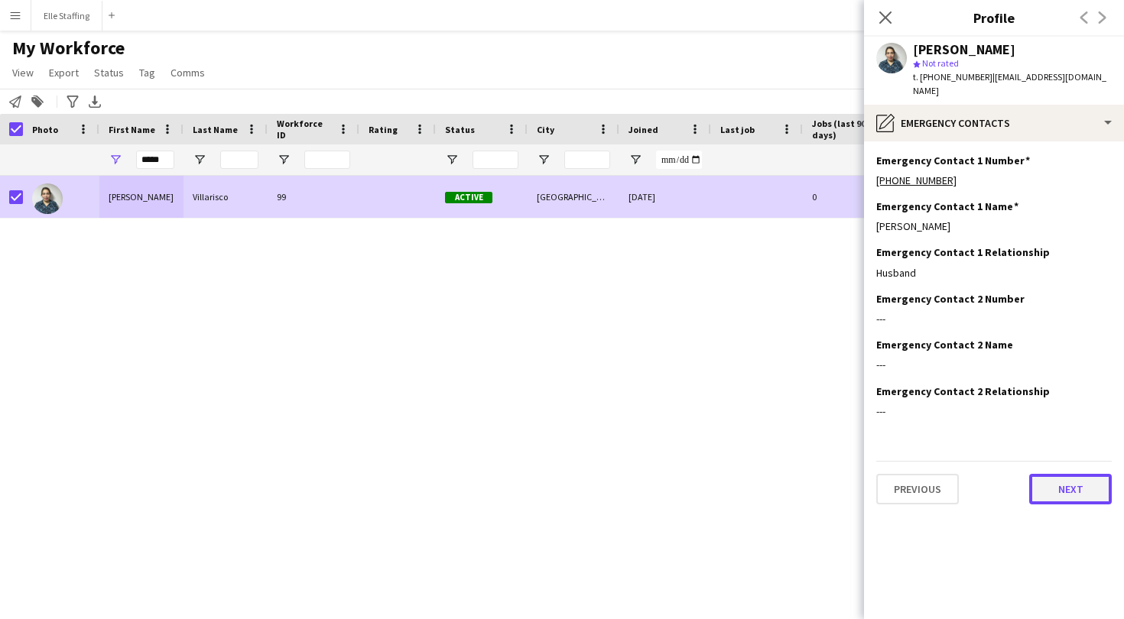
click at [1070, 482] on button "Next" at bounding box center [1070, 489] width 83 height 31
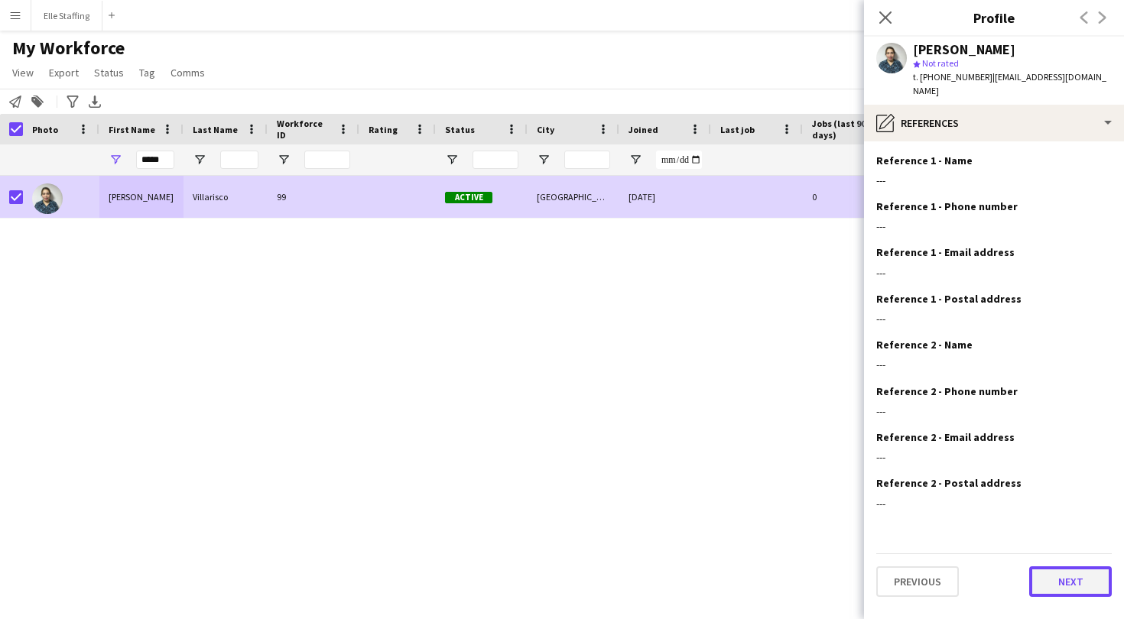
click at [1064, 570] on button "Next" at bounding box center [1070, 582] width 83 height 31
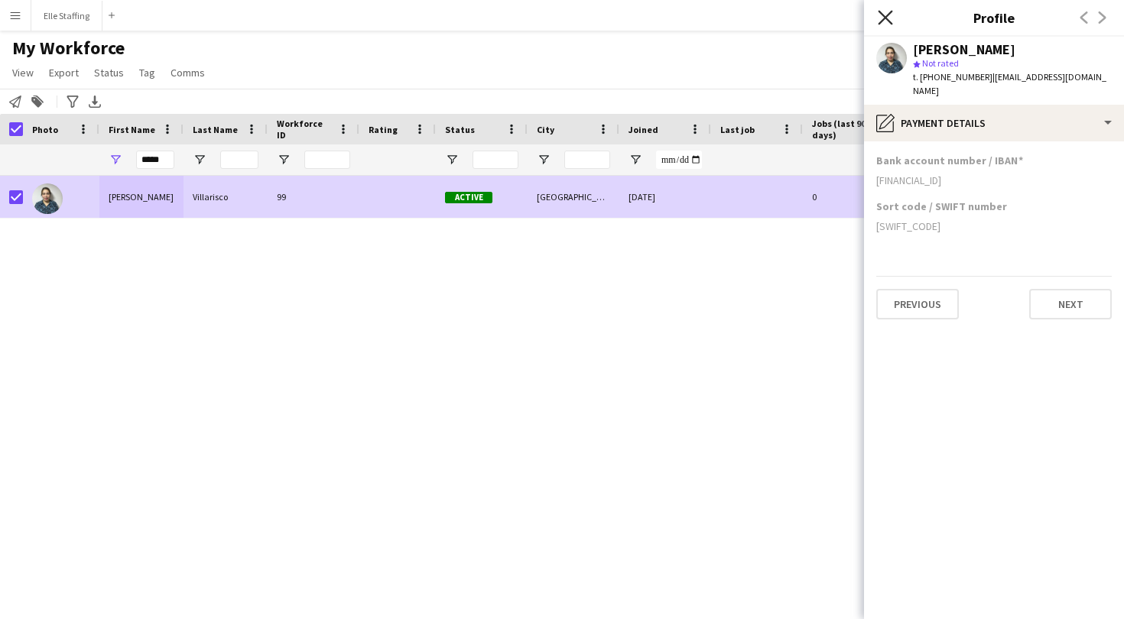
click at [879, 17] on icon "Close pop-in" at bounding box center [885, 17] width 15 height 15
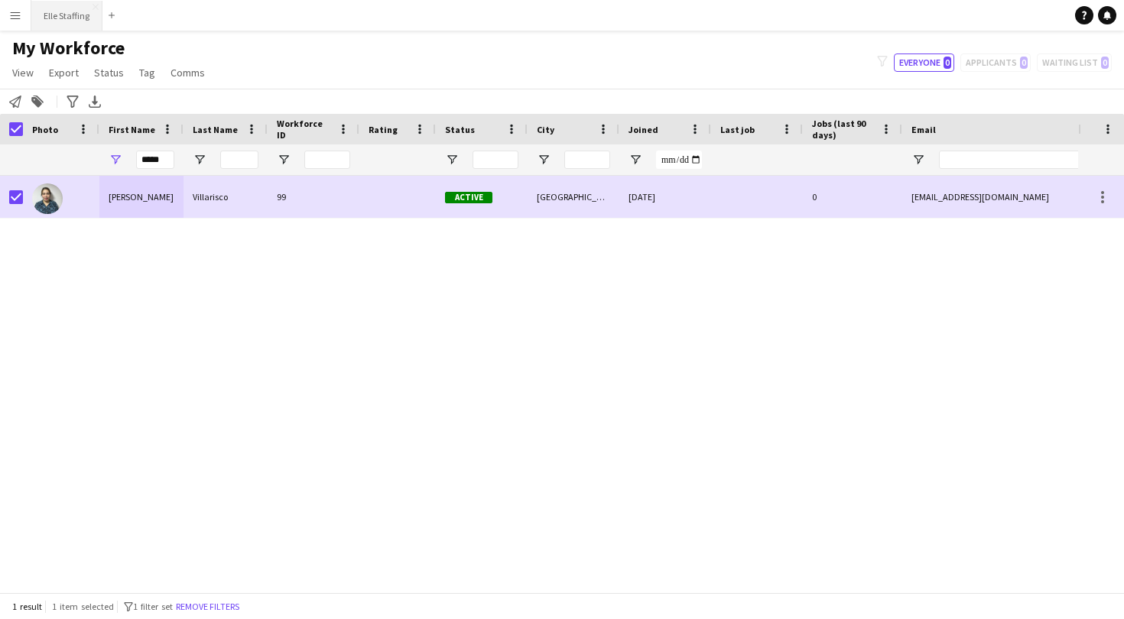
click at [74, 21] on button "Elle Staffing Close" at bounding box center [66, 16] width 71 height 30
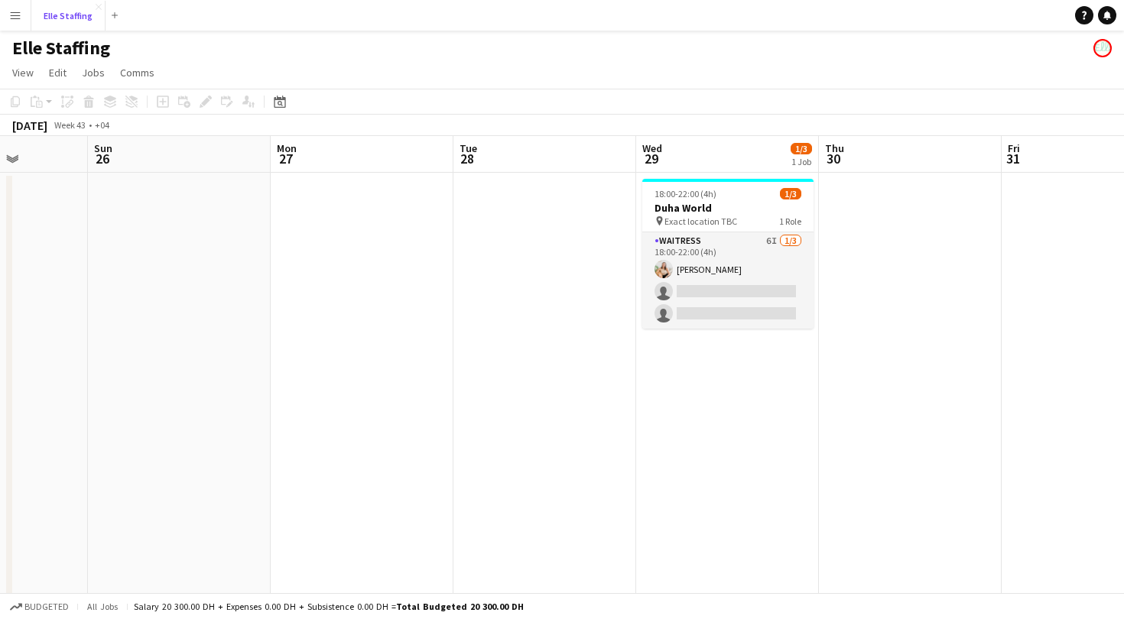
scroll to position [0, 655]
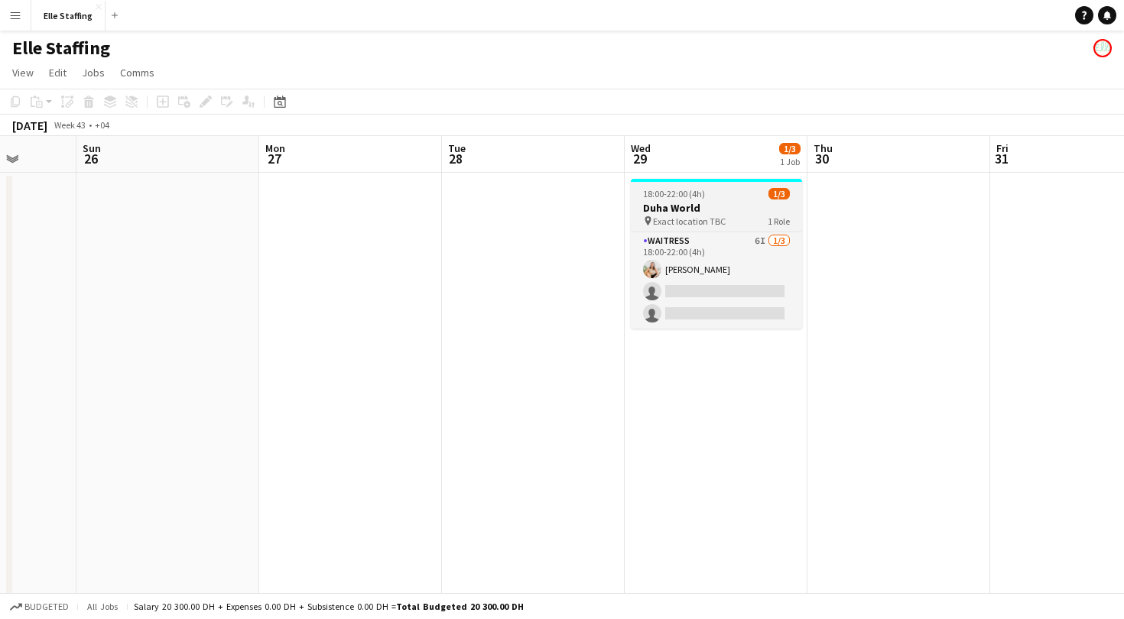
click at [684, 212] on h3 "Duha World" at bounding box center [716, 208] width 171 height 14
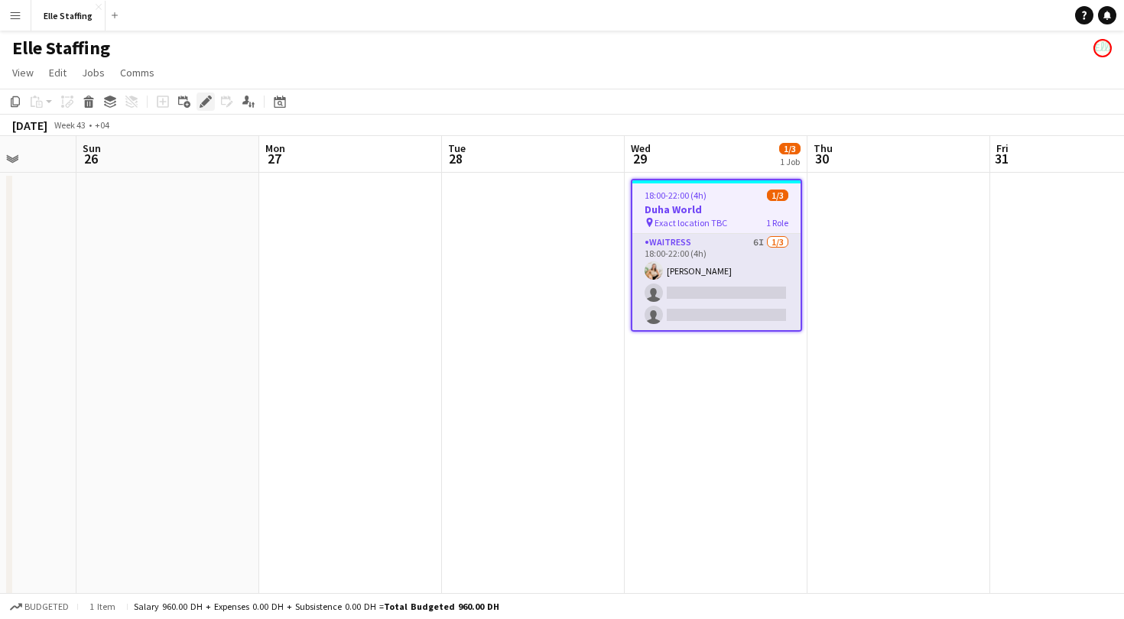
click at [206, 95] on div "Edit" at bounding box center [206, 102] width 18 height 18
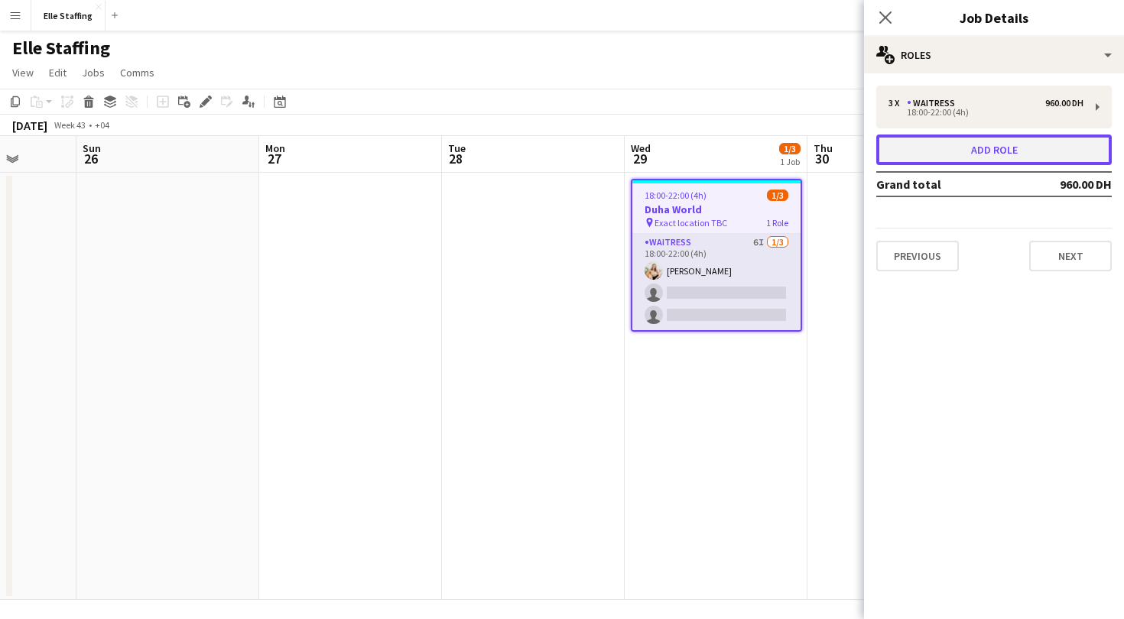
click at [960, 142] on button "Add role" at bounding box center [994, 150] width 236 height 31
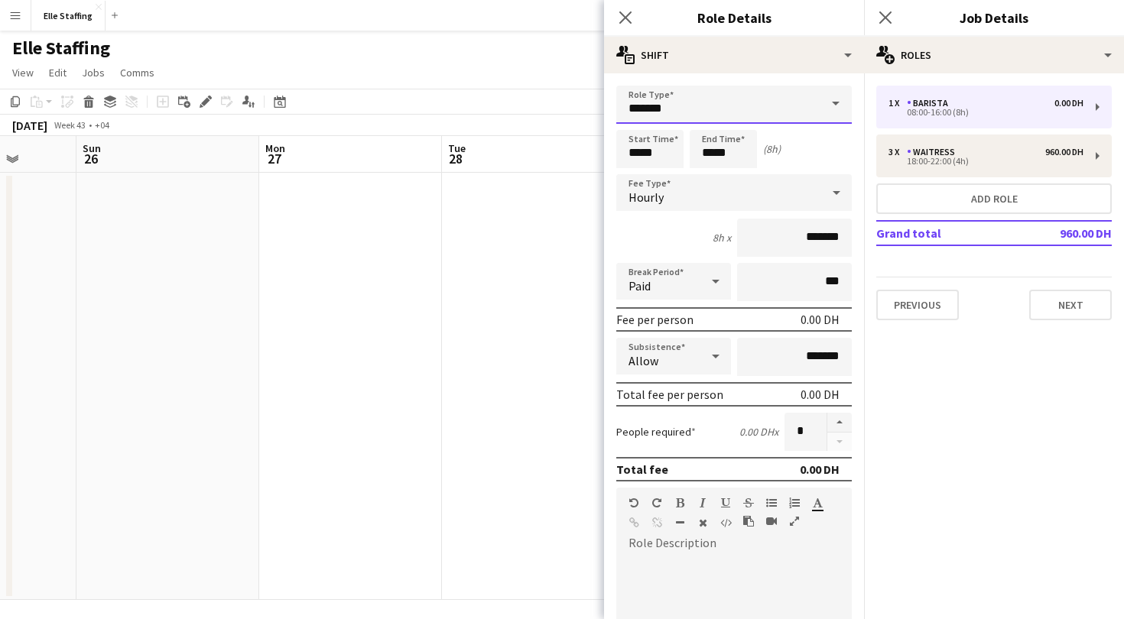
click at [755, 99] on input "*******" at bounding box center [734, 105] width 236 height 38
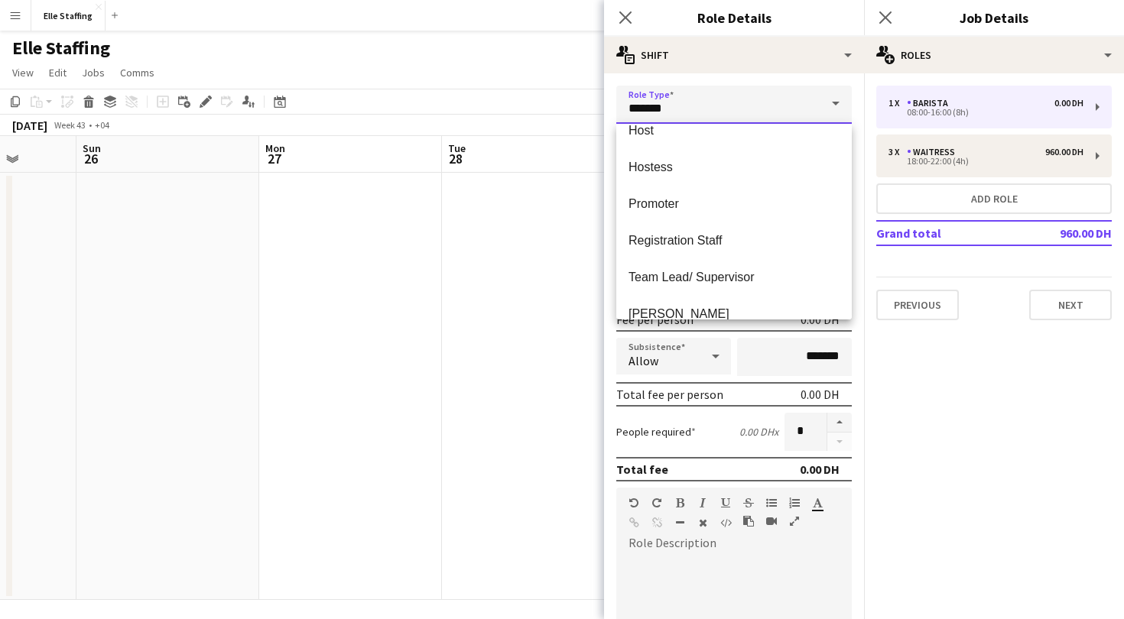
scroll to position [150, 0]
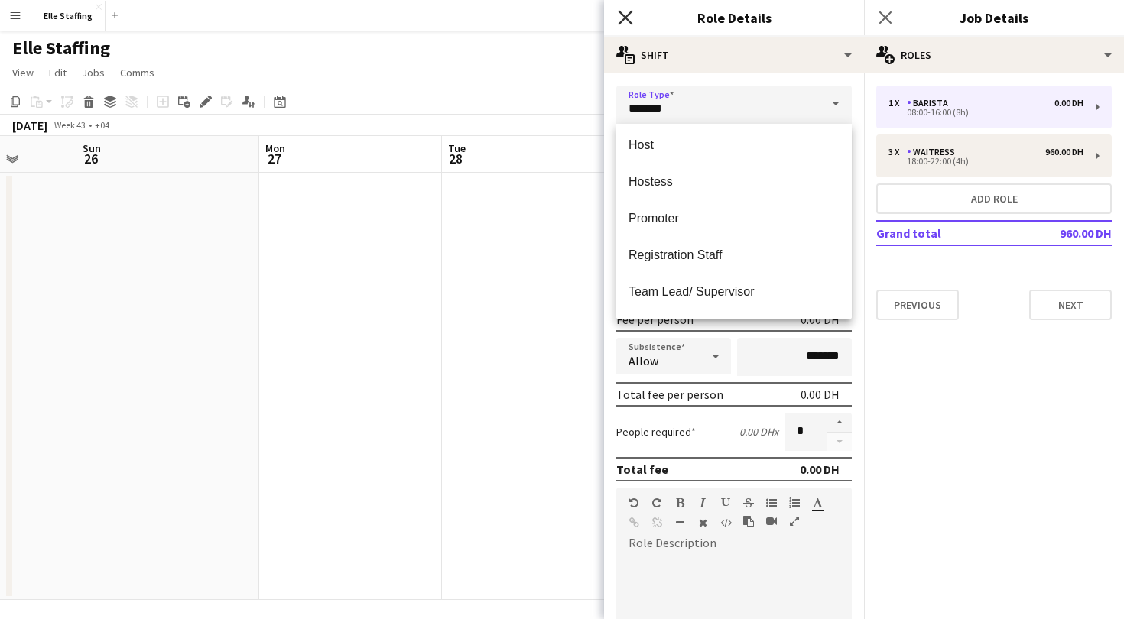
click at [629, 21] on icon at bounding box center [625, 17] width 15 height 15
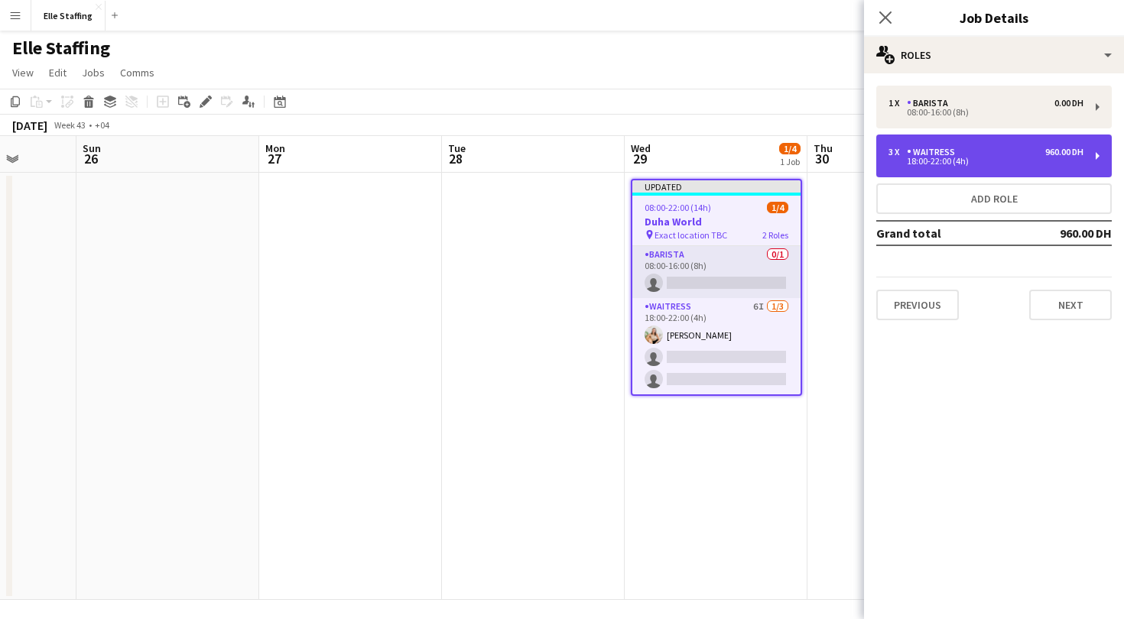
click at [957, 156] on div "Waitress" at bounding box center [934, 152] width 54 height 11
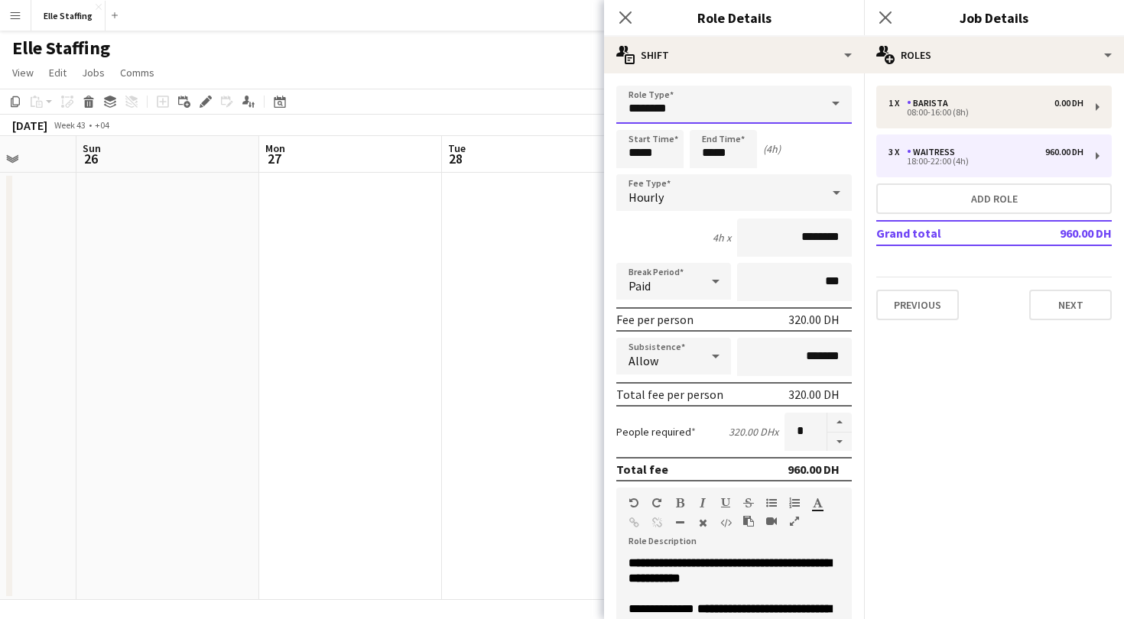
click at [688, 107] on input "********" at bounding box center [734, 105] width 236 height 38
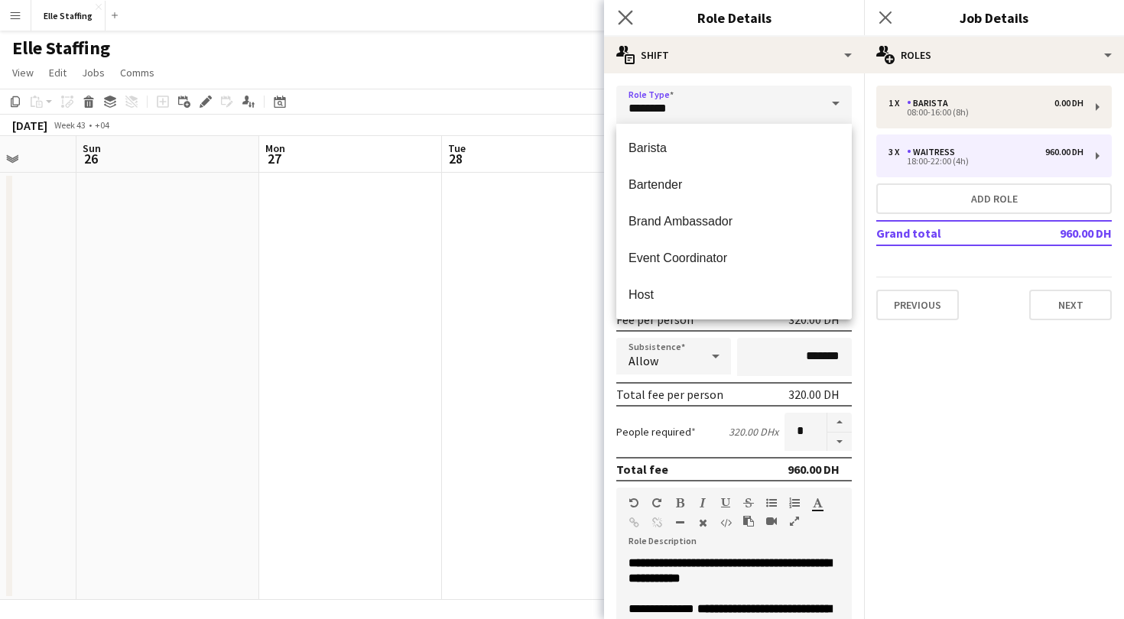
click at [632, 24] on app-icon "Close pop-in" at bounding box center [626, 18] width 22 height 22
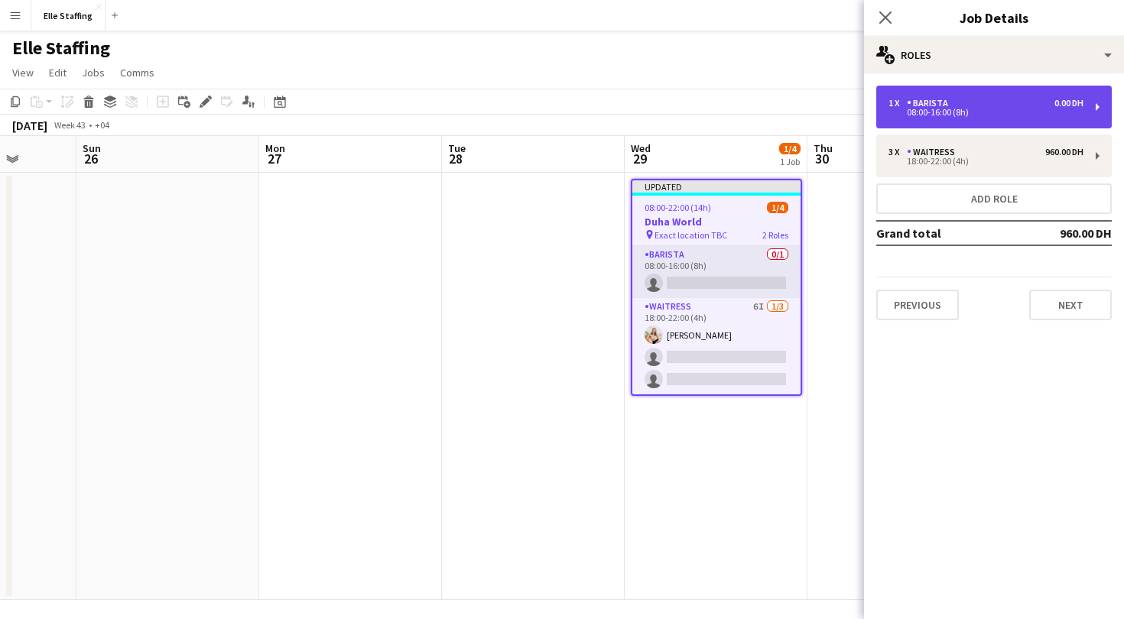
click at [937, 122] on div "1 x Barista 0.00 DH 08:00-16:00 (8h)" at bounding box center [994, 107] width 236 height 43
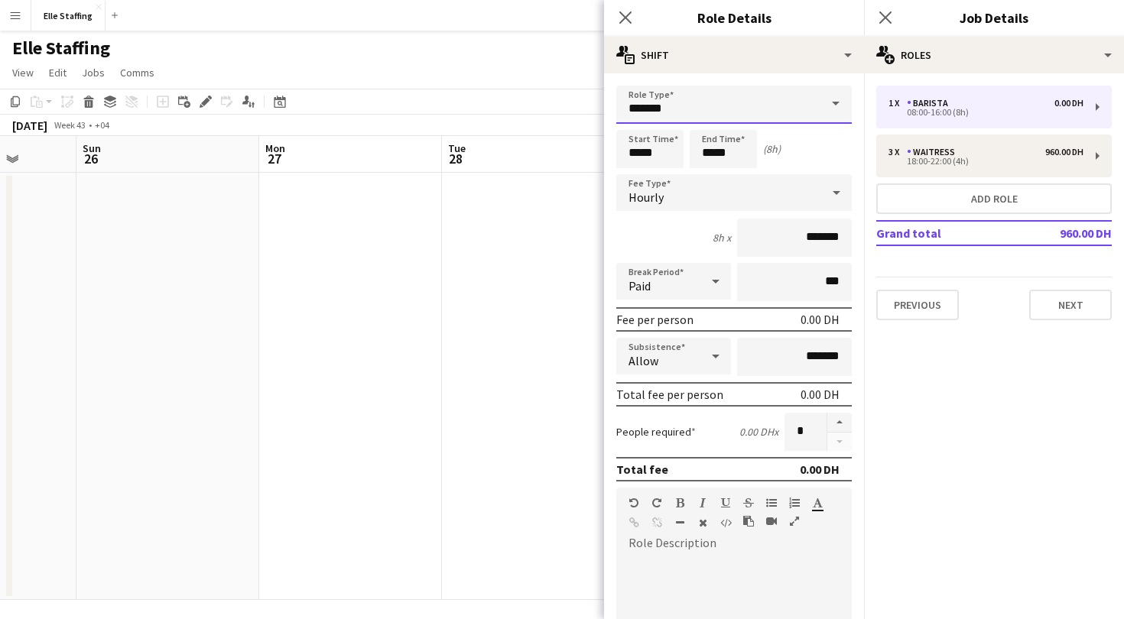
click at [688, 109] on input "*******" at bounding box center [734, 105] width 236 height 38
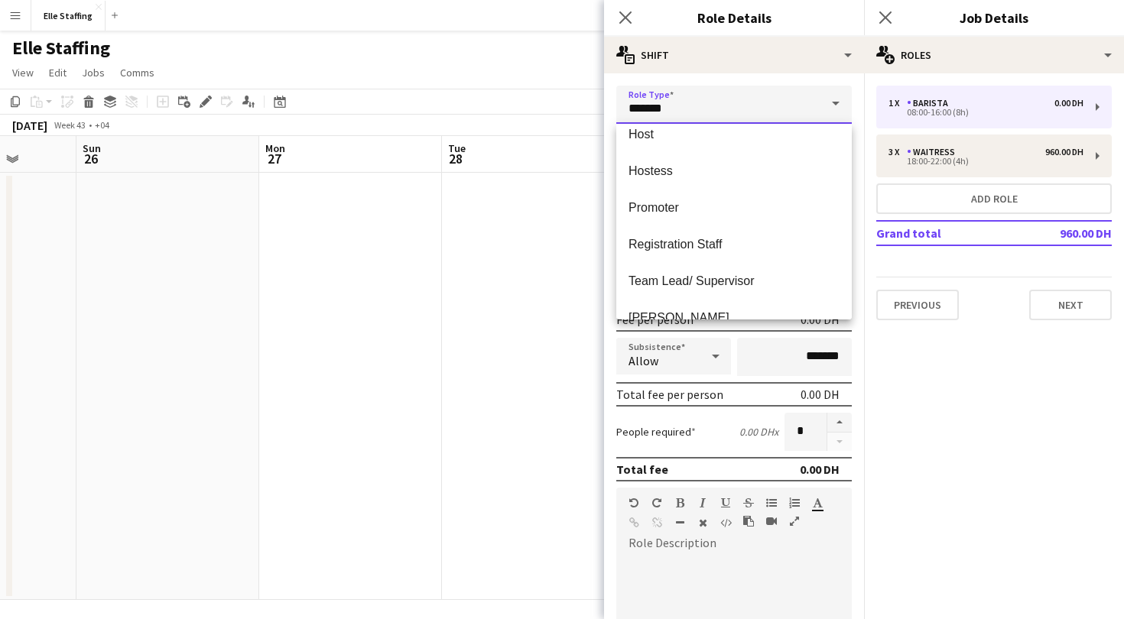
scroll to position [186, 0]
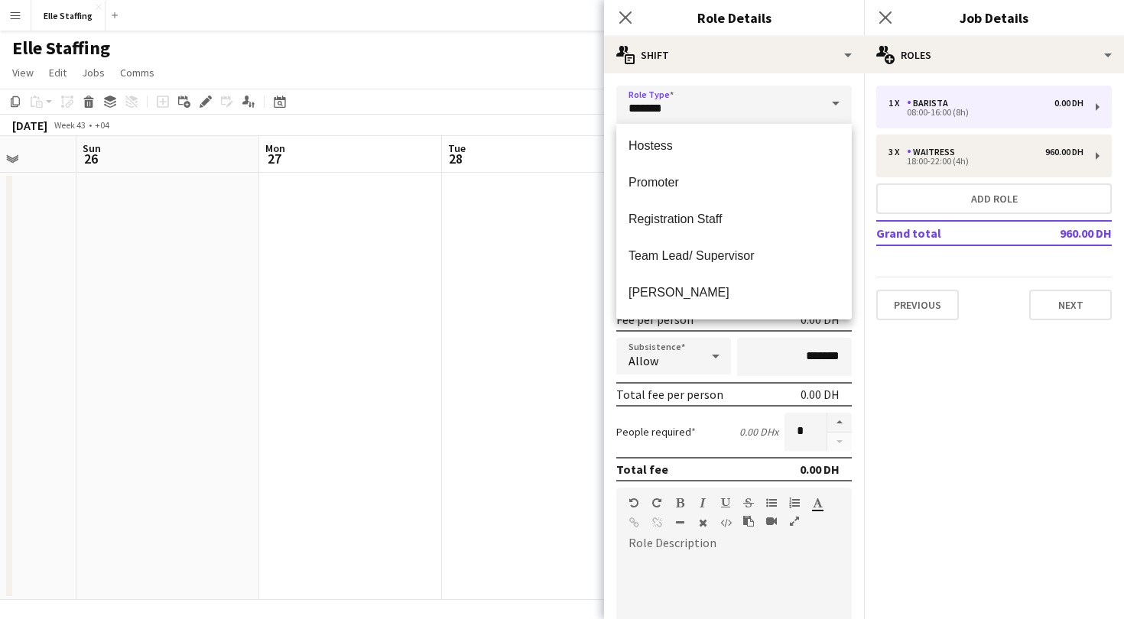
click at [711, 230] on mat-option "Registration Staff" at bounding box center [734, 219] width 236 height 37
type input "**********"
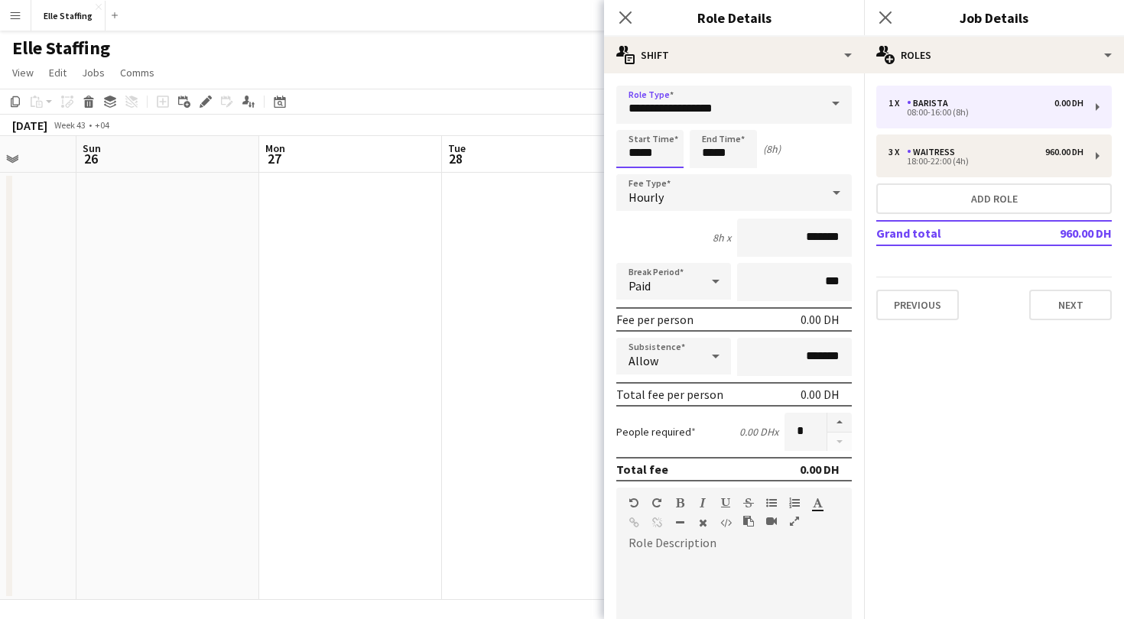
click at [658, 143] on input "*****" at bounding box center [649, 149] width 67 height 38
click at [636, 113] on input "**********" at bounding box center [734, 105] width 236 height 38
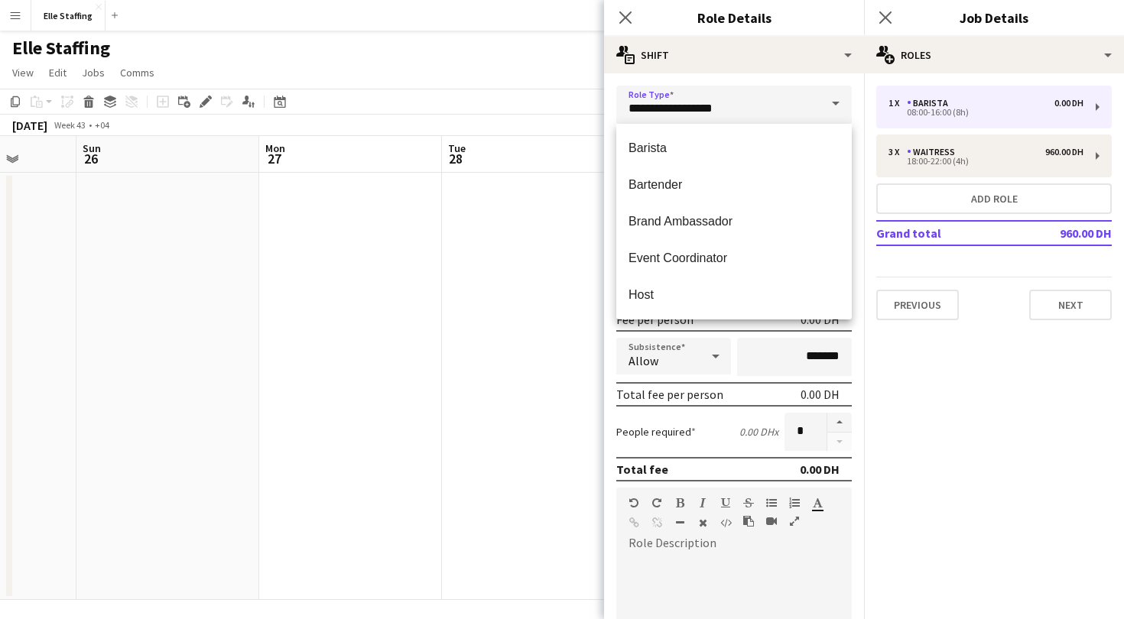
click at [567, 236] on app-date-cell at bounding box center [533, 386] width 183 height 427
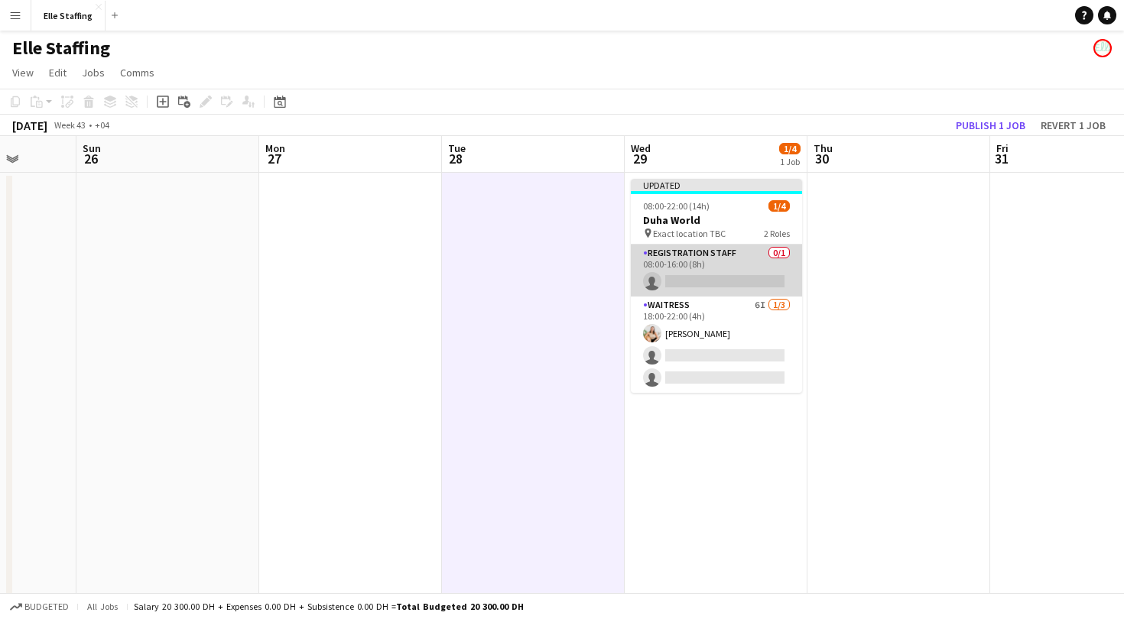
click at [702, 249] on app-card-role "Registration Staff 0/1 08:00-16:00 (8h) single-neutral-actions" at bounding box center [716, 271] width 171 height 52
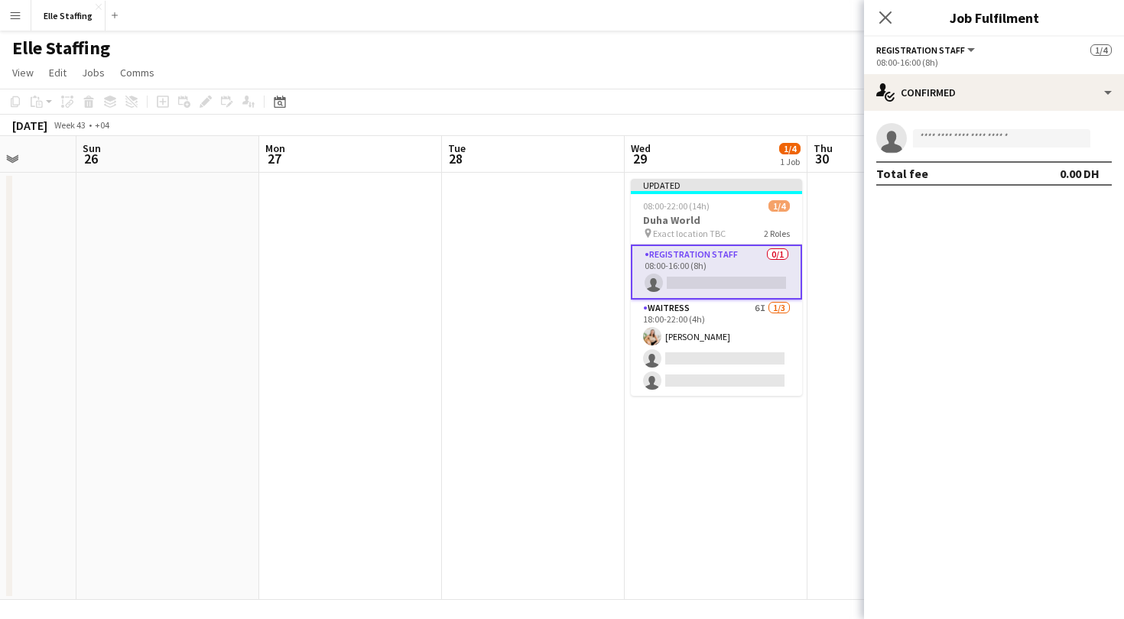
click at [927, 50] on span "Registration Staff" at bounding box center [920, 49] width 89 height 11
click at [912, 98] on li "Registration Staff" at bounding box center [929, 103] width 80 height 14
click at [938, 51] on span "Registration Staff" at bounding box center [920, 49] width 89 height 11
click at [928, 72] on li "All roles" at bounding box center [929, 77] width 80 height 14
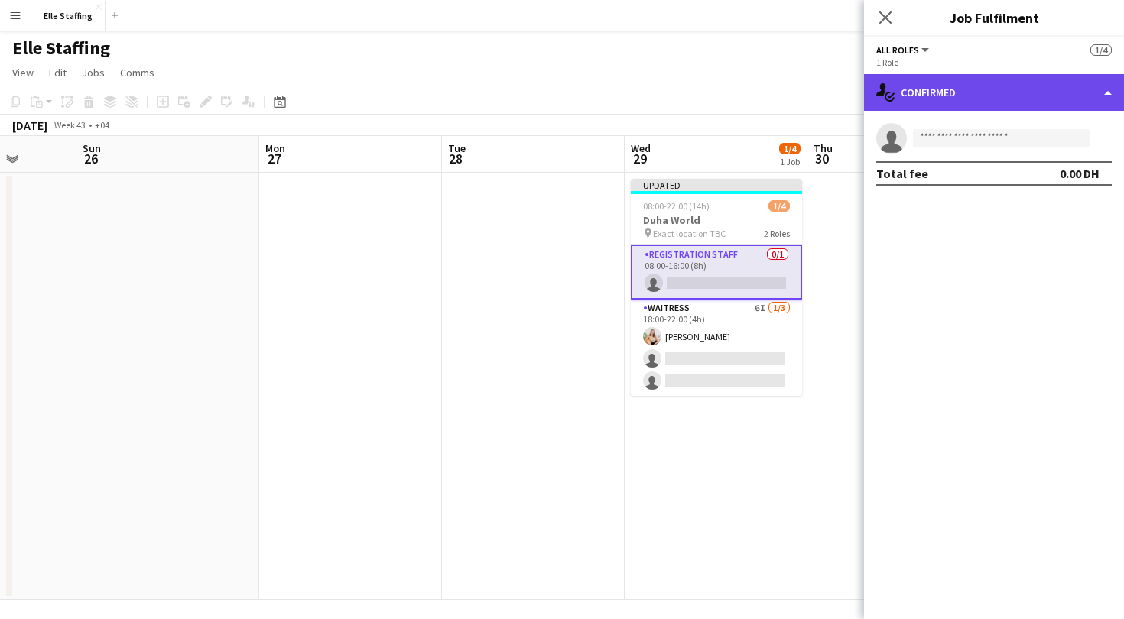
click at [1079, 97] on div "single-neutral-actions-check-2 Confirmed" at bounding box center [994, 92] width 260 height 37
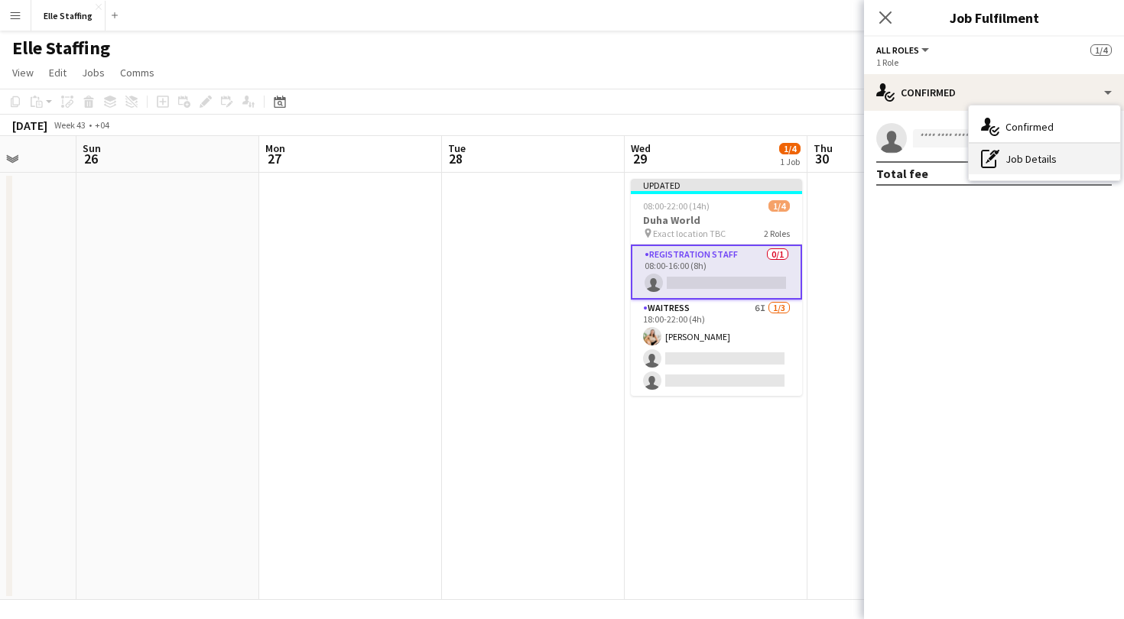
click at [1048, 157] on div "pen-write Job Details" at bounding box center [1044, 159] width 151 height 31
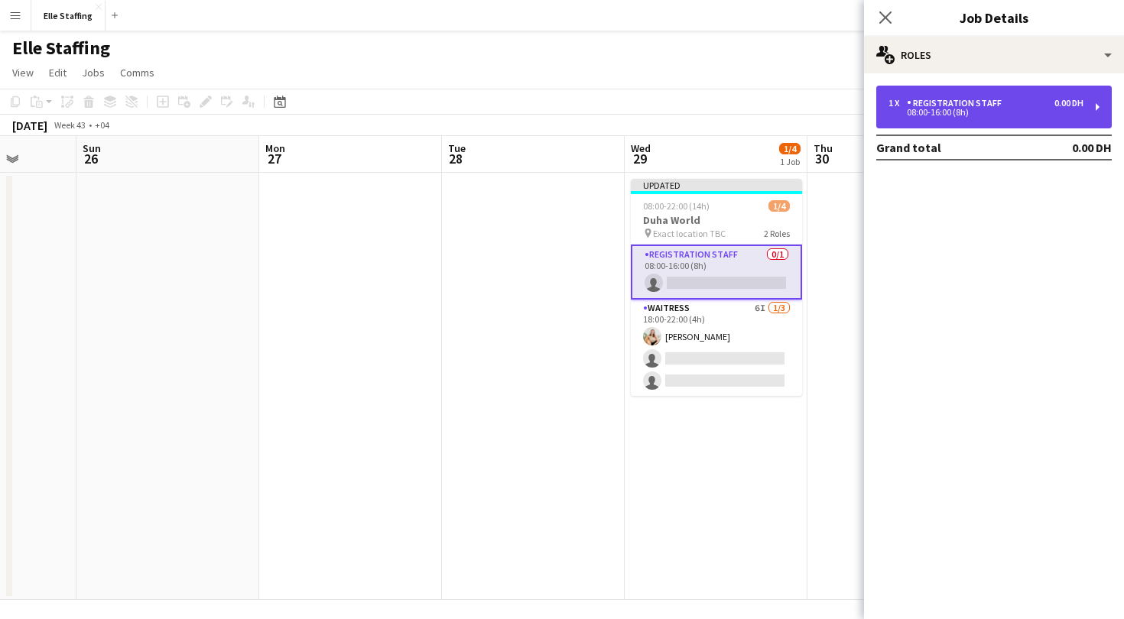
click at [1013, 109] on div "08:00-16:00 (8h)" at bounding box center [986, 113] width 195 height 8
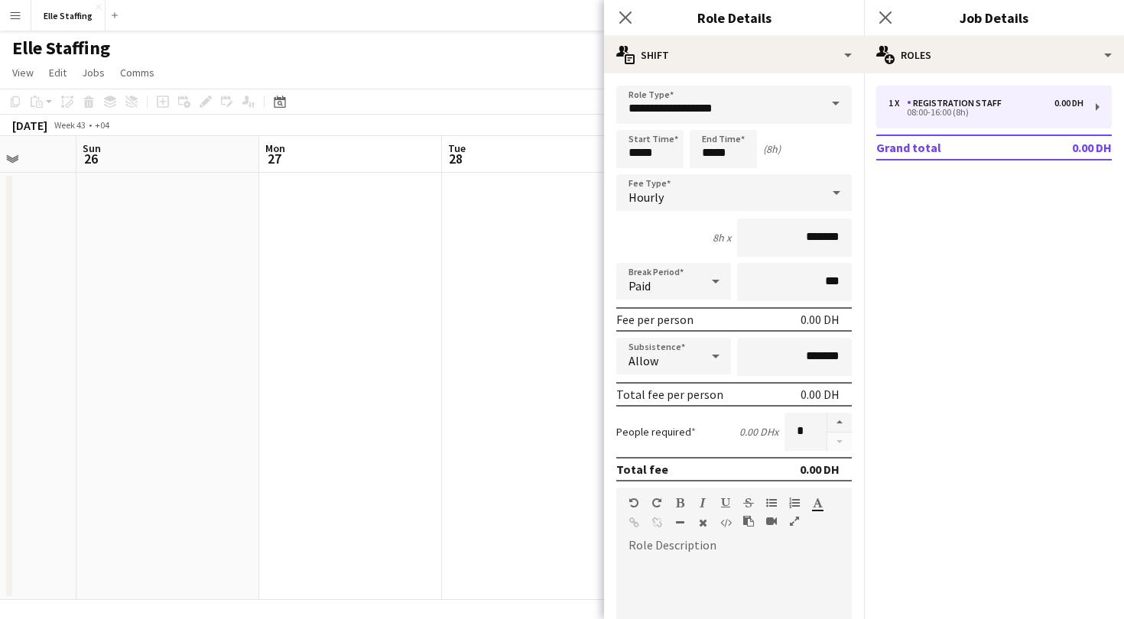
click at [811, 188] on div "Hourly" at bounding box center [718, 192] width 205 height 37
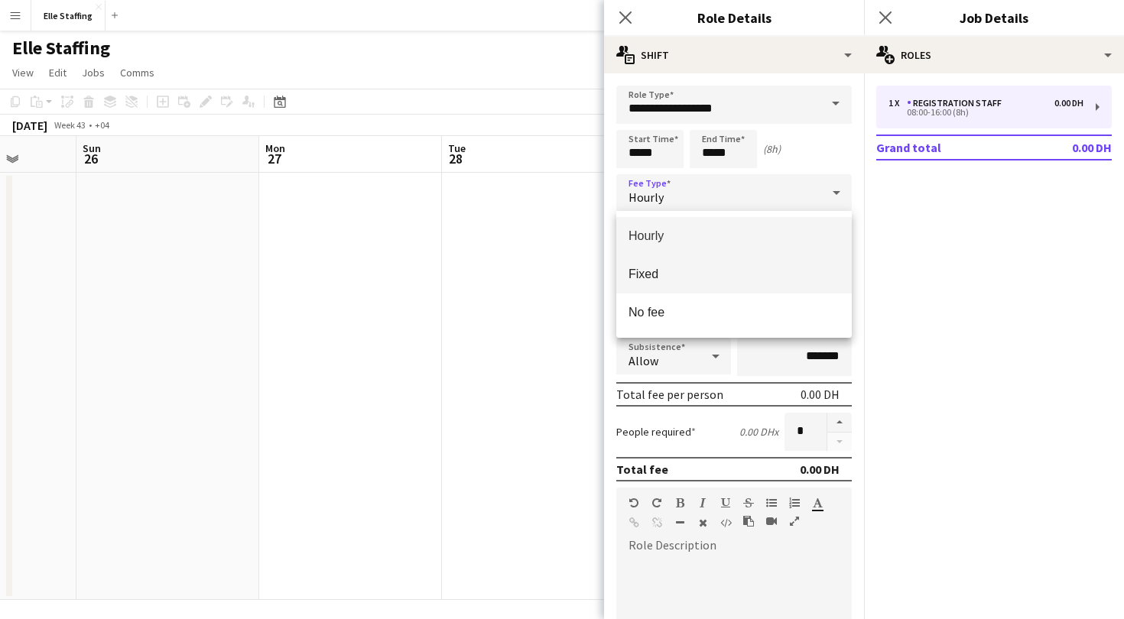
click at [717, 277] on span "Fixed" at bounding box center [734, 274] width 211 height 15
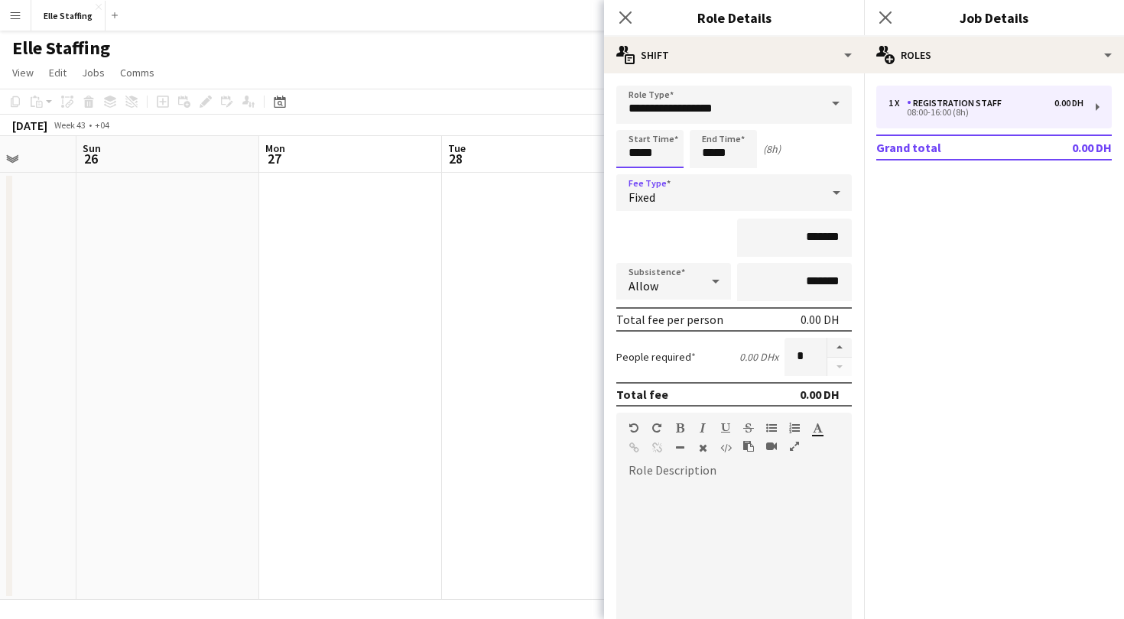
click at [651, 152] on input "*****" at bounding box center [649, 149] width 67 height 38
click at [634, 119] on div at bounding box center [634, 122] width 31 height 15
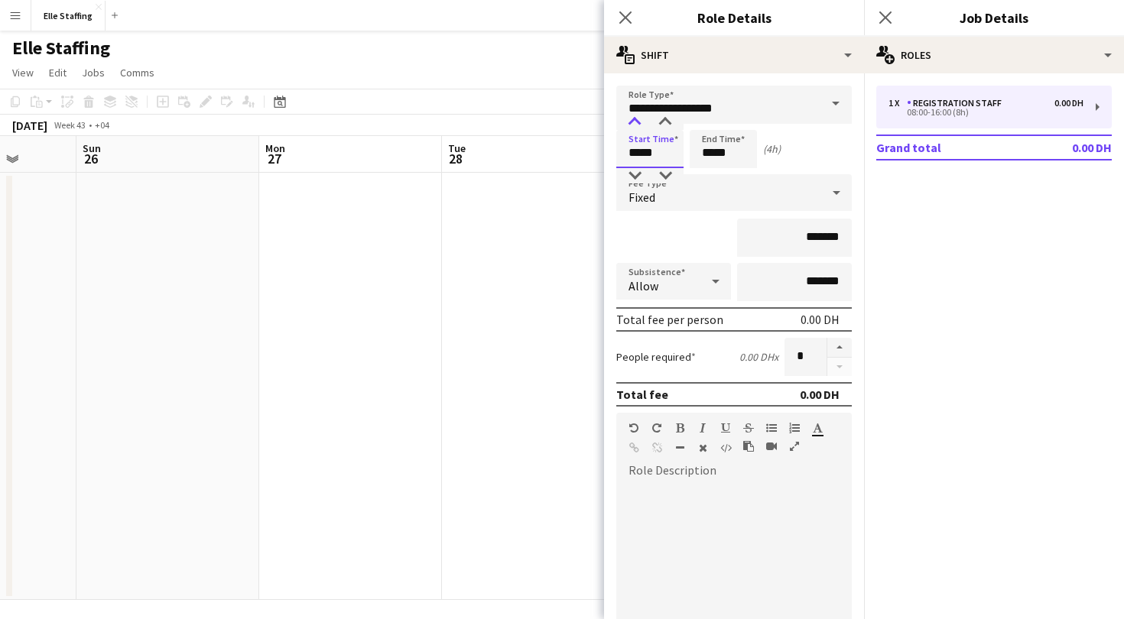
click at [634, 119] on div at bounding box center [634, 122] width 31 height 15
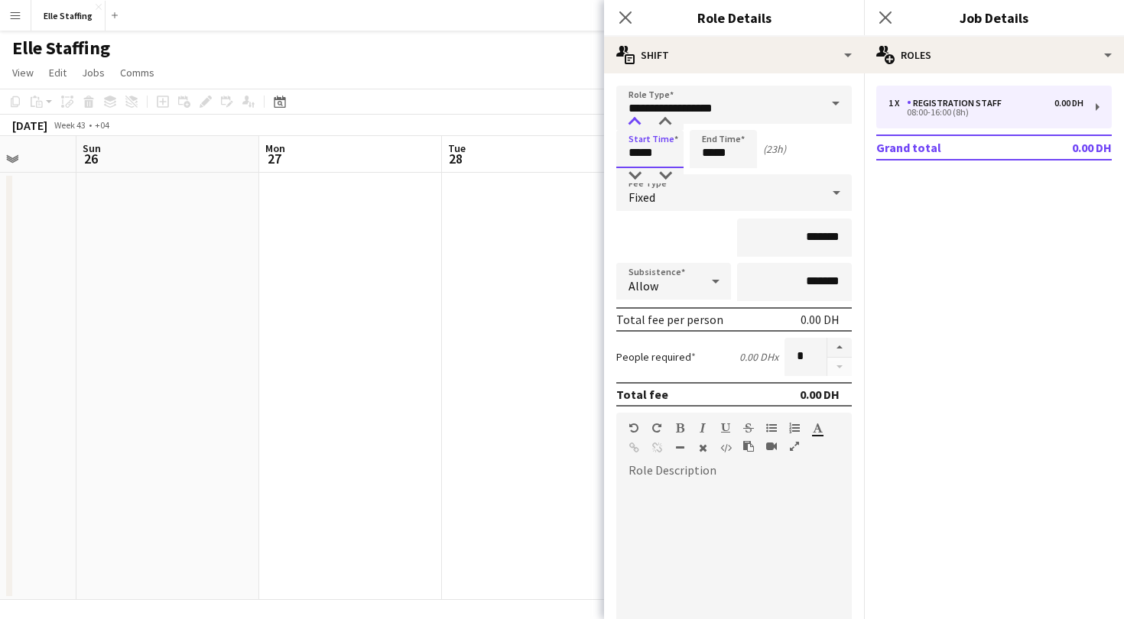
click at [634, 119] on div at bounding box center [634, 122] width 31 height 15
type input "*****"
click at [702, 152] on input "*****" at bounding box center [723, 149] width 67 height 38
click at [710, 118] on div at bounding box center [708, 122] width 31 height 15
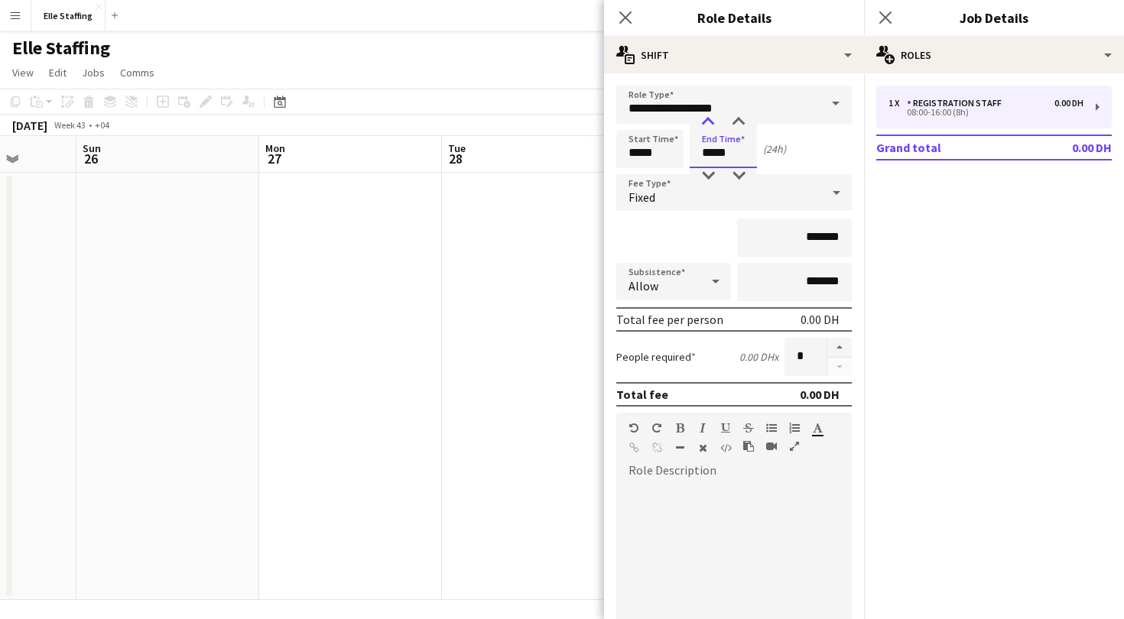
click at [710, 118] on div at bounding box center [708, 122] width 31 height 15
type input "*****"
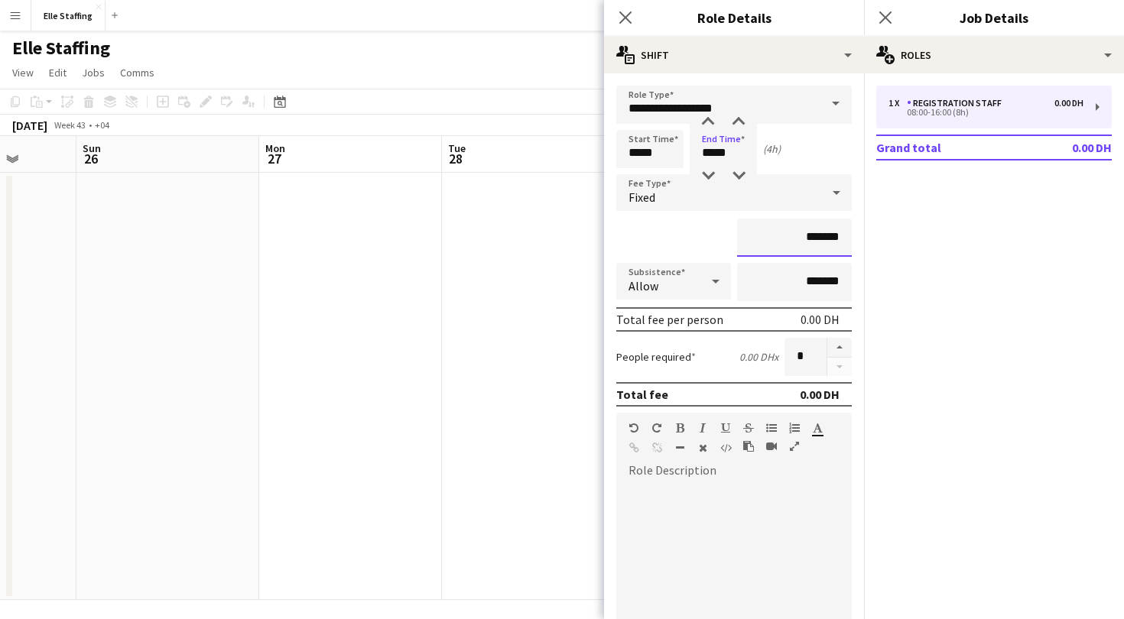
click at [821, 238] on input "*******" at bounding box center [794, 238] width 115 height 38
type input "****"
type input "******"
click at [845, 347] on button "button" at bounding box center [839, 348] width 24 height 20
type input "*"
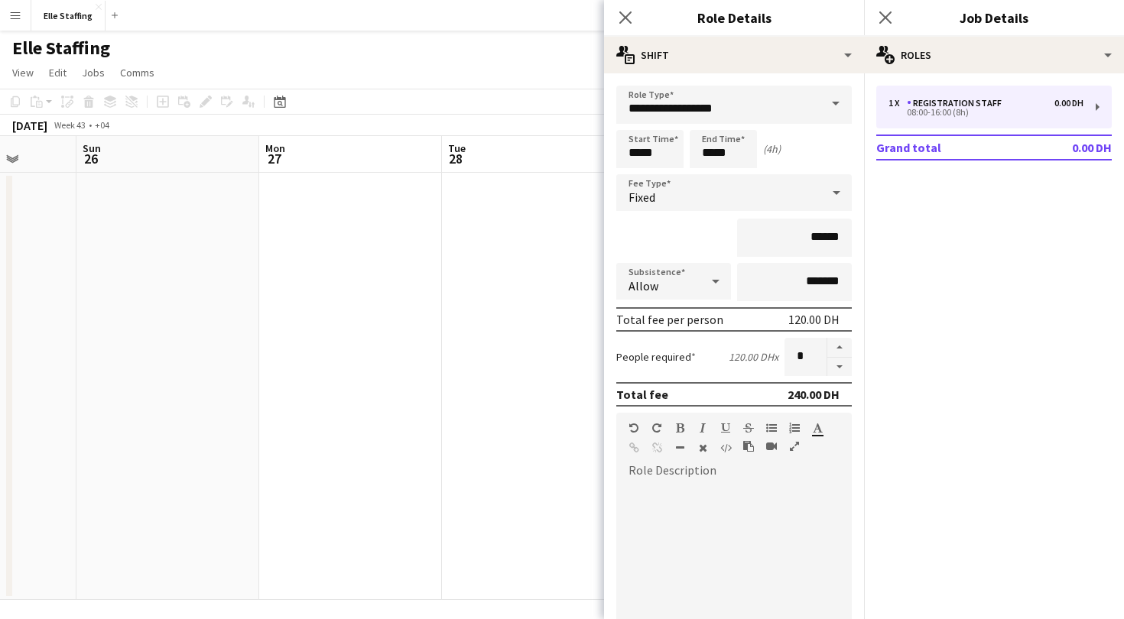
click at [636, 486] on span at bounding box center [628, 480] width 24 height 21
paste div
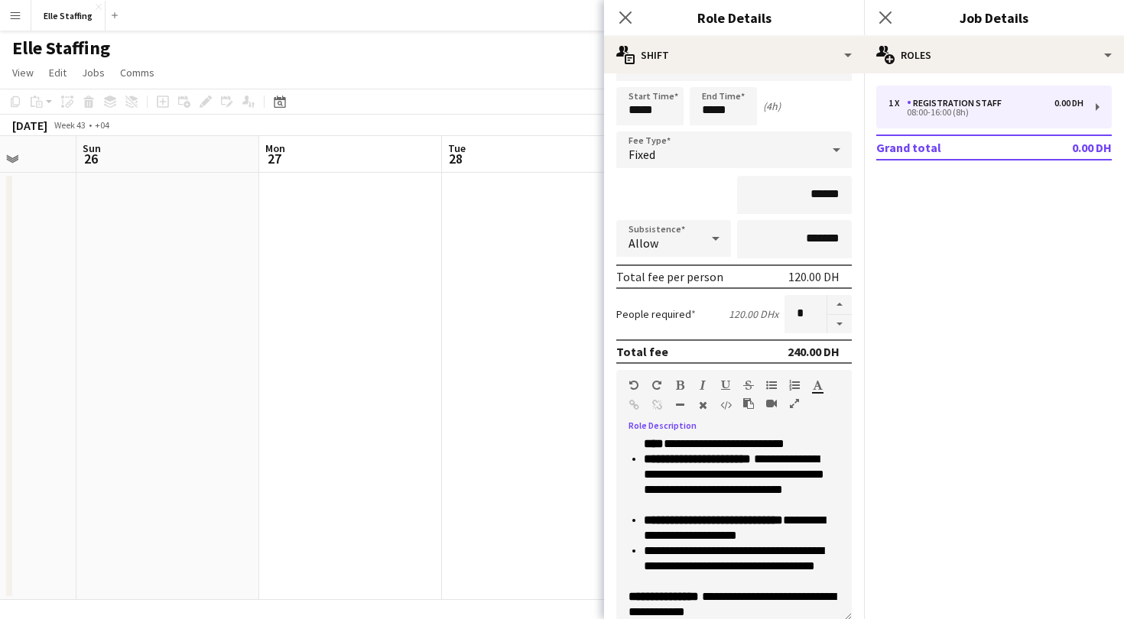
scroll to position [0, 0]
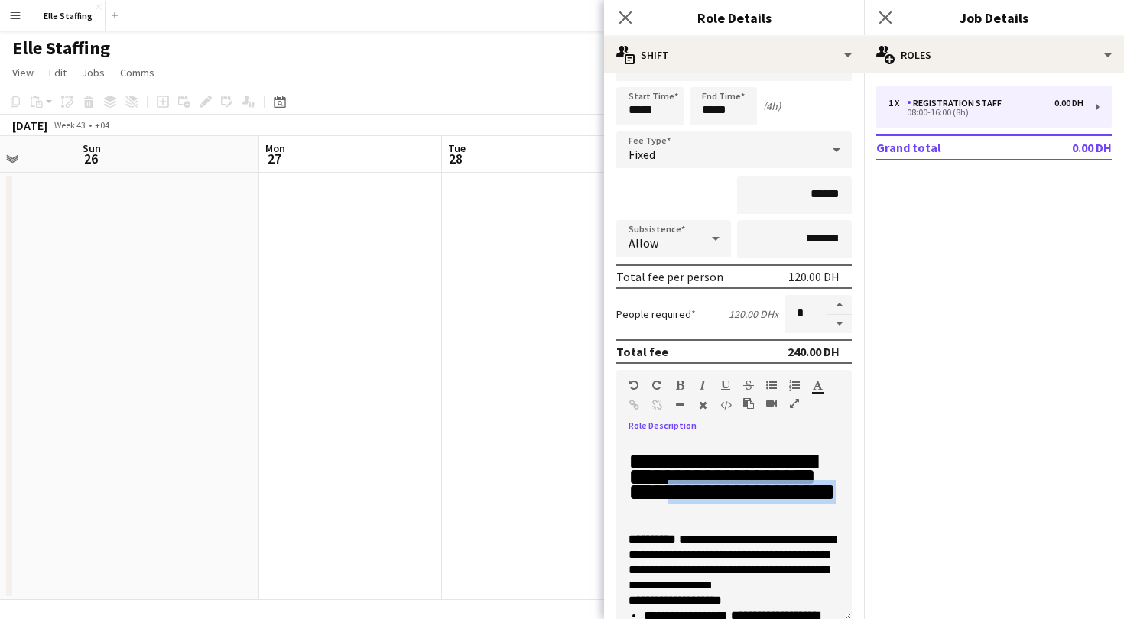
drag, startPoint x: 765, startPoint y: 509, endPoint x: 693, endPoint y: 499, distance: 73.3
click at [693, 499] on h1 "**********" at bounding box center [734, 484] width 211 height 61
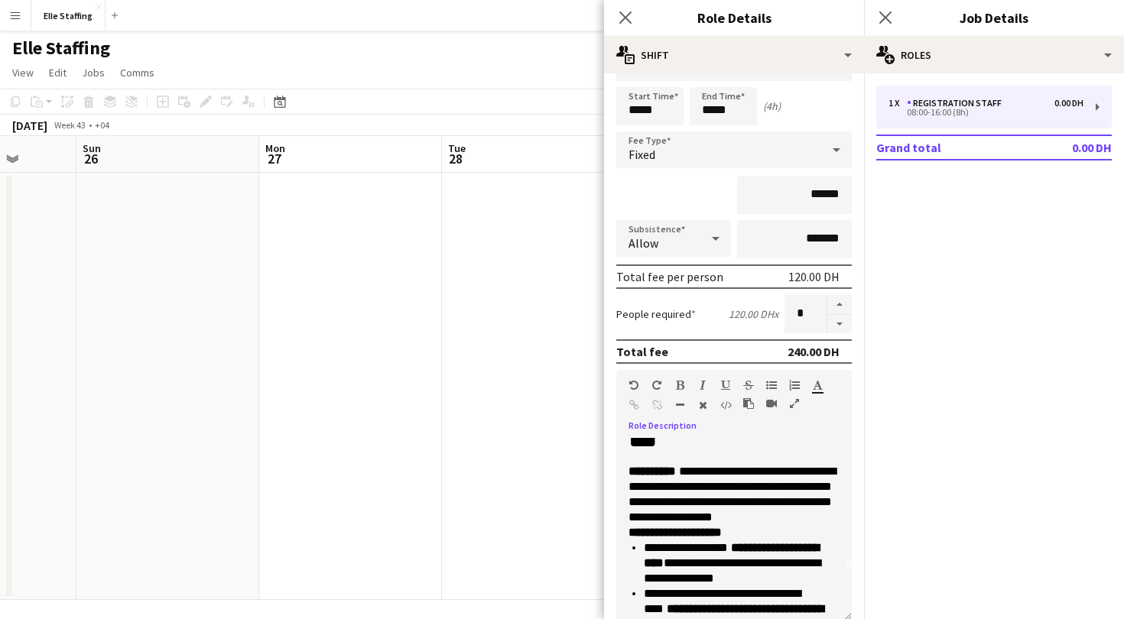
scroll to position [59, 0]
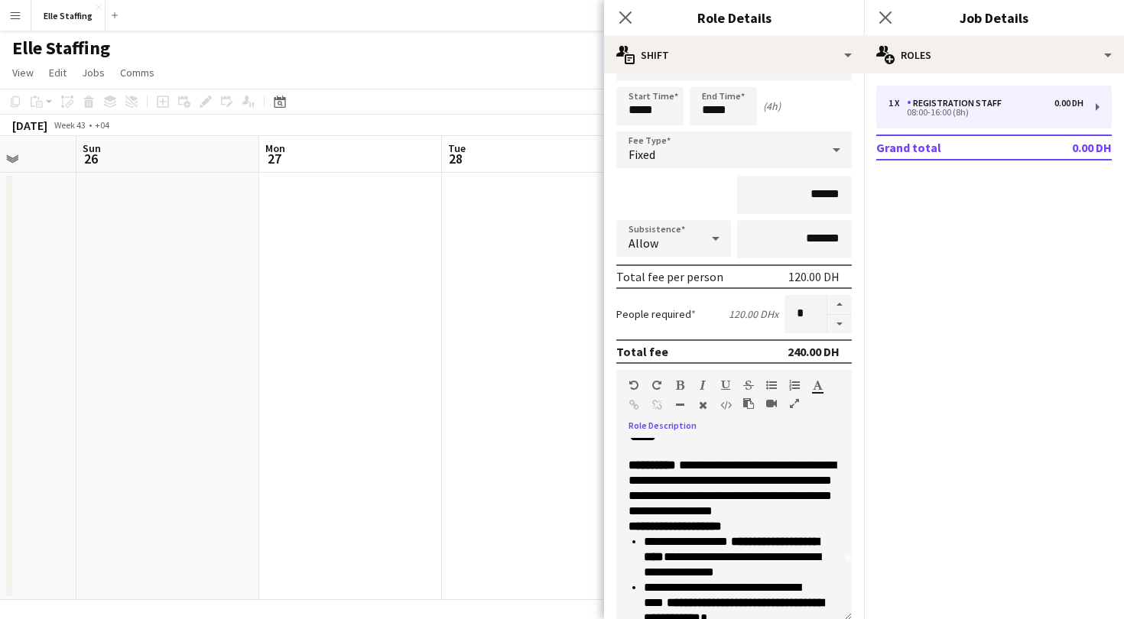
click at [829, 522] on p "**********" at bounding box center [734, 526] width 211 height 15
click at [830, 510] on p "**********" at bounding box center [734, 488] width 211 height 61
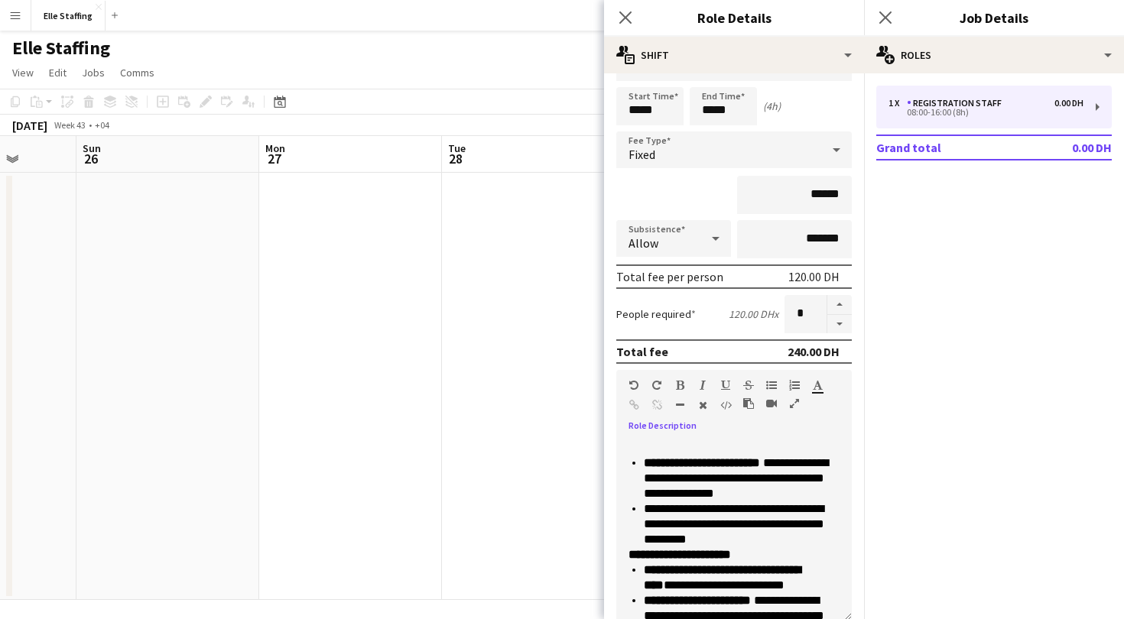
scroll to position [307, 0]
click at [767, 539] on p "**********" at bounding box center [742, 523] width 196 height 46
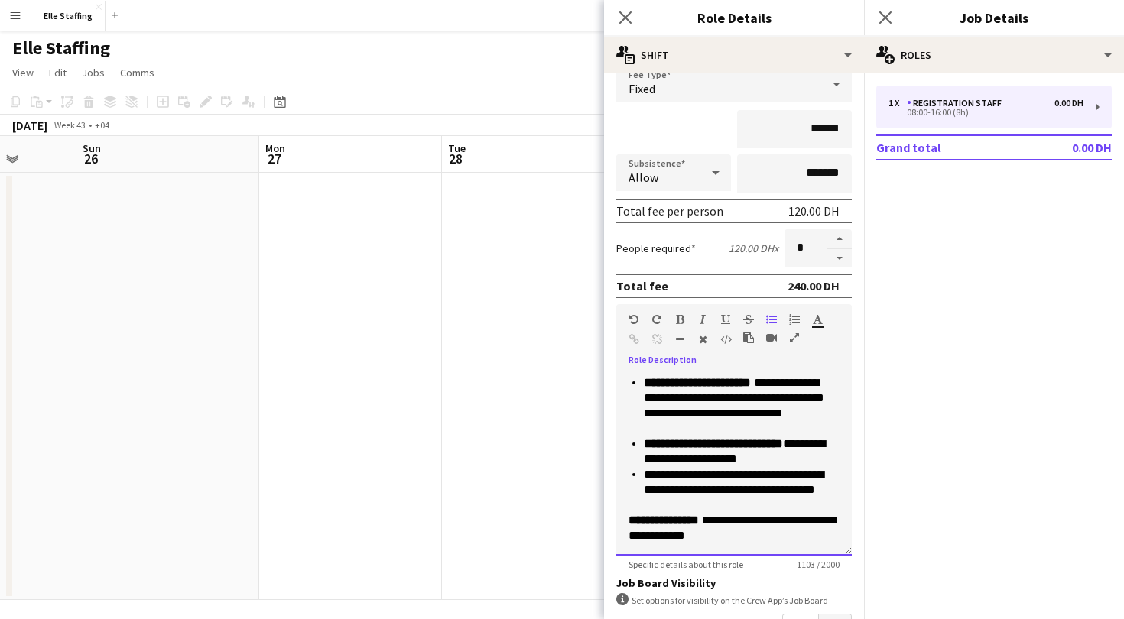
scroll to position [125, 0]
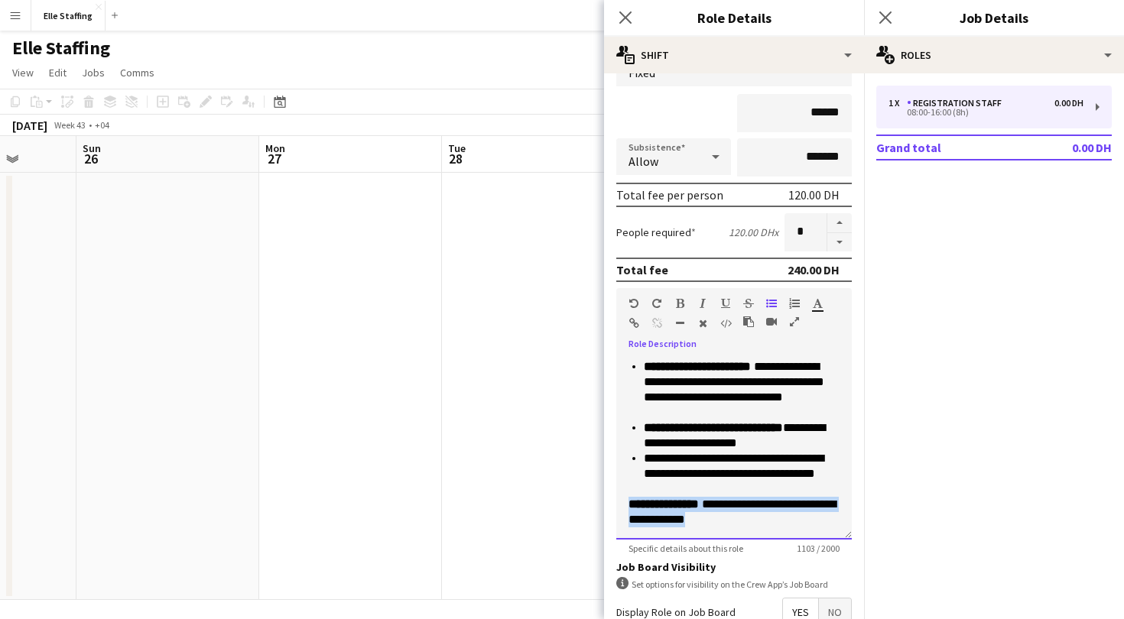
drag, startPoint x: 754, startPoint y: 518, endPoint x: 616, endPoint y: 502, distance: 139.3
click at [616, 502] on form "**********" at bounding box center [734, 376] width 260 height 831
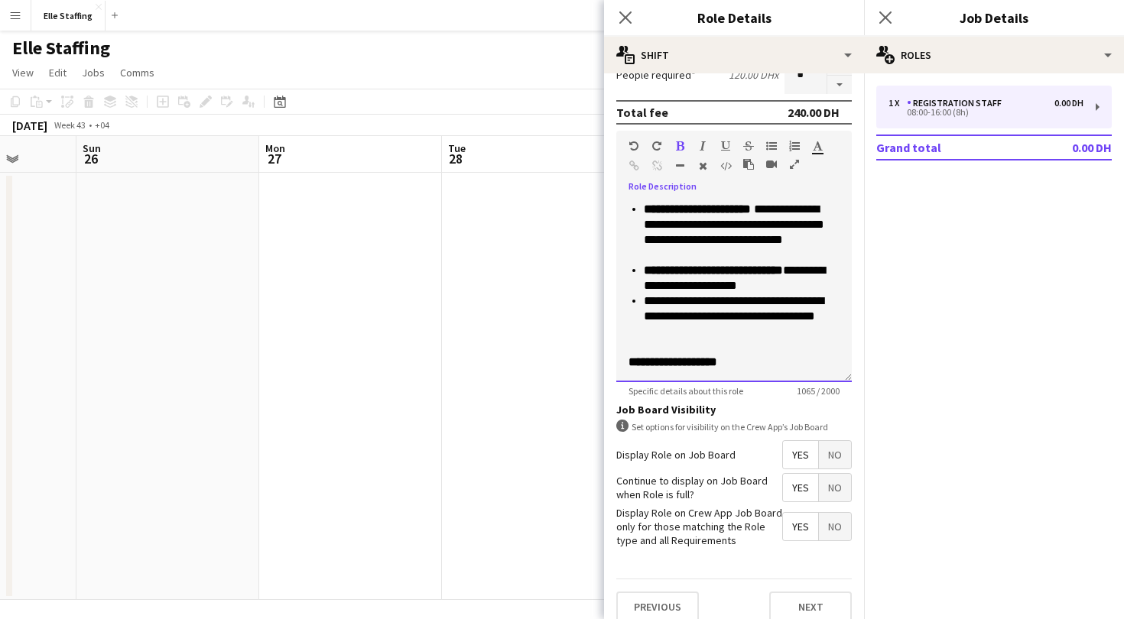
scroll to position [284, 0]
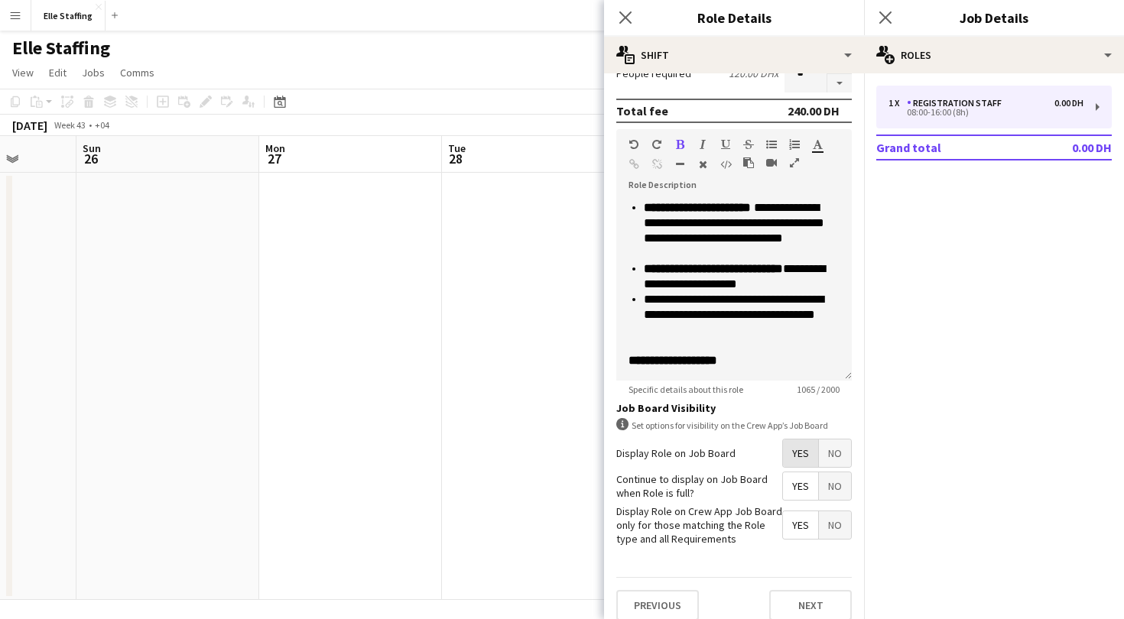
click at [810, 455] on span "Yes" at bounding box center [800, 454] width 35 height 28
click at [837, 453] on span "No" at bounding box center [835, 454] width 32 height 28
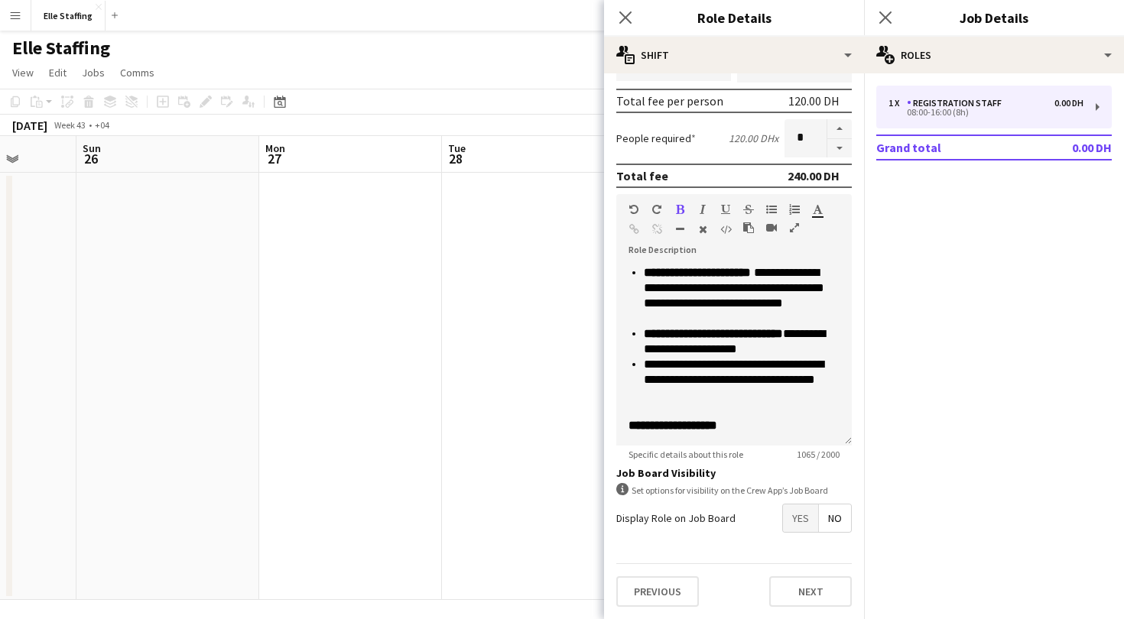
scroll to position [219, 0]
click at [811, 600] on button "Next" at bounding box center [810, 592] width 83 height 31
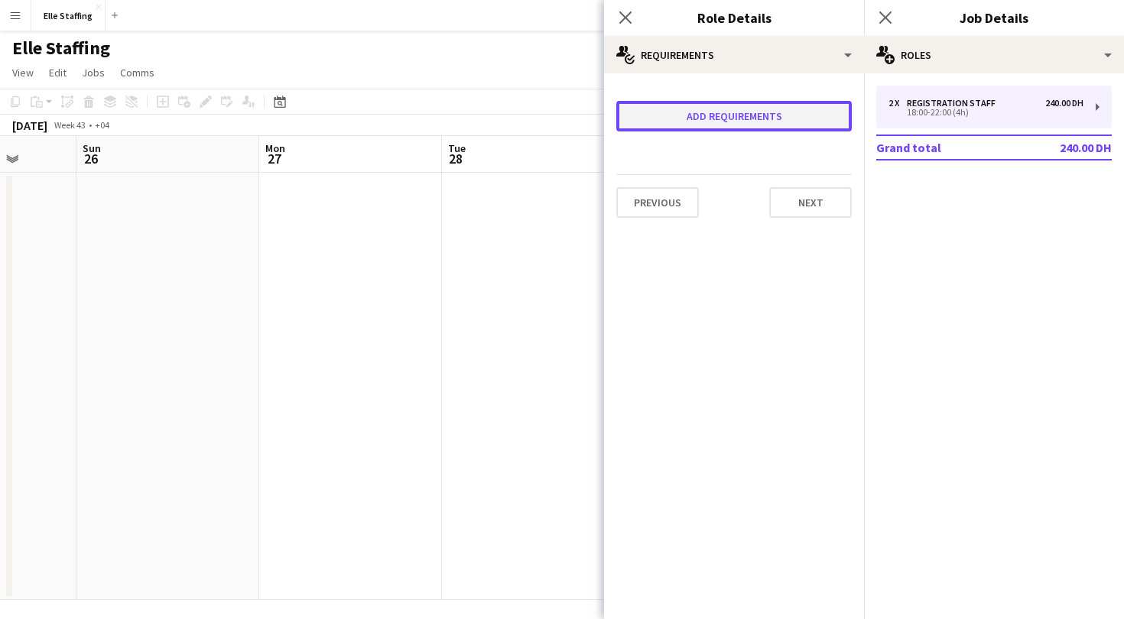
click at [738, 118] on button "Add requirements" at bounding box center [734, 116] width 236 height 31
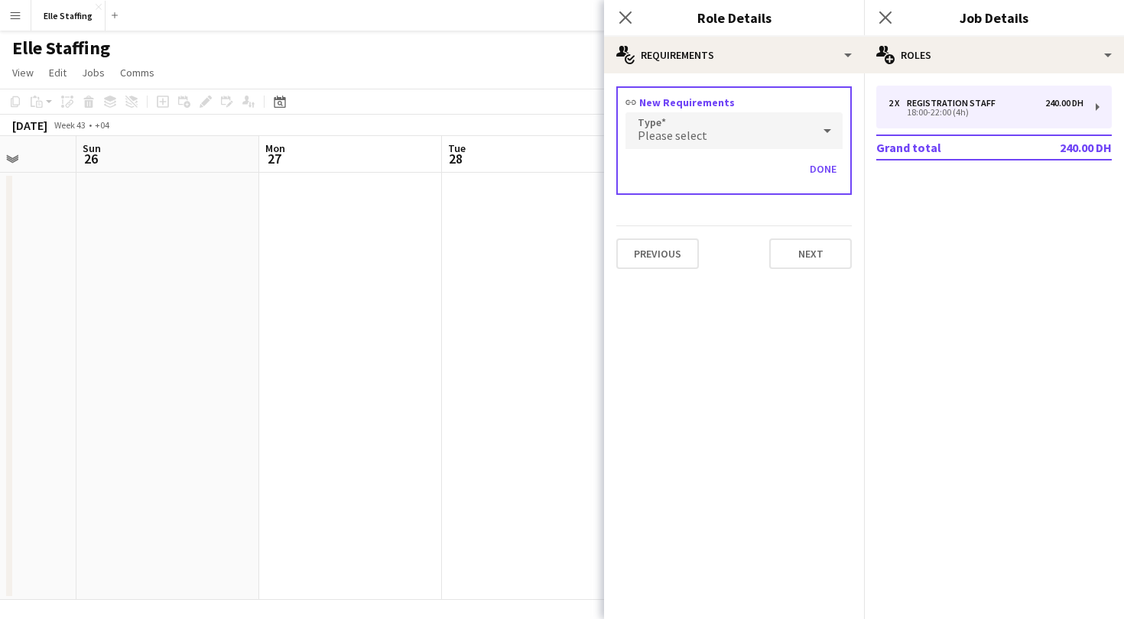
click at [720, 129] on div "Please select" at bounding box center [719, 130] width 187 height 37
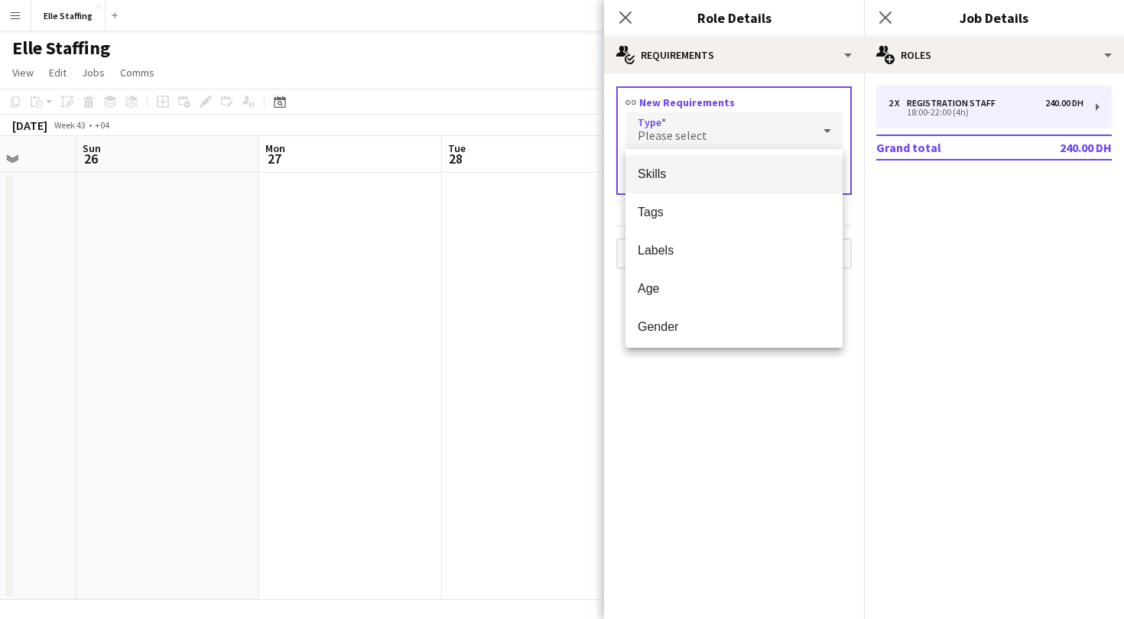
click at [704, 168] on span "Skills" at bounding box center [734, 174] width 193 height 15
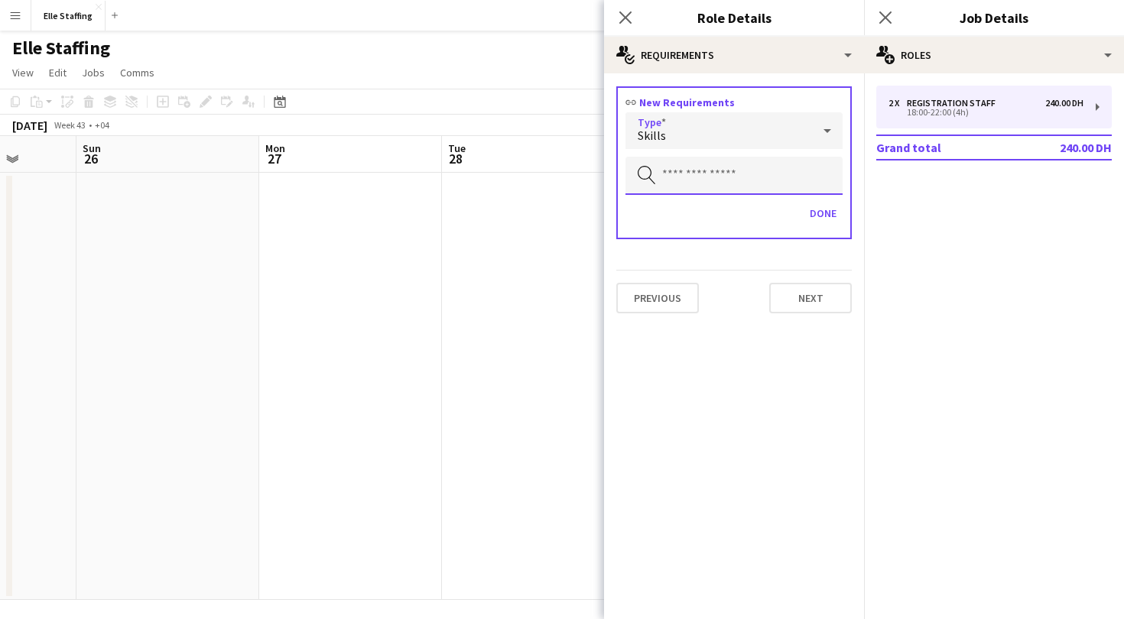
click at [703, 170] on input "text" at bounding box center [734, 176] width 217 height 38
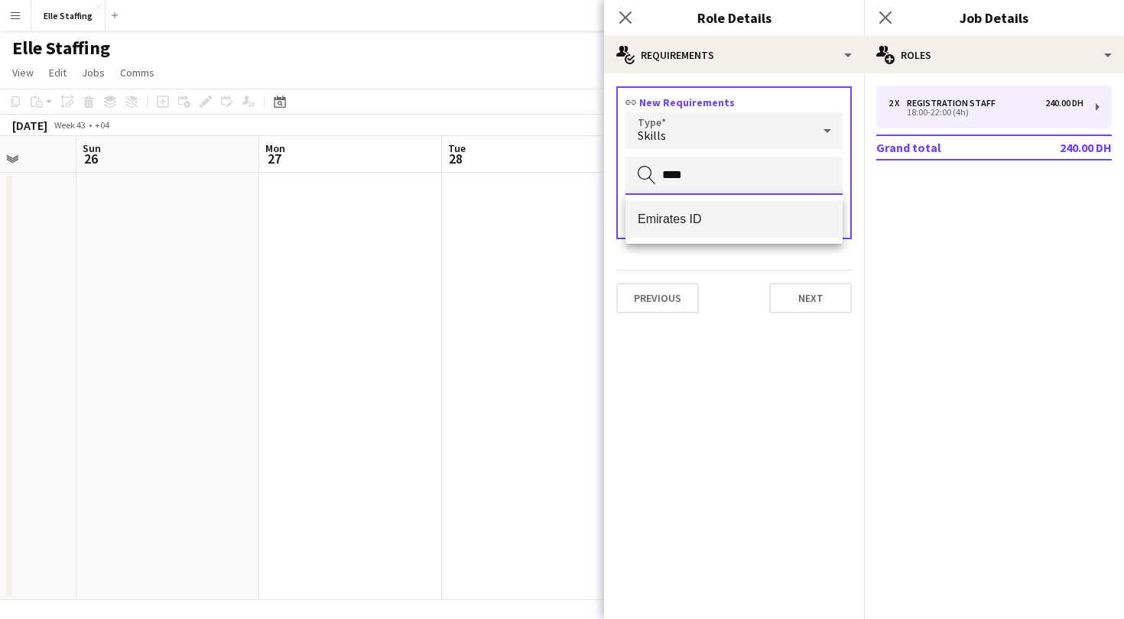
type input "****"
click at [696, 222] on span "Emirates ID" at bounding box center [734, 219] width 193 height 15
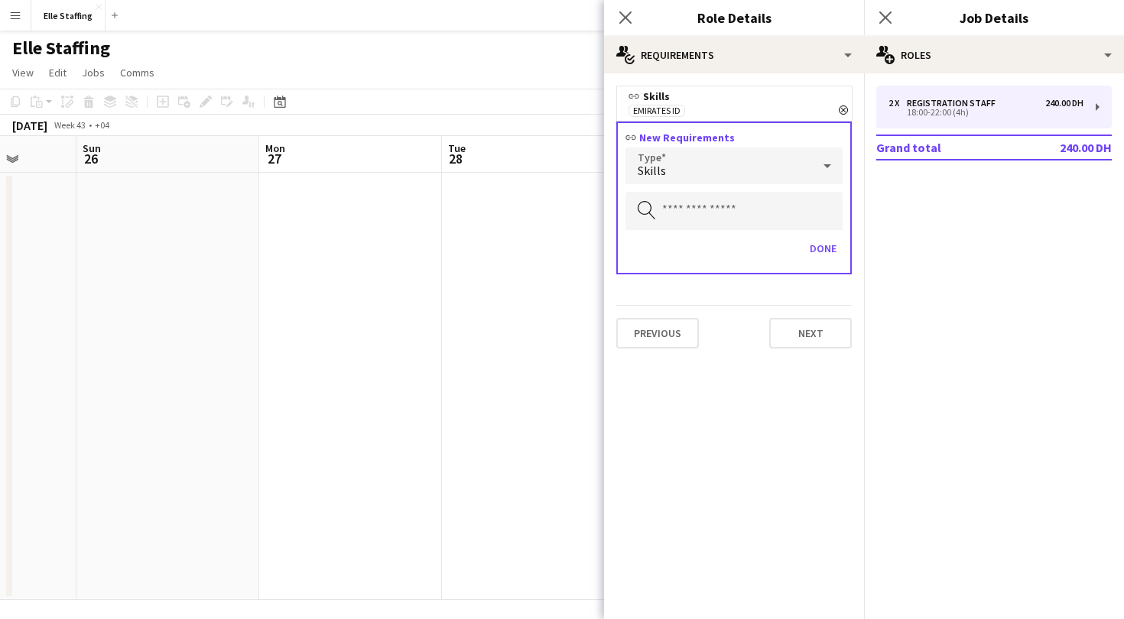
click at [698, 168] on div "Skills" at bounding box center [719, 166] width 187 height 37
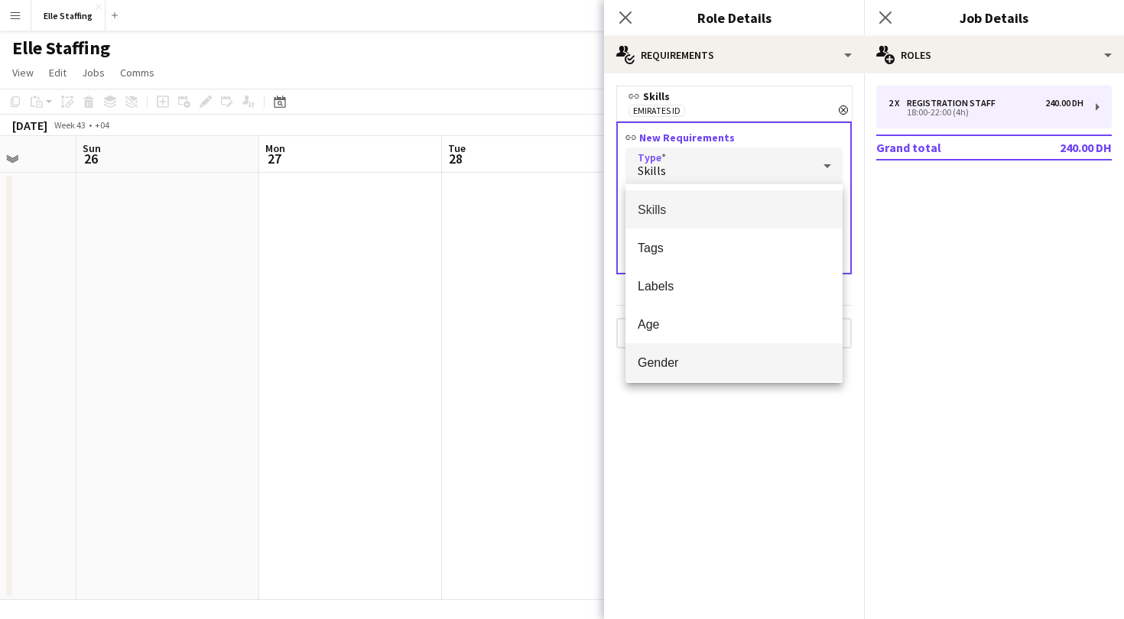
click at [680, 369] on span "Gender" at bounding box center [734, 363] width 193 height 15
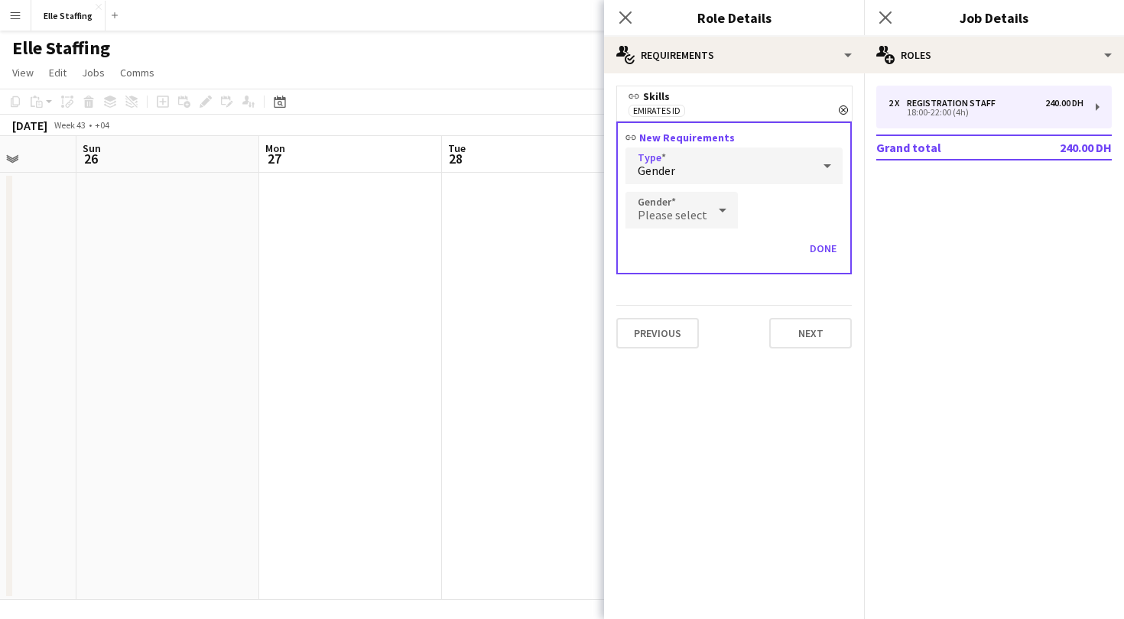
click at [677, 216] on span "Please select" at bounding box center [673, 214] width 70 height 15
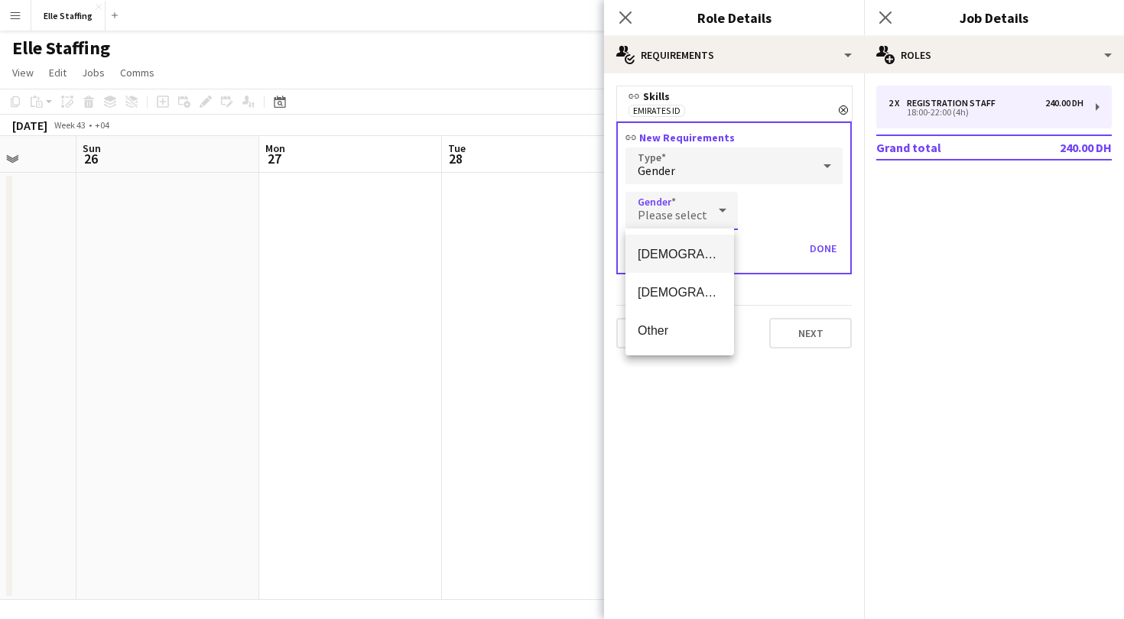
click at [681, 255] on span "Female" at bounding box center [680, 254] width 84 height 15
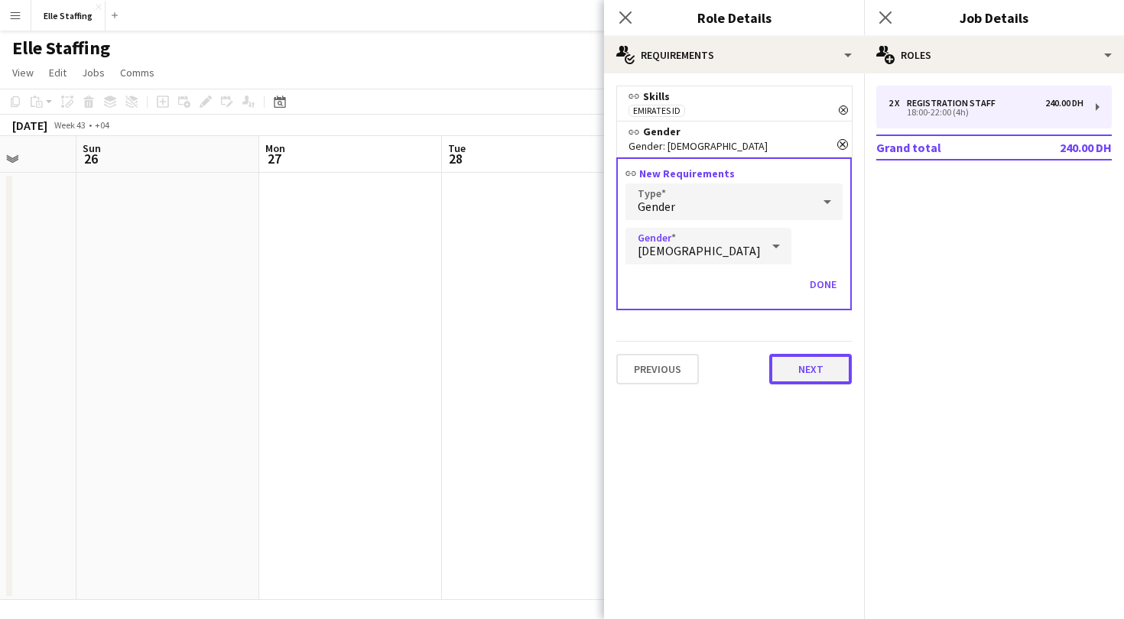
click at [814, 356] on button "Next" at bounding box center [810, 369] width 83 height 31
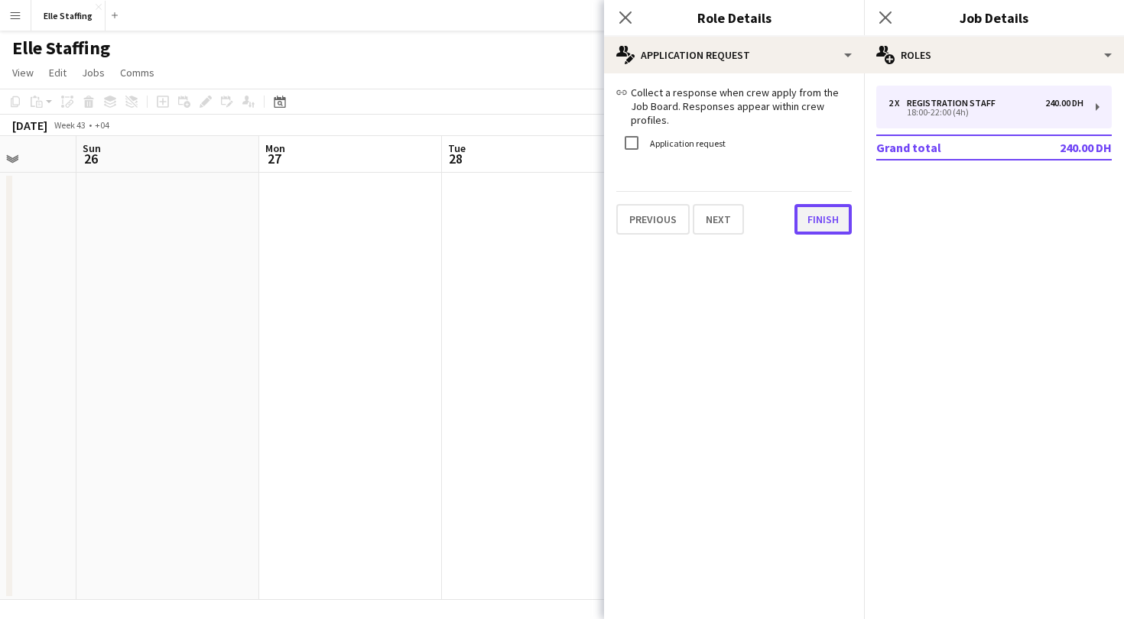
click at [837, 205] on button "Finish" at bounding box center [823, 219] width 57 height 31
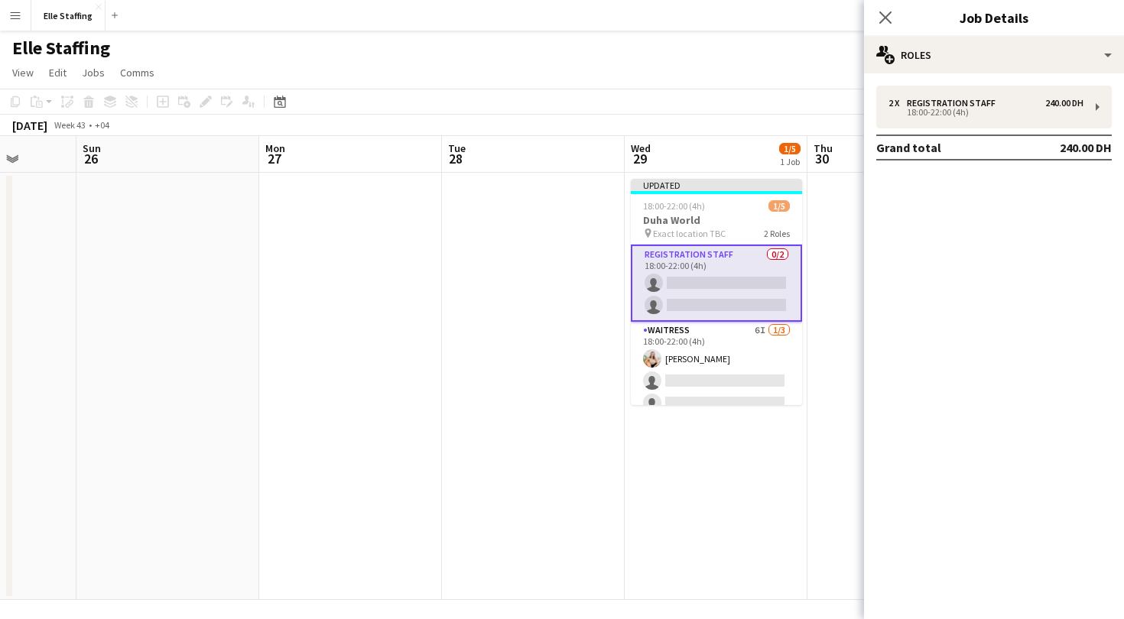
click at [746, 57] on div "Elle Staffing" at bounding box center [562, 45] width 1124 height 29
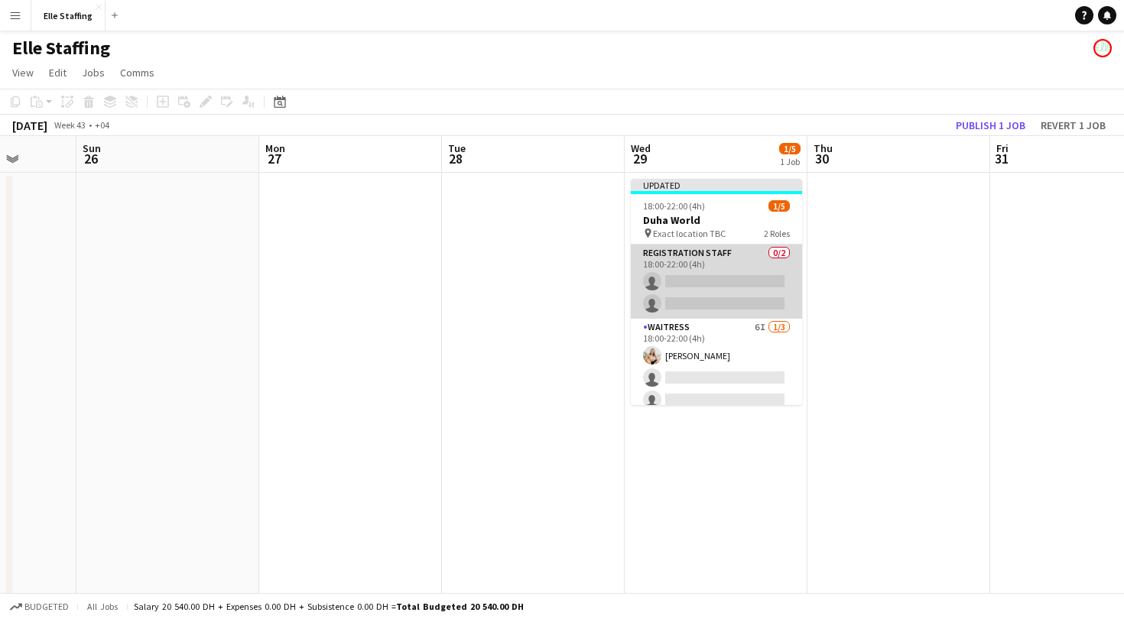
click at [702, 306] on app-card-role "Registration Staff 0/2 18:00-22:00 (4h) single-neutral-actions single-neutral-a…" at bounding box center [716, 282] width 171 height 74
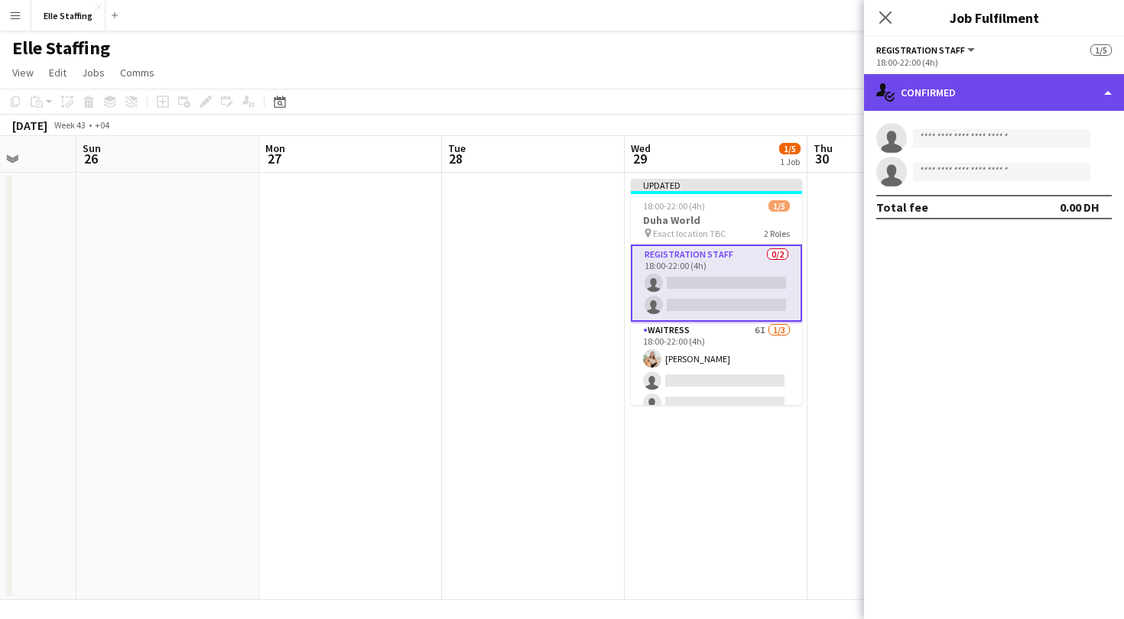
click at [929, 86] on div "single-neutral-actions-check-2 Confirmed" at bounding box center [994, 92] width 260 height 37
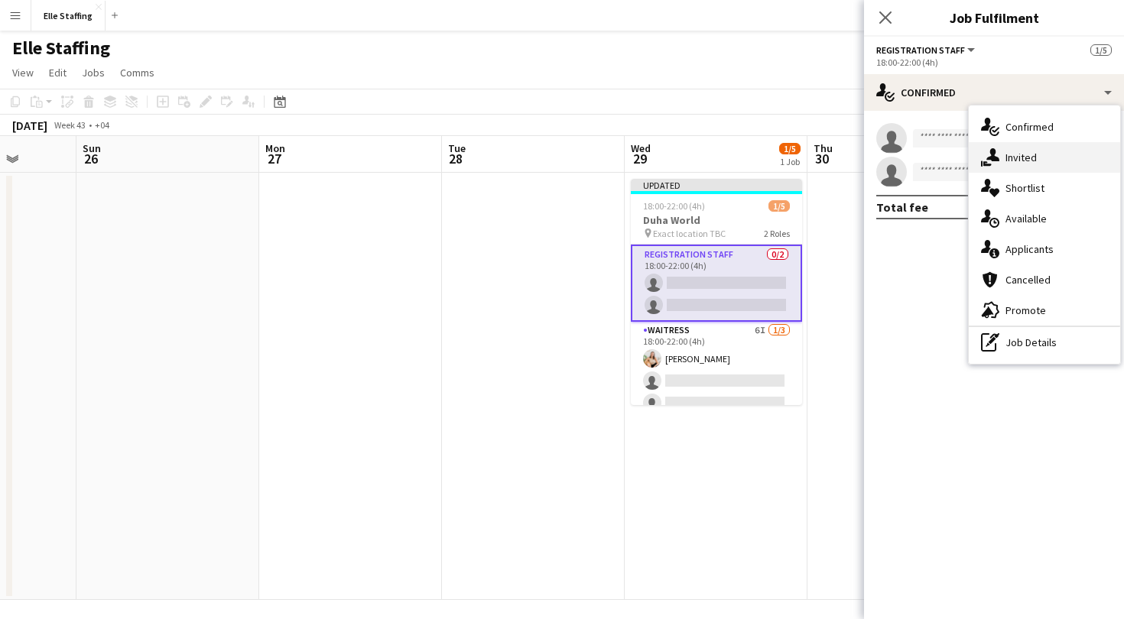
click at [1022, 165] on div "single-neutral-actions-share-1 Invited" at bounding box center [1044, 157] width 151 height 31
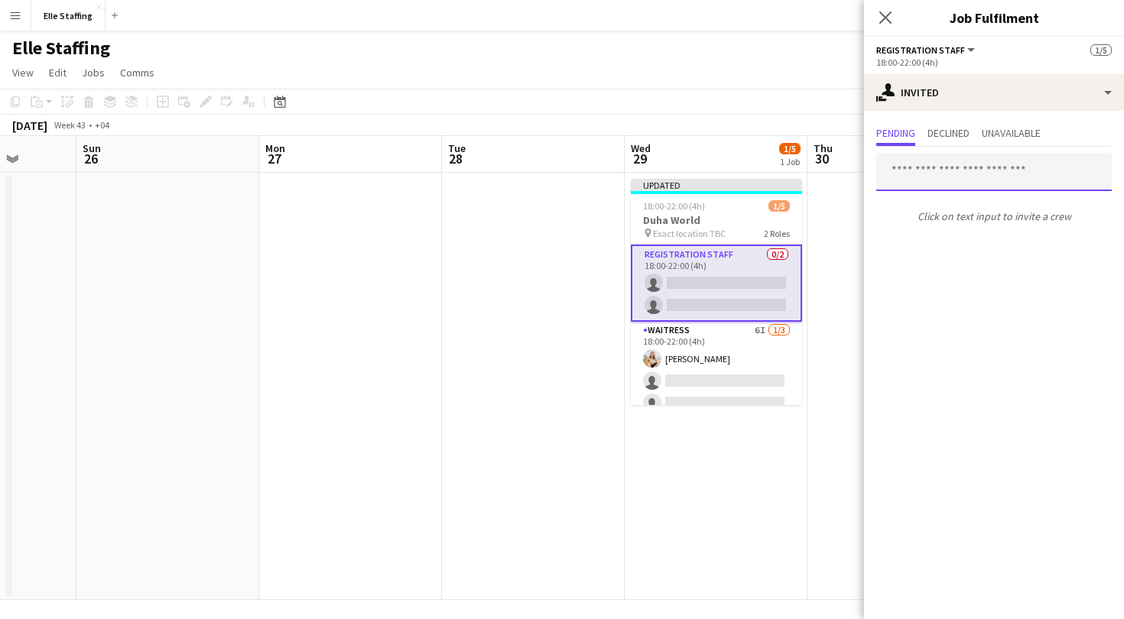
click at [931, 180] on input "text" at bounding box center [994, 172] width 236 height 38
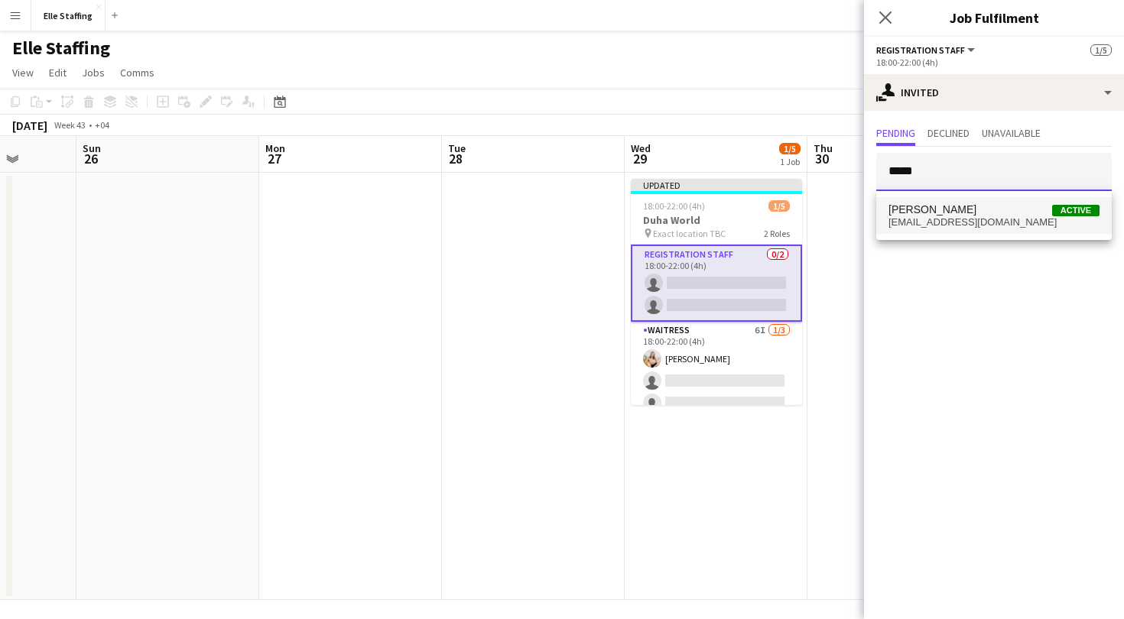
type input "*****"
click at [949, 213] on span "Emily Corre Villarisco" at bounding box center [933, 209] width 88 height 13
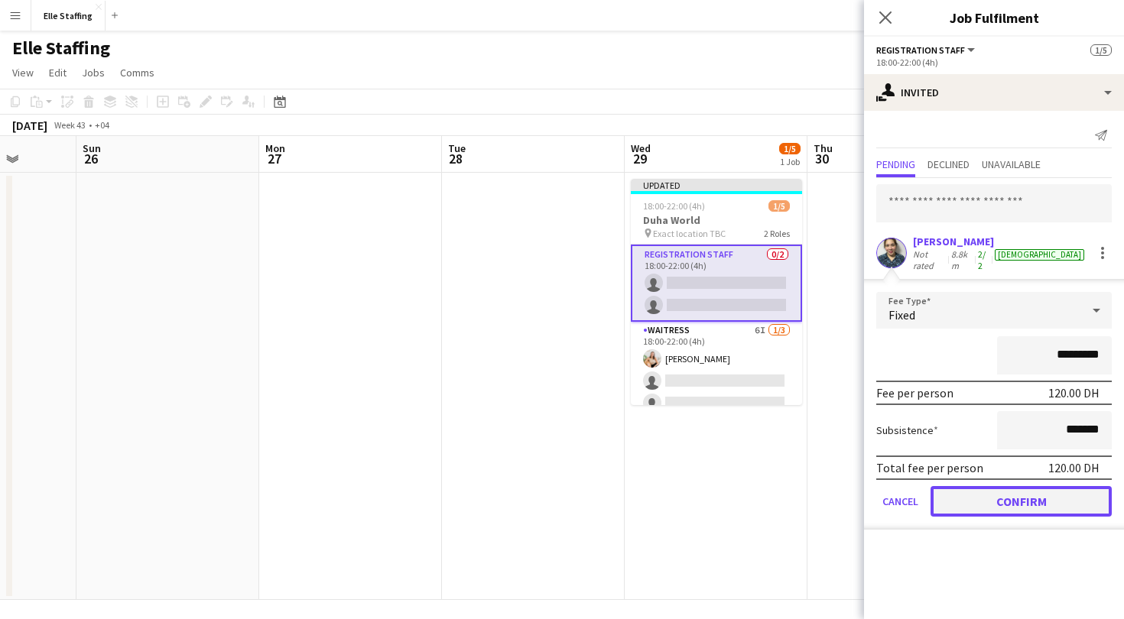
click at [1021, 495] on button "Confirm" at bounding box center [1021, 501] width 181 height 31
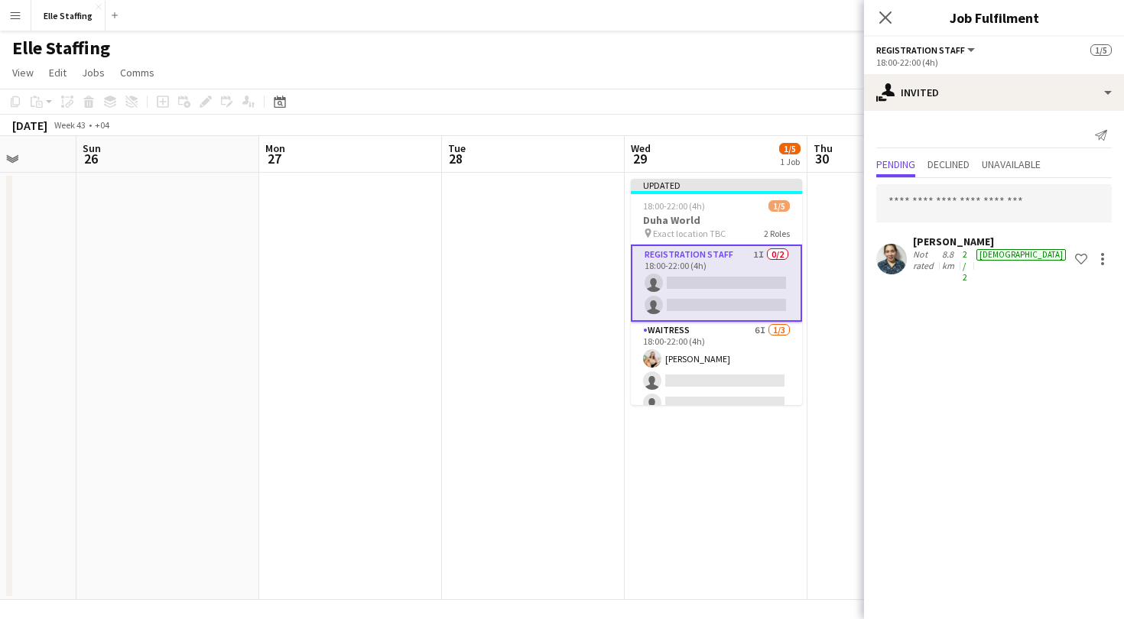
click at [680, 42] on div "Elle Staffing" at bounding box center [562, 45] width 1124 height 29
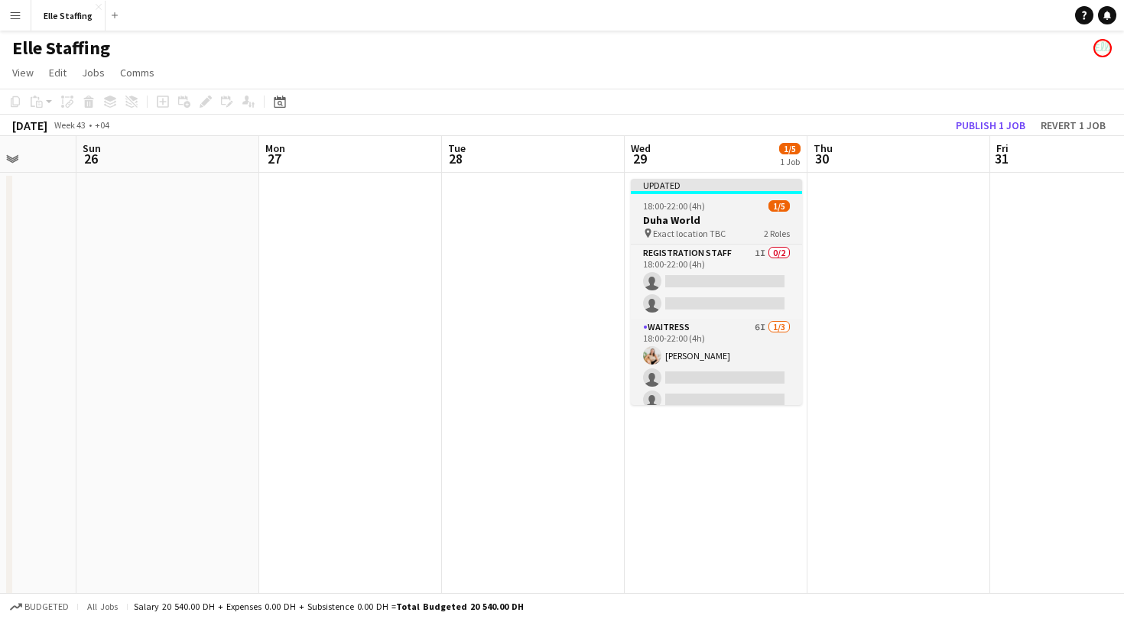
click at [708, 213] on h3 "Duha World" at bounding box center [716, 220] width 171 height 14
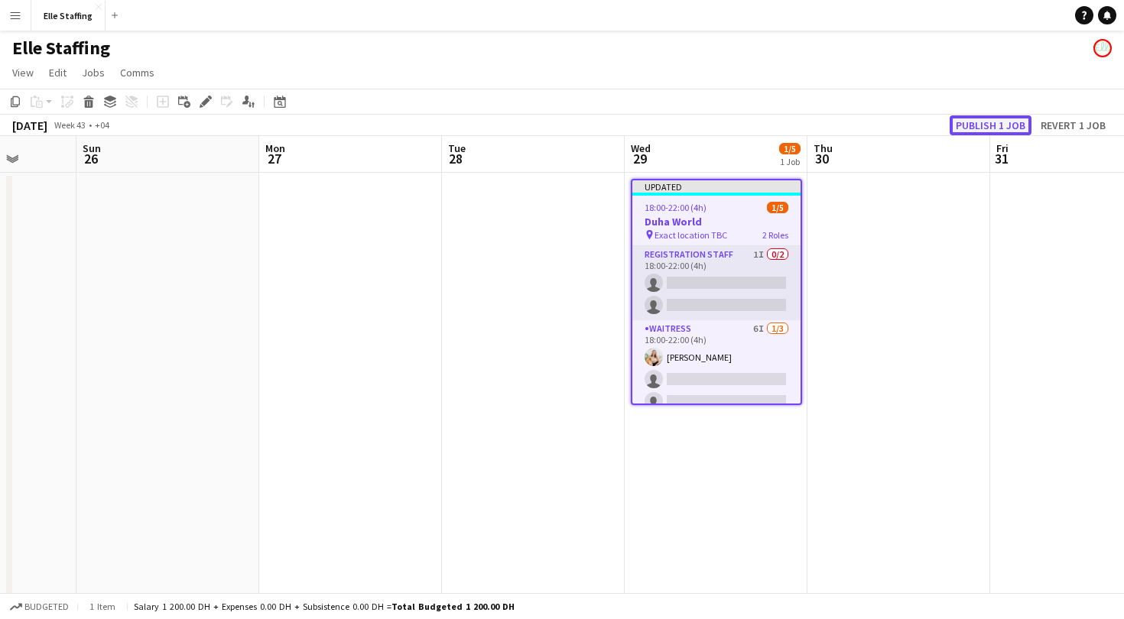
click at [986, 128] on button "Publish 1 job" at bounding box center [991, 125] width 82 height 20
